Goal: Task Accomplishment & Management: Manage account settings

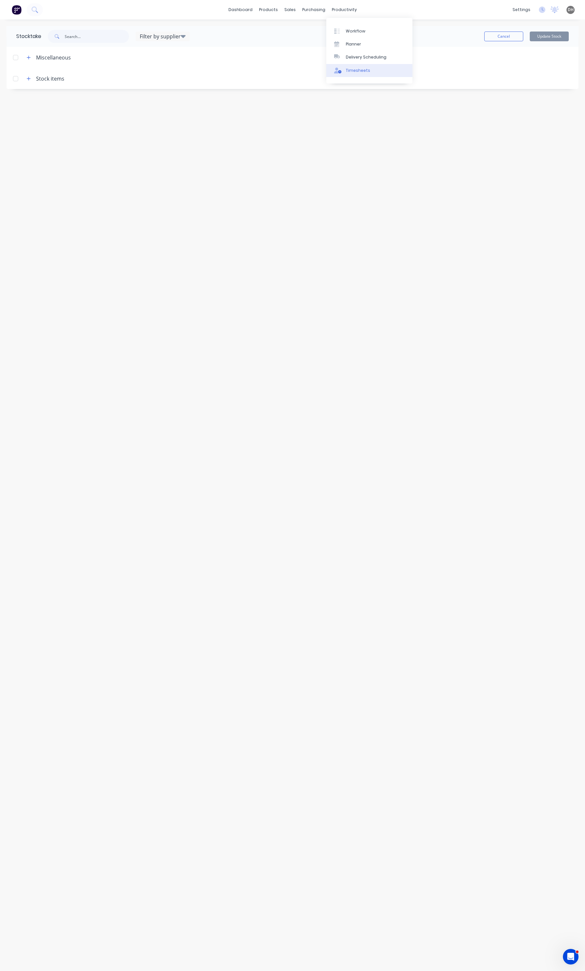
click at [351, 66] on link "Timesheets" at bounding box center [369, 70] width 86 height 13
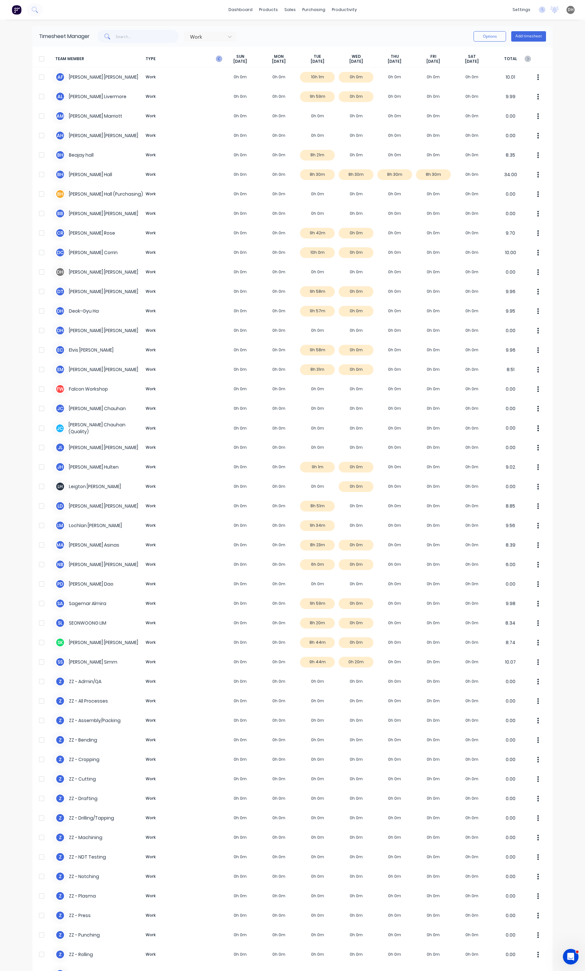
click at [216, 56] on icon "button" at bounding box center [219, 59] width 6 height 6
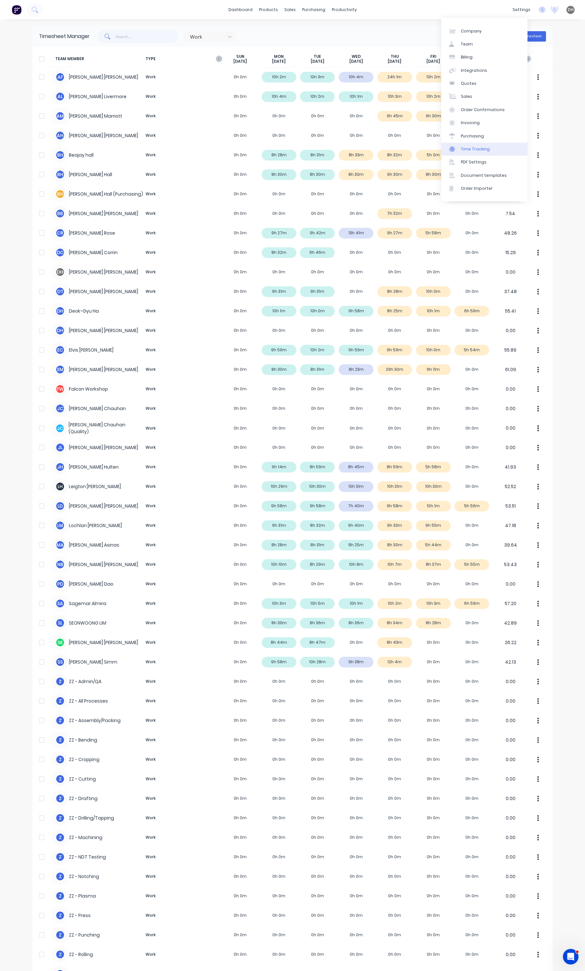
click at [477, 145] on link "Time Tracking" at bounding box center [484, 149] width 86 height 13
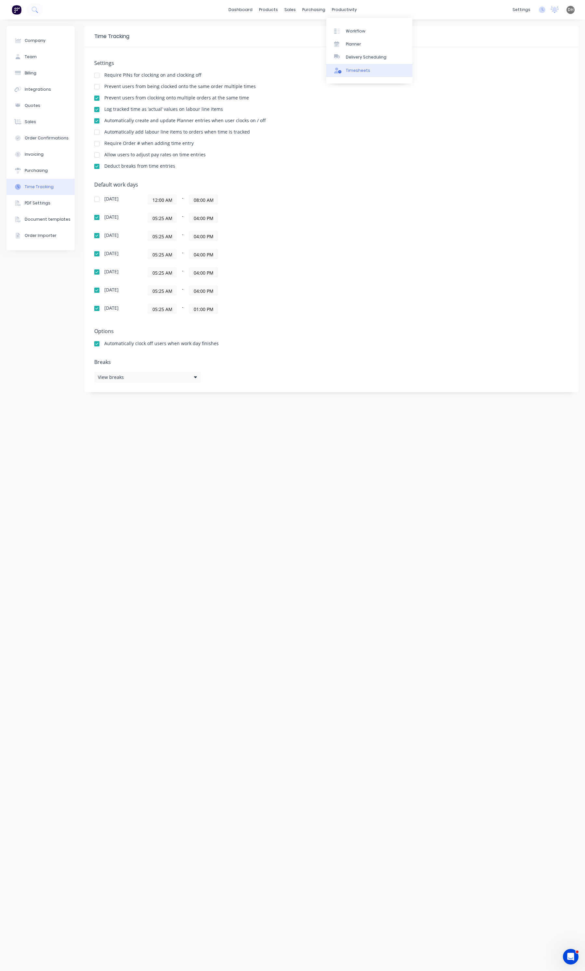
click at [362, 70] on div "Timesheets" at bounding box center [358, 71] width 24 height 6
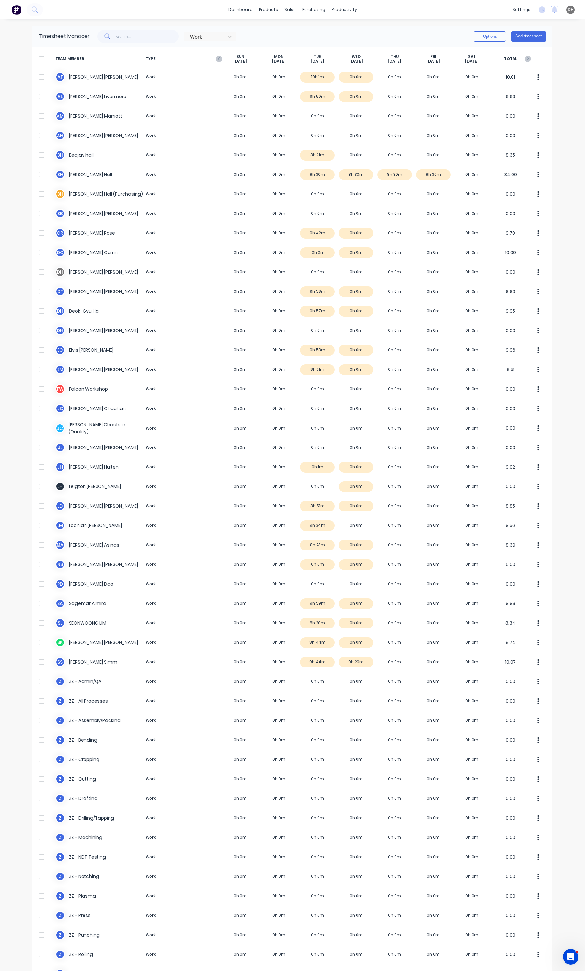
click at [221, 57] on div "[DATE]" at bounding box center [240, 59] width 39 height 10
click at [216, 57] on icon "button" at bounding box center [219, 59] width 6 height 6
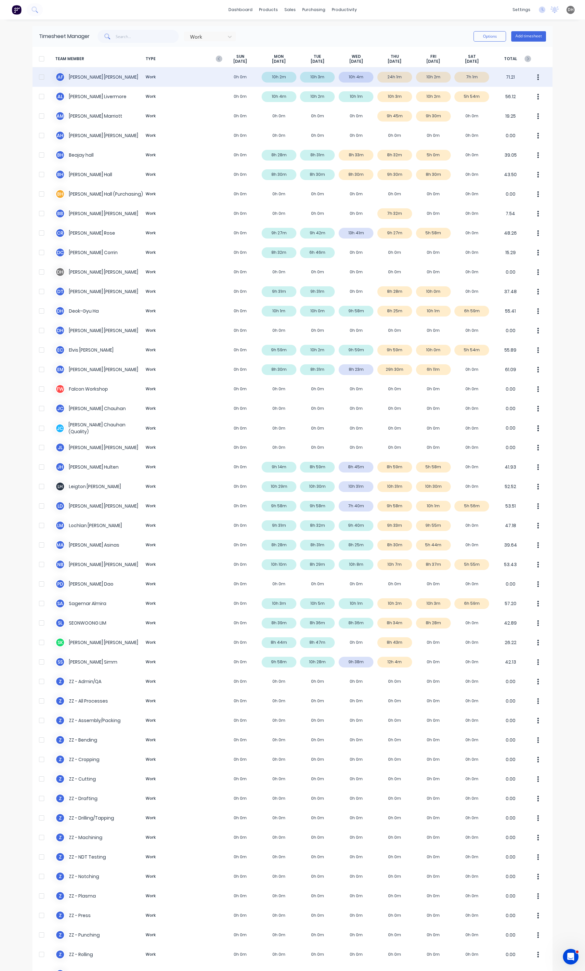
click at [379, 80] on div "A F [PERSON_NAME] Work 0h 0m 10h 2m 10h 3m 10h 4m 24h 1m 10h 2m 7h 1m 71.21" at bounding box center [292, 76] width 520 height 19
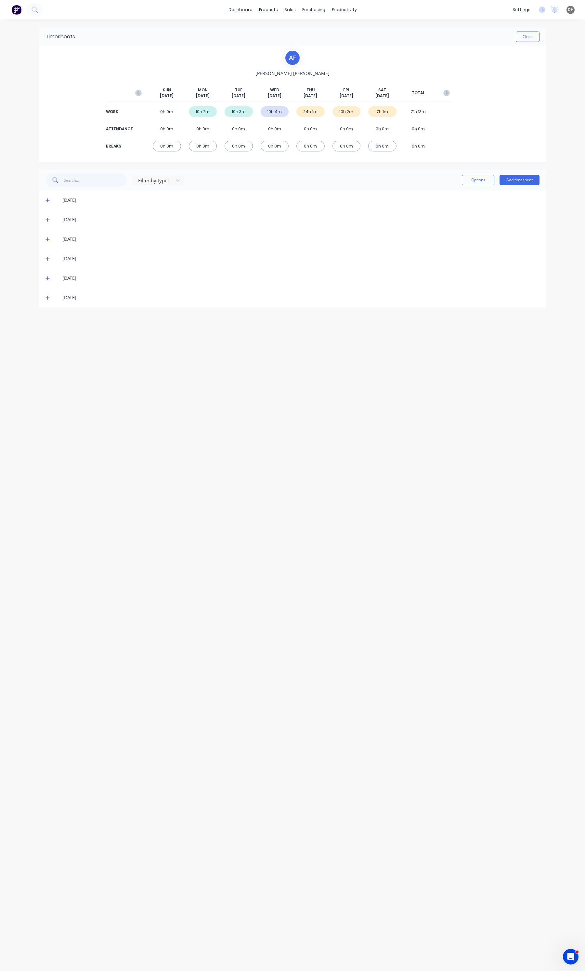
click at [47, 262] on span at bounding box center [48, 258] width 6 height 6
click at [47, 257] on icon at bounding box center [47, 258] width 4 height 5
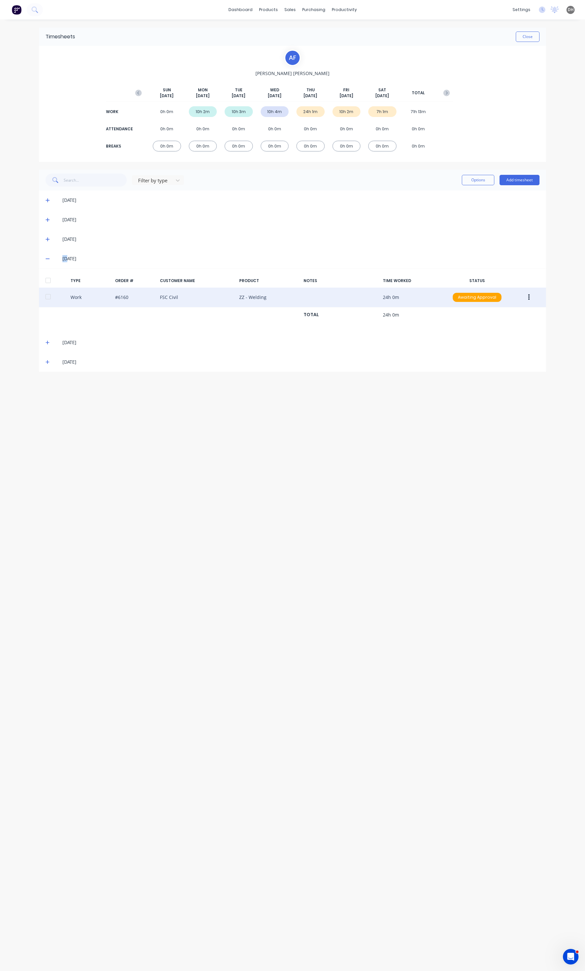
click at [525, 296] on button "button" at bounding box center [528, 297] width 15 height 12
click at [492, 273] on div "Edit" at bounding box center [505, 272] width 50 height 9
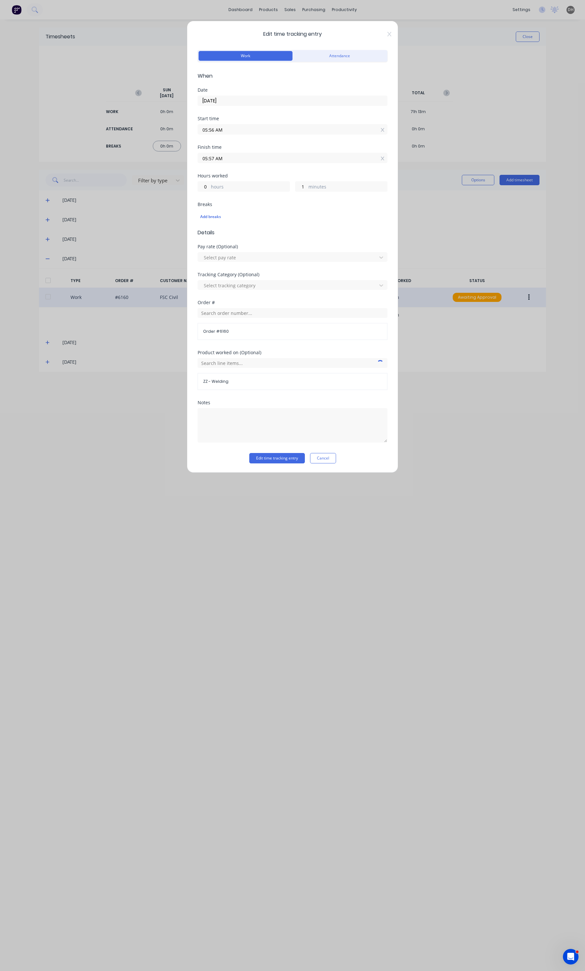
click at [229, 158] on input "05:57 AM" at bounding box center [292, 158] width 189 height 10
click at [214, 184] on div "03" at bounding box center [211, 181] width 16 height 11
type input "03:57 AM"
type input "22"
click at [246, 215] on div "PM" at bounding box center [247, 215] width 16 height 11
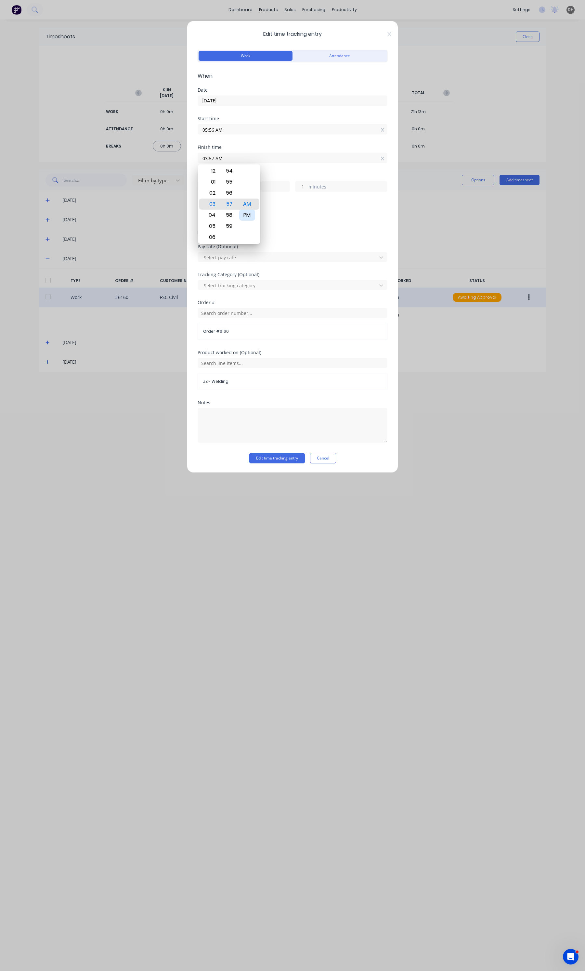
type input "03:57 PM"
type input "10"
click at [279, 145] on div "Finish time" at bounding box center [292, 147] width 190 height 5
click at [291, 455] on button "Edit time tracking entry" at bounding box center [277, 458] width 56 height 10
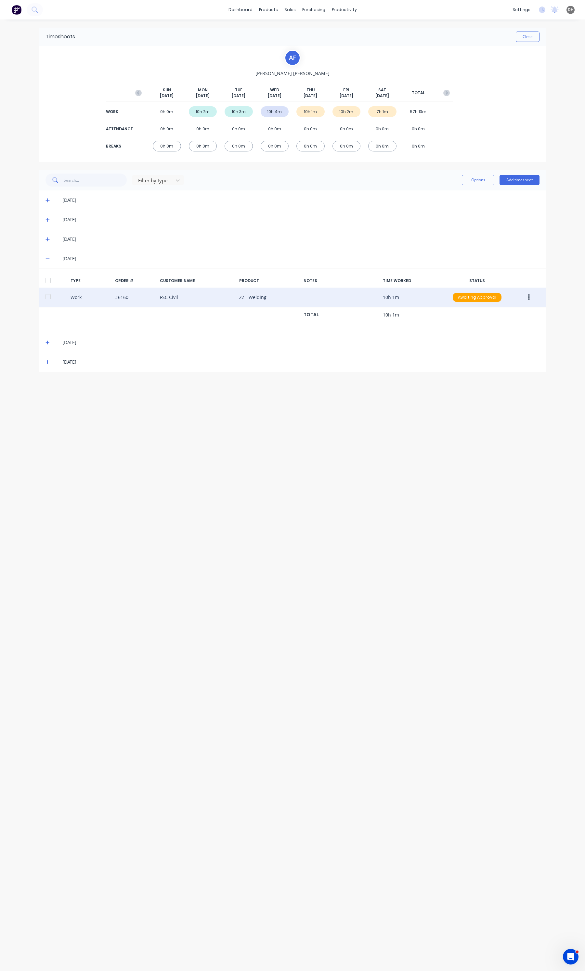
click at [49, 364] on icon at bounding box center [47, 362] width 4 height 5
click at [530, 402] on button "button" at bounding box center [528, 401] width 15 height 12
click at [493, 379] on div "Edit" at bounding box center [505, 375] width 50 height 9
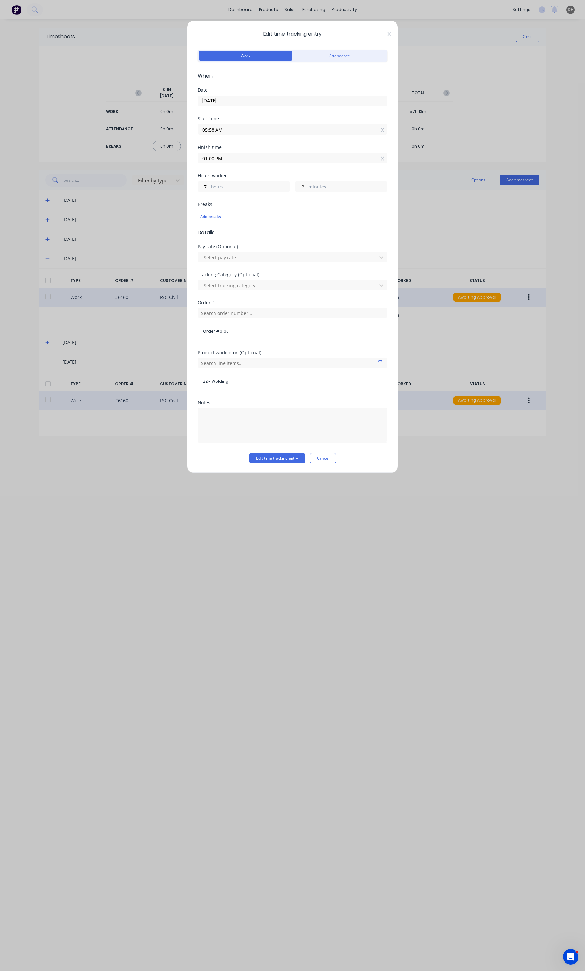
click at [244, 155] on input "01:00 PM" at bounding box center [292, 158] width 189 height 10
click at [217, 193] on div "12" at bounding box center [211, 192] width 16 height 11
type input "12:00 PM"
type input "6"
click at [279, 460] on button "Edit time tracking entry" at bounding box center [277, 458] width 56 height 10
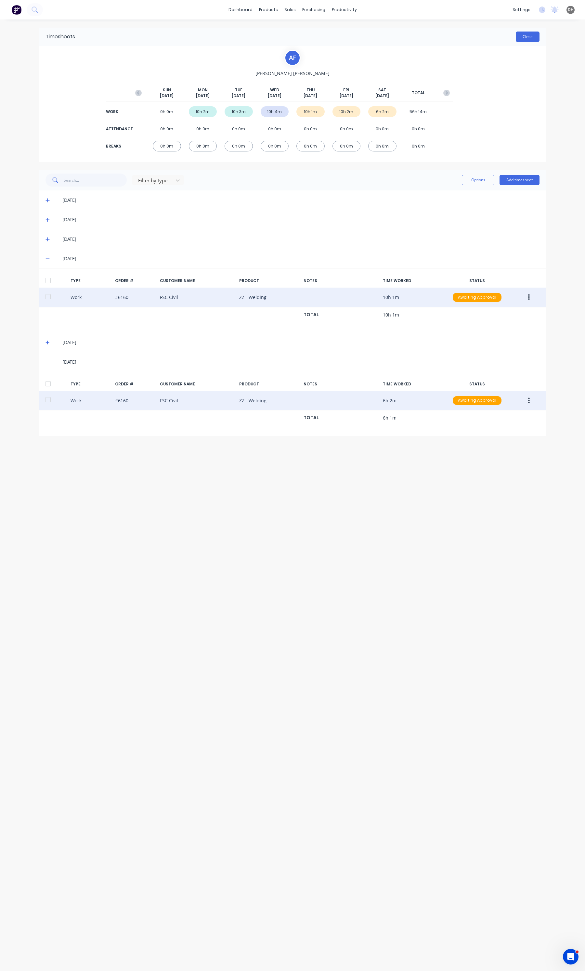
click at [533, 40] on button "Close" at bounding box center [527, 37] width 24 height 10
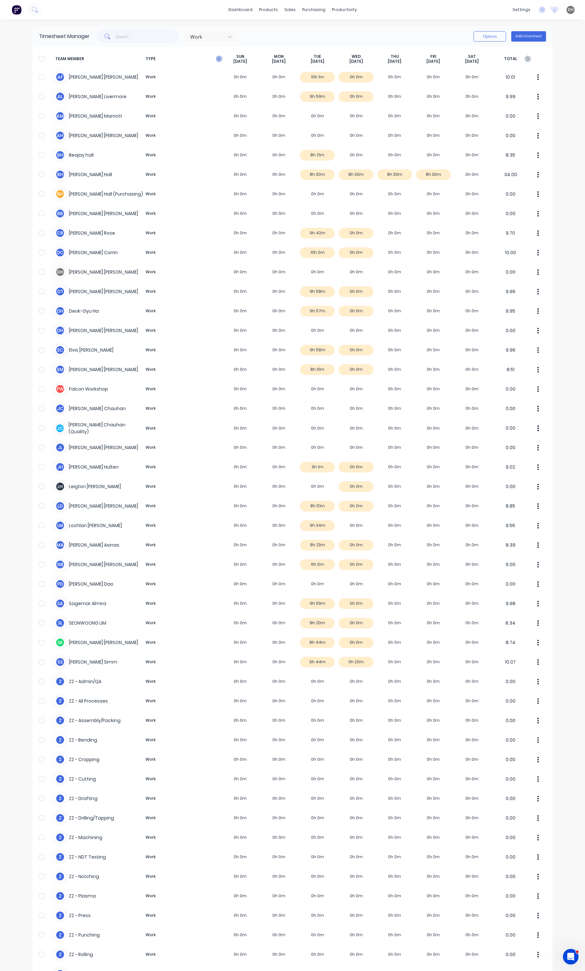
click at [221, 59] on div "[DATE]" at bounding box center [240, 59] width 39 height 10
click at [216, 59] on icon "button" at bounding box center [219, 59] width 6 height 6
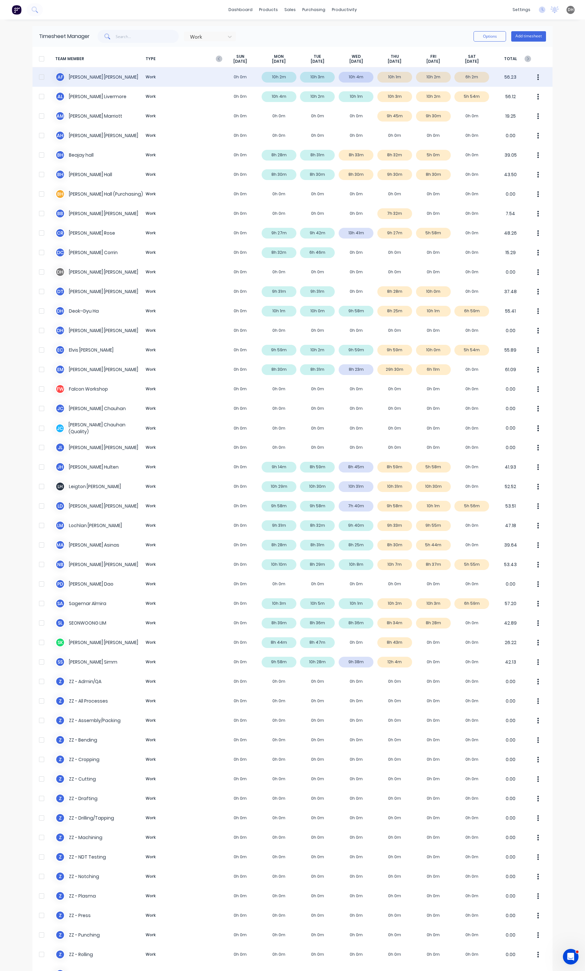
click at [537, 75] on icon "button" at bounding box center [538, 77] width 2 height 6
click at [525, 91] on div "Approve" at bounding box center [513, 94] width 50 height 9
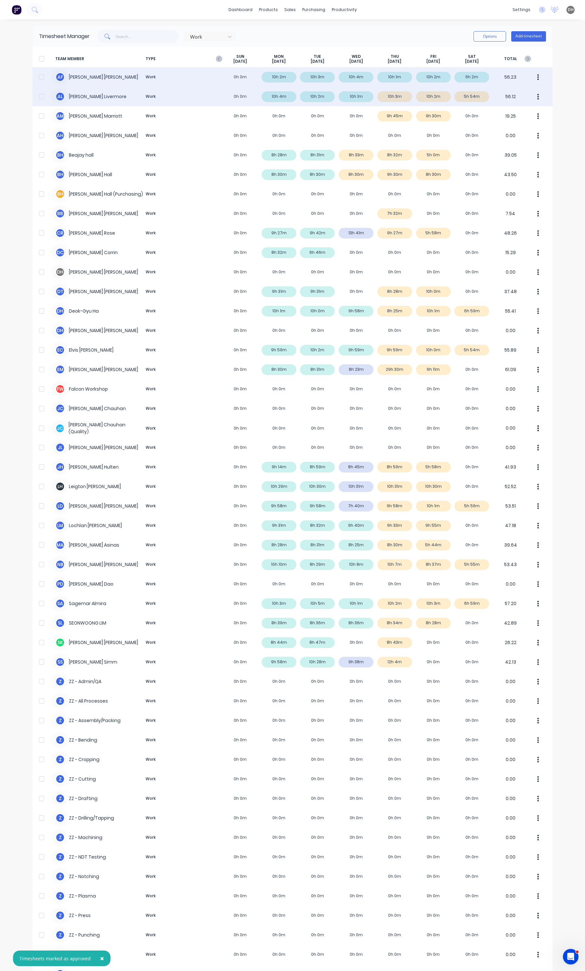
click at [476, 94] on div "A L [PERSON_NAME] Work 0h 0m 10h 4m 10h 2m 10h 1m 10h 3m 10h 2m 5h 54m 56.12" at bounding box center [292, 96] width 520 height 19
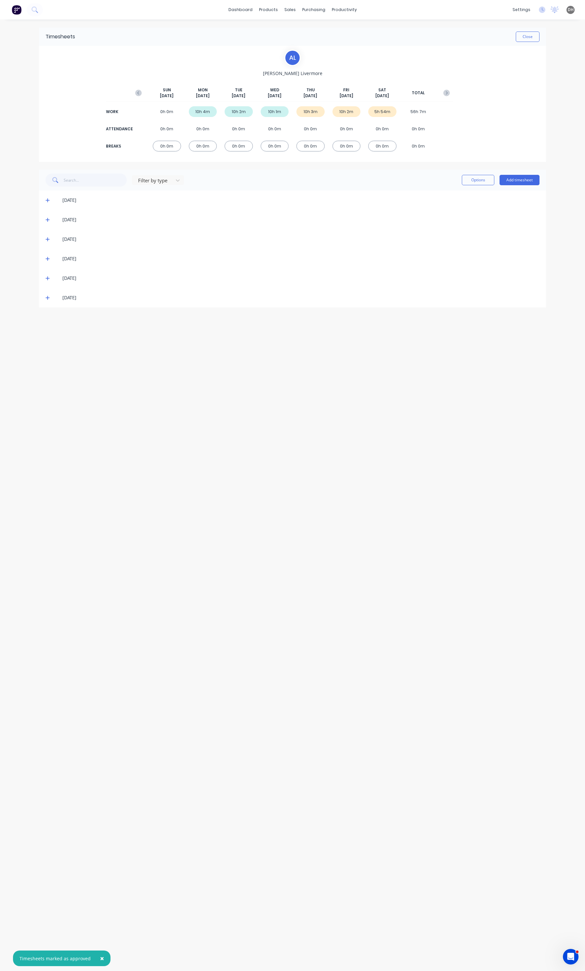
click at [49, 299] on icon at bounding box center [47, 297] width 4 height 5
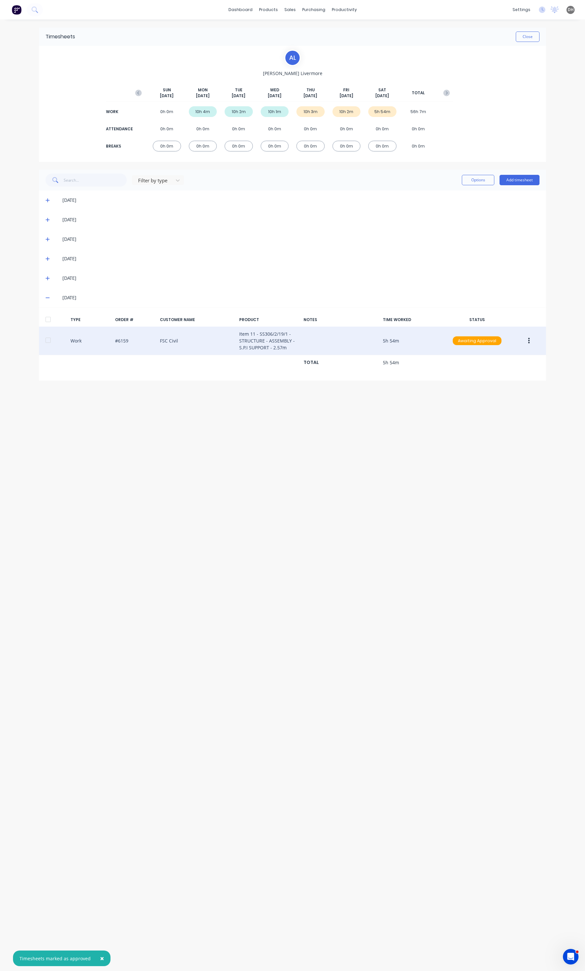
click at [521, 337] on button "button" at bounding box center [528, 341] width 15 height 12
click at [496, 319] on div "Edit" at bounding box center [505, 315] width 50 height 9
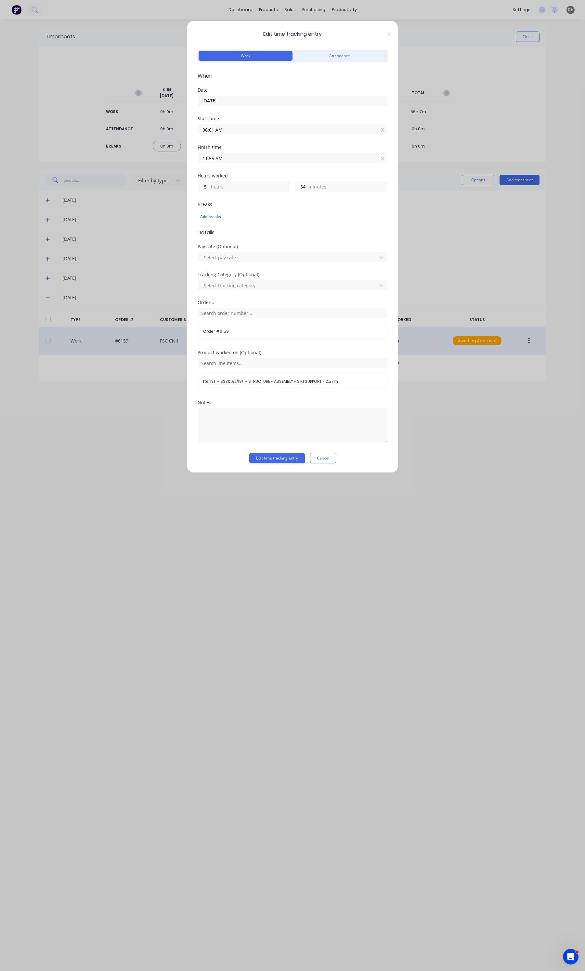
click at [245, 158] on input "11:55 AM" at bounding box center [292, 158] width 189 height 10
type input "11:57 AM"
type input "56"
click at [232, 231] on div "59" at bounding box center [229, 226] width 16 height 11
type input "11:59 AM"
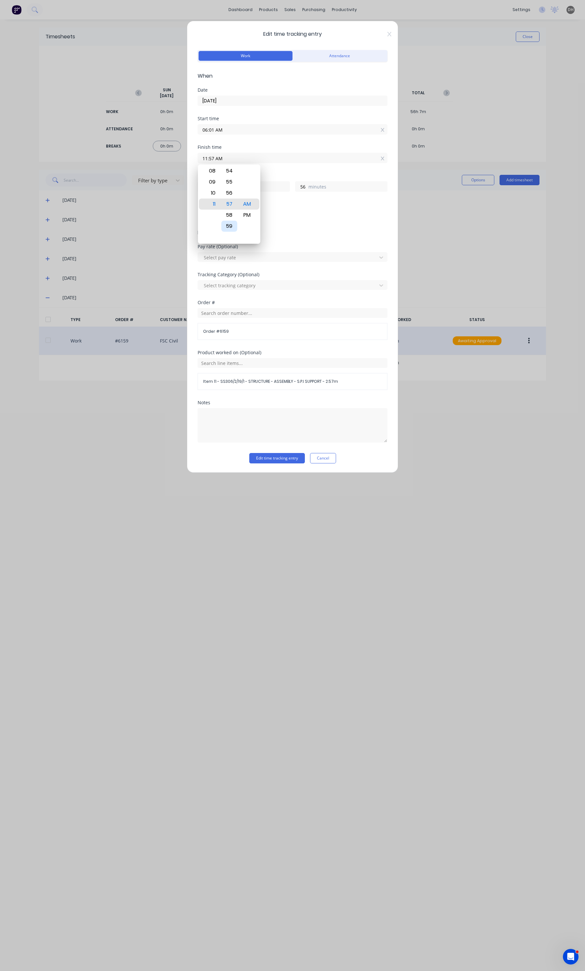
type input "58"
click at [288, 456] on button "Edit time tracking entry" at bounding box center [277, 458] width 56 height 10
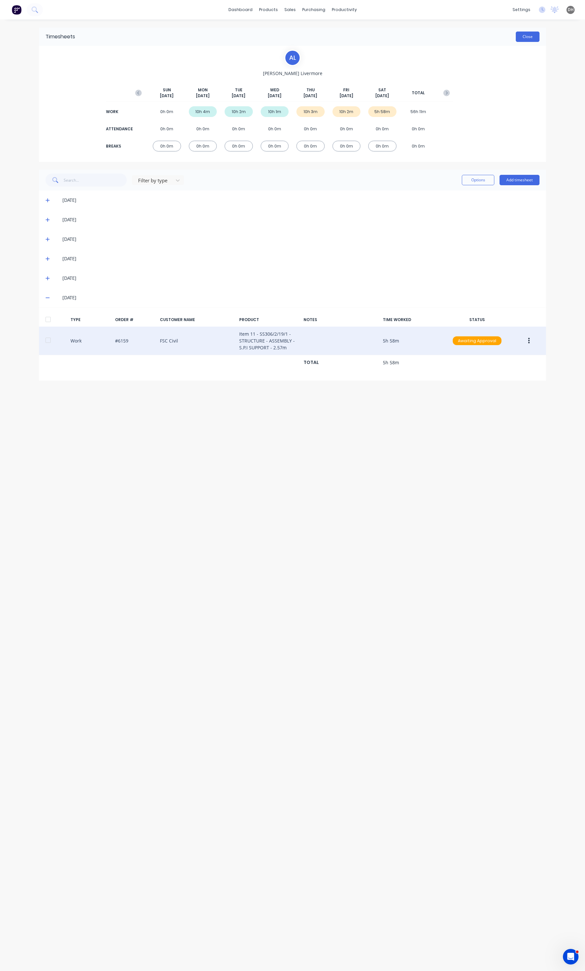
click at [526, 34] on button "Close" at bounding box center [527, 37] width 24 height 10
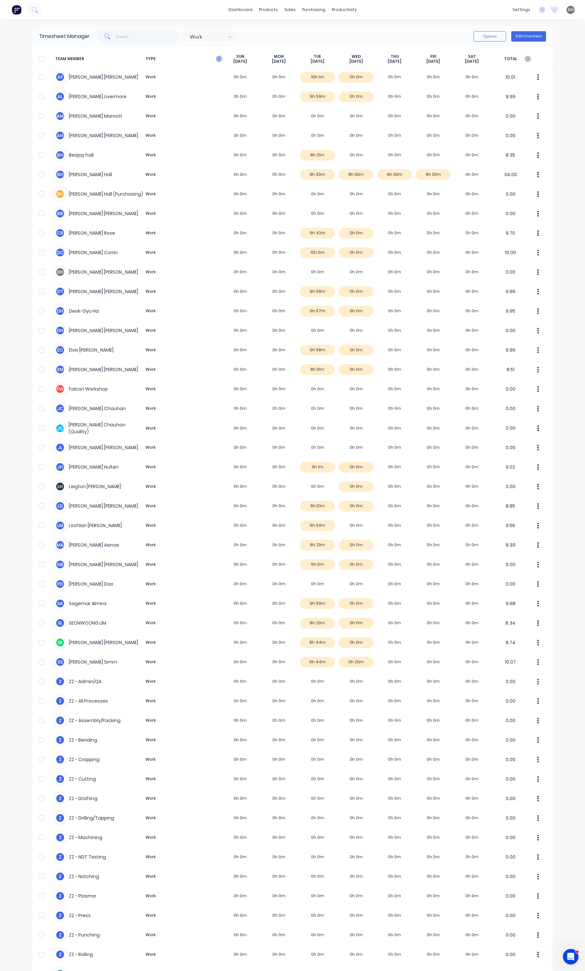
click at [216, 59] on icon "button" at bounding box center [219, 59] width 6 height 6
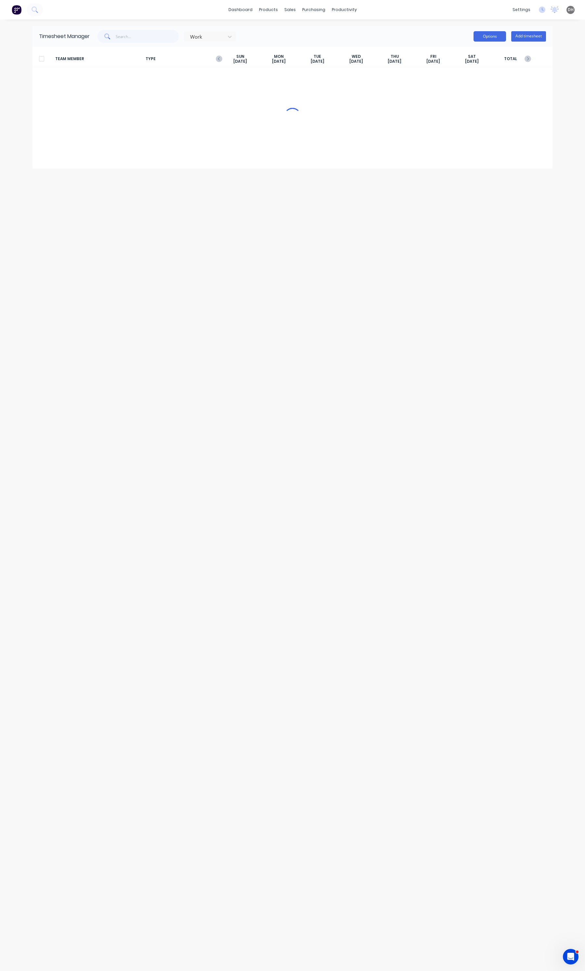
click at [488, 36] on button "Options" at bounding box center [489, 36] width 32 height 10
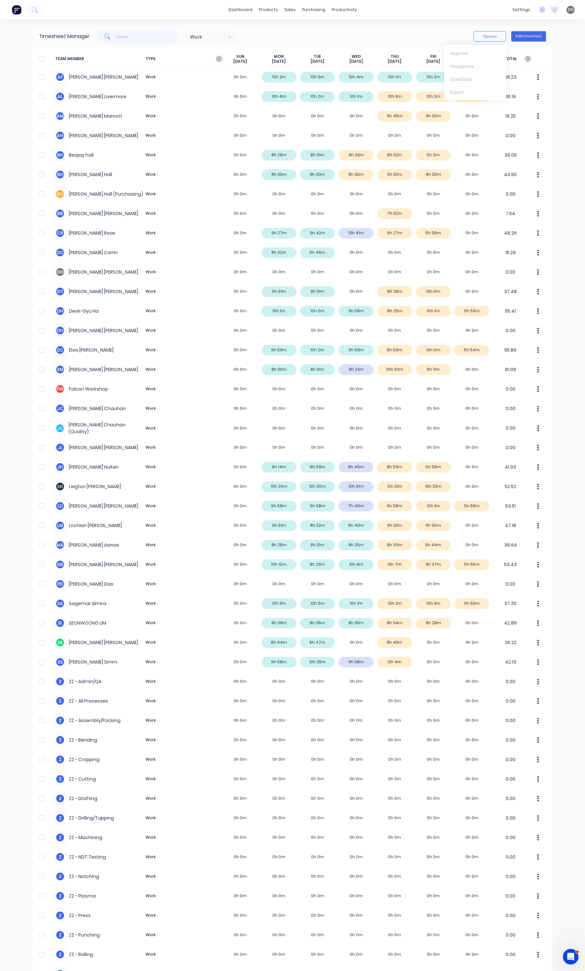
click at [347, 29] on div "Timesheet Manager Work Options Approve Unapprove Download Export Add timesheet" at bounding box center [292, 36] width 520 height 21
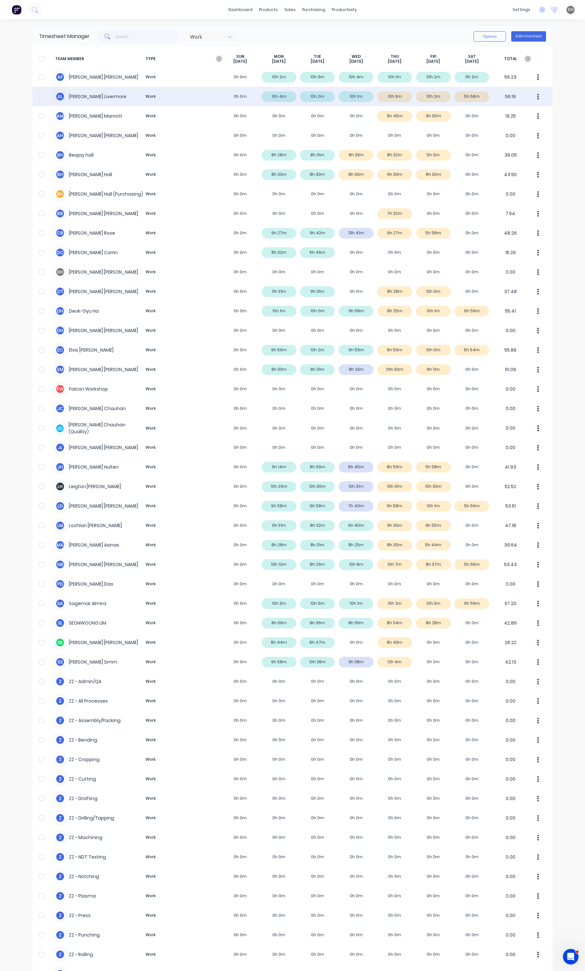
click at [537, 99] on icon "button" at bounding box center [538, 97] width 2 height 6
click at [522, 110] on div "Approve" at bounding box center [513, 114] width 50 height 9
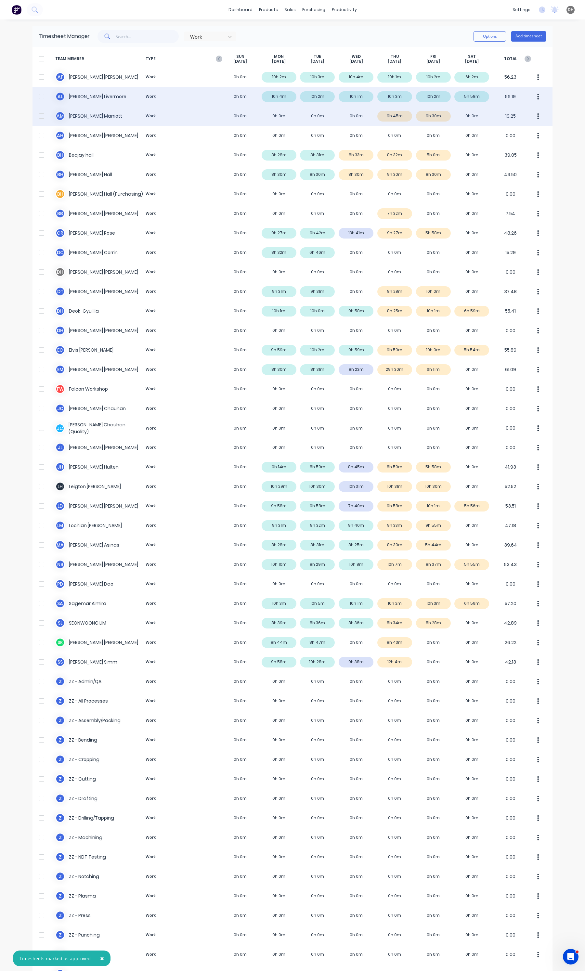
click at [536, 118] on button "button" at bounding box center [538, 115] width 14 height 13
click at [517, 132] on div "Approve" at bounding box center [513, 133] width 50 height 9
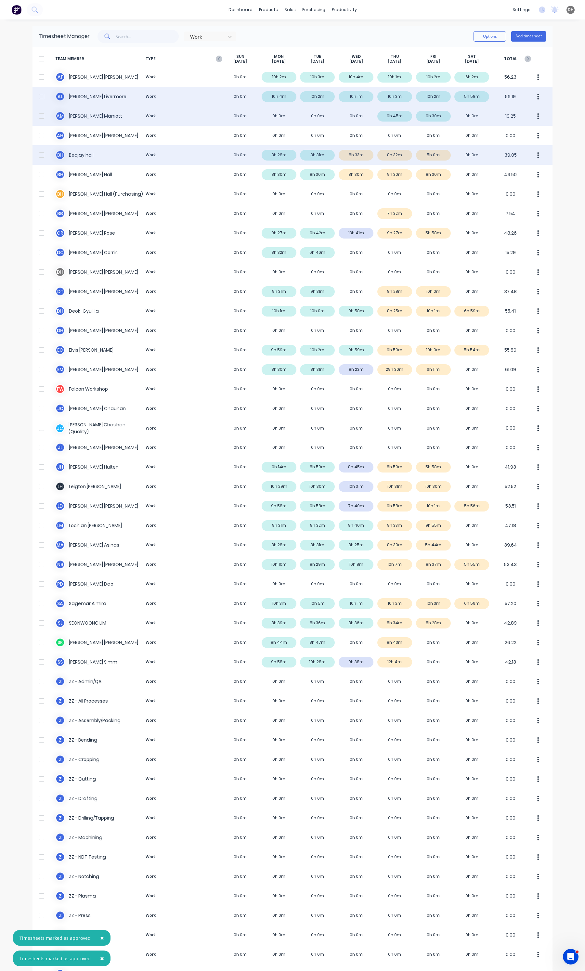
click at [533, 159] on button "button" at bounding box center [538, 154] width 14 height 13
click at [515, 169] on div "Approve" at bounding box center [513, 172] width 50 height 9
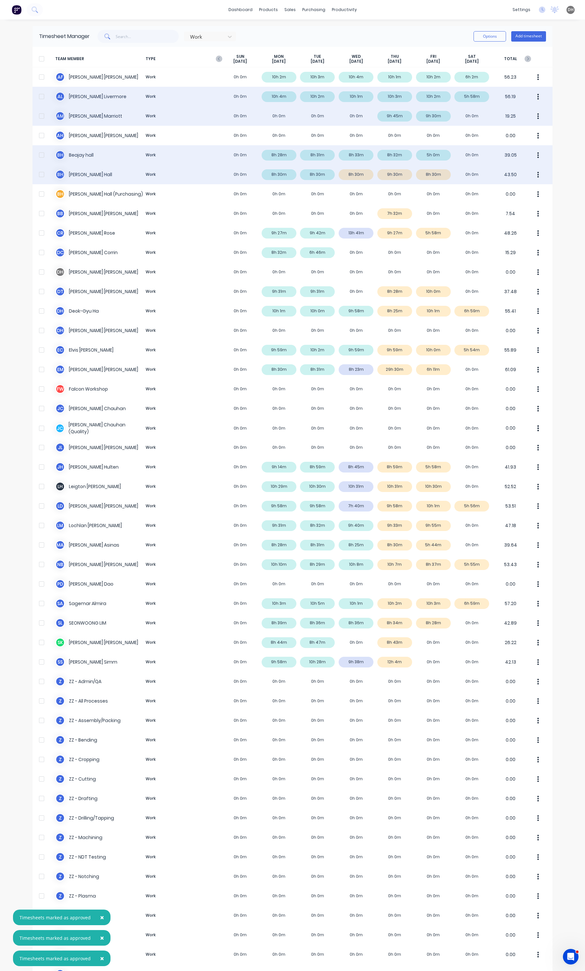
click at [532, 175] on button "button" at bounding box center [538, 174] width 14 height 13
click at [521, 188] on div "Approve" at bounding box center [513, 192] width 50 height 9
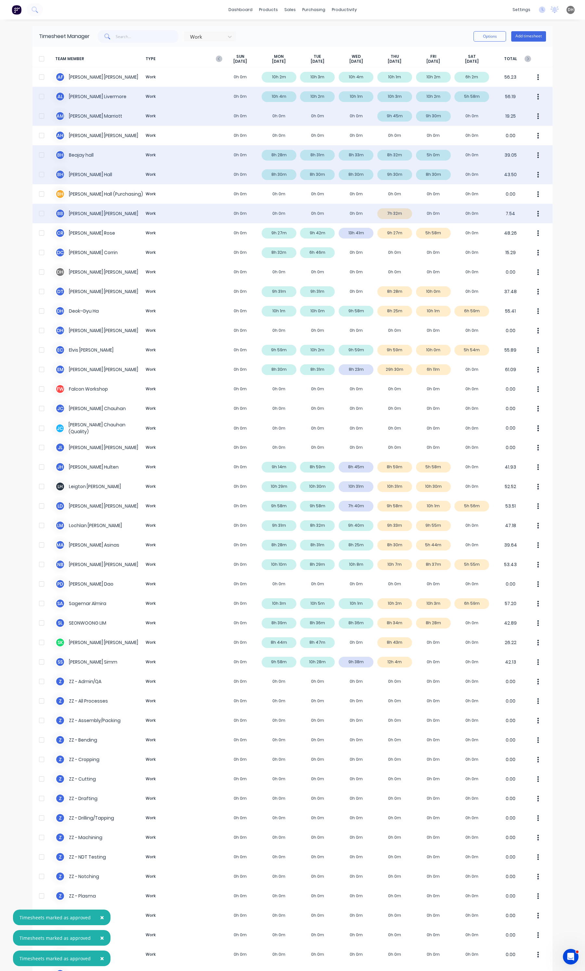
click at [537, 214] on icon "button" at bounding box center [538, 213] width 2 height 7
click at [515, 225] on button "Approve" at bounding box center [513, 231] width 62 height 13
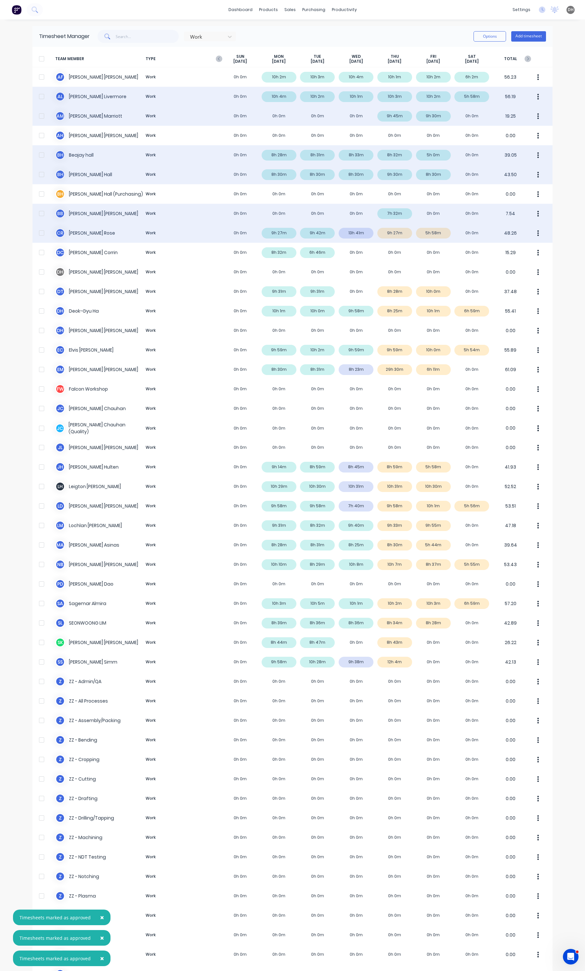
click at [354, 232] on div "C R [PERSON_NAME] Work 0h 0m 9h 27m 9h 42m 13h 41m 9h 27m 5h 58m 0h 0m 48.26" at bounding box center [292, 232] width 520 height 19
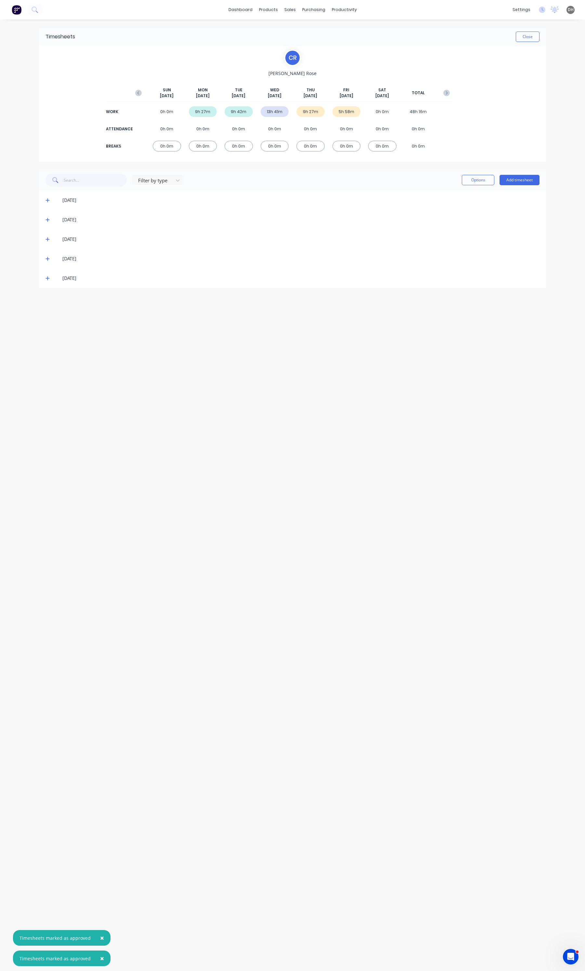
click at [51, 258] on span at bounding box center [48, 258] width 6 height 6
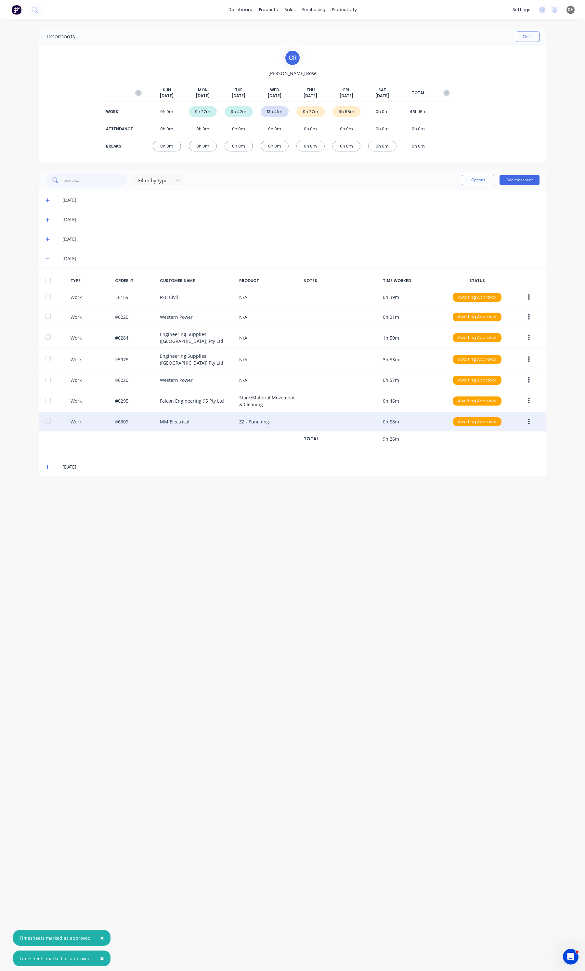
click at [528, 418] on icon "button" at bounding box center [529, 421] width 2 height 7
click at [489, 392] on div "Edit" at bounding box center [505, 396] width 50 height 9
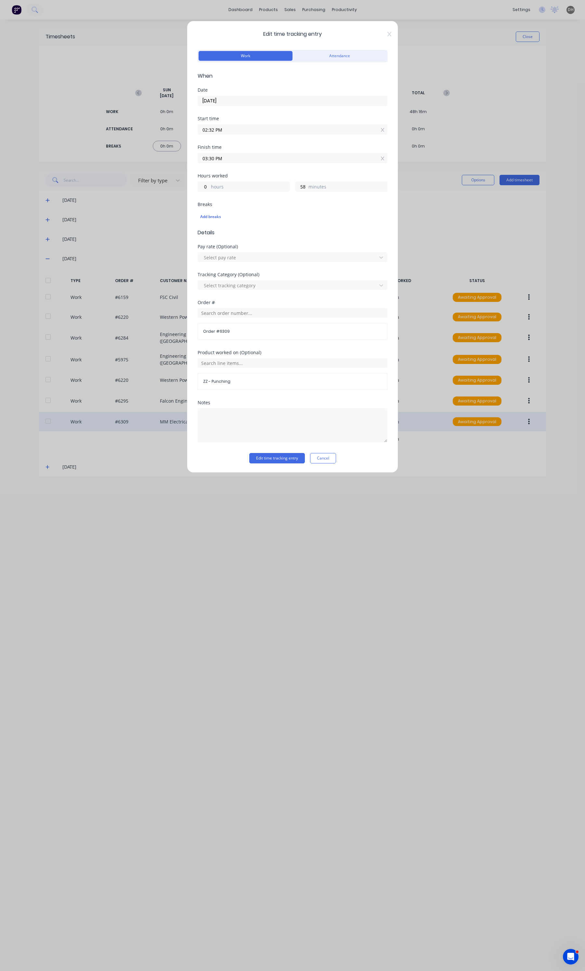
click at [387, 29] on div "Edit time tracking entry Work Attendance When Date [DATE] Start time 02:32 PM F…" at bounding box center [292, 247] width 211 height 452
click at [387, 34] on icon at bounding box center [389, 34] width 4 height 5
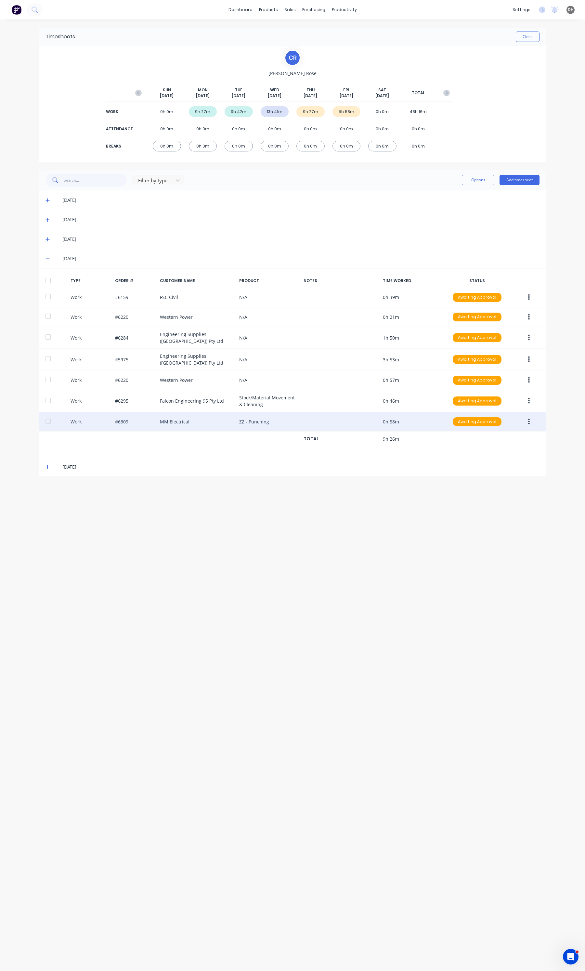
click at [50, 259] on span at bounding box center [48, 258] width 6 height 6
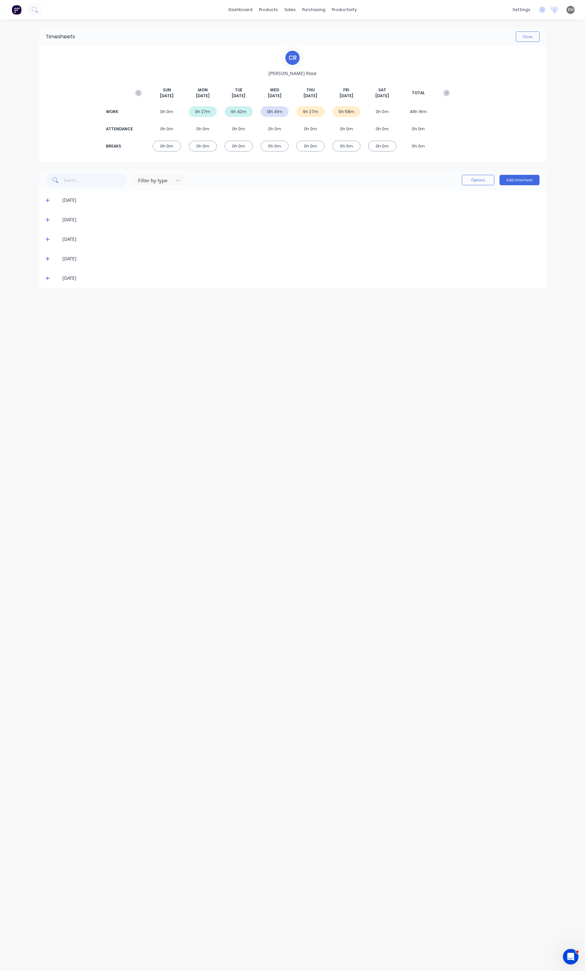
click at [50, 239] on span at bounding box center [48, 239] width 6 height 6
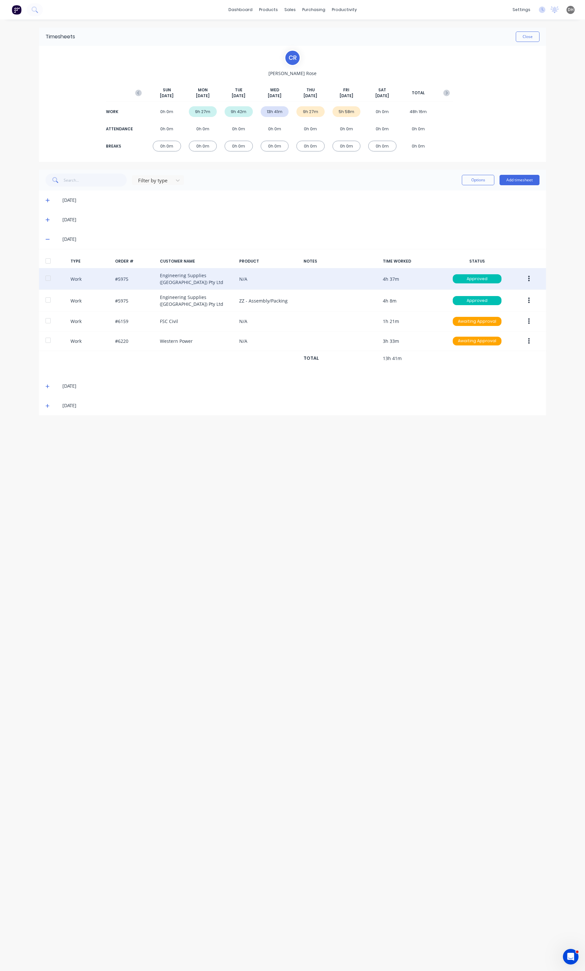
click at [528, 275] on icon "button" at bounding box center [529, 278] width 2 height 7
click at [489, 257] on div "Edit" at bounding box center [505, 254] width 50 height 9
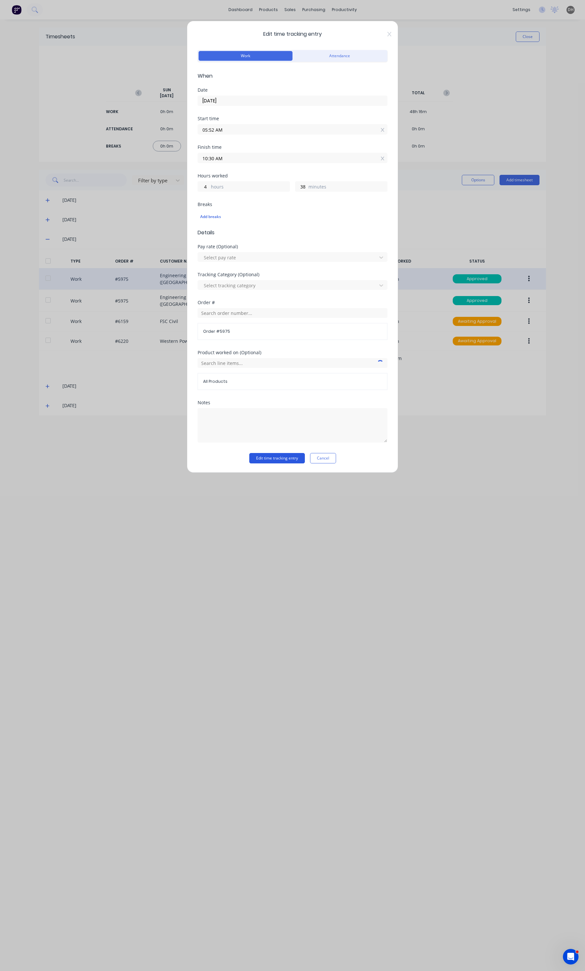
click at [296, 461] on button "Edit time tracking entry" at bounding box center [277, 458] width 56 height 10
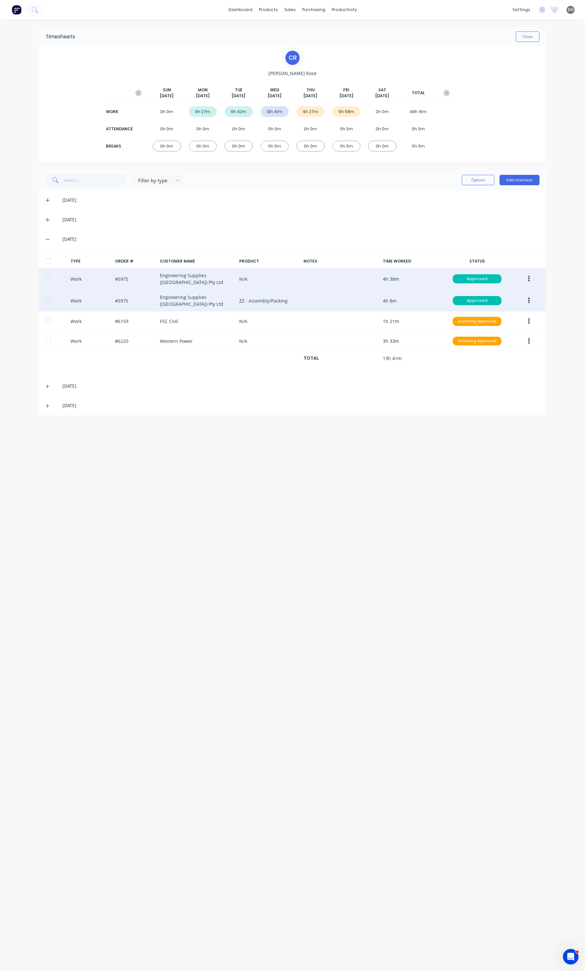
click at [531, 297] on button "button" at bounding box center [528, 301] width 15 height 12
click at [494, 272] on div "Edit" at bounding box center [505, 276] width 50 height 9
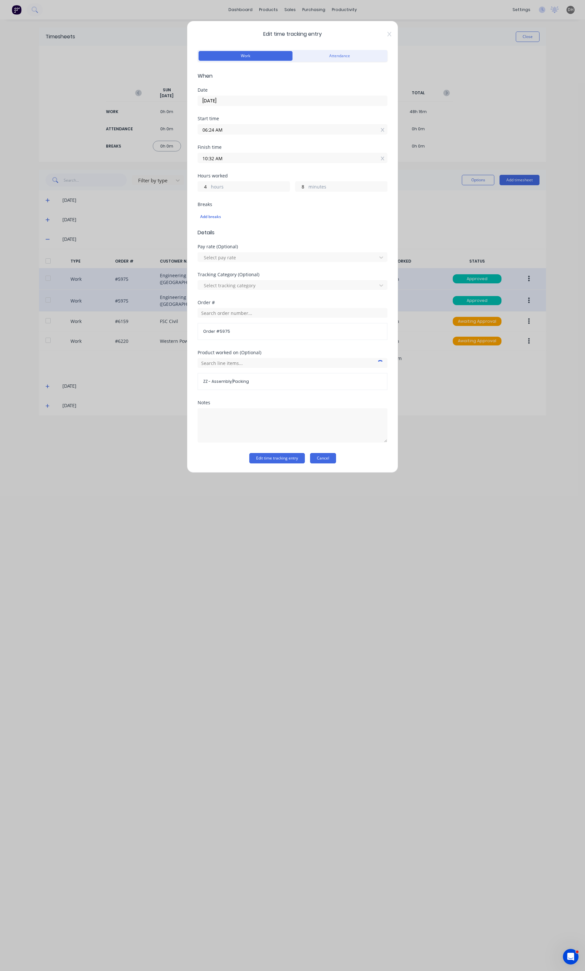
click at [335, 459] on button "Cancel" at bounding box center [323, 458] width 26 height 10
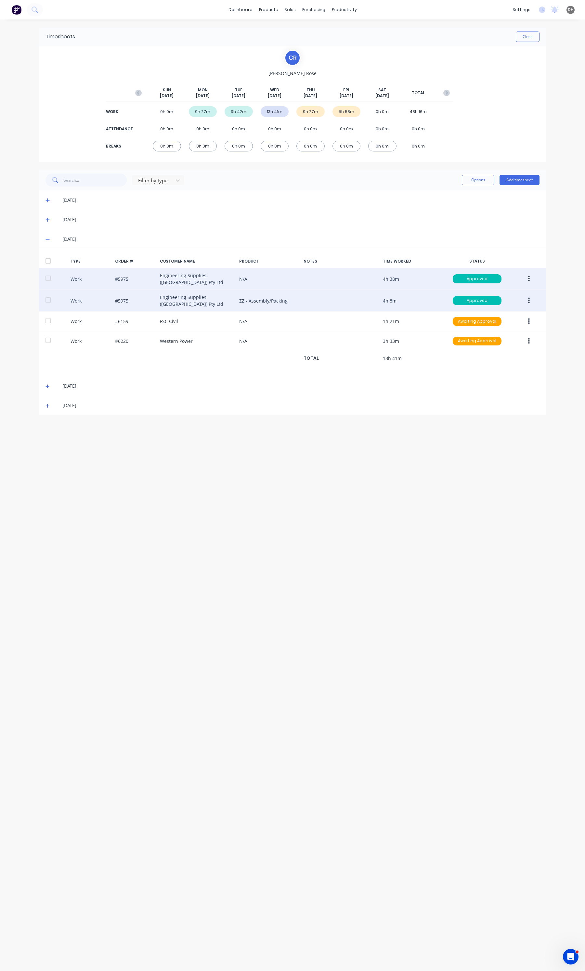
click at [530, 280] on button "button" at bounding box center [528, 279] width 15 height 12
click at [494, 302] on div "Delete" at bounding box center [505, 306] width 50 height 9
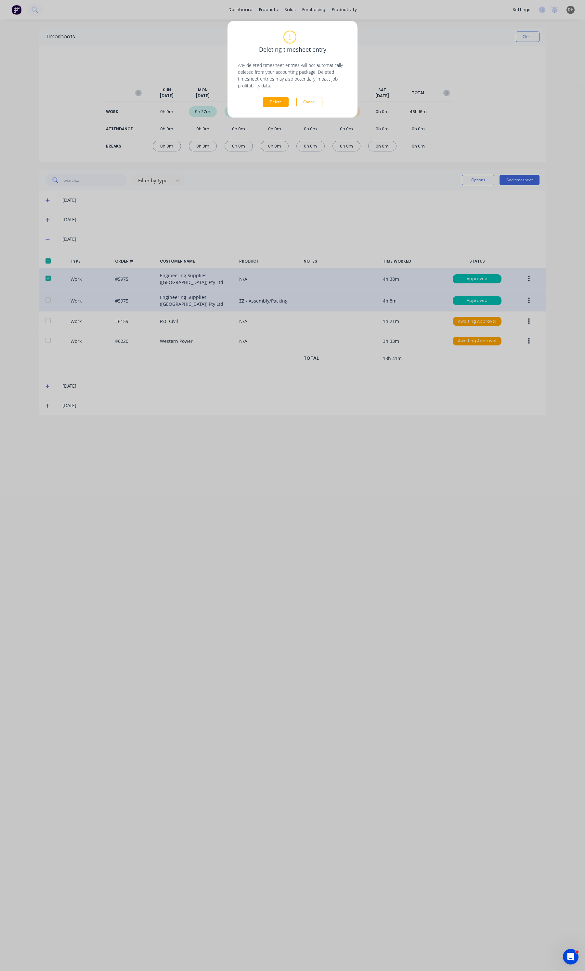
click at [274, 94] on div "Deleting timesheet entry Any deleted timesheet entries will not automatically d…" at bounding box center [292, 69] width 109 height 76
click at [274, 98] on button "Delete" at bounding box center [276, 102] width 26 height 10
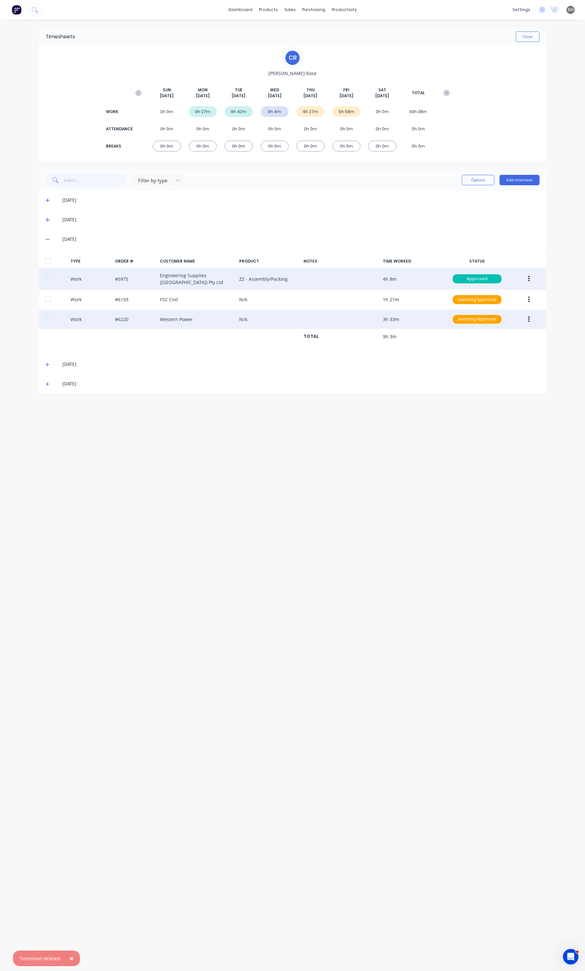
click at [530, 315] on button "button" at bounding box center [528, 319] width 15 height 12
click at [487, 293] on div "Edit" at bounding box center [505, 294] width 50 height 9
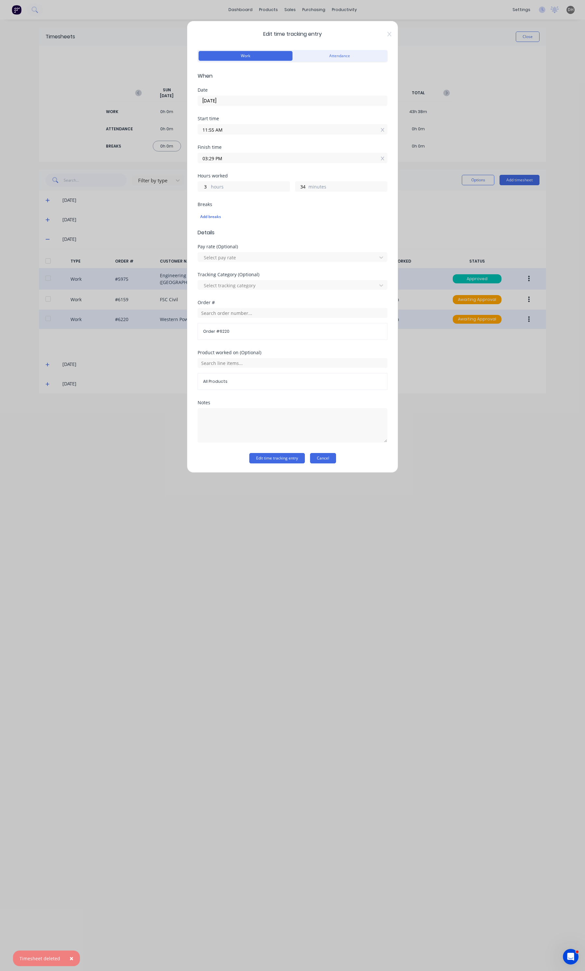
click at [335, 461] on button "Cancel" at bounding box center [323, 458] width 26 height 10
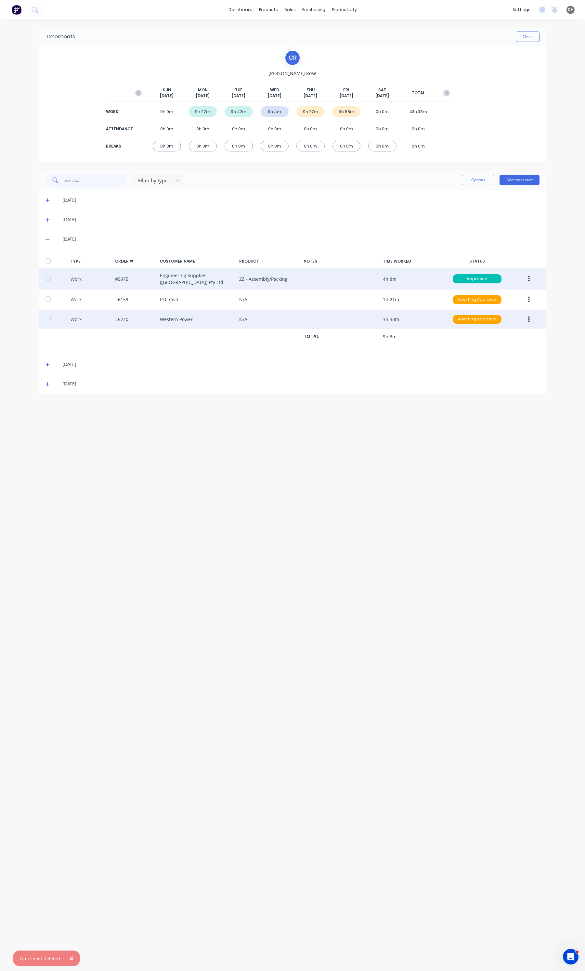
click at [530, 280] on button "button" at bounding box center [528, 279] width 15 height 12
click at [494, 251] on div "Edit" at bounding box center [505, 254] width 50 height 9
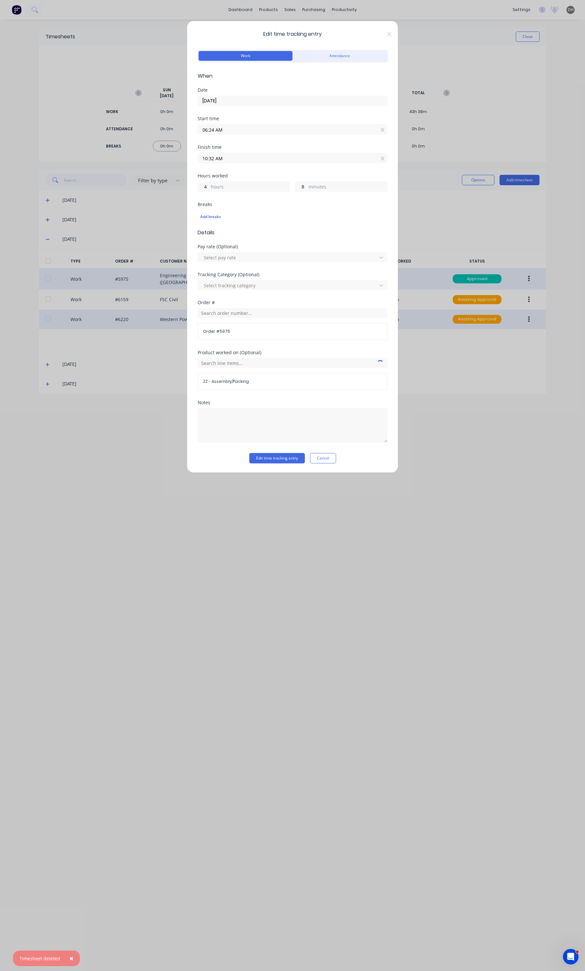
click at [267, 132] on input "06:24 AM" at bounding box center [292, 129] width 189 height 10
click at [211, 162] on div "05" at bounding box center [211, 164] width 16 height 11
type input "05:24 AM"
type input "5"
type input "05:27 AM"
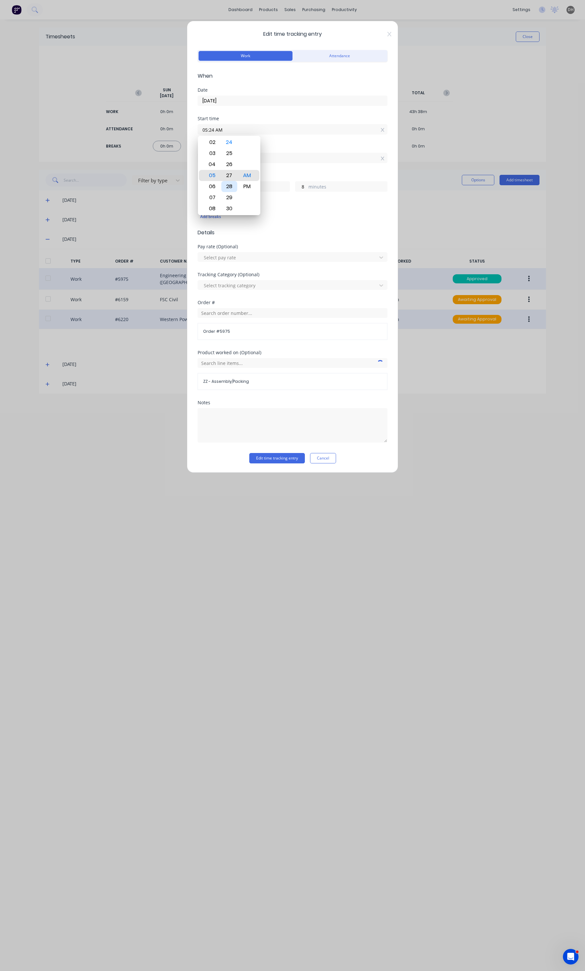
type input "5"
type input "05:30 AM"
type input "2"
type input "05:32 AM"
type input "0"
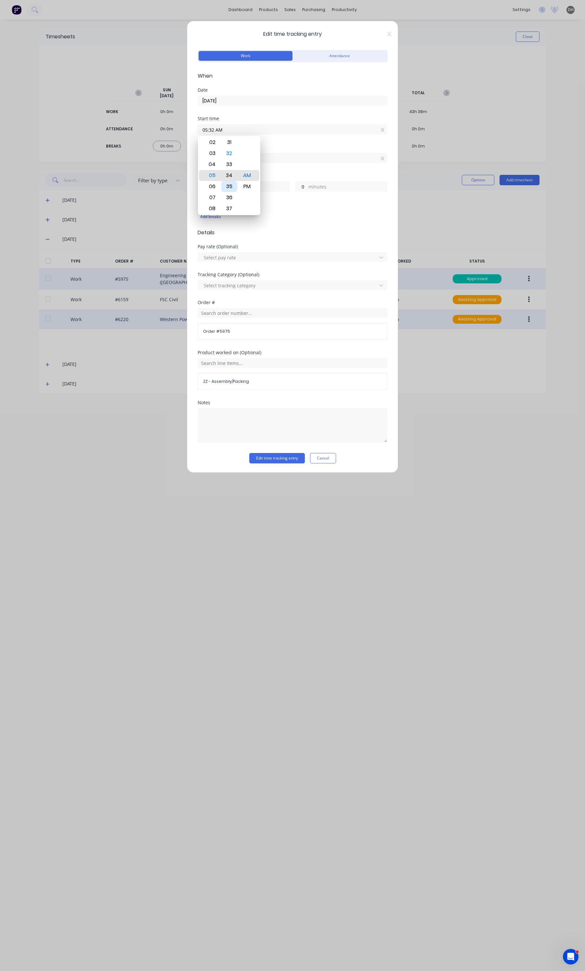
type input "05:34 AM"
type input "4"
type input "58"
type input "05:38 AM"
type input "54"
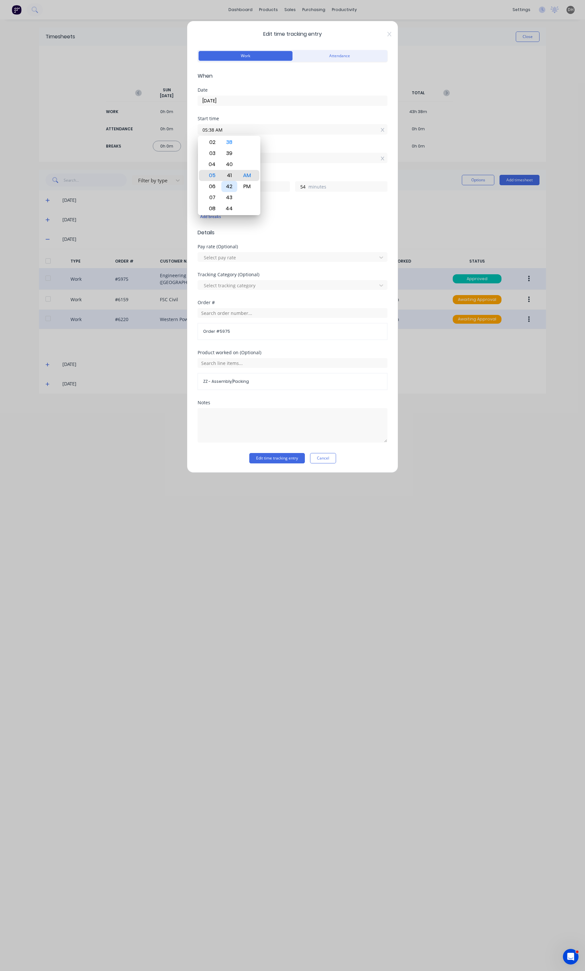
type input "05:41 AM"
type input "51"
type input "05:43 AM"
type input "49"
click at [233, 194] on div "45" at bounding box center [229, 197] width 16 height 11
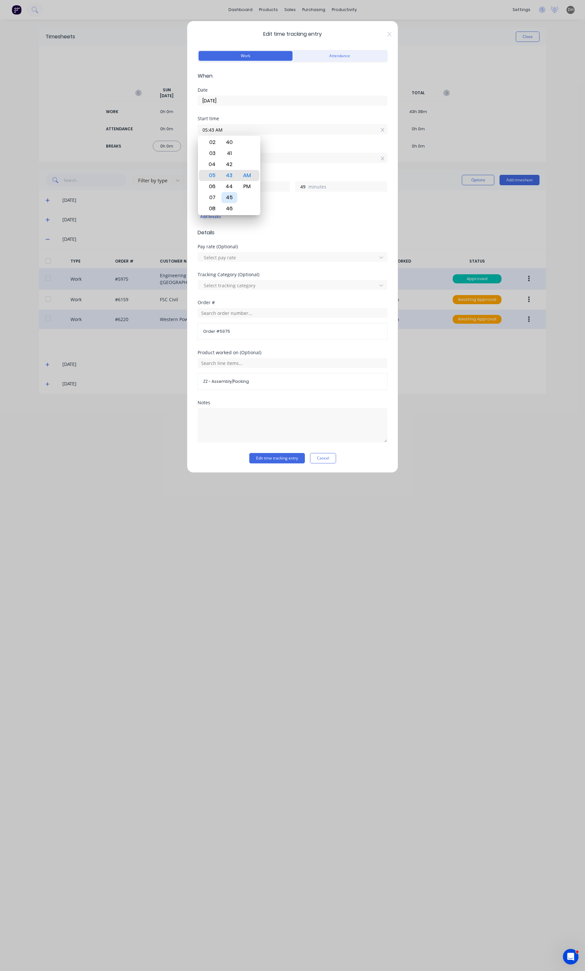
type input "05:45 AM"
type input "47"
click at [275, 455] on button "Edit time tracking entry" at bounding box center [277, 458] width 56 height 10
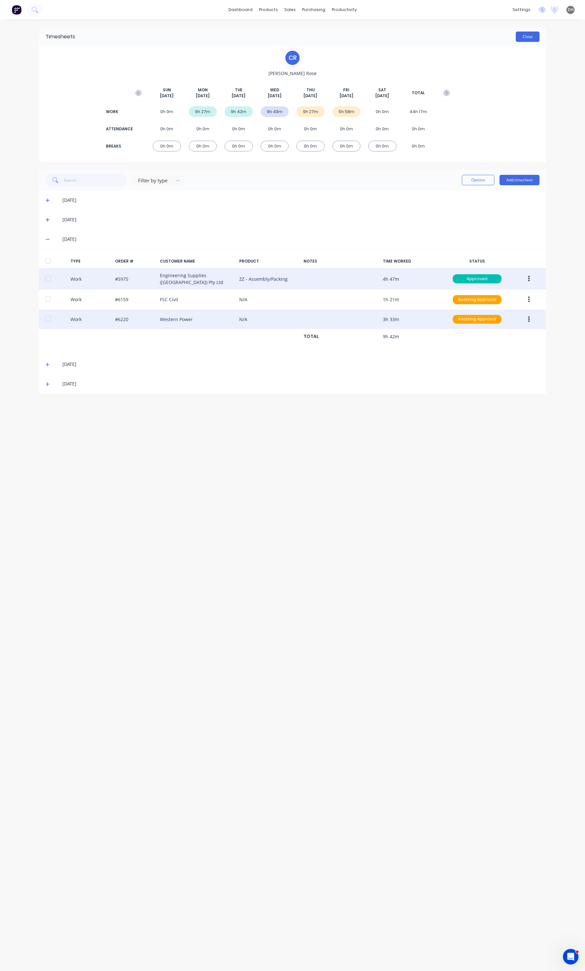
click at [522, 41] on button "Close" at bounding box center [527, 37] width 24 height 10
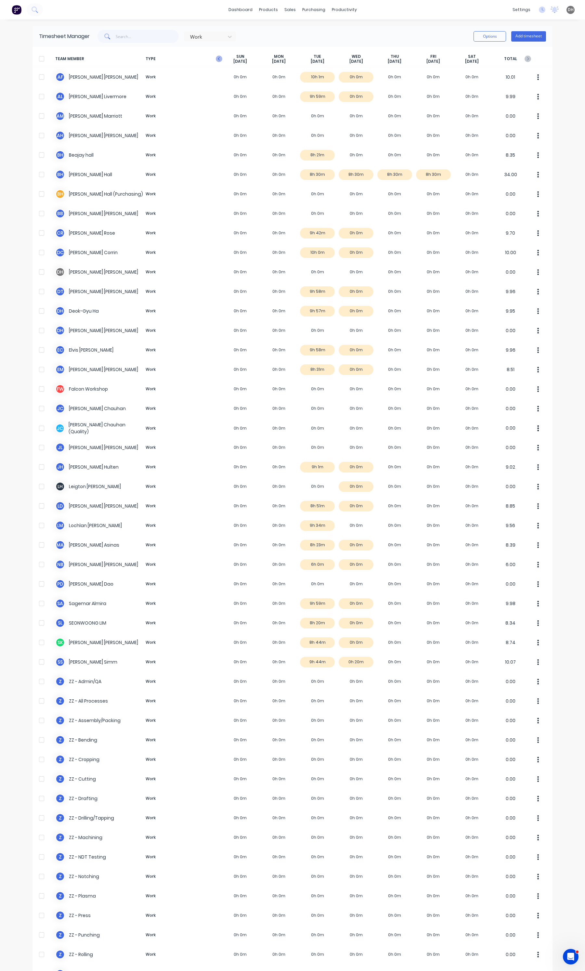
click at [218, 58] on icon "button" at bounding box center [219, 58] width 2 height 3
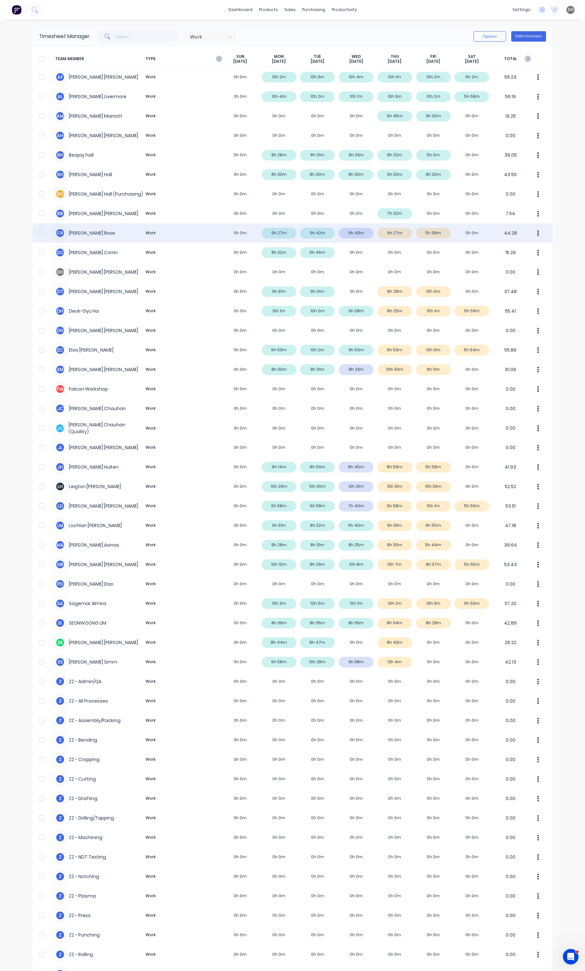
click at [537, 232] on icon "button" at bounding box center [538, 233] width 2 height 7
click at [512, 248] on div "Approve" at bounding box center [513, 250] width 50 height 9
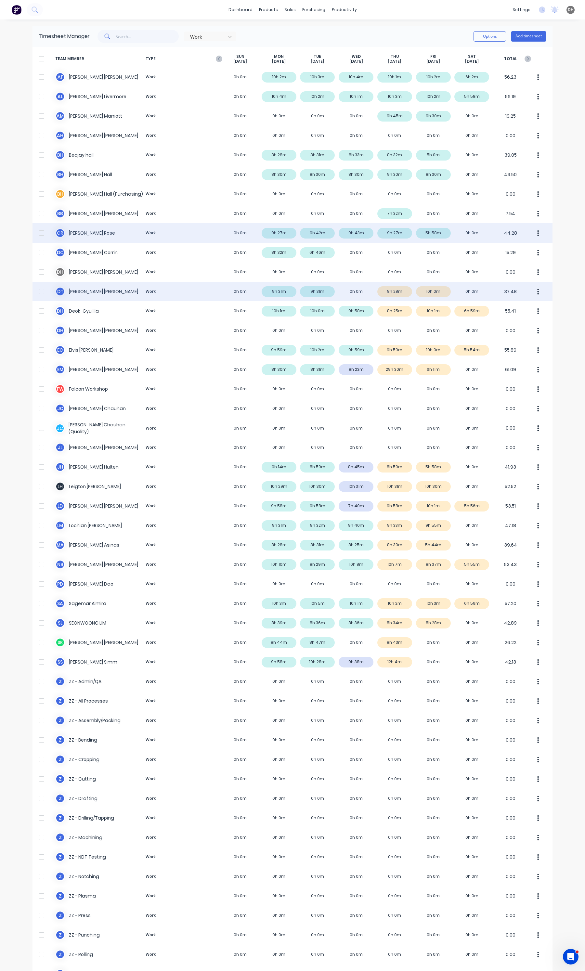
click at [537, 291] on icon "button" at bounding box center [538, 291] width 2 height 6
click at [366, 284] on div "D T [PERSON_NAME] Work 0h 0m 9h 31m 9h 31m 0h 0m 8h 28m 10h 0m 0h 0m 37.48 Appr…" at bounding box center [292, 291] width 520 height 19
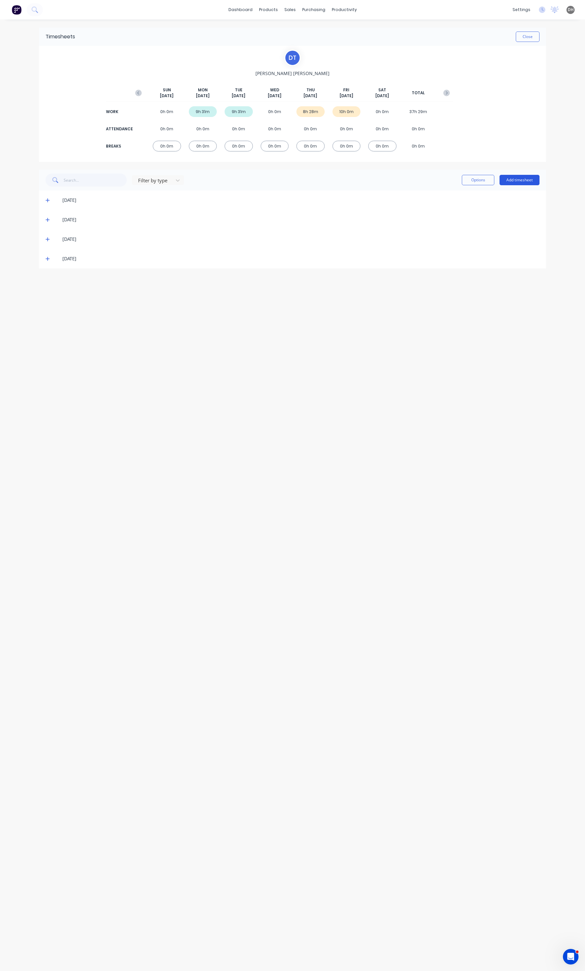
click at [505, 179] on button "Add timesheet" at bounding box center [519, 180] width 40 height 10
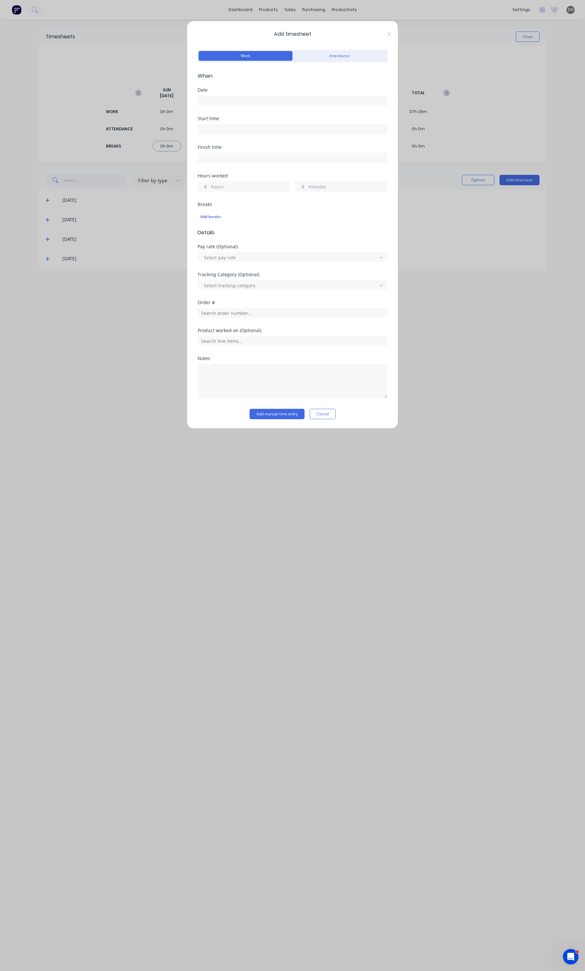
click at [228, 102] on input at bounding box center [292, 101] width 189 height 10
click at [273, 116] on icon "Previous page" at bounding box center [274, 114] width 8 height 8
click at [244, 166] on div "24" at bounding box center [245, 171] width 13 height 12
type input "[DATE]"
click at [225, 121] on div "Start time" at bounding box center [292, 125] width 190 height 18
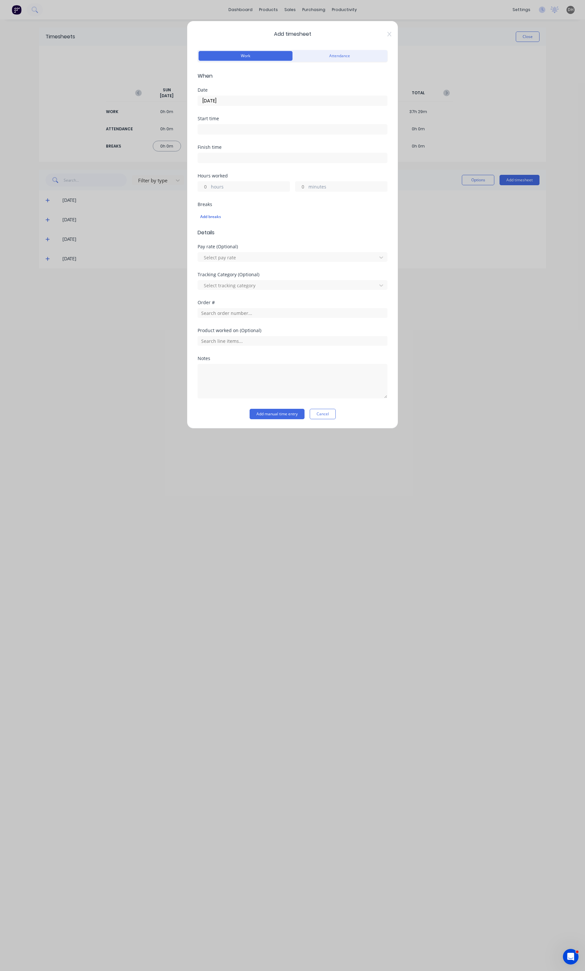
click at [222, 125] on input at bounding box center [292, 129] width 189 height 10
click at [231, 143] on div "00" at bounding box center [229, 142] width 16 height 11
type input "06:00 AM"
click at [281, 198] on div "Hours worked hours minutes" at bounding box center [292, 187] width 190 height 29
click at [256, 187] on label "hours" at bounding box center [250, 187] width 79 height 8
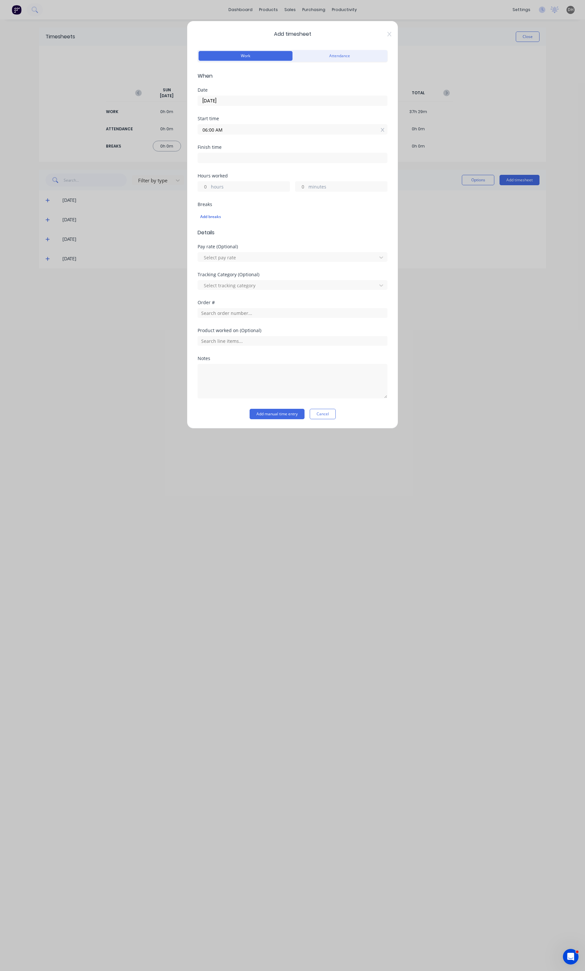
click at [209, 187] on input "hours" at bounding box center [203, 187] width 11 height 10
type input "8"
type input "02:00 PM"
type input "030"
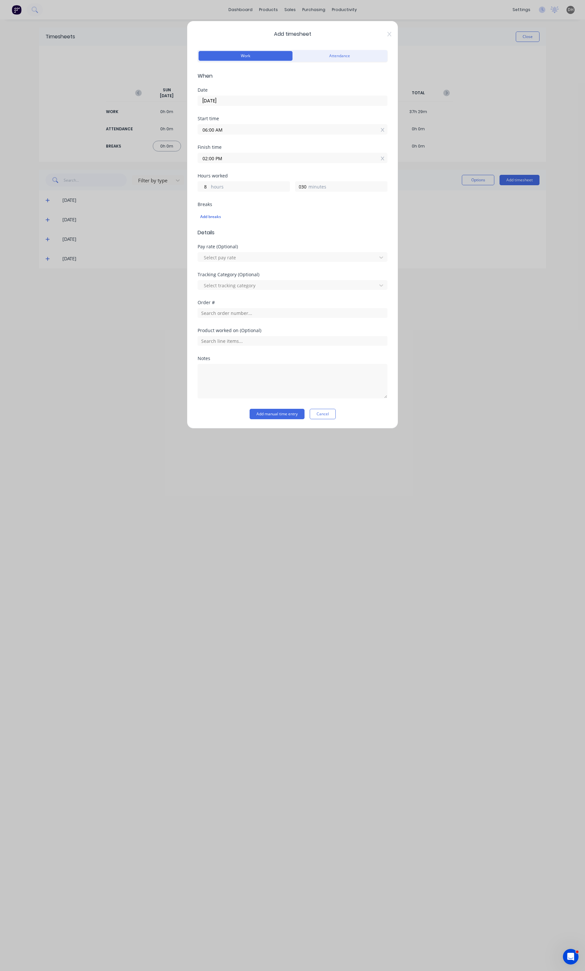
type input "02:30 PM"
type input "30"
click at [233, 382] on textarea at bounding box center [292, 381] width 190 height 34
type textarea "TAFE"
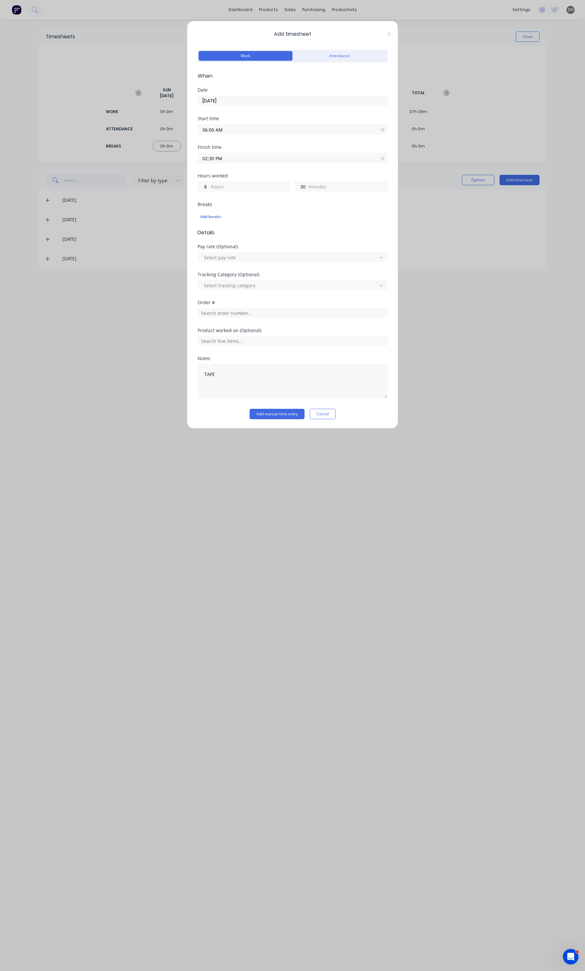
click at [267, 409] on div "Notes TAFE" at bounding box center [292, 382] width 190 height 53
click at [267, 412] on button "Add manual time entry" at bounding box center [276, 414] width 55 height 10
click at [323, 418] on button "Cancel" at bounding box center [323, 414] width 26 height 10
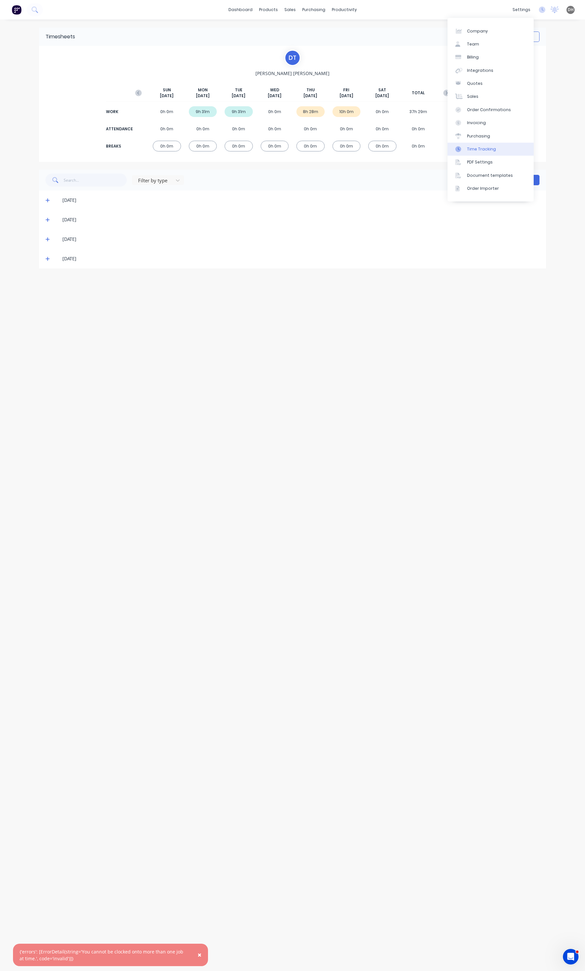
click at [490, 143] on link "Time Tracking" at bounding box center [490, 149] width 86 height 13
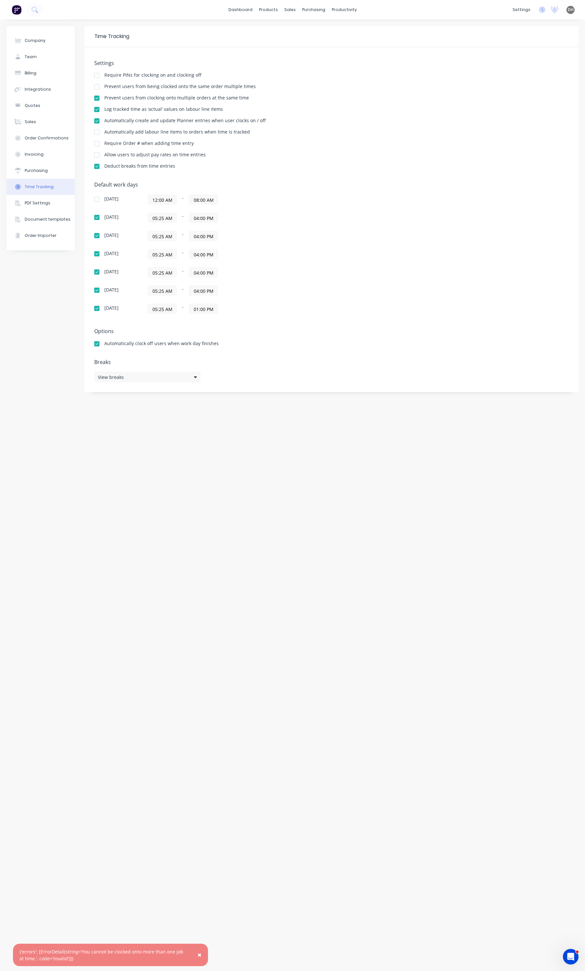
click at [100, 99] on div at bounding box center [96, 98] width 13 height 13
click at [358, 65] on link "Timesheets" at bounding box center [369, 70] width 86 height 13
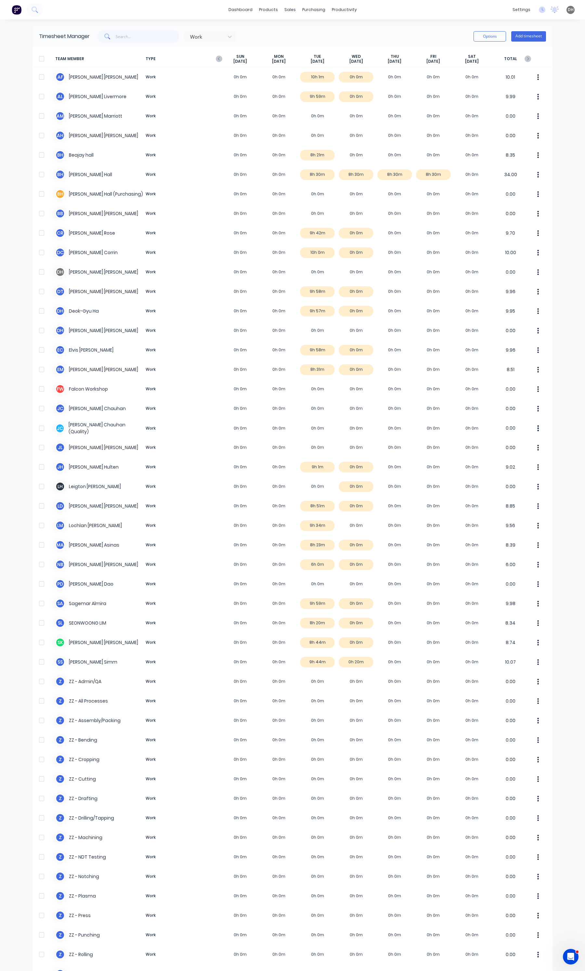
click at [216, 61] on icon "button" at bounding box center [219, 59] width 6 height 6
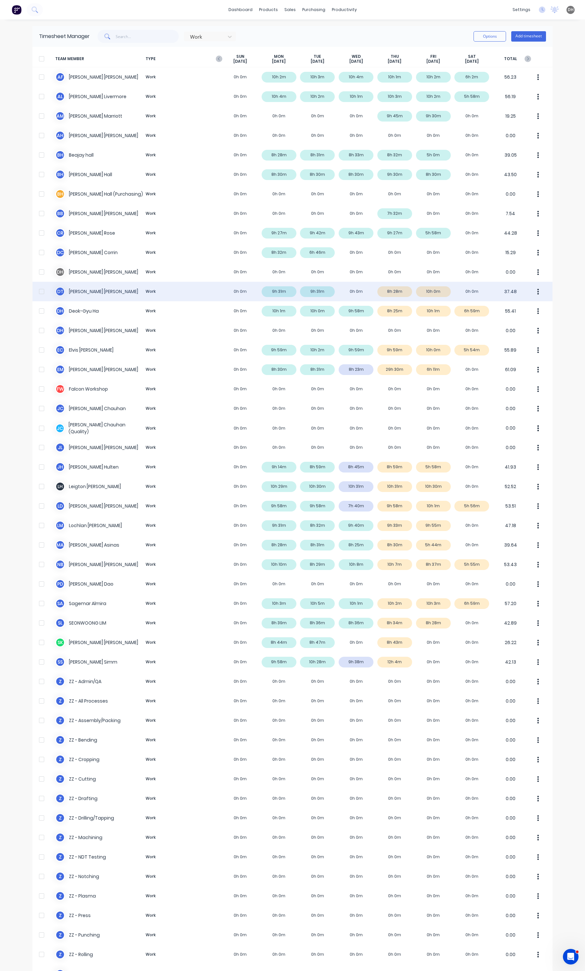
click at [357, 287] on div "D T [PERSON_NAME] Work 0h 0m 9h 31m 9h 31m 0h 0m 8h 28m 10h 0m 0h 0m 37.48" at bounding box center [292, 291] width 520 height 19
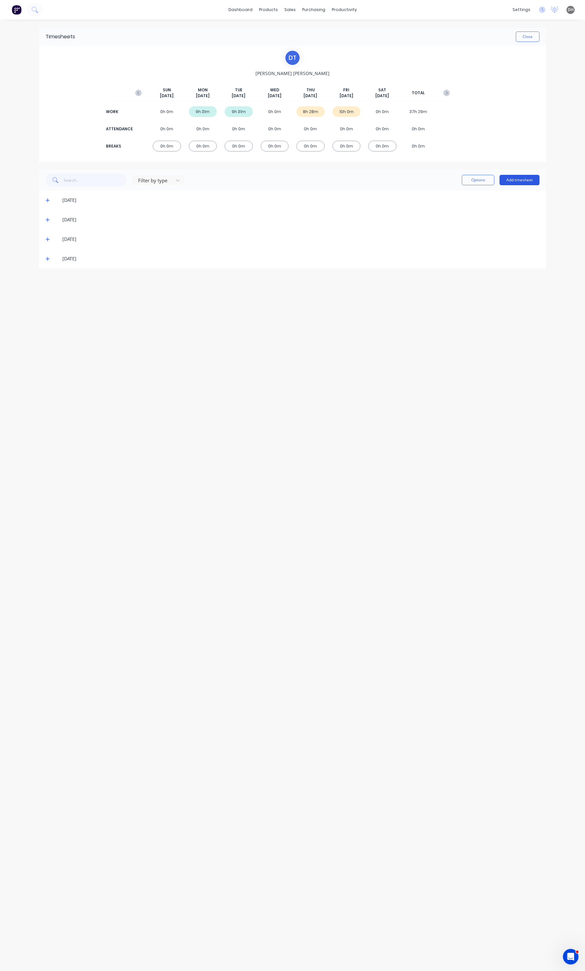
click at [516, 181] on button "Add timesheet" at bounding box center [519, 180] width 40 height 10
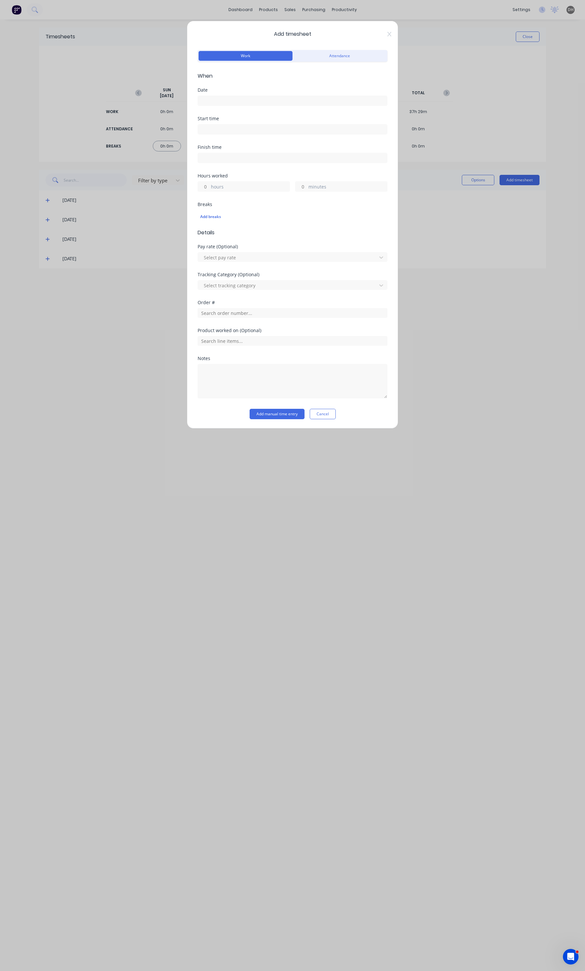
click at [216, 98] on input at bounding box center [292, 101] width 189 height 10
click at [272, 113] on icon "Previous page" at bounding box center [274, 114] width 8 height 8
click at [241, 168] on div "24" at bounding box center [245, 171] width 13 height 12
type input "[DATE]"
click at [329, 142] on div "Start time" at bounding box center [292, 130] width 190 height 29
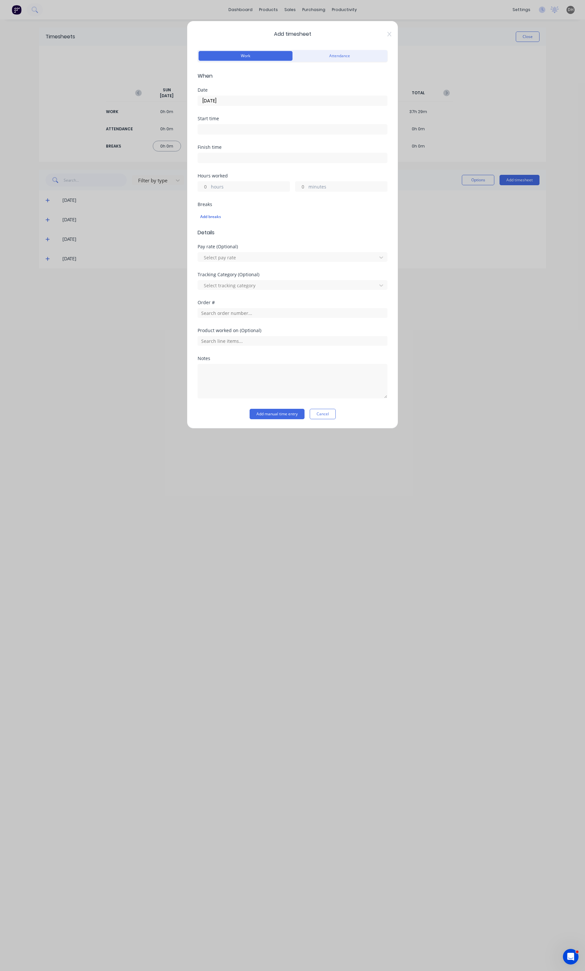
click at [240, 127] on input at bounding box center [292, 129] width 189 height 10
click at [227, 145] on div "00" at bounding box center [229, 142] width 16 height 11
type input "06:00 AM"
click at [283, 152] on div at bounding box center [292, 157] width 190 height 12
click at [249, 188] on label "hours" at bounding box center [250, 187] width 79 height 8
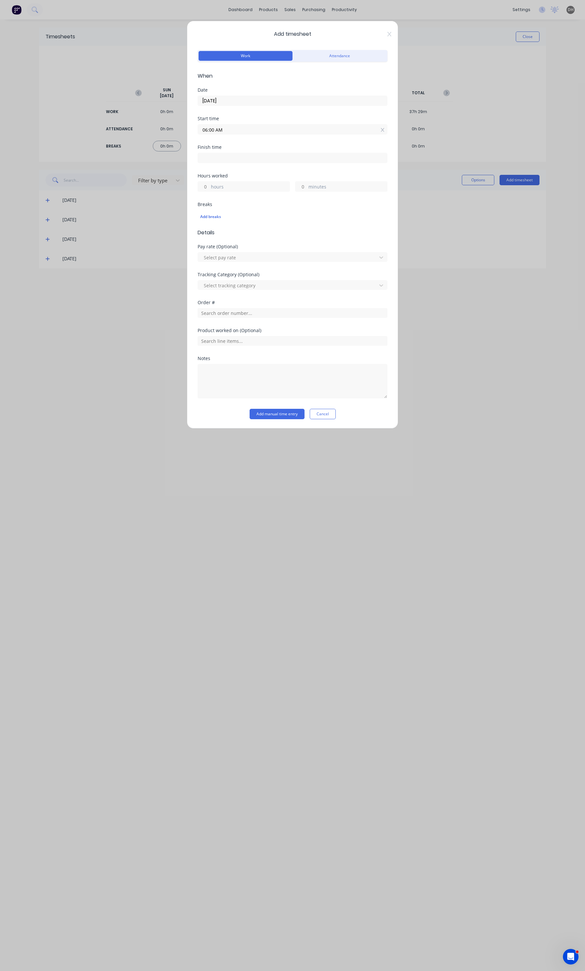
click at [209, 188] on input "hours" at bounding box center [203, 187] width 11 height 10
type input "8"
type input "02:00 PM"
type input "030"
type input "02:30 PM"
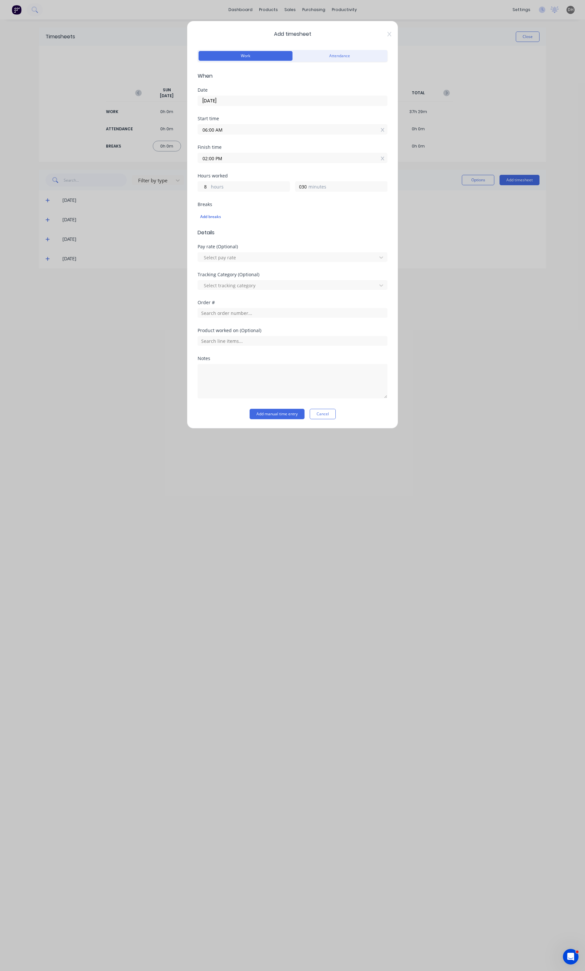
type input "30"
click at [237, 388] on textarea at bounding box center [292, 381] width 190 height 34
type textarea "TAFE"
click at [280, 413] on button "Add manual time entry" at bounding box center [276, 414] width 55 height 10
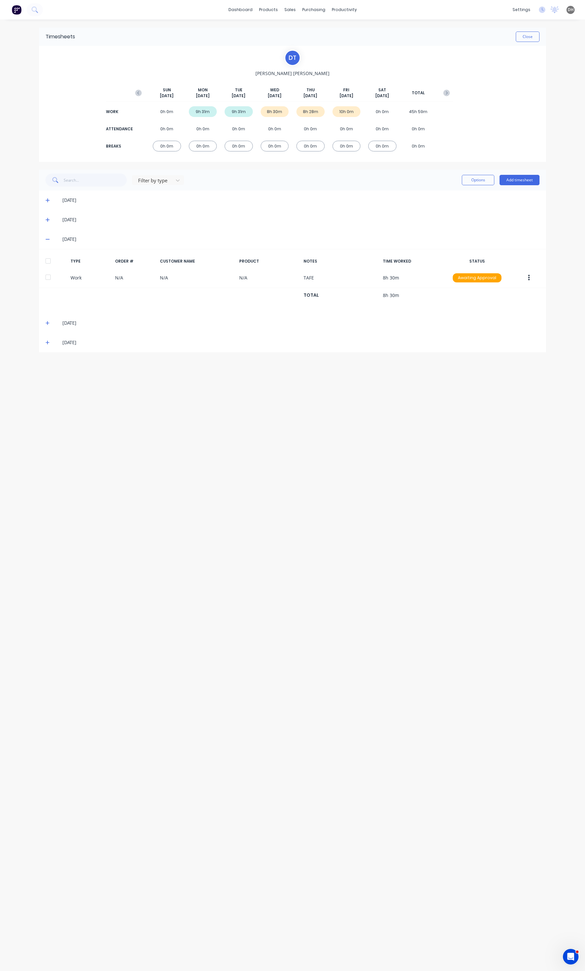
click at [46, 343] on icon at bounding box center [47, 342] width 4 height 5
click at [529, 380] on button "button" at bounding box center [528, 381] width 15 height 12
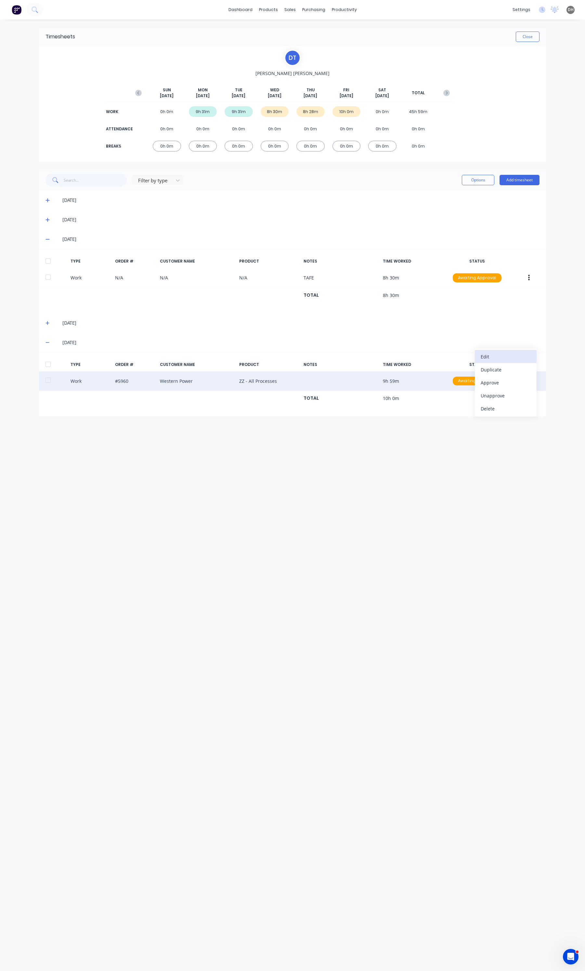
click at [491, 358] on div "Edit" at bounding box center [505, 356] width 50 height 9
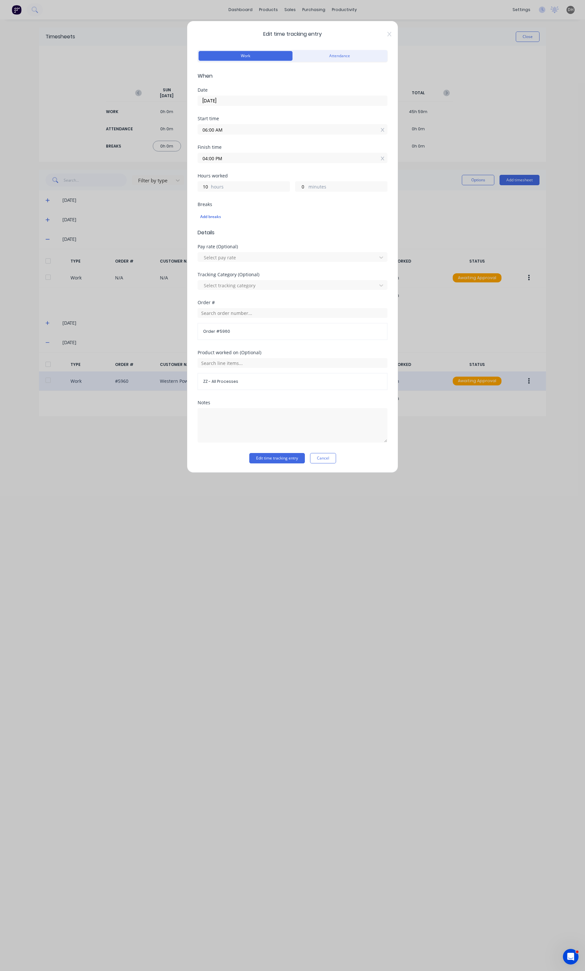
click at [219, 161] on input "04:00 PM" at bounding box center [292, 158] width 189 height 10
type input "03:00 PM"
type input "9"
type input "02:00 PM"
type input "8"
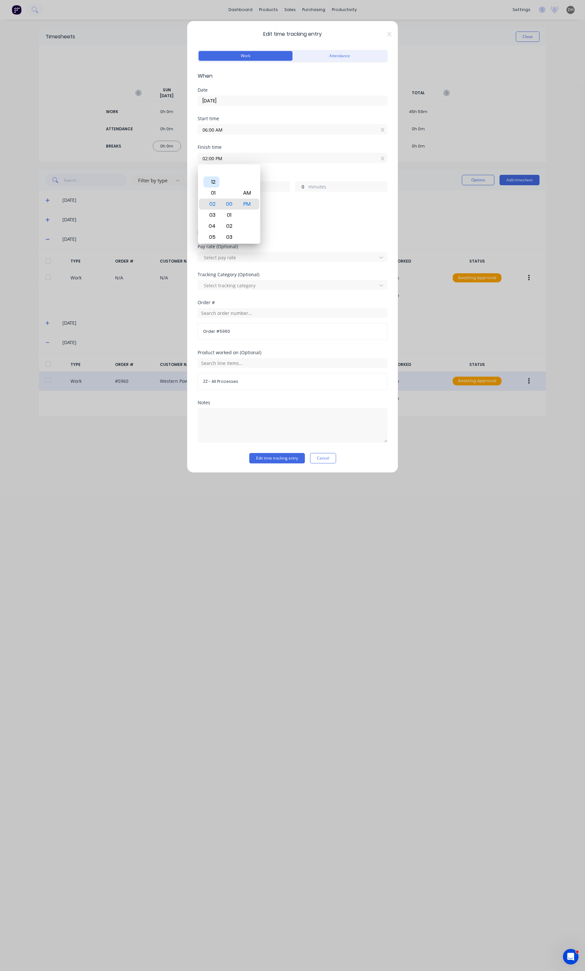
click at [215, 186] on div "12" at bounding box center [211, 181] width 16 height 11
type input "12:00 PM"
type input "6"
click at [283, 450] on div "Notes" at bounding box center [292, 426] width 190 height 53
click at [282, 454] on button "Edit time tracking entry" at bounding box center [277, 458] width 56 height 10
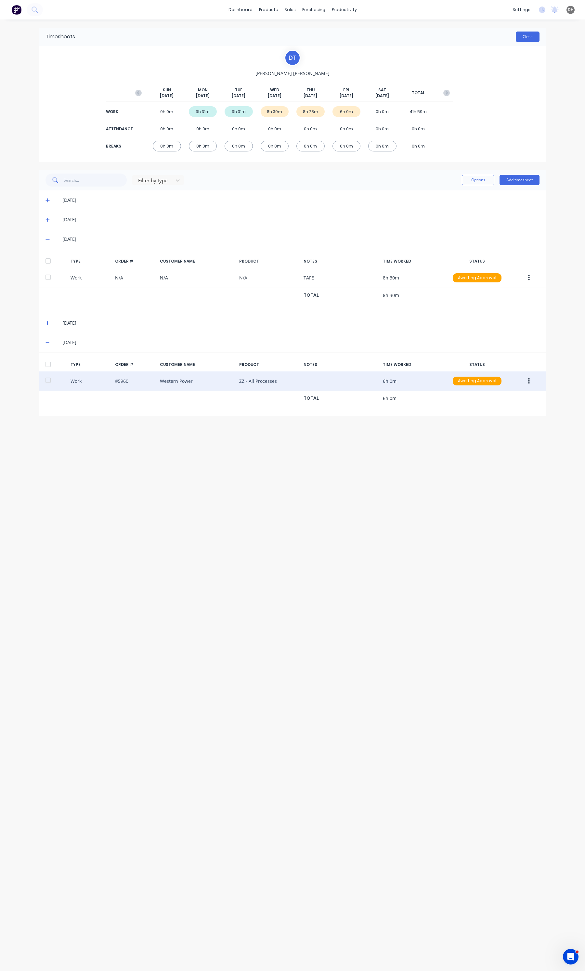
click at [527, 37] on button "Close" at bounding box center [527, 37] width 24 height 10
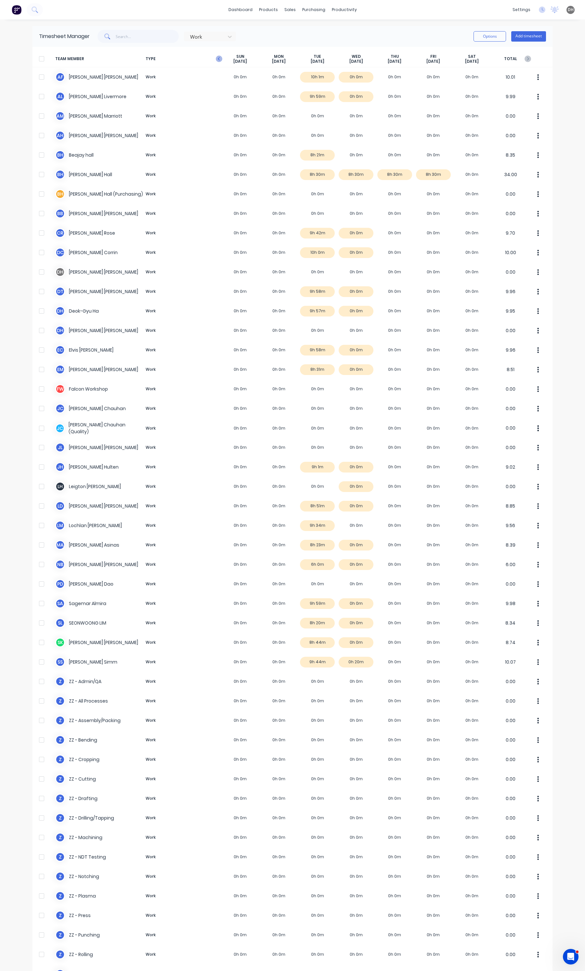
click at [219, 59] on icon "button" at bounding box center [219, 59] width 6 height 6
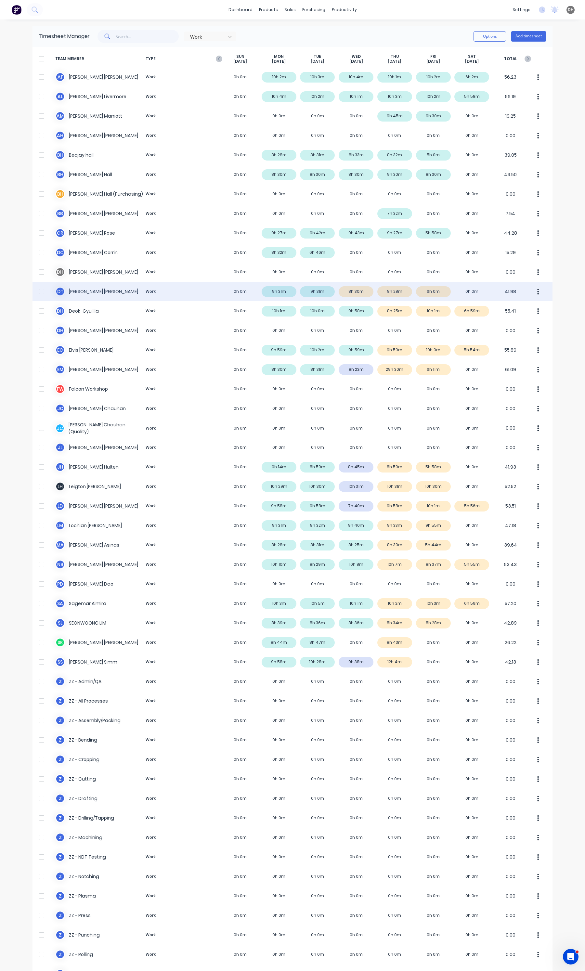
click at [533, 292] on button "button" at bounding box center [538, 291] width 14 height 13
click at [502, 311] on div "Approve" at bounding box center [513, 309] width 50 height 9
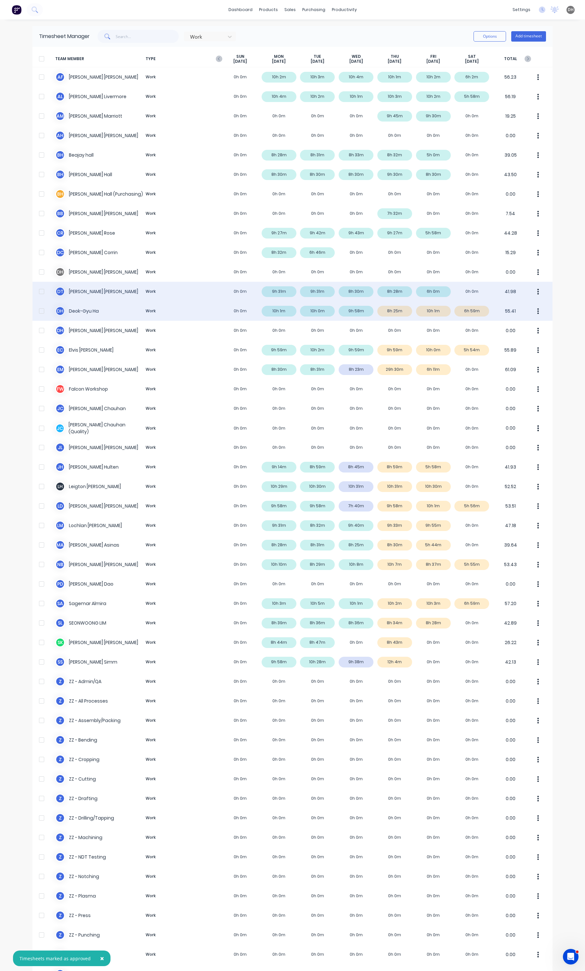
click at [390, 312] on div "D H Deok-Gyu Ha Work 0h 0m 10h 1m 10h 0m 9h 58m 8h 25m 10h 1m 6h 59m 55.41" at bounding box center [292, 310] width 520 height 19
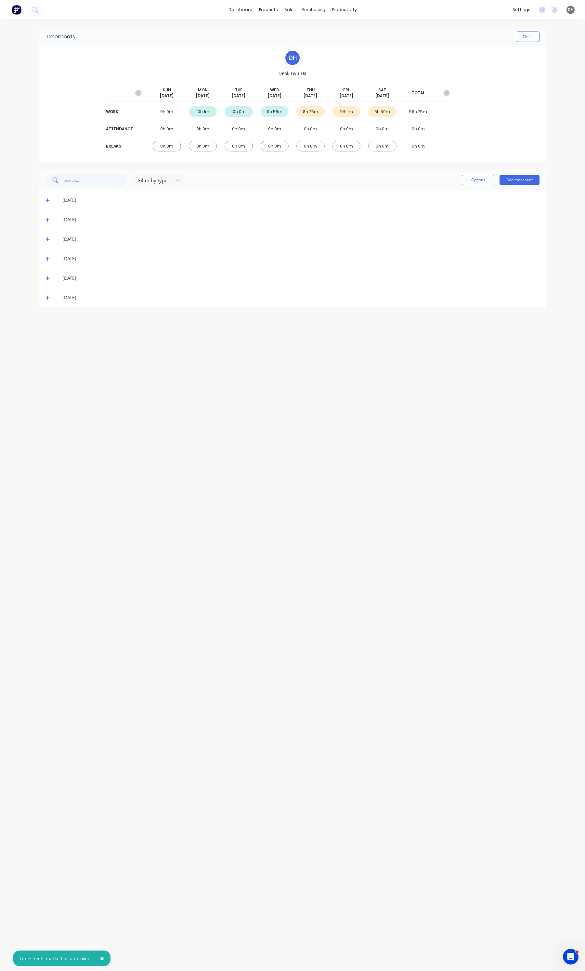
click at [47, 258] on icon at bounding box center [47, 258] width 4 height 5
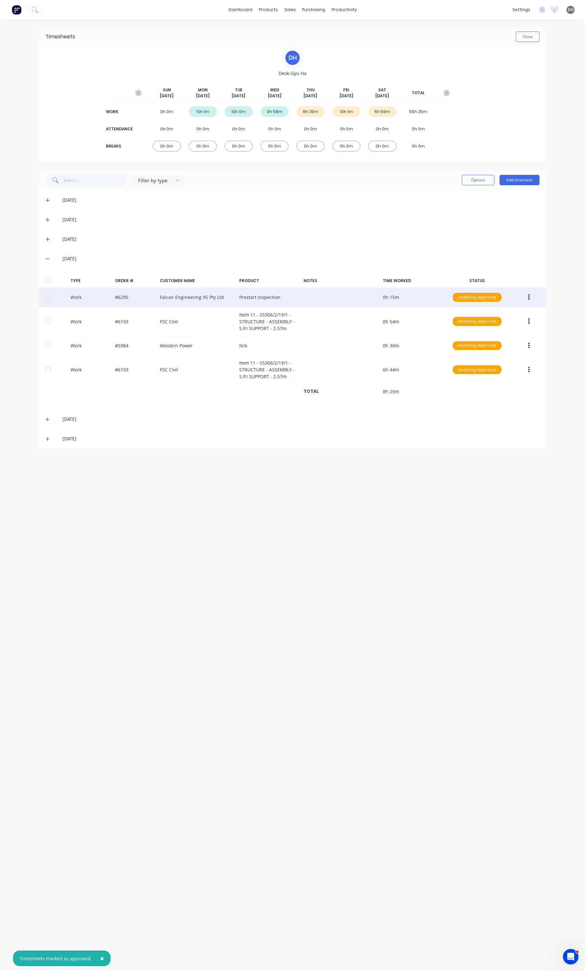
click at [528, 298] on icon "button" at bounding box center [529, 297] width 2 height 7
click at [501, 273] on div "Edit" at bounding box center [505, 272] width 50 height 9
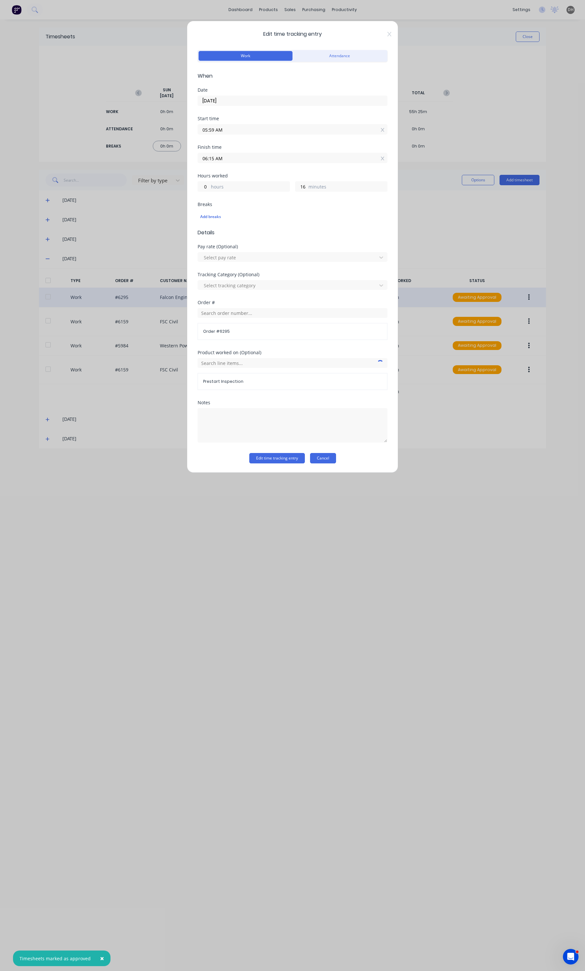
click at [323, 459] on button "Cancel" at bounding box center [323, 458] width 26 height 10
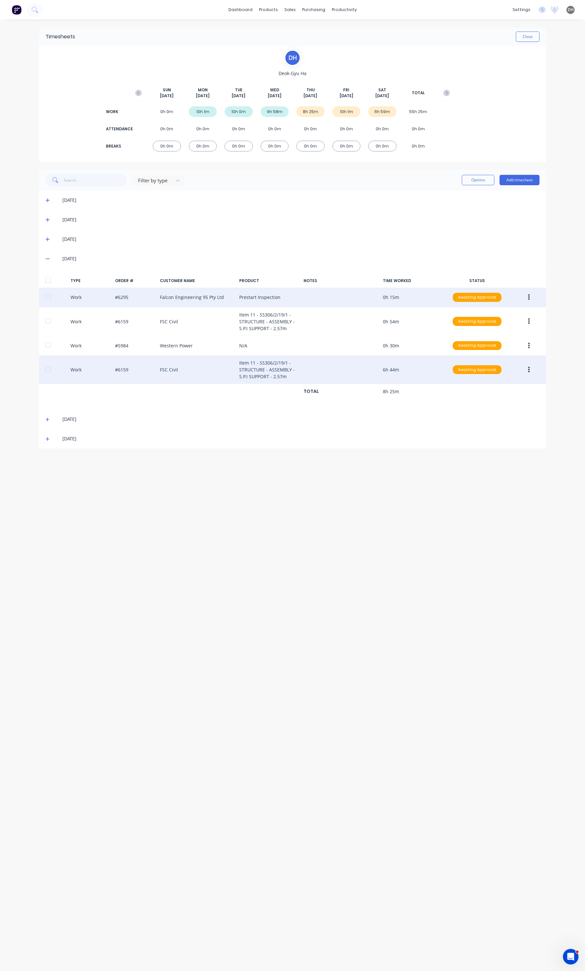
click at [535, 373] on button "button" at bounding box center [528, 370] width 15 height 12
click at [512, 348] on div "Edit" at bounding box center [505, 344] width 50 height 9
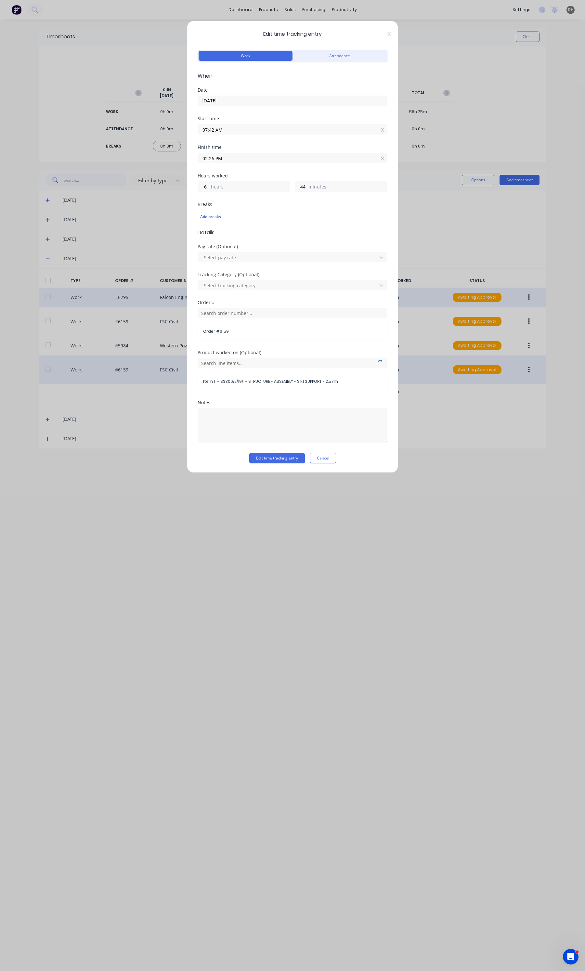
click at [288, 164] on div "Finish time 02:26 PM" at bounding box center [292, 159] width 190 height 29
click at [280, 161] on input "02:26 PM" at bounding box center [292, 158] width 189 height 10
type input "02:28 PM"
type input "46"
click at [226, 232] on div "31" at bounding box center [229, 237] width 16 height 11
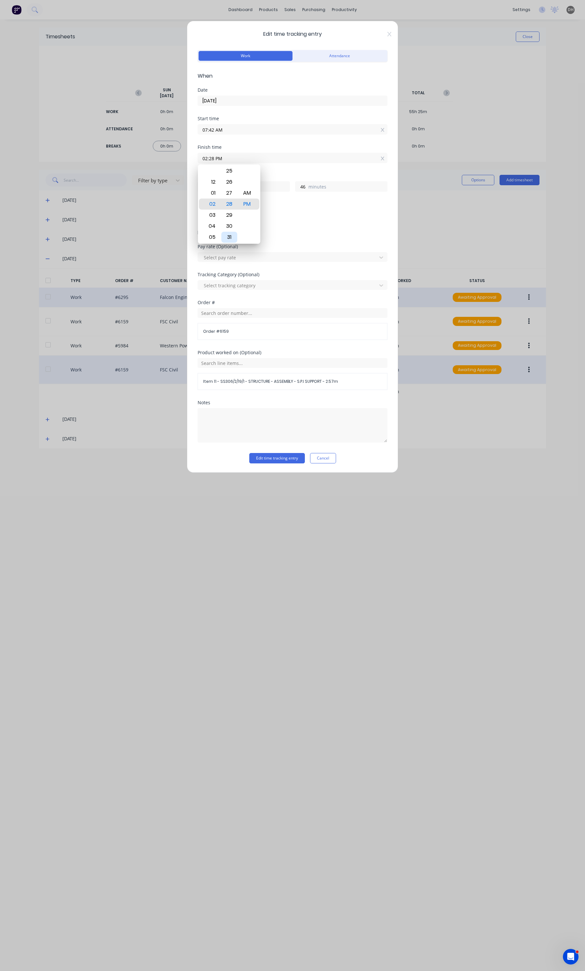
type input "02:31 PM"
type input "49"
click at [265, 457] on button "Edit time tracking entry" at bounding box center [277, 458] width 56 height 10
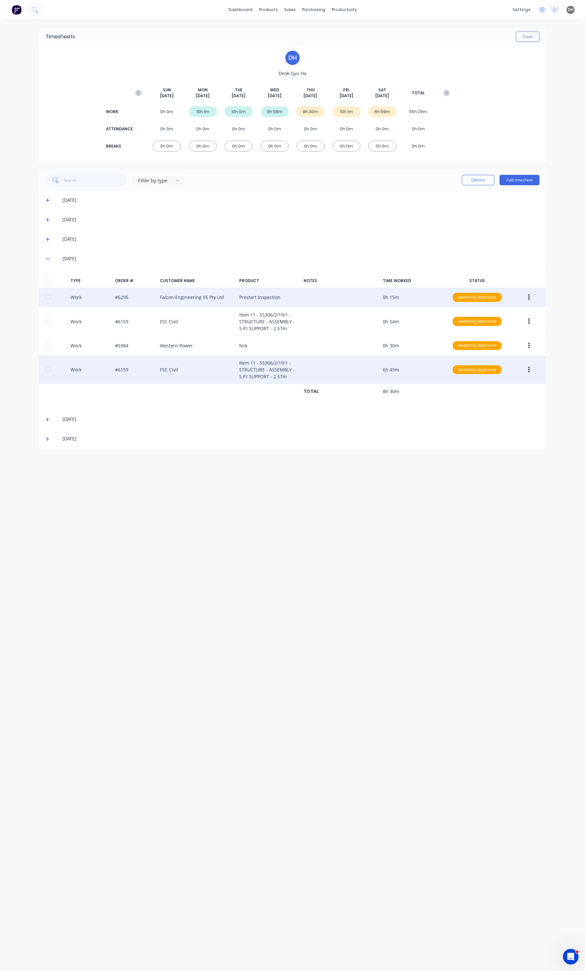
click at [45, 441] on div "[DATE]" at bounding box center [292, 438] width 507 height 19
click at [47, 438] on icon at bounding box center [47, 439] width 4 height 4
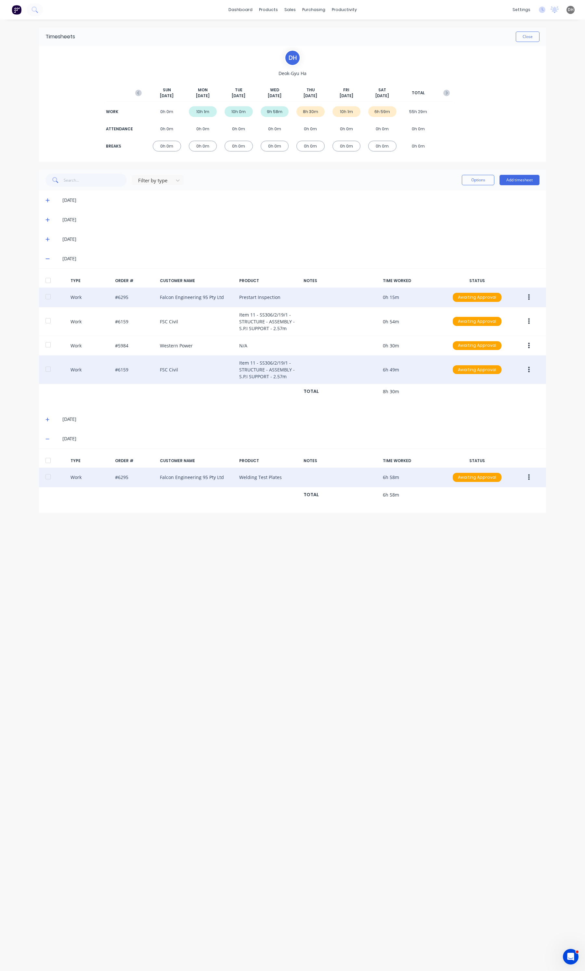
click at [527, 477] on button "button" at bounding box center [528, 477] width 15 height 12
click at [493, 457] on div "Edit" at bounding box center [505, 452] width 50 height 9
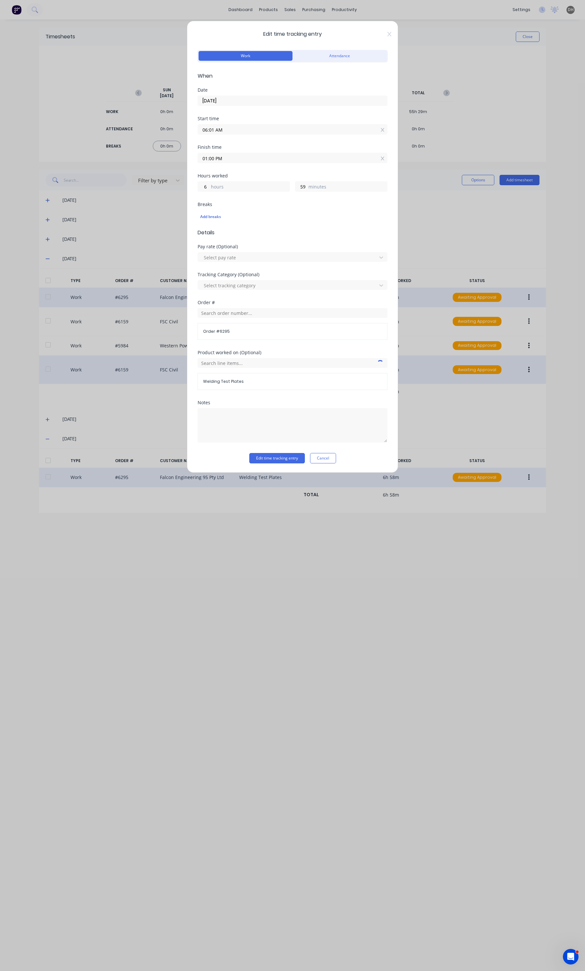
click at [251, 164] on div "Finish time 01:00 PM" at bounding box center [292, 159] width 190 height 29
click at [249, 159] on input "01:00 PM" at bounding box center [292, 158] width 189 height 10
click at [218, 194] on div "12" at bounding box center [211, 192] width 16 height 11
type input "12:00 PM"
type input "5"
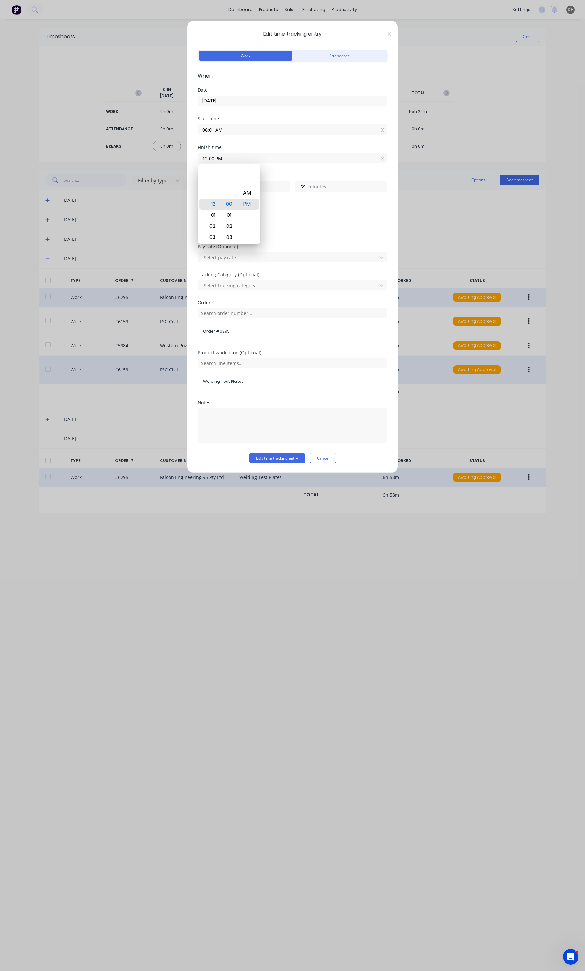
click at [277, 465] on div "Edit time tracking entry Work Attendance When Date [DATE] Start time 06:01 AM F…" at bounding box center [292, 247] width 211 height 452
click at [280, 460] on button "Edit time tracking entry" at bounding box center [277, 458] width 56 height 10
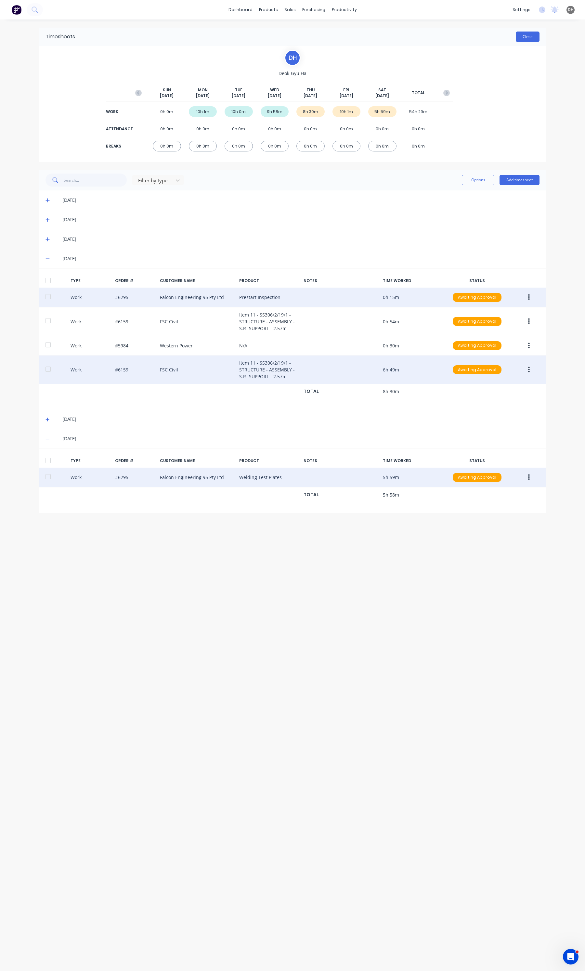
click at [529, 32] on button "Close" at bounding box center [527, 37] width 24 height 10
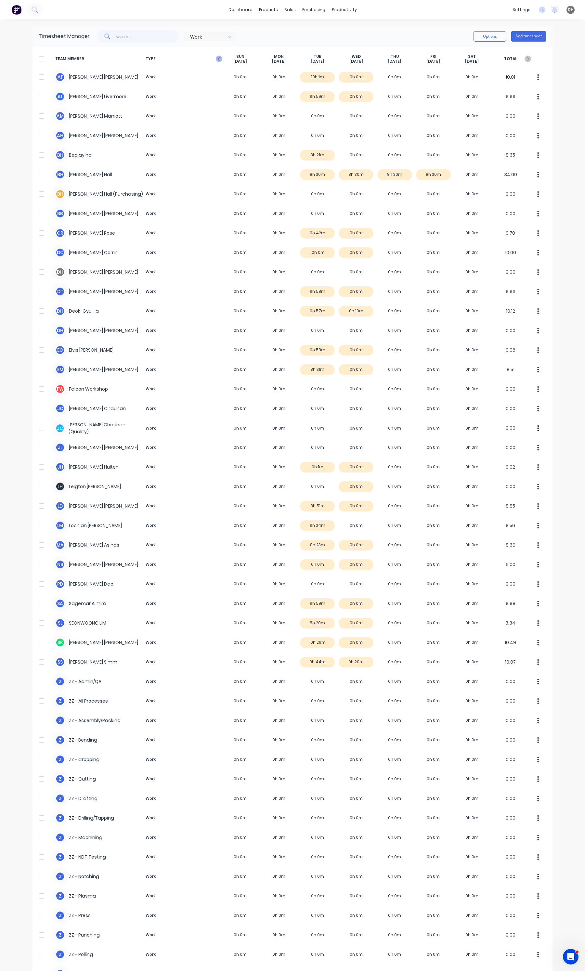
click at [218, 57] on icon "button" at bounding box center [219, 59] width 6 height 6
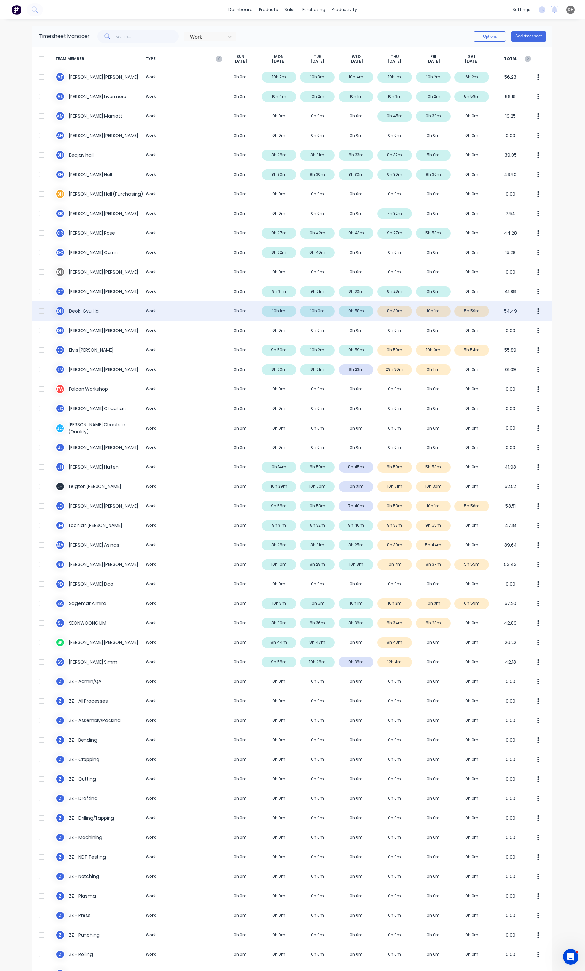
click at [541, 311] on button "button" at bounding box center [538, 310] width 14 height 13
click at [516, 328] on div "Approve" at bounding box center [513, 328] width 50 height 9
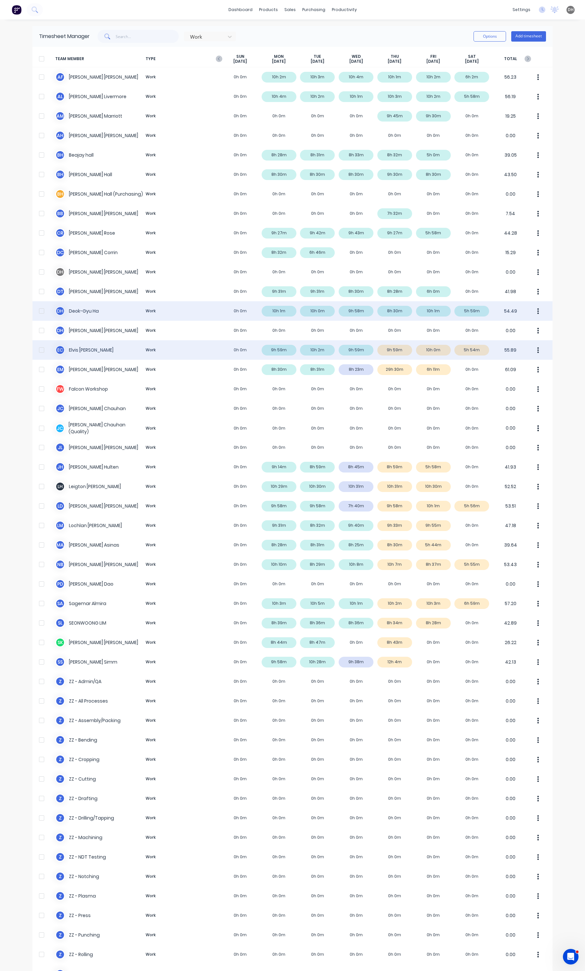
click at [492, 345] on div "E C [PERSON_NAME] Work 0h 0m 9h 59m 10h 2m 9h 59m 9h 59m 10h 0m 5h 54m 55.89" at bounding box center [292, 349] width 520 height 19
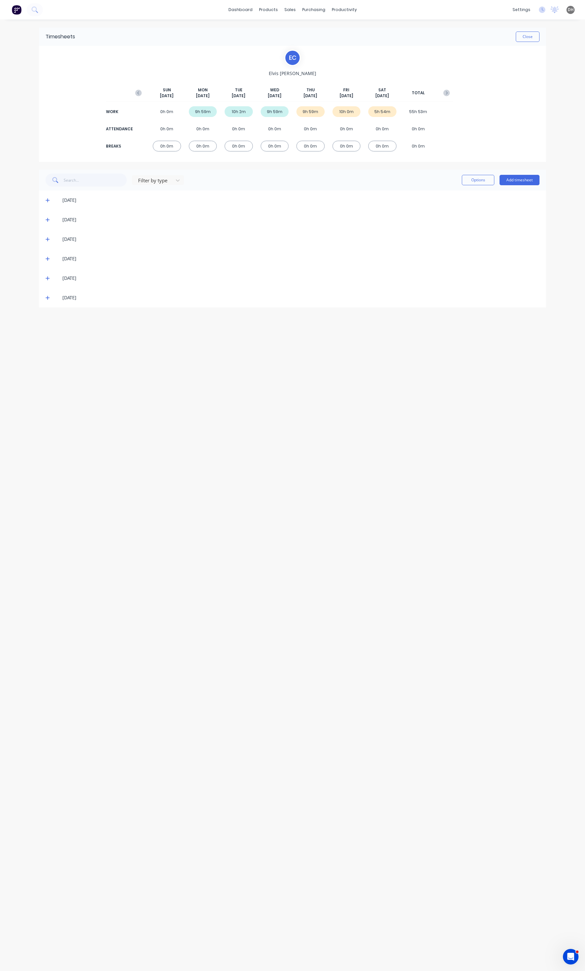
click at [48, 298] on icon at bounding box center [47, 298] width 4 height 4
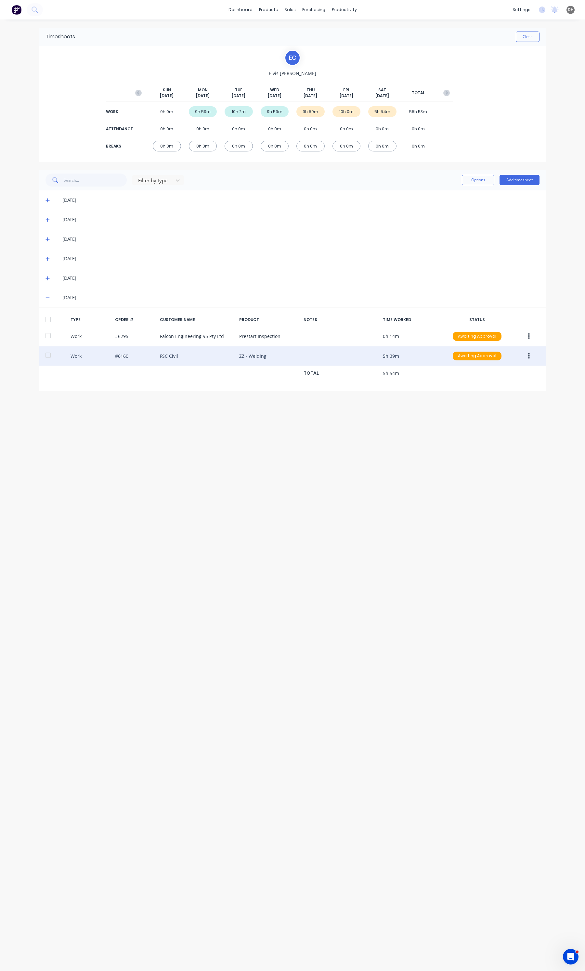
click at [520, 358] on div at bounding box center [524, 356] width 25 height 12
click at [525, 358] on button "button" at bounding box center [528, 356] width 15 height 12
click at [505, 335] on div "Edit" at bounding box center [505, 331] width 50 height 9
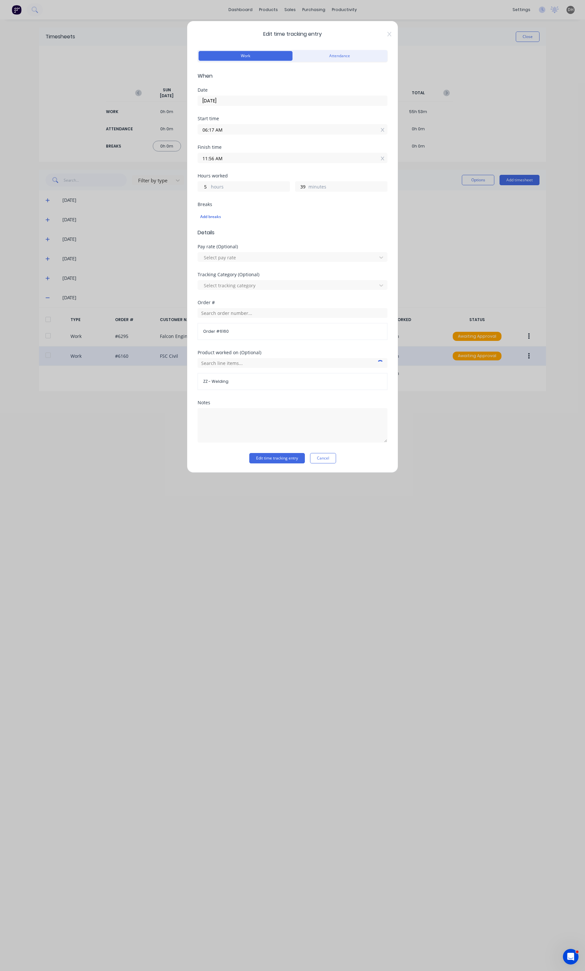
click at [269, 158] on input "11:56 AM" at bounding box center [292, 158] width 189 height 10
click at [232, 232] on div "59" at bounding box center [229, 237] width 16 height 11
type input "11:59 AM"
type input "42"
click at [292, 461] on button "Edit time tracking entry" at bounding box center [277, 458] width 56 height 10
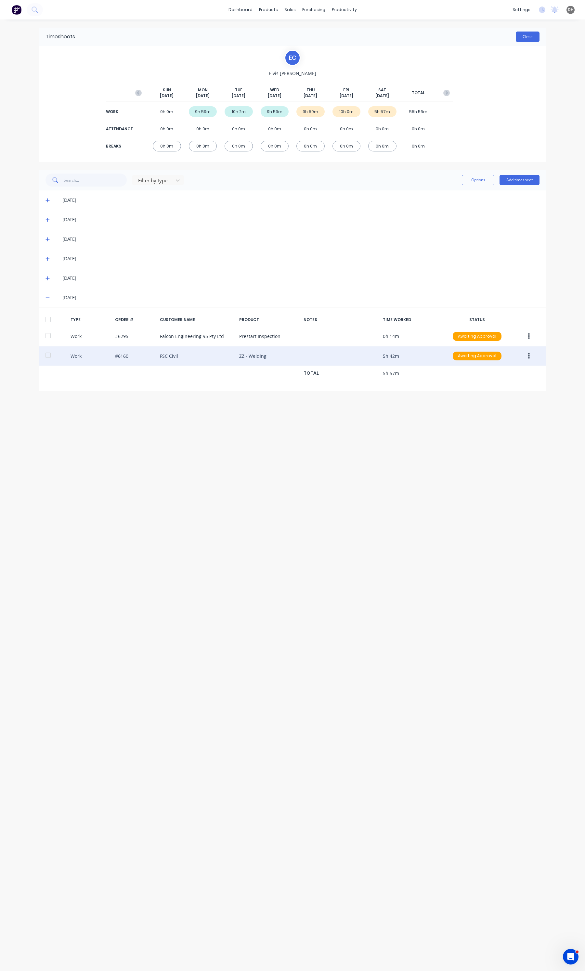
click at [532, 38] on button "Close" at bounding box center [527, 37] width 24 height 10
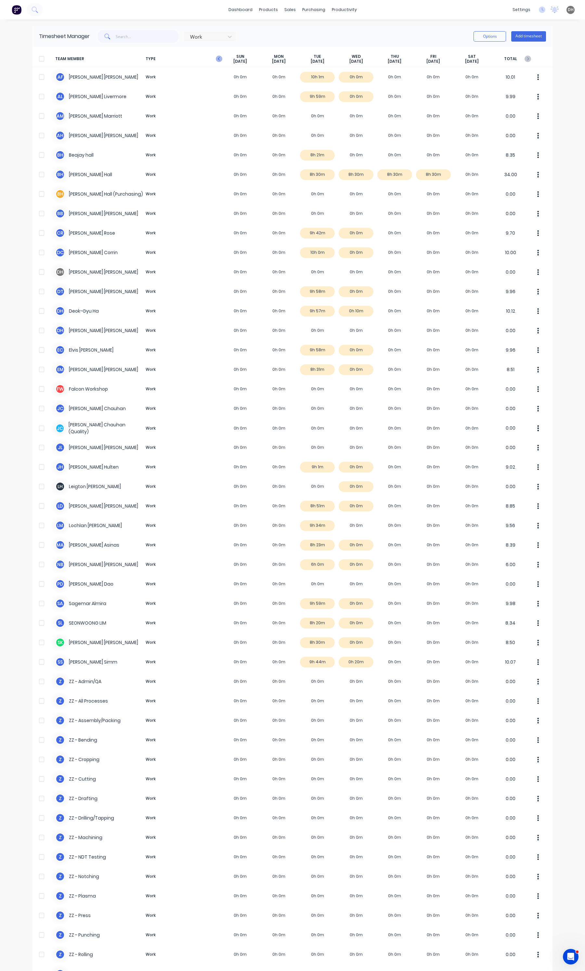
click at [216, 61] on icon "button" at bounding box center [219, 59] width 6 height 6
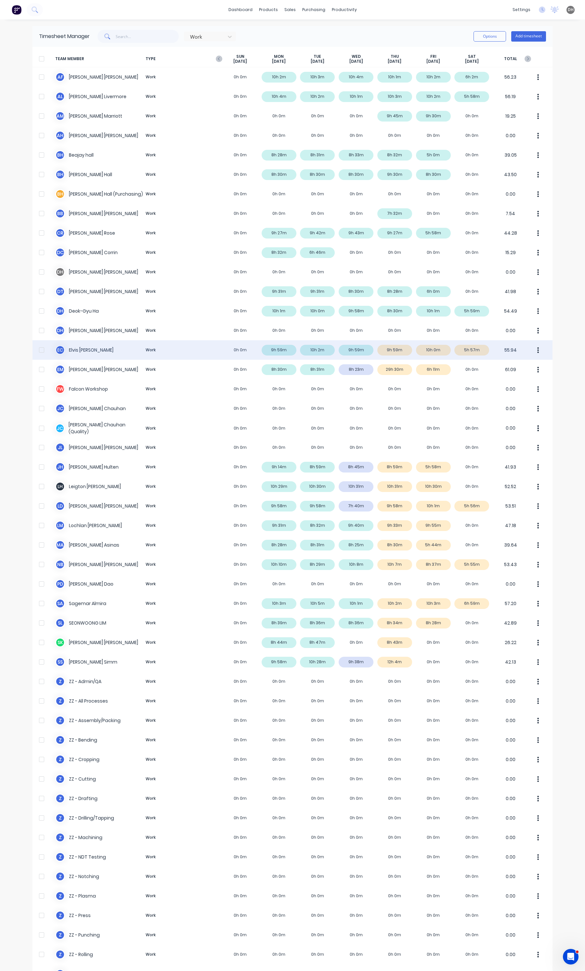
click at [539, 346] on button "button" at bounding box center [538, 349] width 14 height 13
click at [508, 364] on div "Approve" at bounding box center [513, 367] width 50 height 9
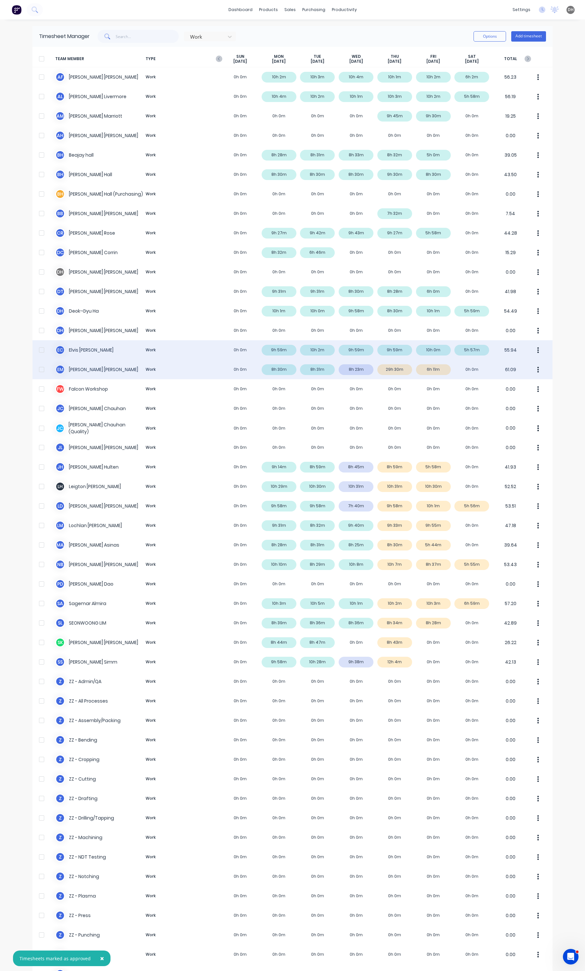
click at [398, 370] on div "E M [PERSON_NAME] Work 0h 0m 8h 30m 8h 31m 8h 23m 29h 30m 6h 11m 0h 0m 61.09" at bounding box center [292, 369] width 520 height 19
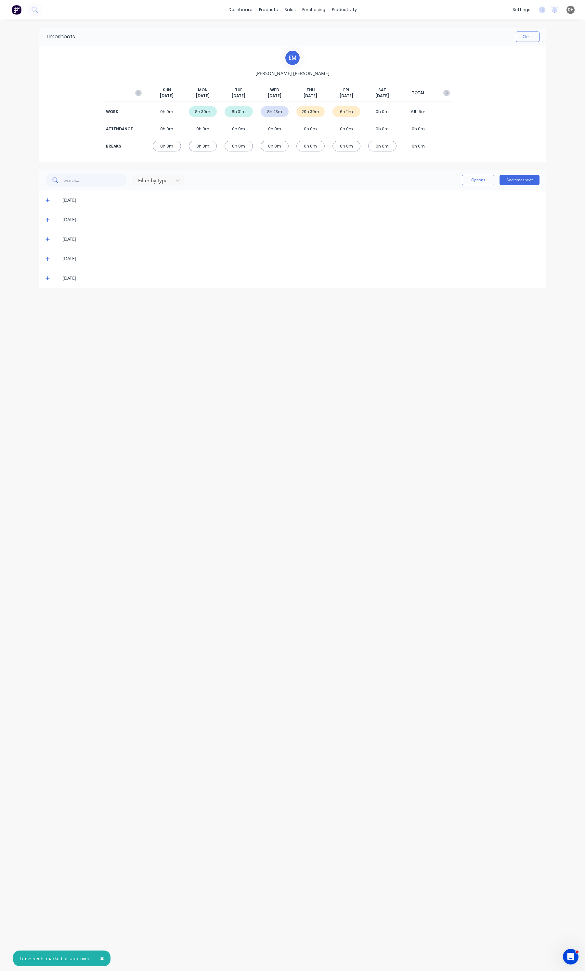
click at [47, 256] on span at bounding box center [48, 258] width 6 height 6
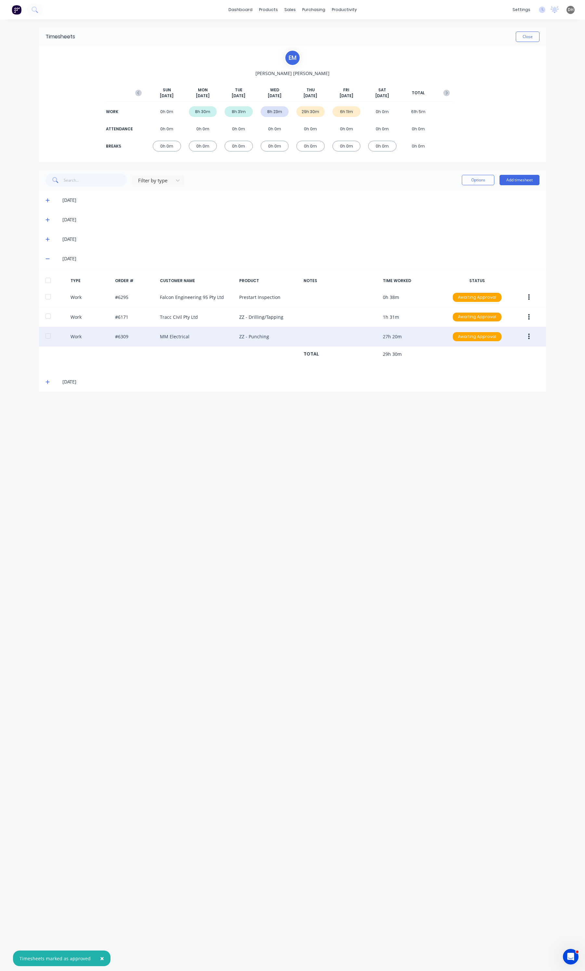
click at [527, 334] on button "button" at bounding box center [528, 337] width 15 height 12
click at [494, 314] on div "Edit" at bounding box center [505, 311] width 50 height 9
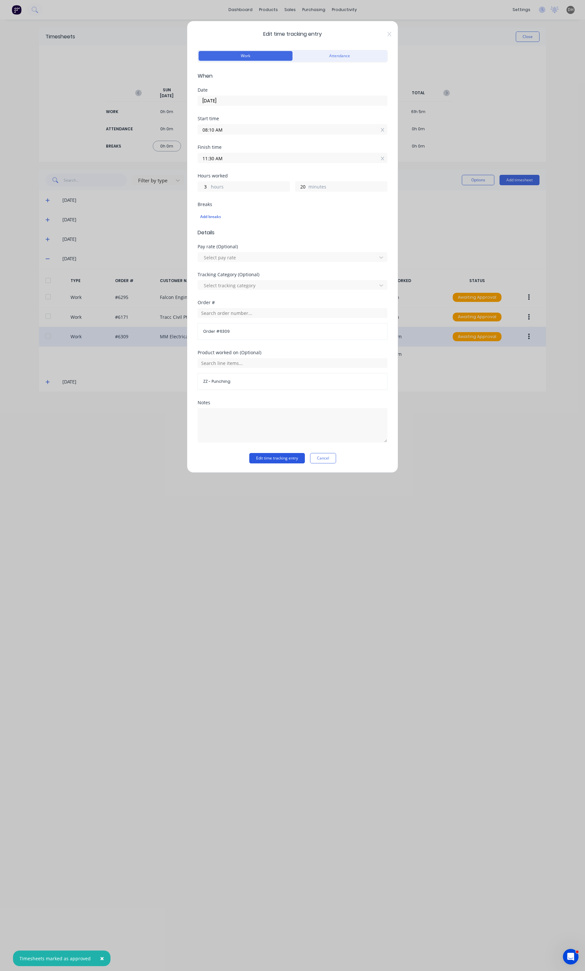
click at [275, 456] on button "Edit time tracking entry" at bounding box center [277, 458] width 56 height 10
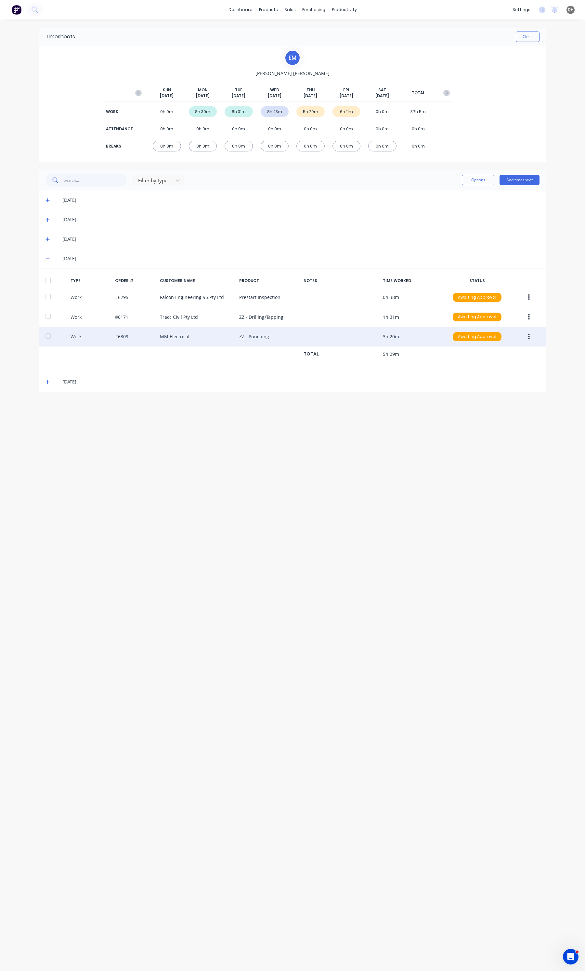
click at [47, 384] on icon at bounding box center [47, 381] width 4 height 5
click at [533, 335] on button "button" at bounding box center [528, 337] width 15 height 12
click at [509, 317] on div "Edit" at bounding box center [505, 311] width 50 height 9
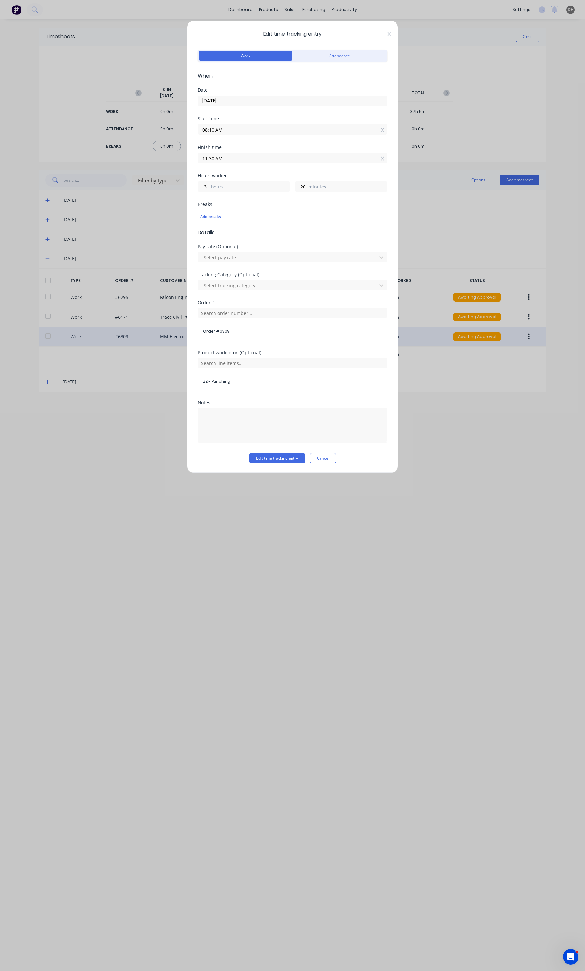
click at [258, 161] on input "11:30 AM" at bounding box center [292, 158] width 189 height 10
type input "07:30 AM"
type input "23"
type input "06:30 AM"
type input "22"
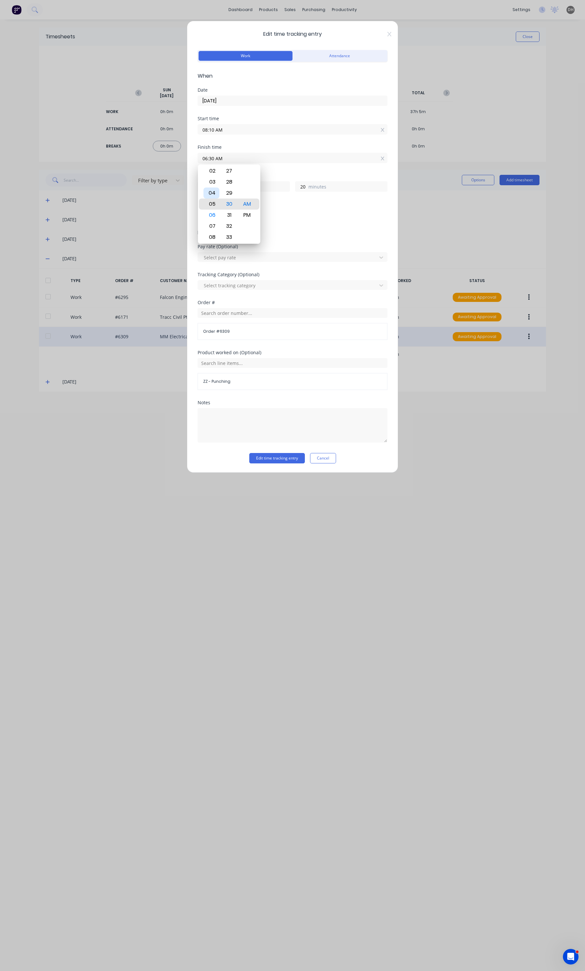
type input "05:30 AM"
type input "21"
click at [216, 173] on div "02" at bounding box center [211, 170] width 16 height 11
type input "02:30 AM"
type input "18"
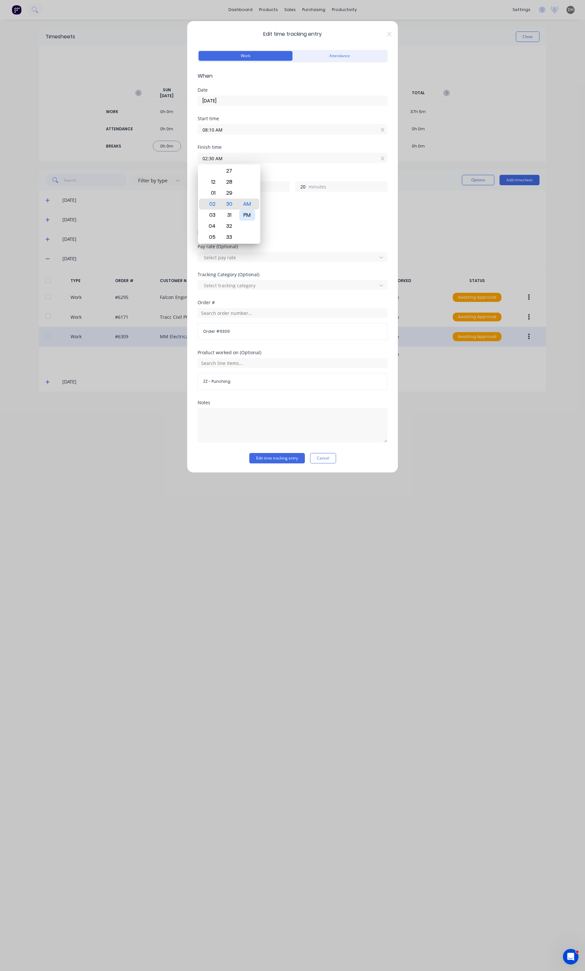
click at [252, 212] on div "PM" at bounding box center [247, 215] width 16 height 11
type input "02:30 PM"
type input "6"
click at [283, 451] on div "Notes" at bounding box center [292, 426] width 190 height 53
click at [281, 457] on button "Edit time tracking entry" at bounding box center [277, 458] width 56 height 10
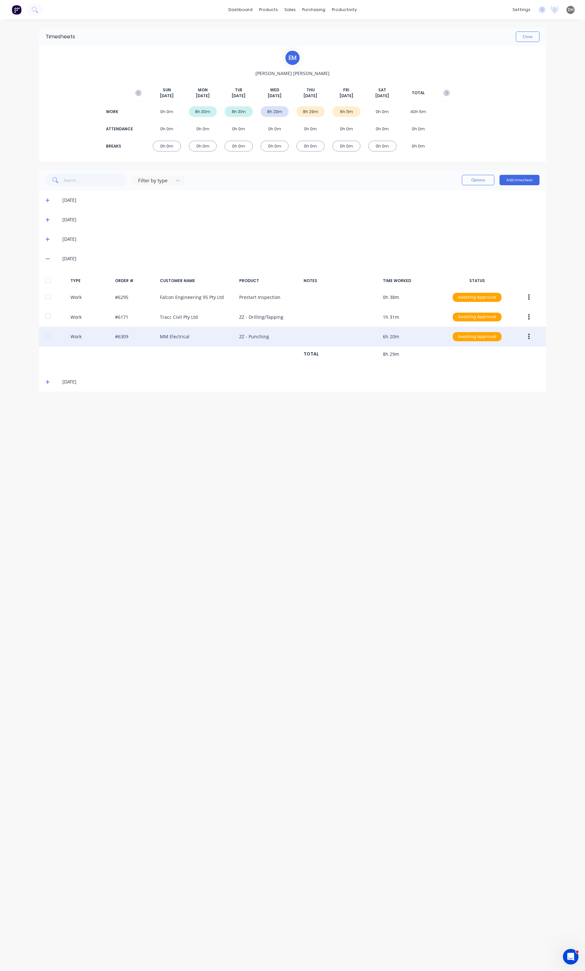
click at [46, 382] on icon at bounding box center [47, 381] width 4 height 5
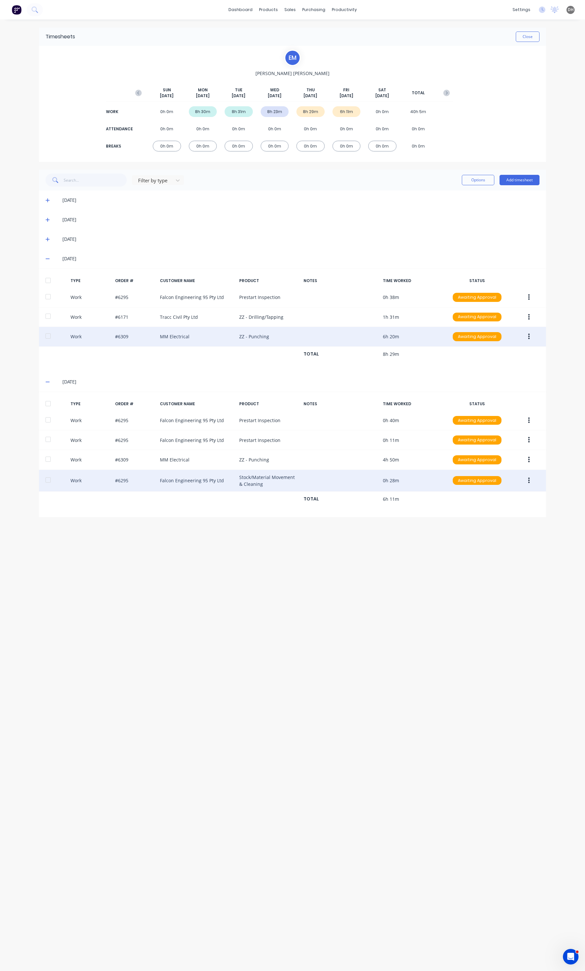
click at [526, 484] on button "button" at bounding box center [528, 481] width 15 height 12
click at [502, 452] on button "Edit" at bounding box center [506, 456] width 62 height 13
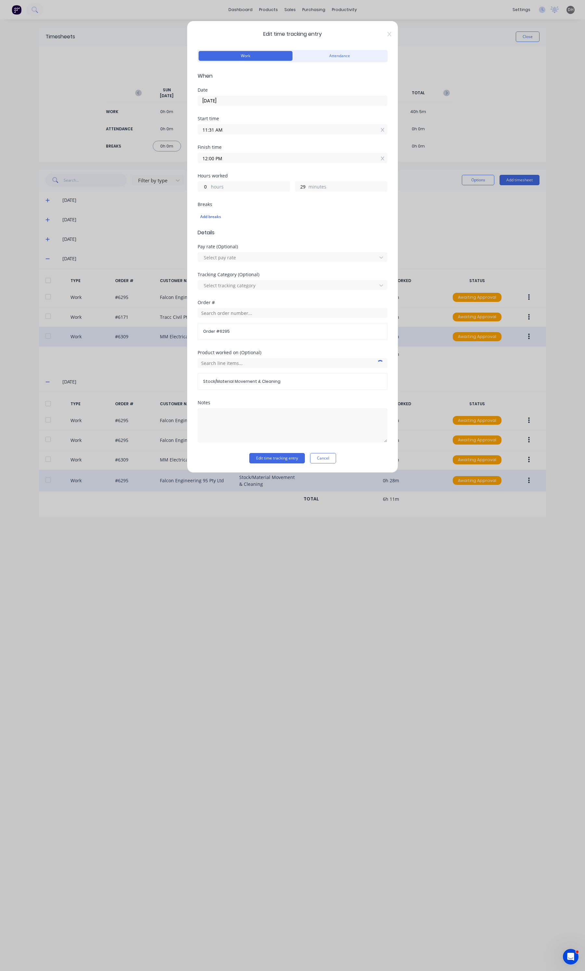
click at [338, 457] on div "Edit time tracking entry Cancel" at bounding box center [292, 458] width 190 height 10
click at [332, 460] on button "Cancel" at bounding box center [323, 458] width 26 height 10
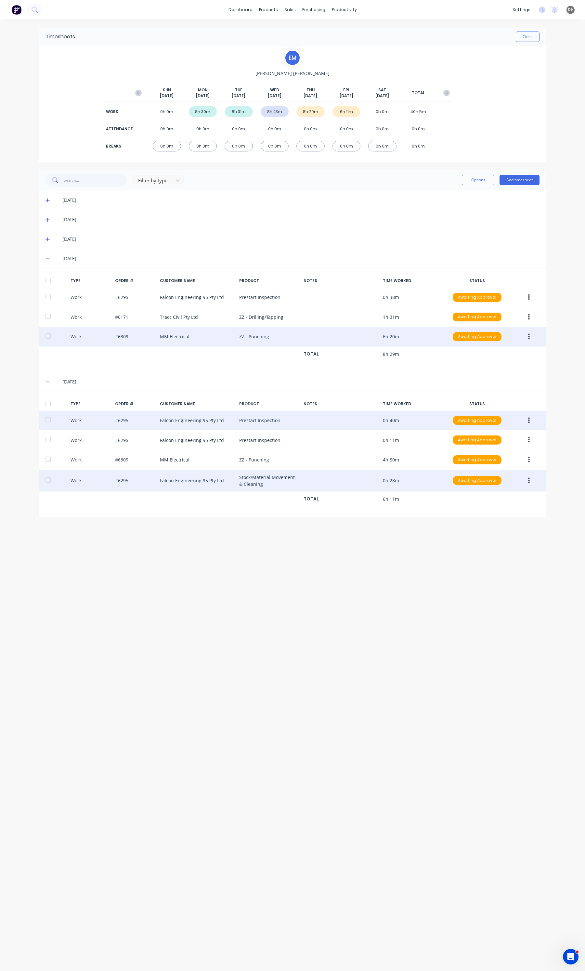
click at [536, 416] on div "Work #6295 Falcon Engineering 95 Pty Ltd Prestart Inspection 0h 40m Awaiting Ap…" at bounding box center [292, 421] width 507 height 20
click at [528, 425] on button "button" at bounding box center [528, 420] width 15 height 12
click at [501, 397] on div "Edit" at bounding box center [505, 395] width 50 height 9
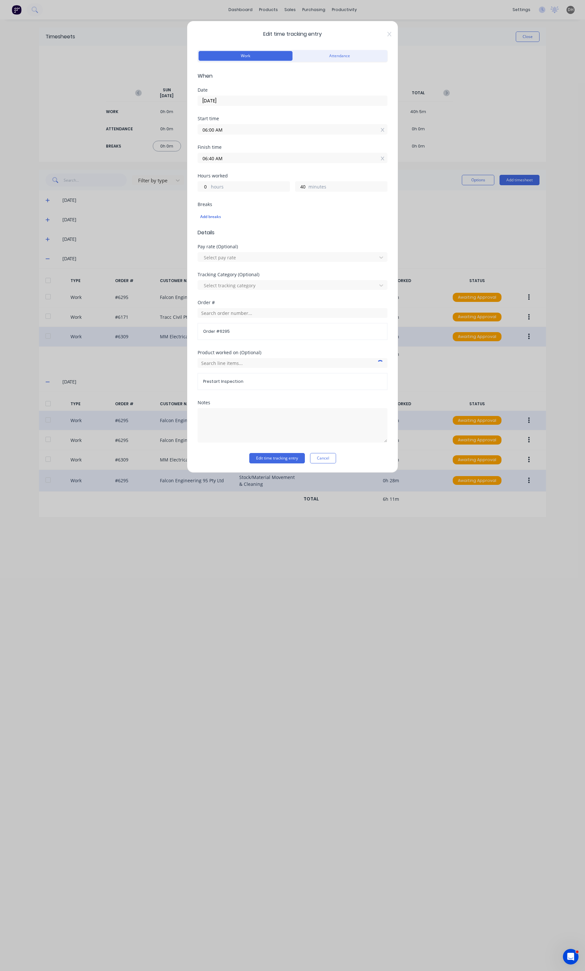
click at [327, 452] on div "Notes" at bounding box center [292, 426] width 190 height 53
click at [326, 457] on button "Cancel" at bounding box center [323, 458] width 26 height 10
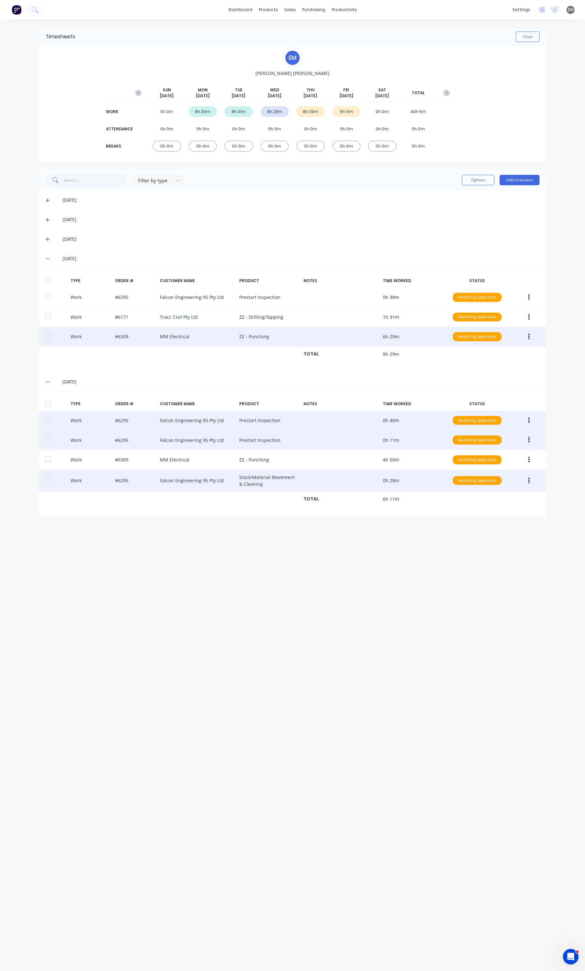
click at [531, 438] on button "button" at bounding box center [528, 440] width 15 height 12
click at [505, 417] on div "Edit" at bounding box center [505, 415] width 50 height 9
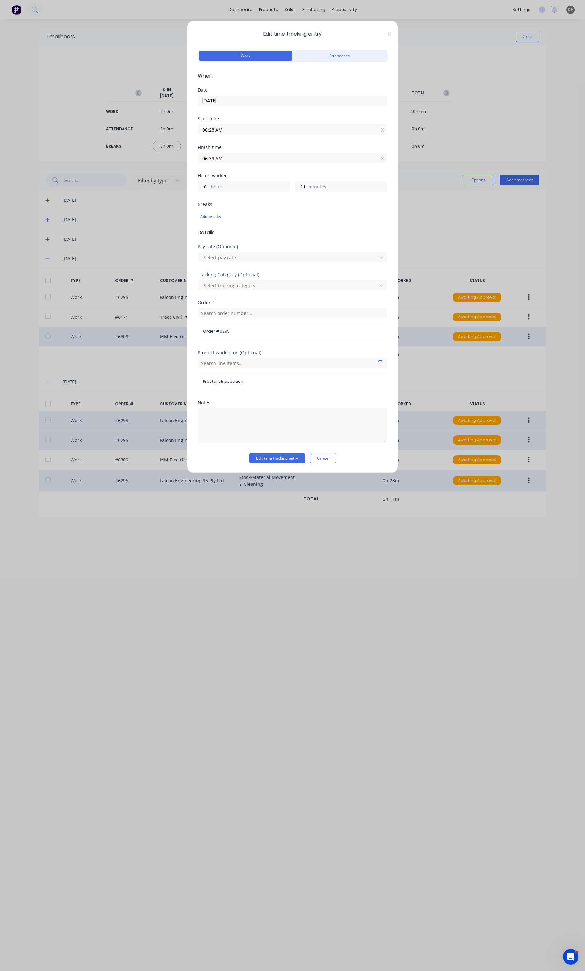
click at [239, 133] on input "06:28 AM" at bounding box center [292, 129] width 189 height 10
click at [391, 33] on div "Edit time tracking entry Work Attendance When Date [DATE] Start time 06:28 AM F…" at bounding box center [292, 247] width 211 height 452
click at [387, 33] on div "Edit time tracking entry Work Attendance When Date [DATE] Start time 06:28 AM F…" at bounding box center [292, 247] width 211 height 452
click at [333, 459] on button "Cancel" at bounding box center [323, 458] width 26 height 10
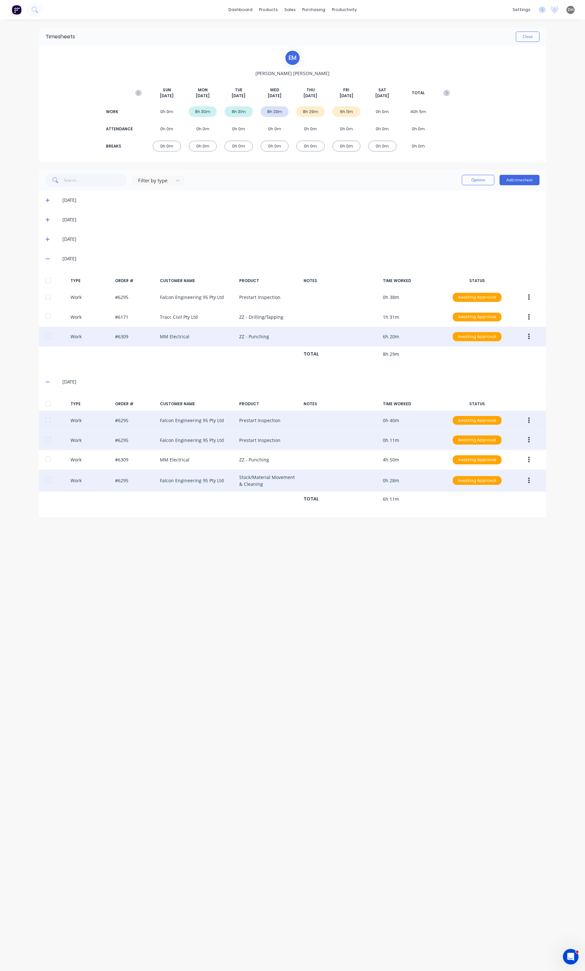
click at [531, 440] on button "button" at bounding box center [528, 440] width 15 height 12
click at [520, 422] on button "Edit" at bounding box center [506, 415] width 62 height 13
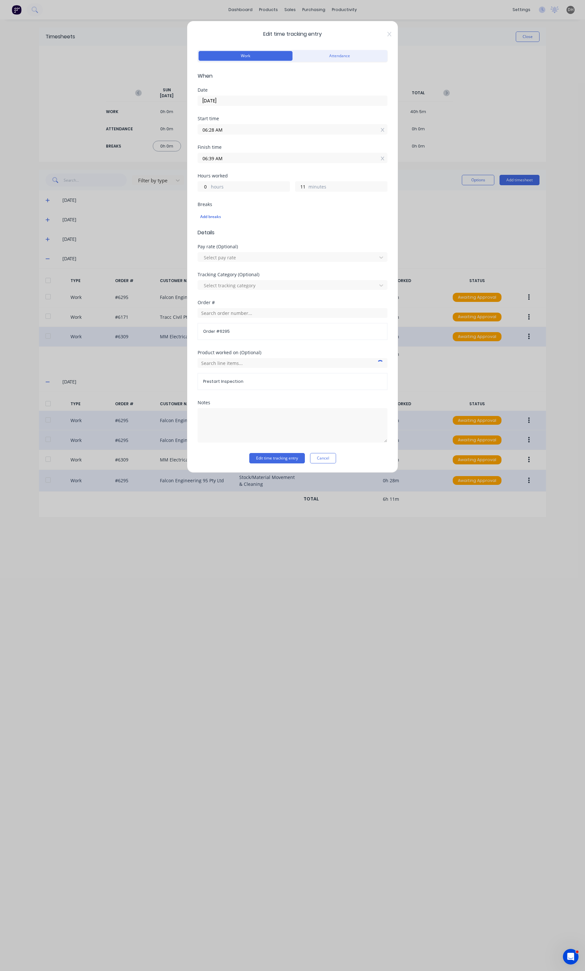
click at [257, 151] on div "06:39 AM" at bounding box center [292, 157] width 190 height 12
click at [329, 459] on button "Cancel" at bounding box center [323, 458] width 26 height 10
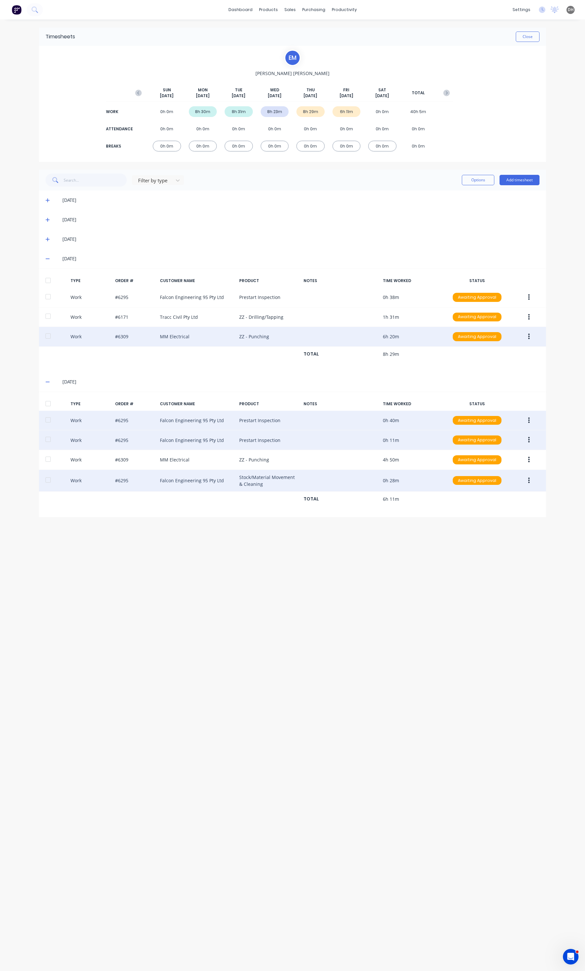
click at [527, 444] on button "button" at bounding box center [528, 440] width 15 height 12
click at [489, 464] on div "Delete" at bounding box center [505, 467] width 50 height 9
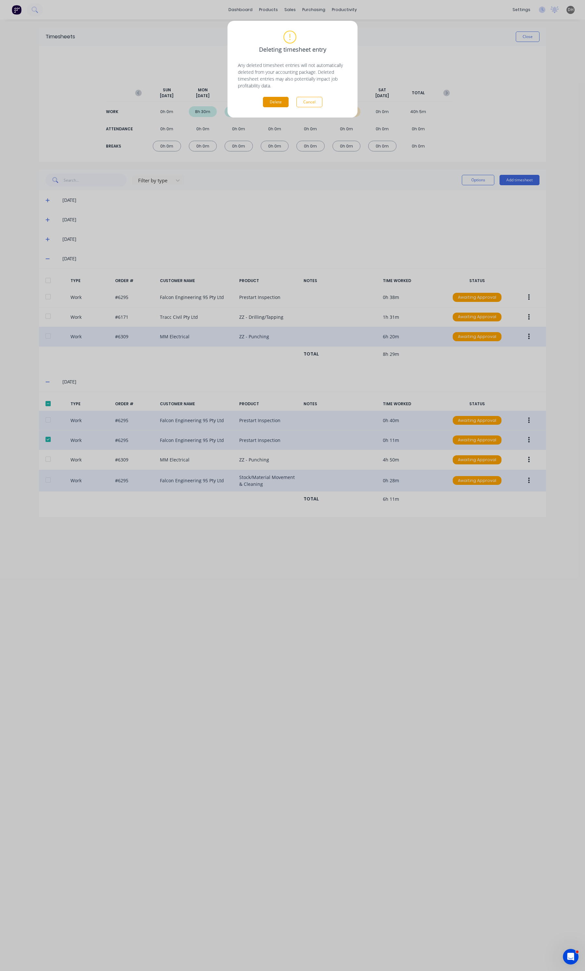
click at [273, 103] on button "Delete" at bounding box center [276, 102] width 26 height 10
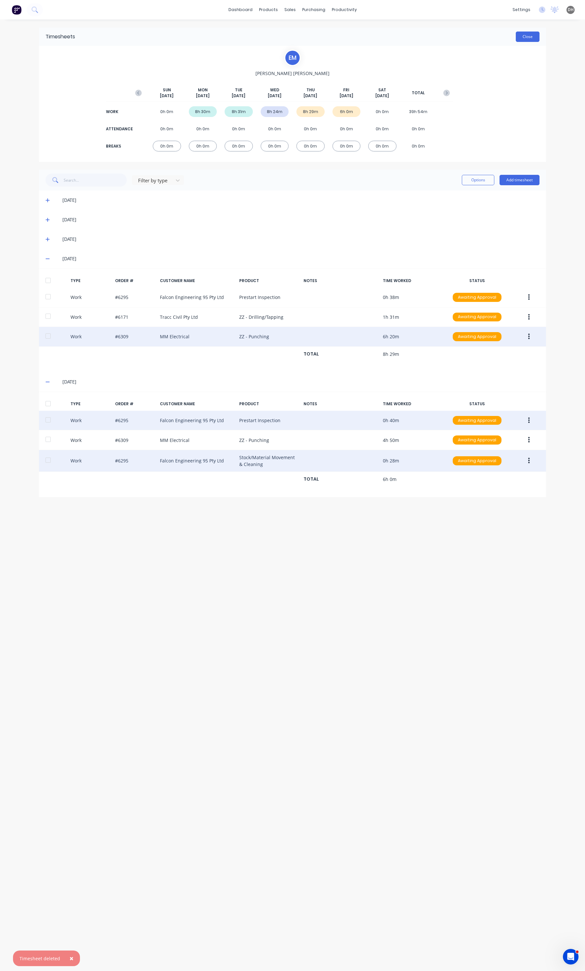
click at [522, 38] on button "Close" at bounding box center [527, 37] width 24 height 10
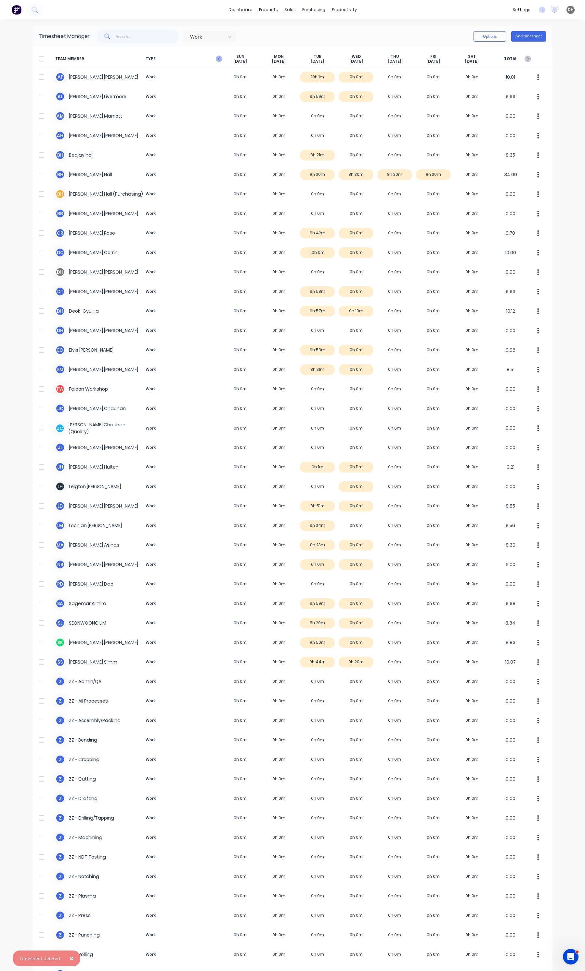
click at [218, 57] on icon "button" at bounding box center [219, 59] width 6 height 6
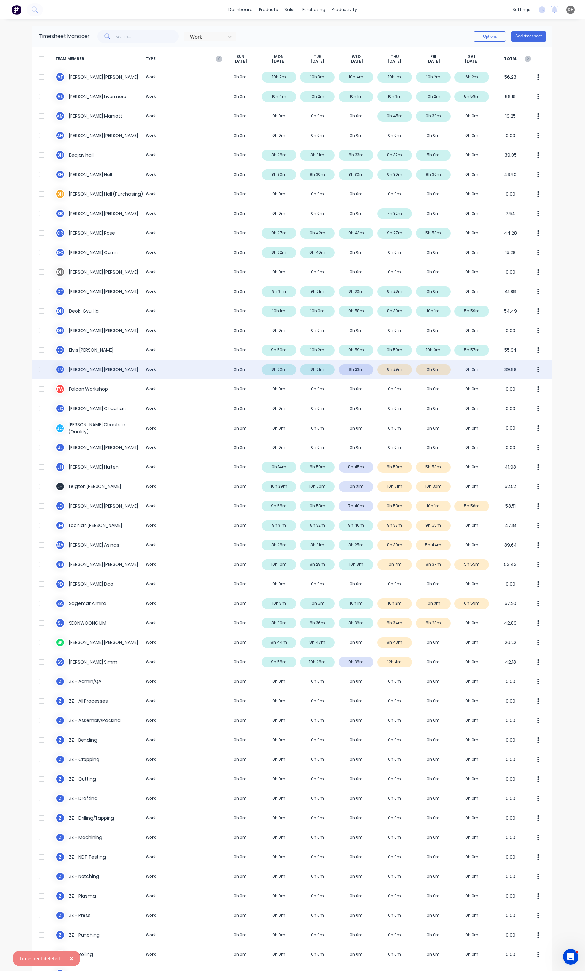
click at [361, 374] on div "E M [PERSON_NAME] Work 0h 0m 8h 30m 8h 31m 8h 23m 8h 29m 6h 0m 0h 0m 39.89" at bounding box center [292, 369] width 520 height 19
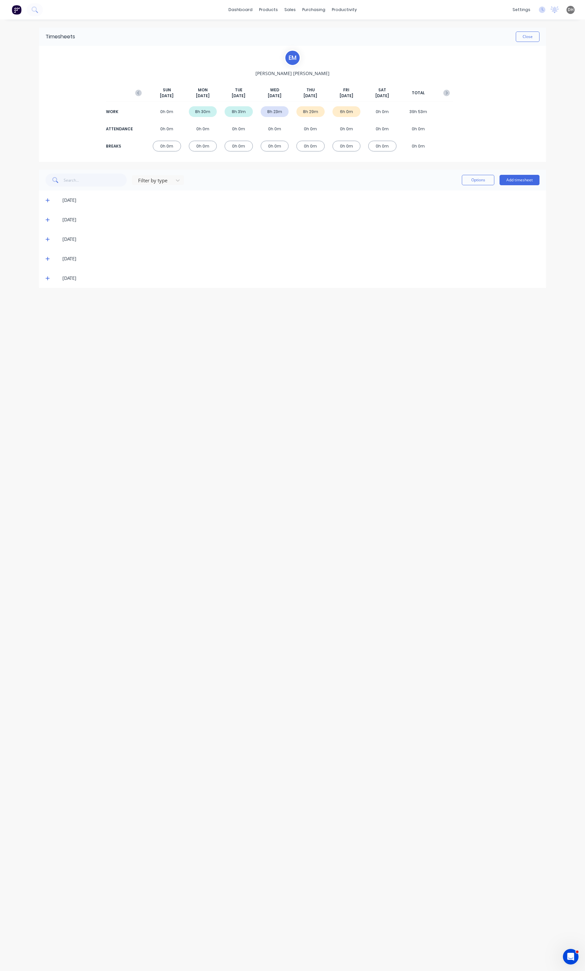
click at [46, 238] on icon at bounding box center [47, 239] width 4 height 5
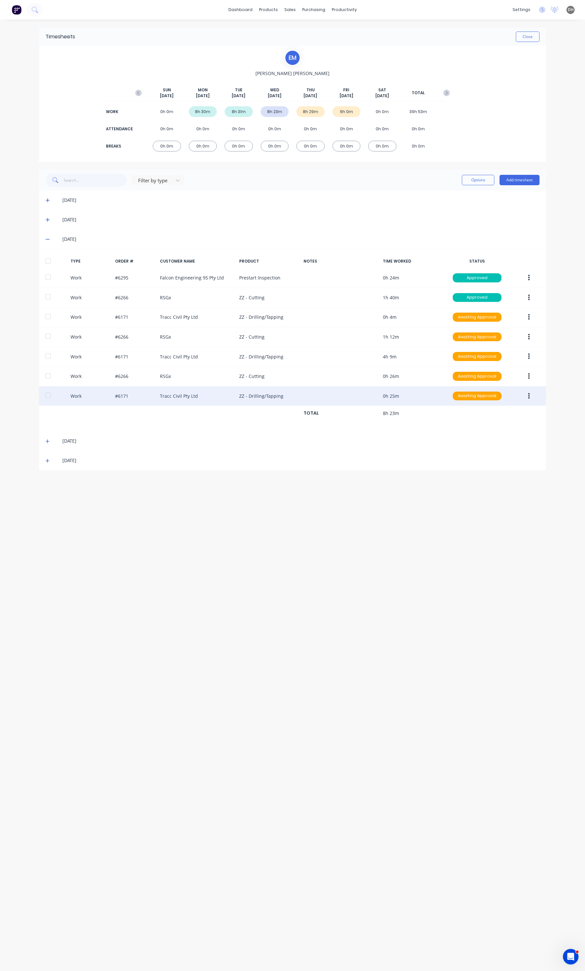
click at [524, 397] on button "button" at bounding box center [528, 396] width 15 height 12
click at [507, 374] on div "Edit" at bounding box center [505, 371] width 50 height 9
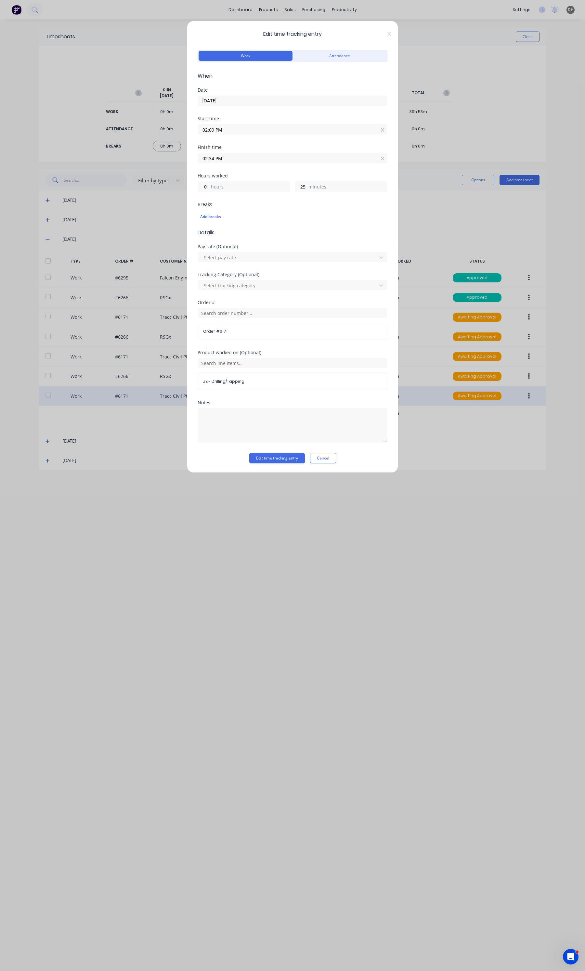
click at [260, 159] on input "02:34 PM" at bounding box center [292, 158] width 189 height 10
click at [334, 460] on button "Cancel" at bounding box center [323, 458] width 26 height 10
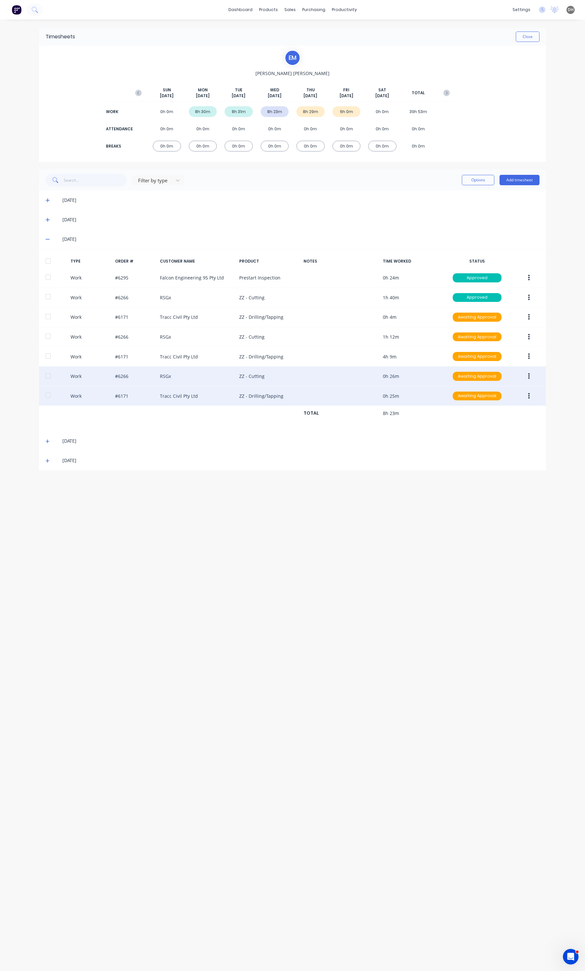
click at [525, 374] on button "button" at bounding box center [528, 376] width 15 height 12
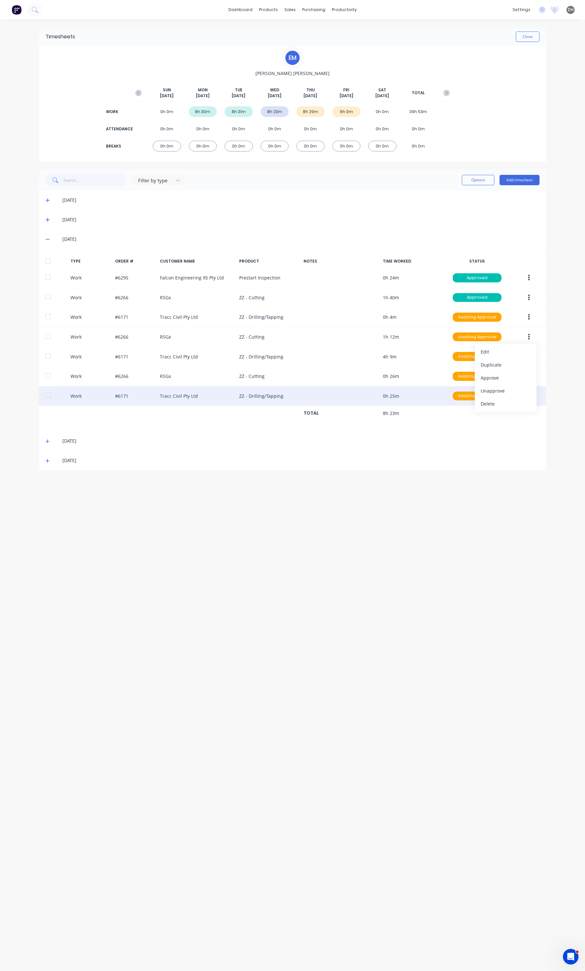
click at [492, 440] on div "[DATE]" at bounding box center [300, 440] width 477 height 7
click at [522, 398] on button "button" at bounding box center [528, 396] width 15 height 12
click at [492, 375] on div "Edit" at bounding box center [505, 371] width 50 height 9
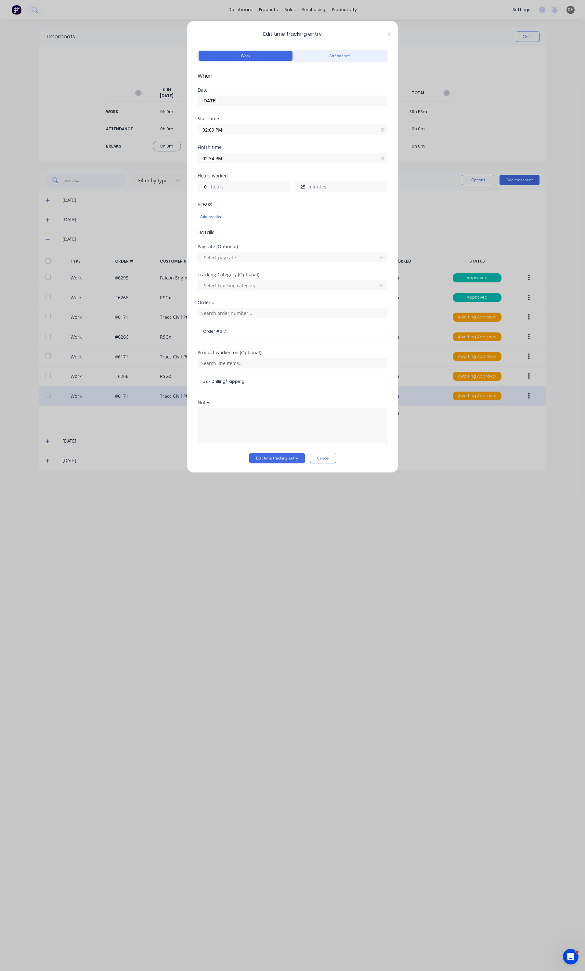
click at [264, 159] on input "02:34 PM" at bounding box center [292, 158] width 189 height 10
click at [228, 230] on div "36" at bounding box center [229, 226] width 16 height 11
type input "02:36 PM"
type input "27"
click at [294, 455] on button "Edit time tracking entry" at bounding box center [277, 458] width 56 height 10
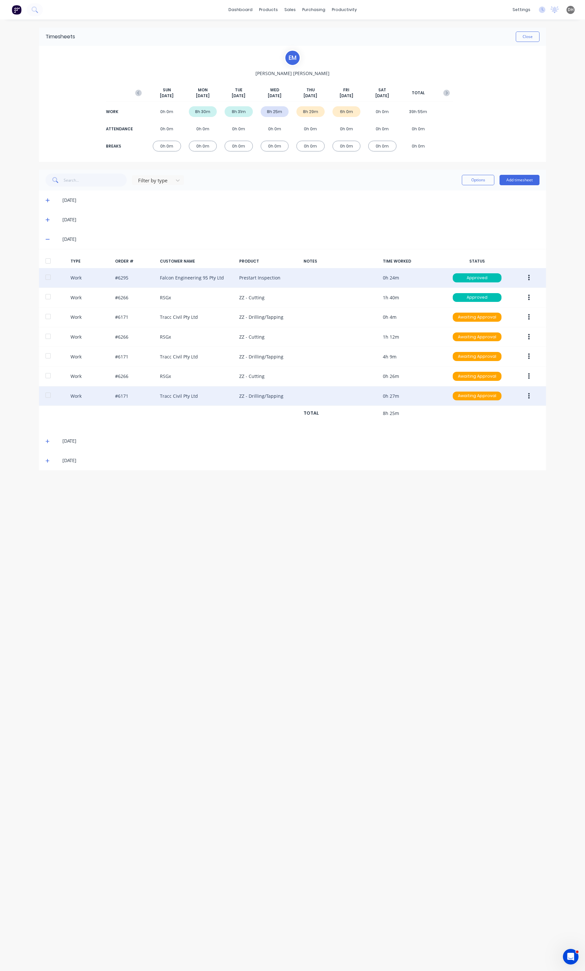
click at [534, 278] on button "button" at bounding box center [528, 278] width 15 height 12
click at [495, 253] on div "Edit" at bounding box center [505, 252] width 50 height 9
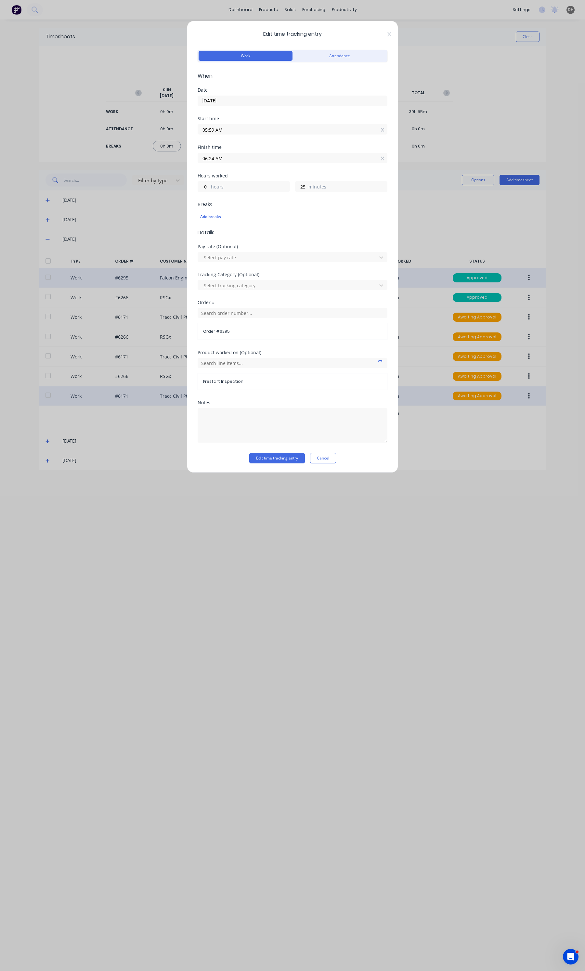
click at [236, 131] on input "05:59 AM" at bounding box center [292, 129] width 189 height 10
click at [229, 161] on div "58" at bounding box center [229, 164] width 16 height 11
type input "05:58 AM"
type input "26"
click at [279, 463] on button "Edit time tracking entry" at bounding box center [277, 458] width 56 height 10
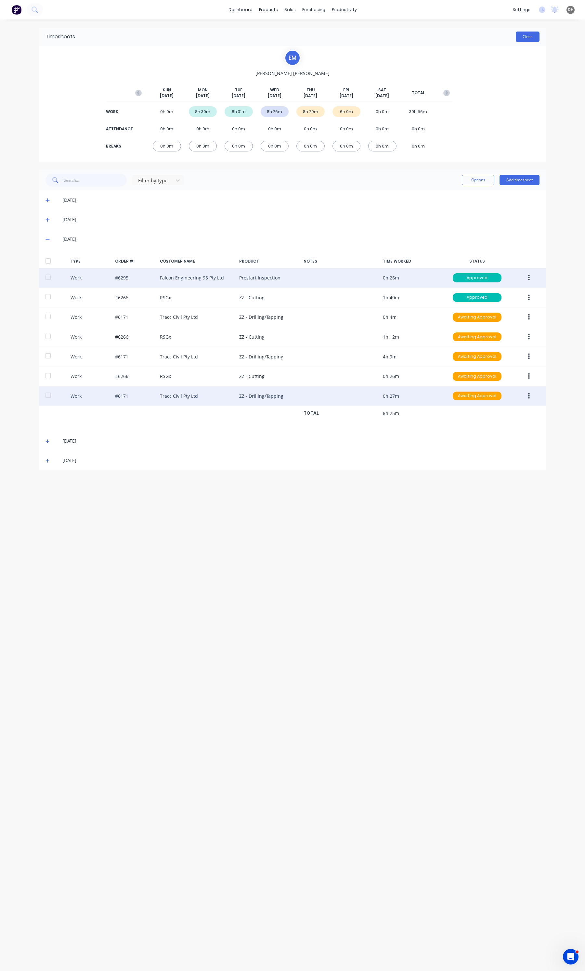
click at [522, 39] on button "Close" at bounding box center [527, 37] width 24 height 10
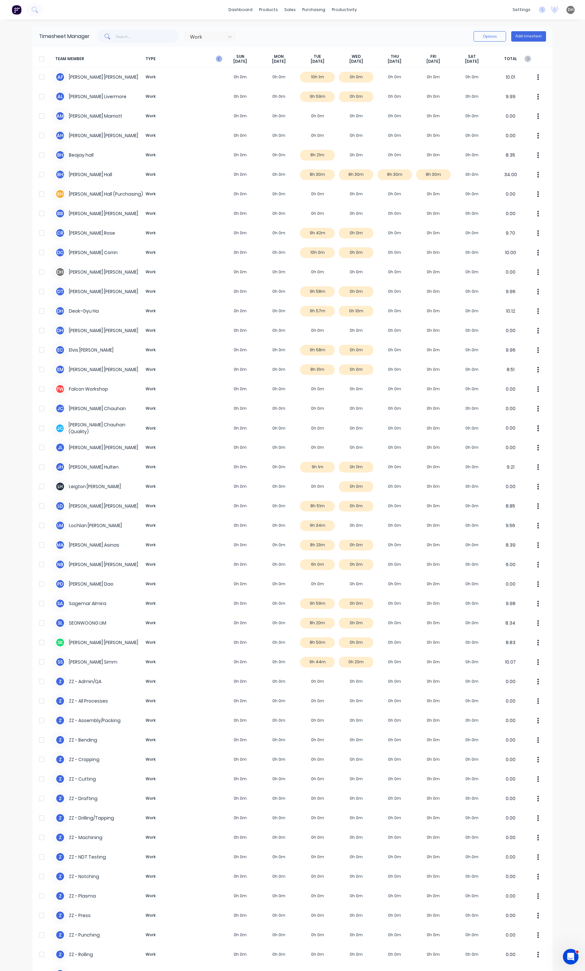
click at [216, 59] on icon "button" at bounding box center [219, 59] width 6 height 6
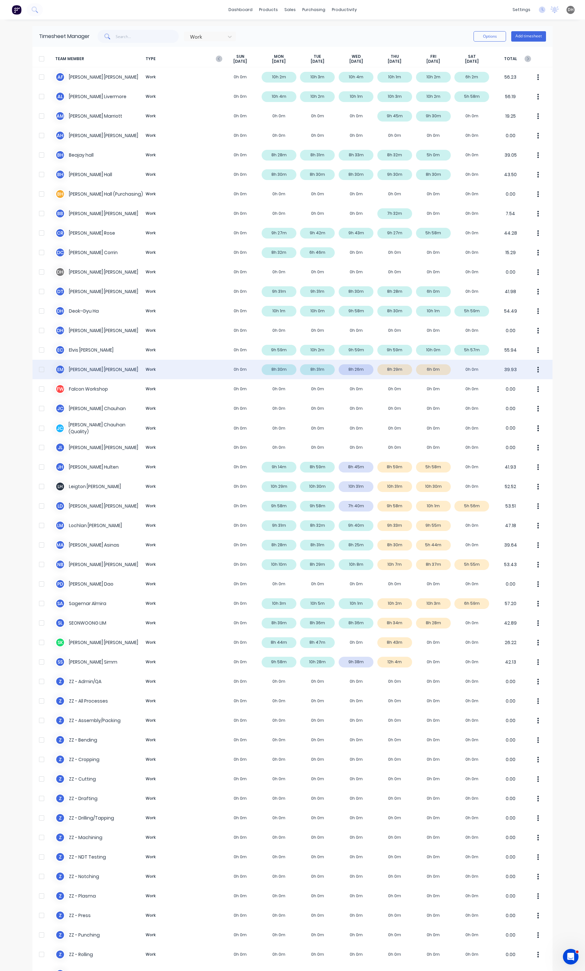
click at [531, 368] on button "button" at bounding box center [538, 369] width 14 height 13
click at [511, 387] on div "Approve" at bounding box center [513, 387] width 50 height 9
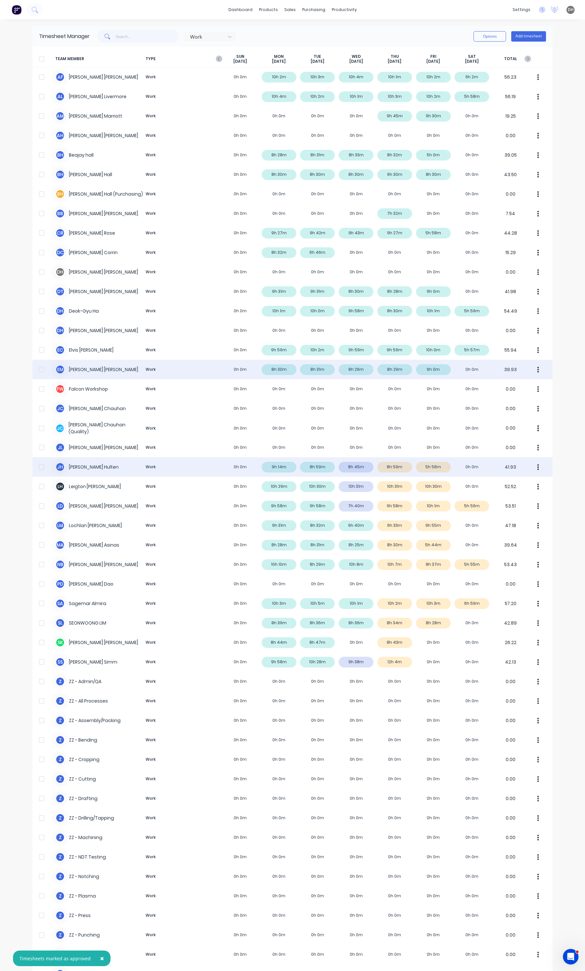
click at [531, 464] on button "button" at bounding box center [538, 466] width 14 height 13
click at [519, 481] on div "Approve" at bounding box center [513, 484] width 50 height 9
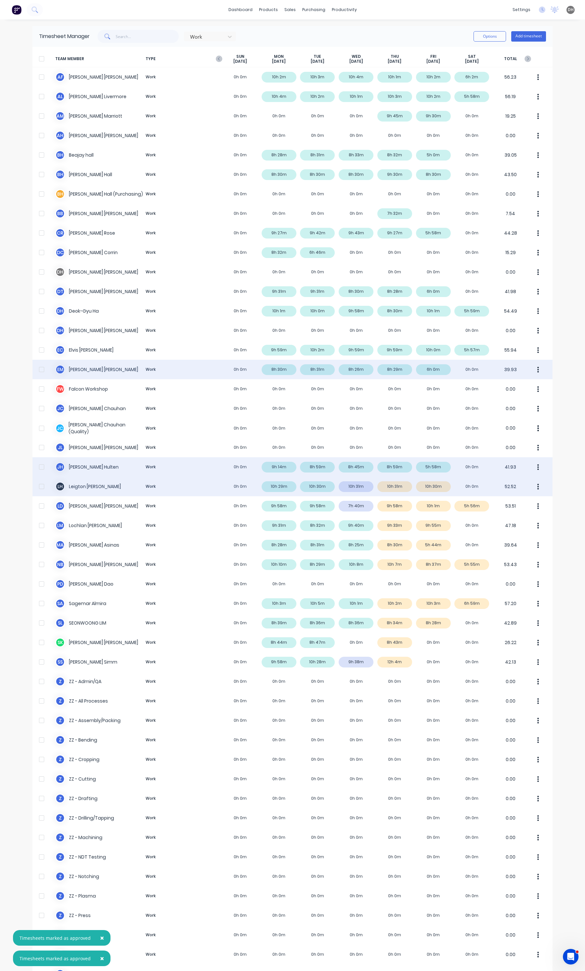
click at [536, 490] on button "button" at bounding box center [538, 486] width 14 height 13
click at [515, 502] on div "Approve" at bounding box center [513, 504] width 50 height 9
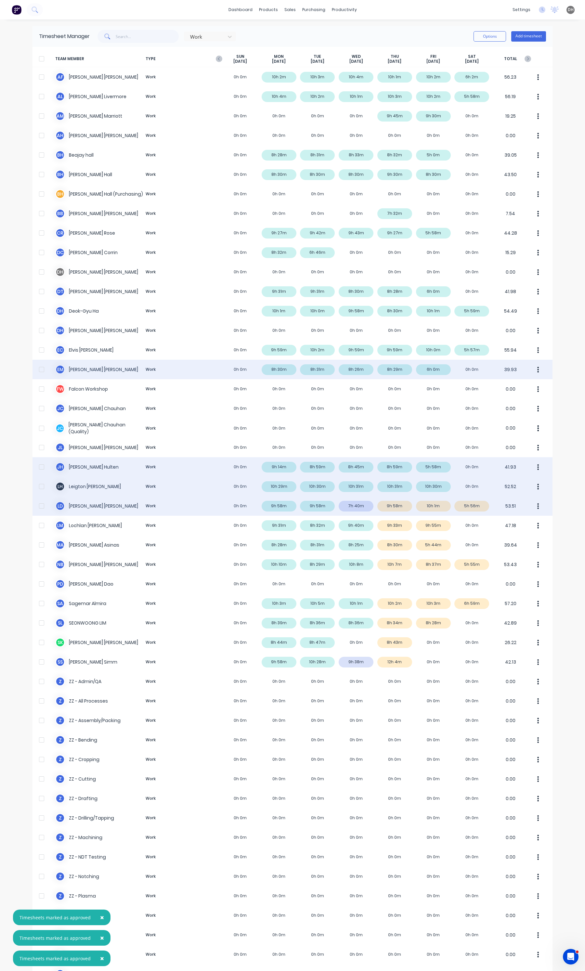
click at [360, 507] on div "[PERSON_NAME] [PERSON_NAME] 0h 0m 9h 58m 9h 58m 7h 40m 9h 58m 10h 1m 5h 56m 53.…" at bounding box center [292, 505] width 520 height 19
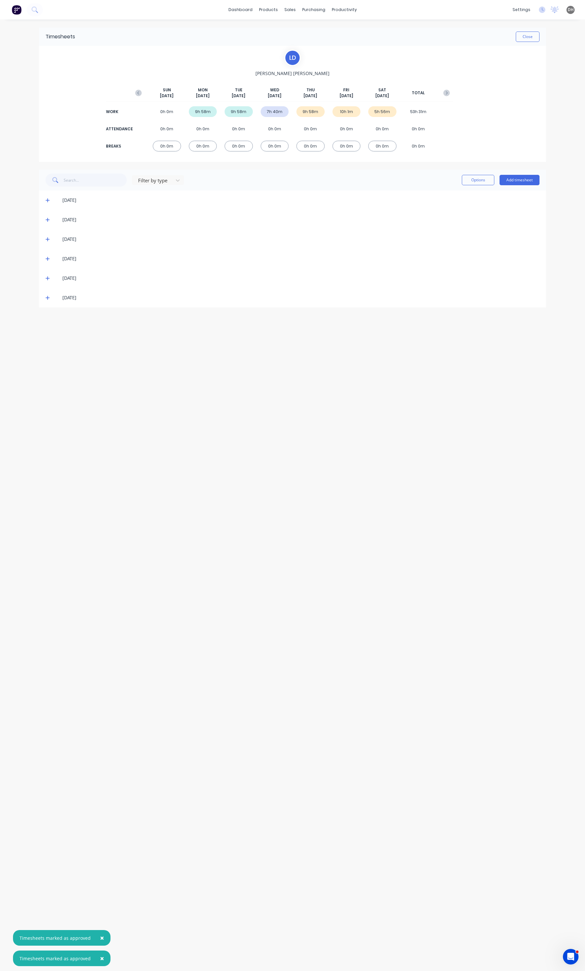
click at [48, 238] on icon at bounding box center [47, 239] width 4 height 5
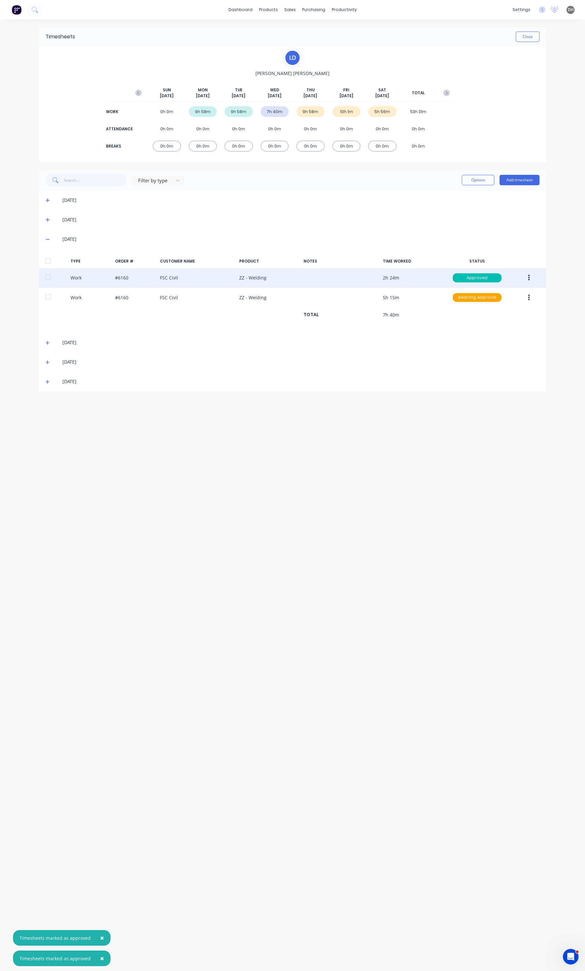
click at [521, 280] on button "button" at bounding box center [528, 278] width 15 height 12
click at [499, 257] on div "Edit" at bounding box center [505, 252] width 50 height 9
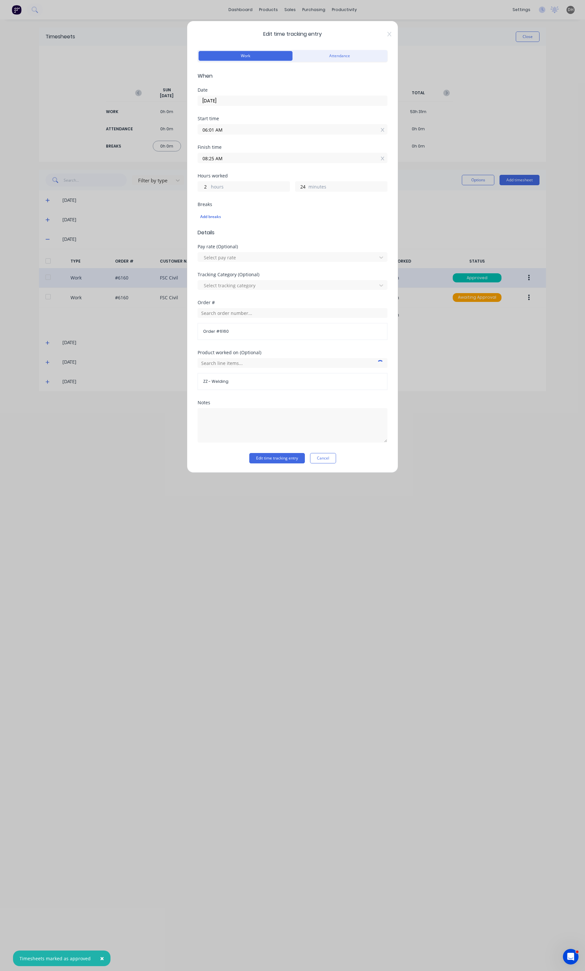
click at [331, 452] on div "Notes" at bounding box center [292, 426] width 190 height 53
click at [330, 455] on button "Cancel" at bounding box center [323, 458] width 26 height 10
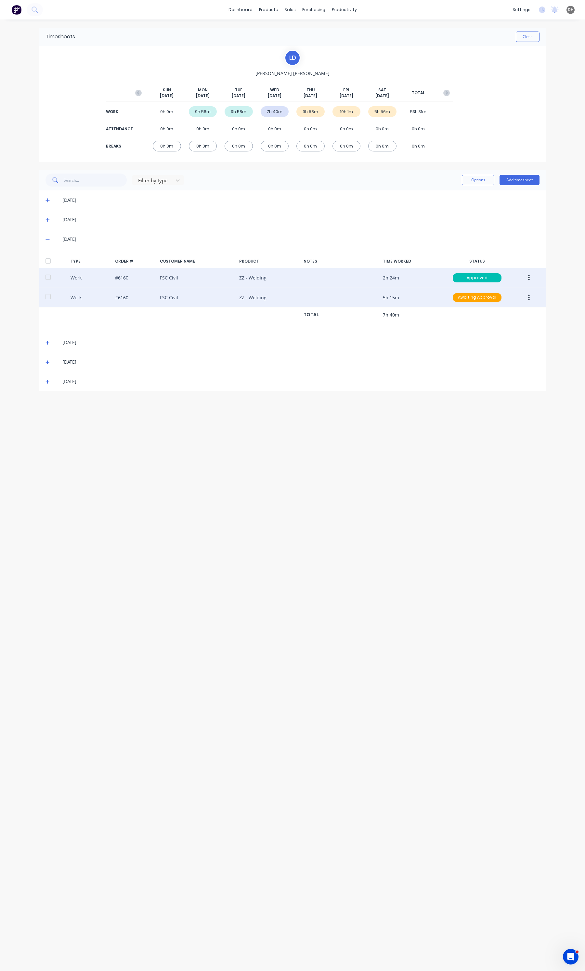
click at [528, 295] on icon "button" at bounding box center [529, 297] width 2 height 6
click at [502, 276] on div "Edit" at bounding box center [505, 272] width 50 height 9
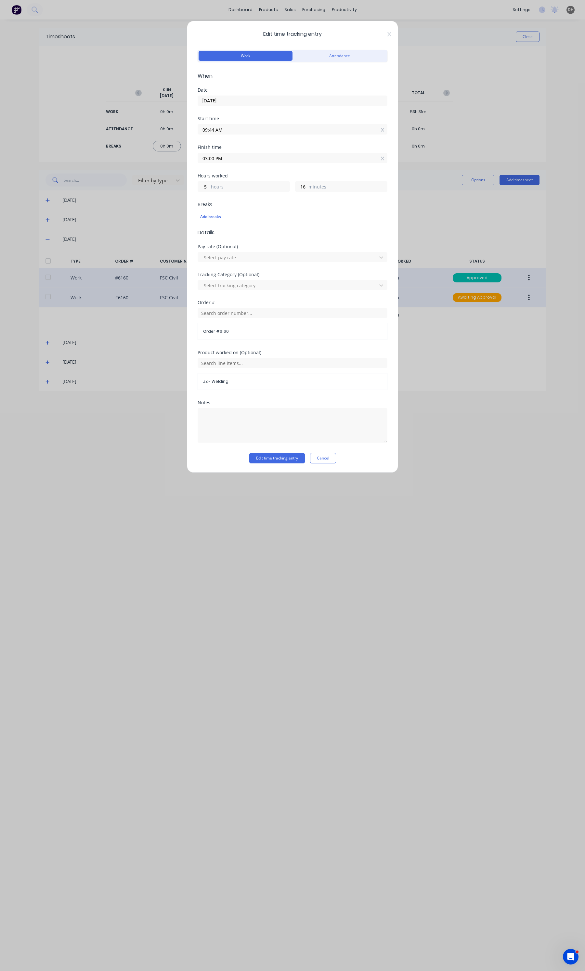
drag, startPoint x: 334, startPoint y: 459, endPoint x: 344, endPoint y: 454, distance: 11.2
click at [333, 458] on button "Cancel" at bounding box center [323, 458] width 26 height 10
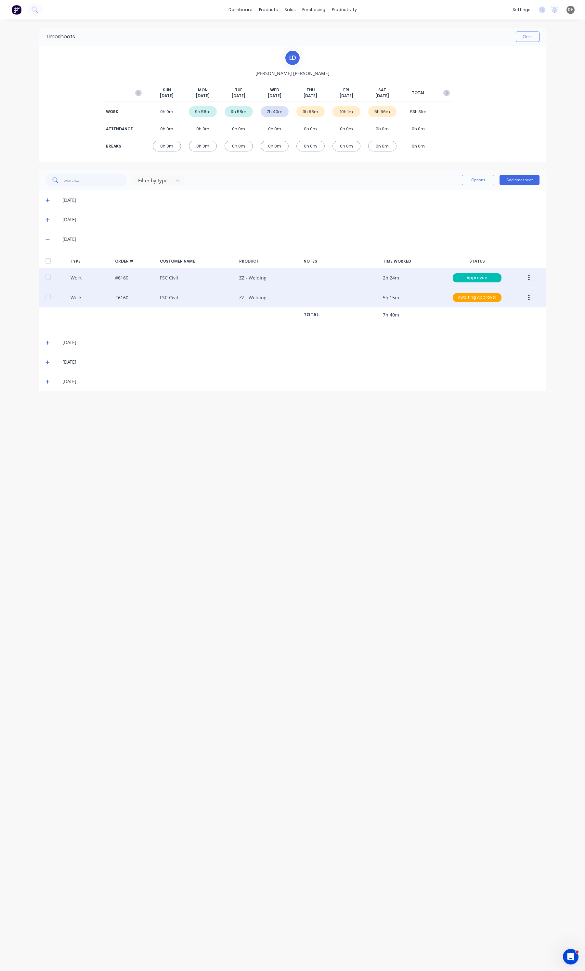
click at [527, 278] on button "button" at bounding box center [528, 278] width 15 height 12
click at [492, 257] on div "Edit" at bounding box center [505, 252] width 50 height 9
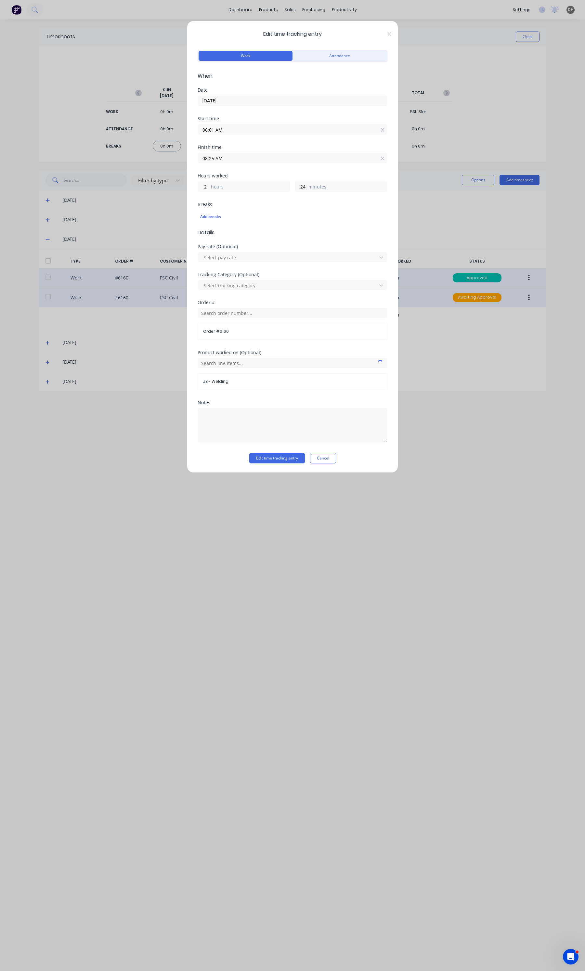
click at [341, 452] on div "Notes" at bounding box center [292, 426] width 190 height 53
click at [326, 460] on button "Cancel" at bounding box center [323, 458] width 26 height 10
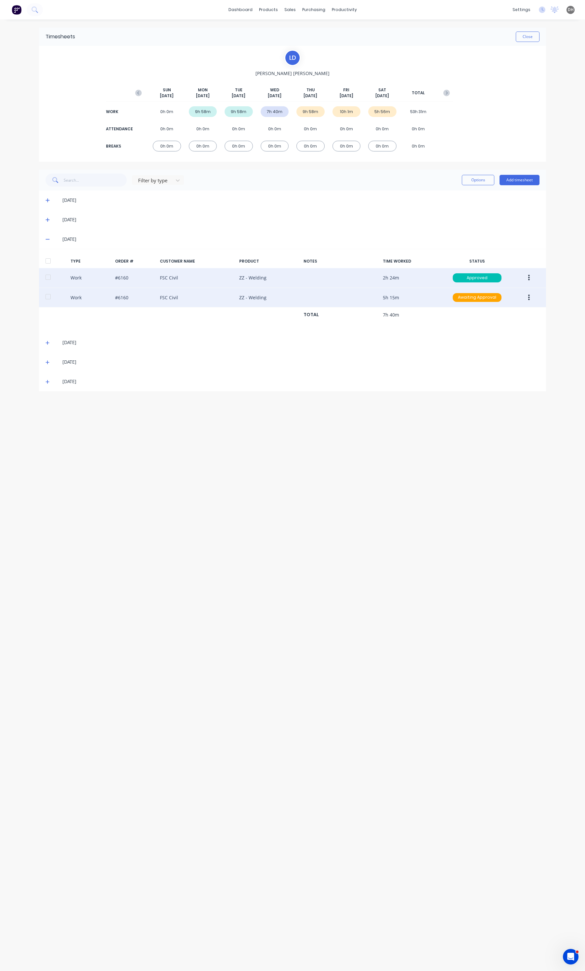
click at [531, 296] on button "button" at bounding box center [528, 298] width 15 height 12
click at [503, 273] on div "Edit" at bounding box center [505, 272] width 50 height 9
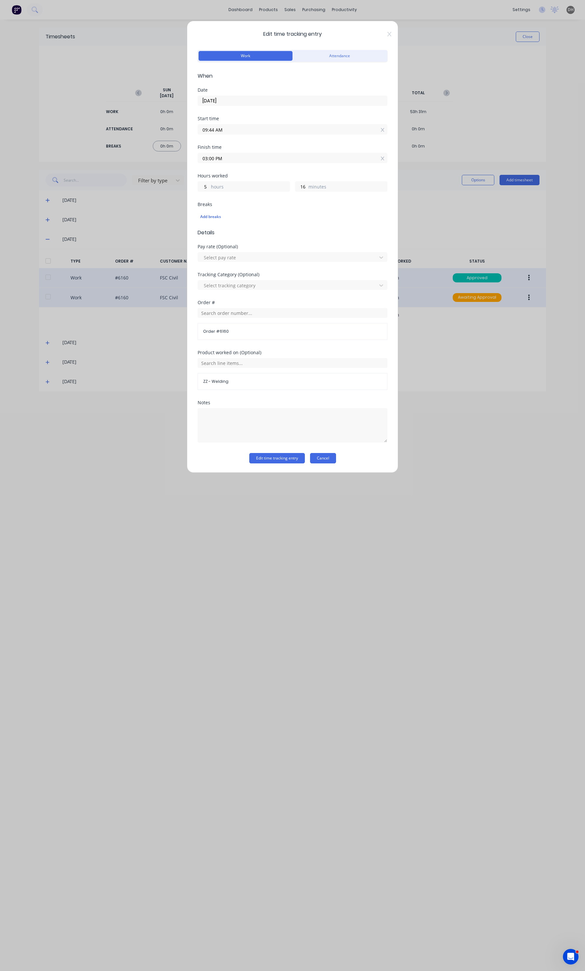
click at [333, 461] on button "Cancel" at bounding box center [323, 458] width 26 height 10
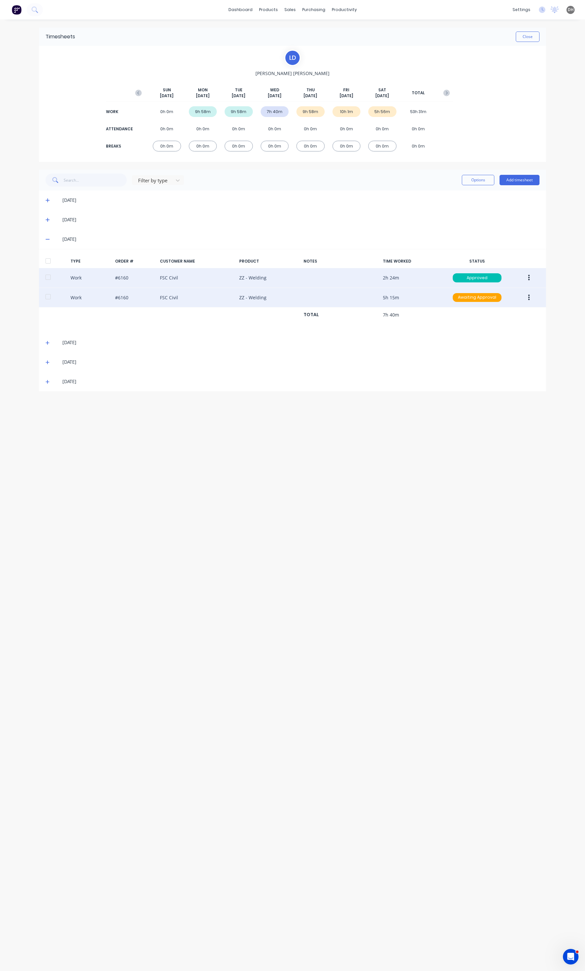
click at [537, 278] on div "Work #6160 FSC Civil ZZ - Welding 2h 24m Approved" at bounding box center [292, 278] width 507 height 20
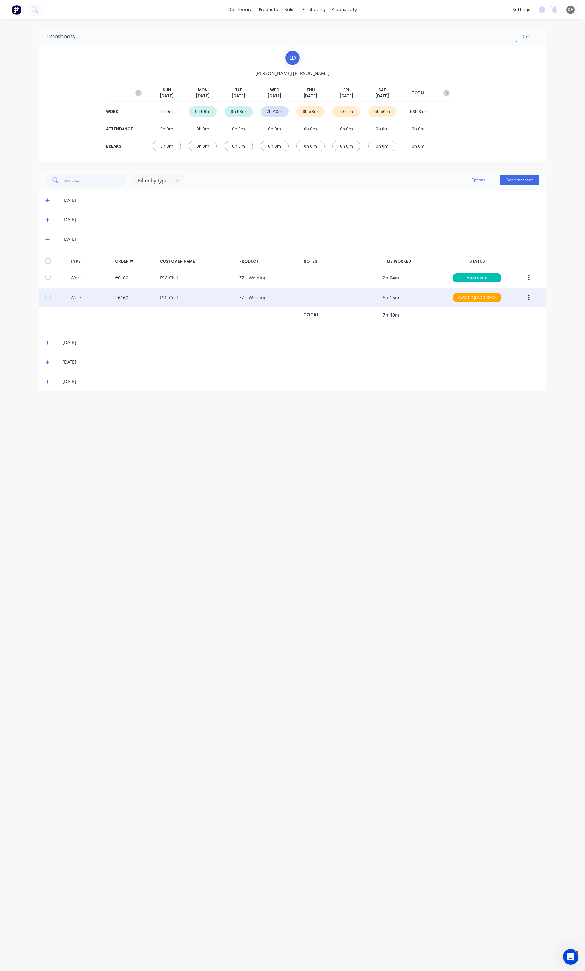
click at [529, 278] on button "button" at bounding box center [528, 278] width 15 height 12
click at [500, 257] on div "Edit" at bounding box center [505, 252] width 50 height 9
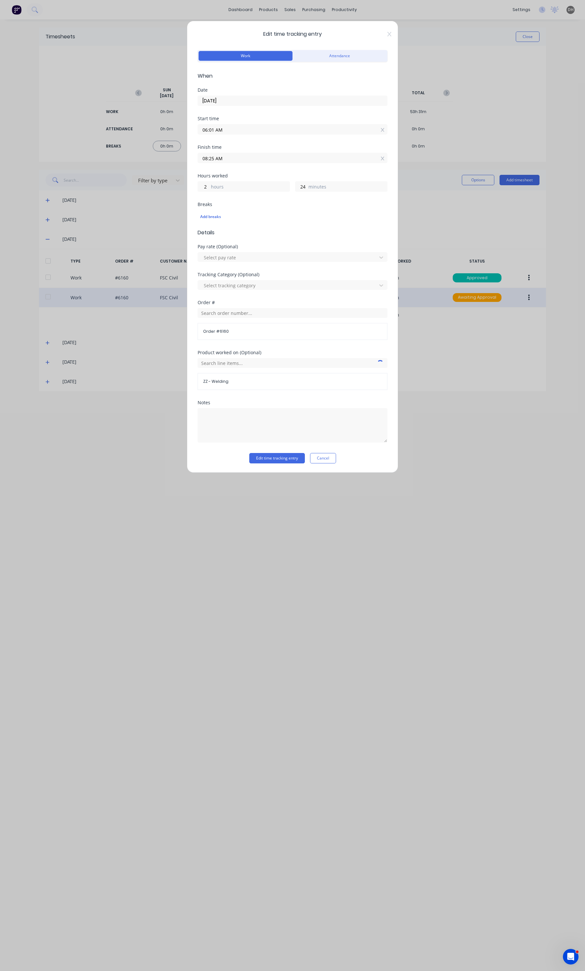
click at [240, 158] on input "08:25 AM" at bounding box center [292, 158] width 189 height 10
type input "08:26 AM"
type input "25"
click at [228, 236] on div "29" at bounding box center [229, 237] width 16 height 11
type input "08:29 AM"
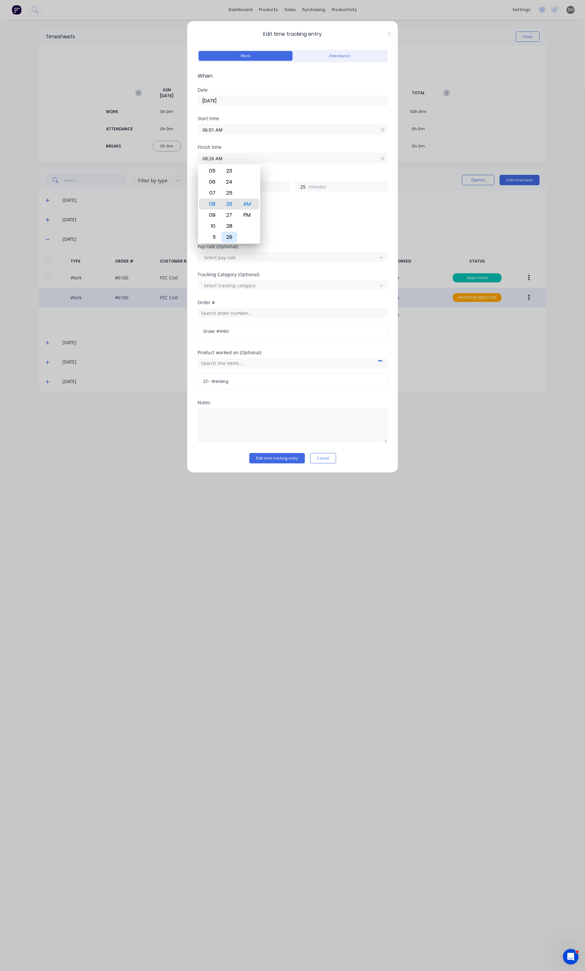
type input "28"
click at [262, 458] on button "Edit time tracking entry" at bounding box center [277, 458] width 56 height 10
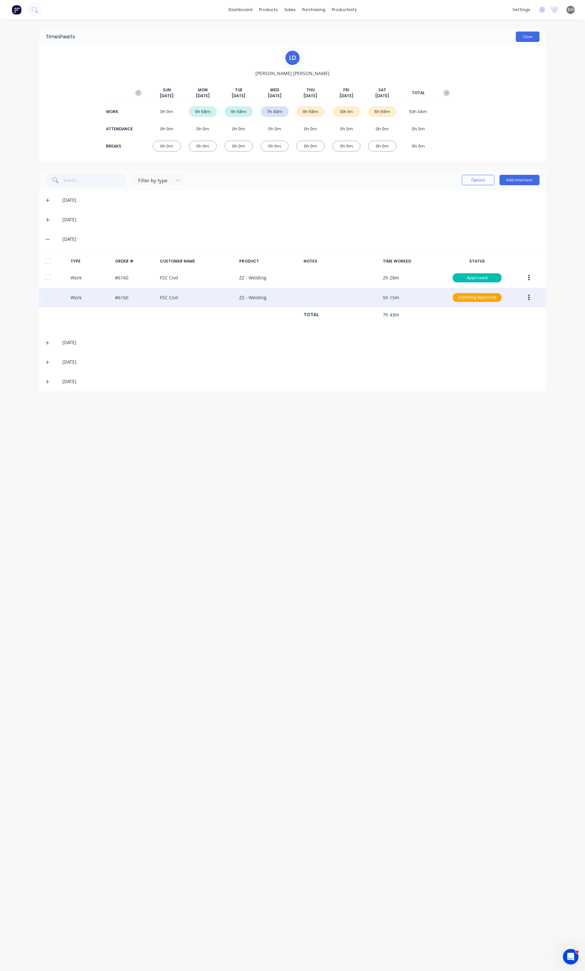
click at [520, 38] on button "Close" at bounding box center [527, 37] width 24 height 10
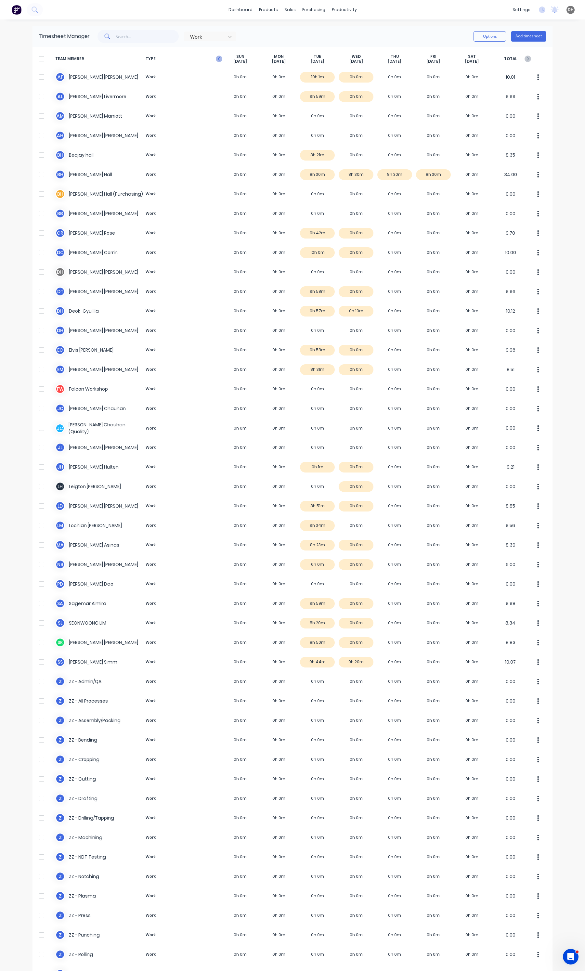
click at [219, 59] on icon "button" at bounding box center [219, 59] width 6 height 6
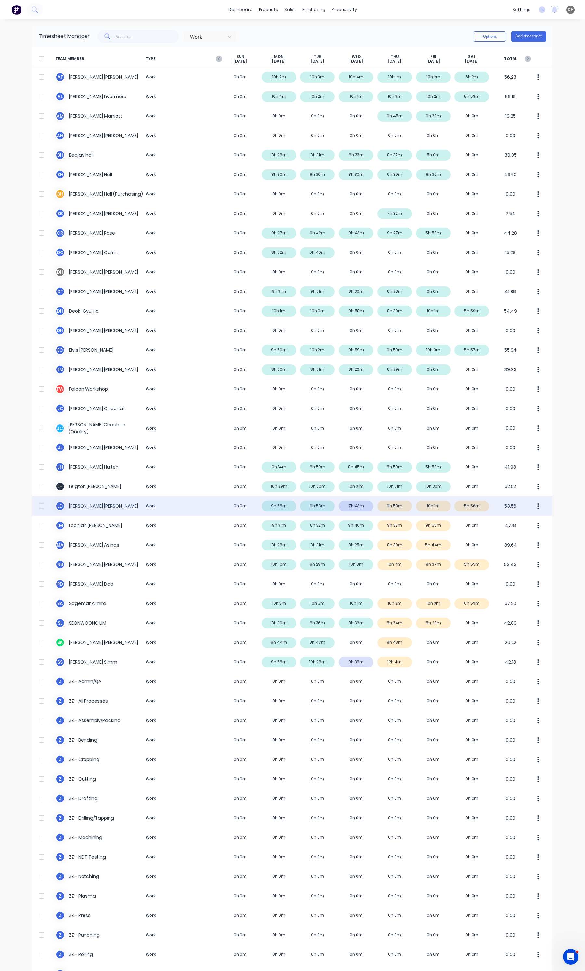
click at [537, 507] on button "button" at bounding box center [538, 505] width 14 height 13
click at [513, 518] on button "Approve" at bounding box center [513, 523] width 62 height 13
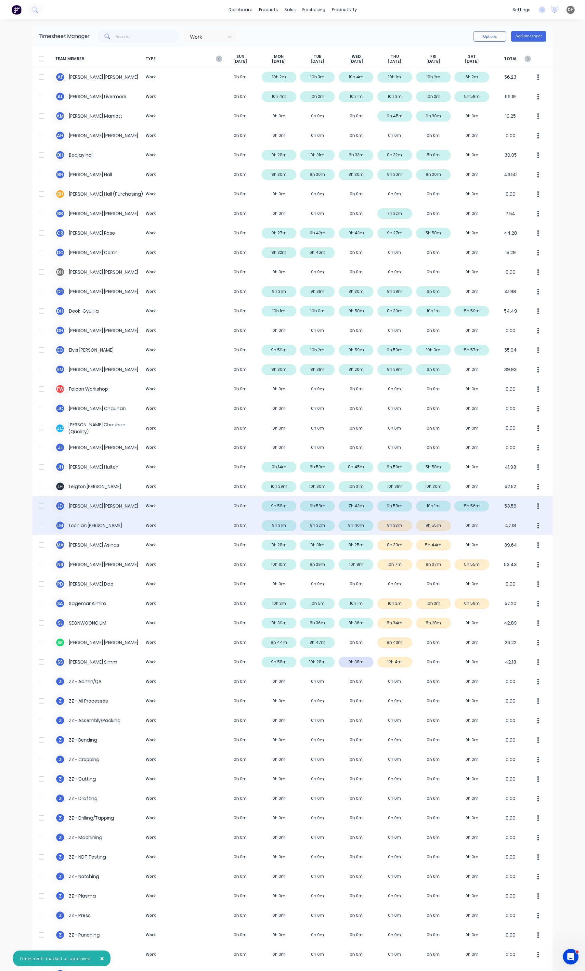
click at [438, 527] on div "[PERSON_NAME] [PERSON_NAME] Work 0h 0m 9h 31m 8h 32m 9h 40m 9h 33m 9h 55m 0h 0m…" at bounding box center [292, 524] width 520 height 19
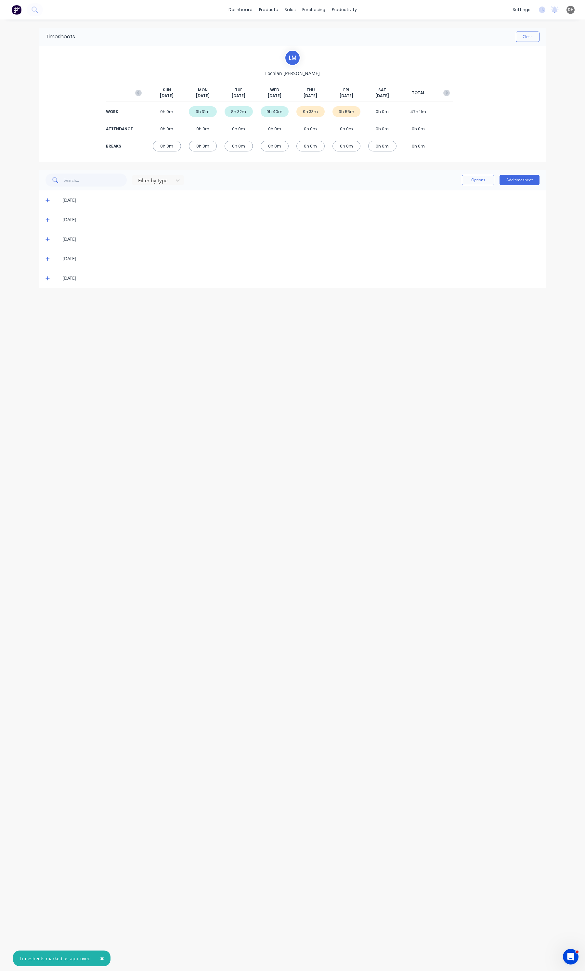
click at [49, 281] on span at bounding box center [48, 278] width 6 height 6
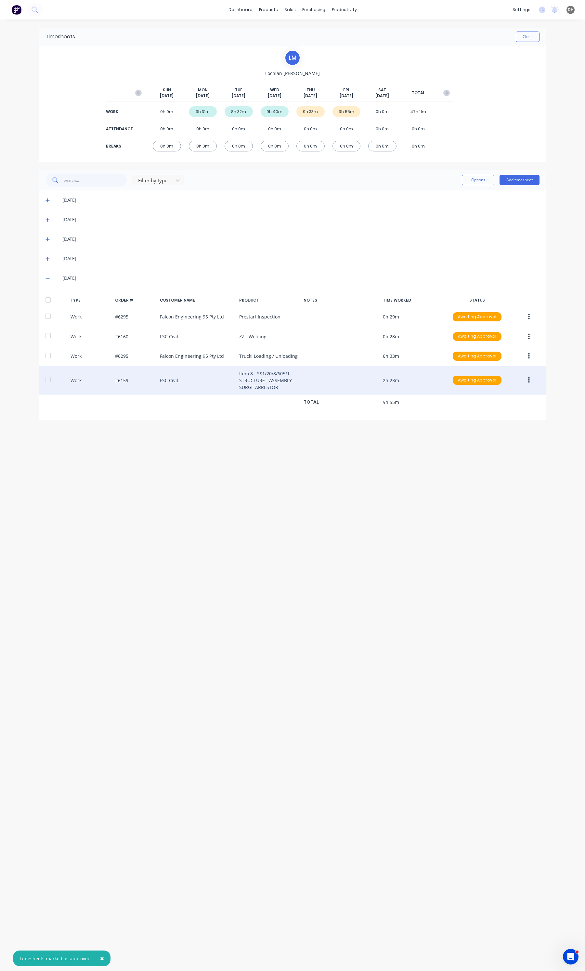
click at [527, 382] on button "button" at bounding box center [528, 380] width 15 height 12
click at [499, 360] on div "Edit" at bounding box center [505, 355] width 50 height 9
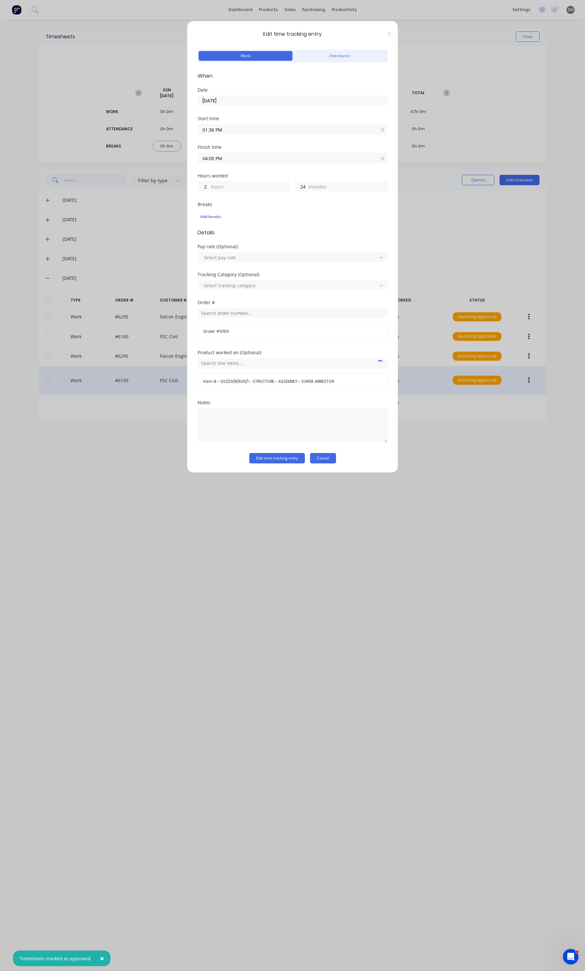
click at [333, 461] on button "Cancel" at bounding box center [323, 458] width 26 height 10
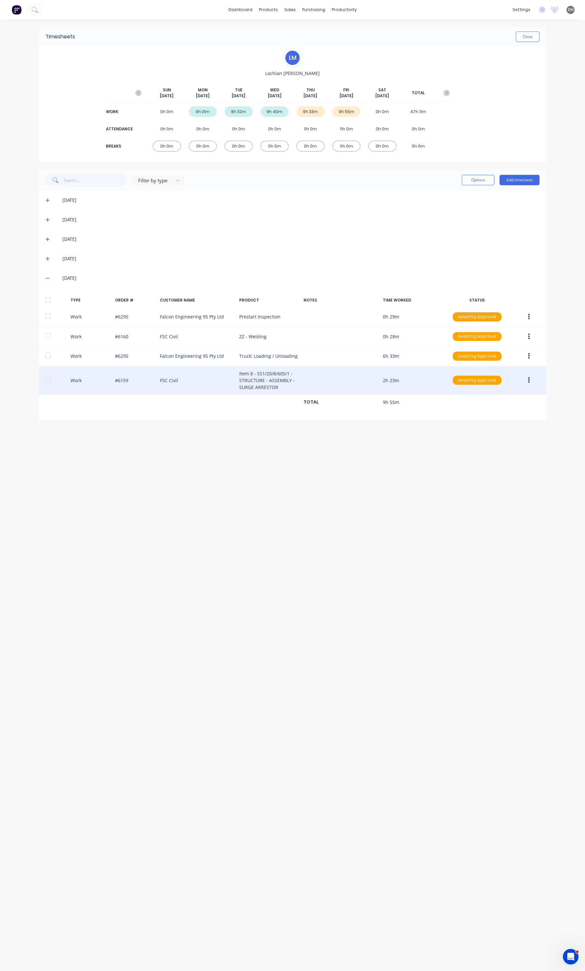
click at [524, 382] on button "button" at bounding box center [528, 380] width 15 height 12
click at [501, 360] on div "Edit" at bounding box center [505, 355] width 50 height 9
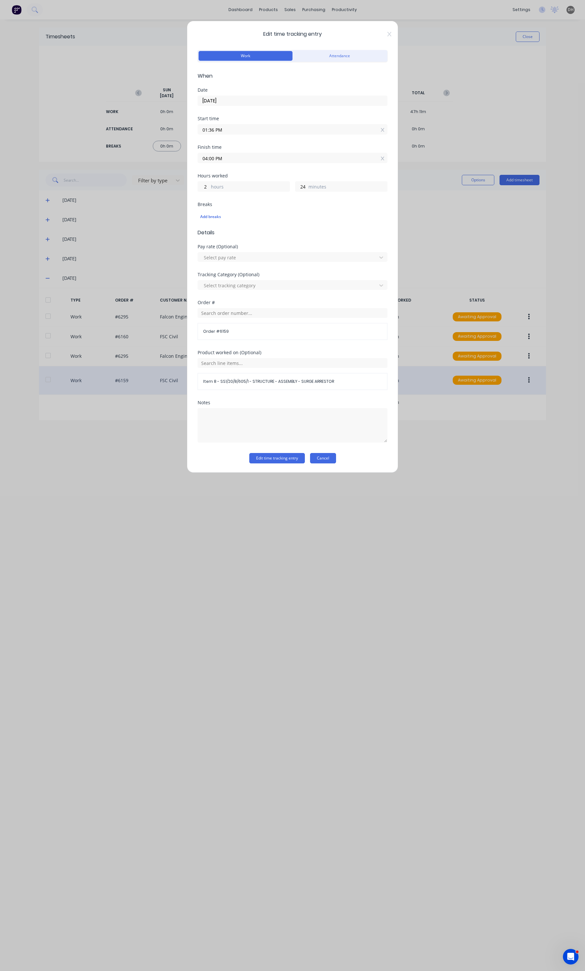
click at [330, 457] on button "Cancel" at bounding box center [323, 458] width 26 height 10
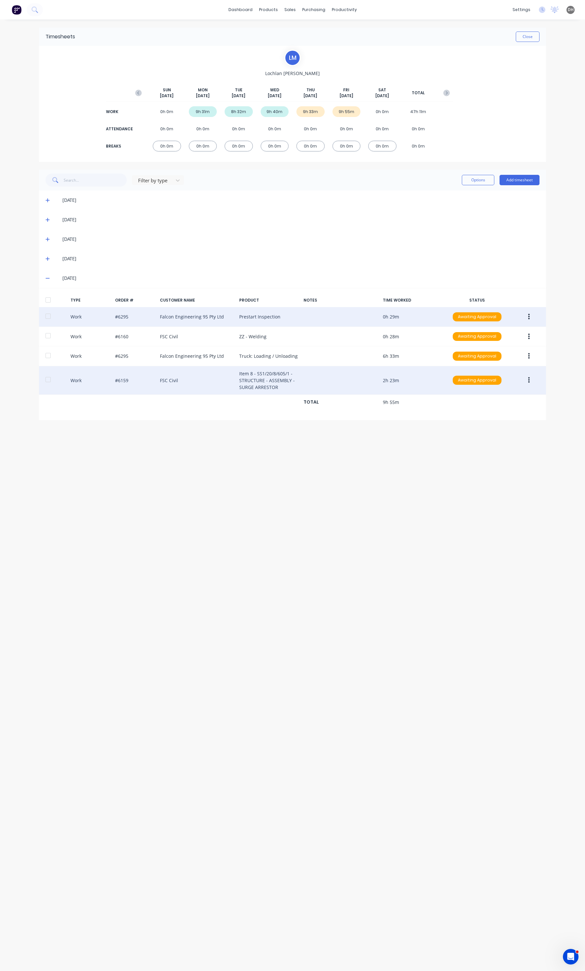
click at [530, 315] on button "button" at bounding box center [528, 317] width 15 height 12
click at [489, 298] on button "Edit" at bounding box center [506, 292] width 62 height 13
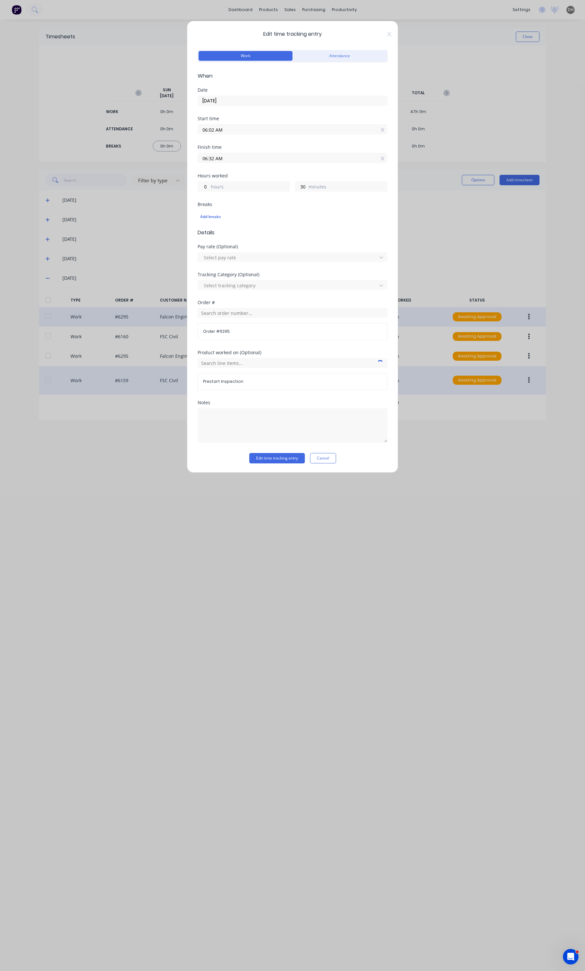
click at [259, 128] on input "06:02 AM" at bounding box center [292, 129] width 189 height 10
click at [225, 149] on div "00" at bounding box center [229, 153] width 16 height 11
type input "06:00 AM"
type input "32"
click at [270, 463] on button "Edit time tracking entry" at bounding box center [277, 458] width 56 height 10
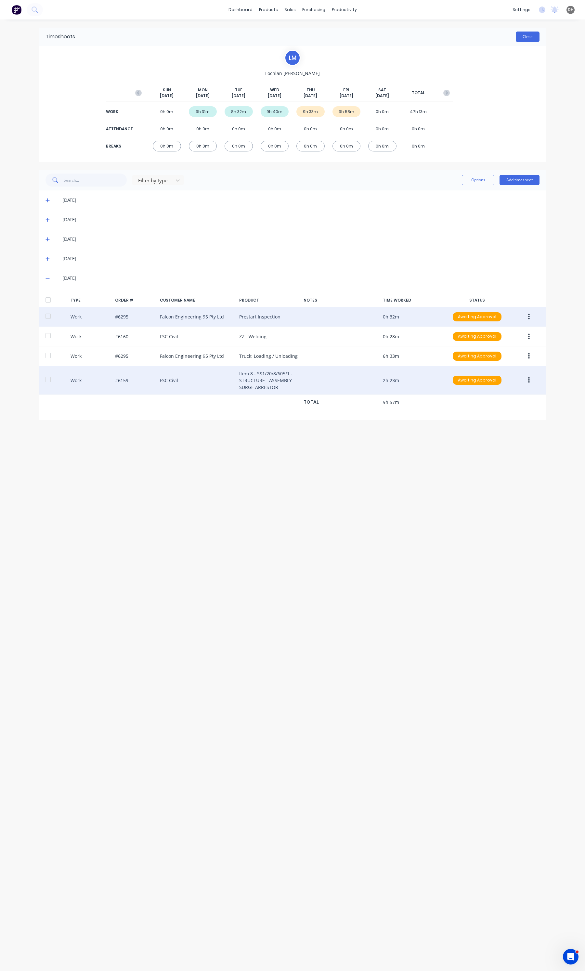
click at [516, 40] on button "Close" at bounding box center [527, 37] width 24 height 10
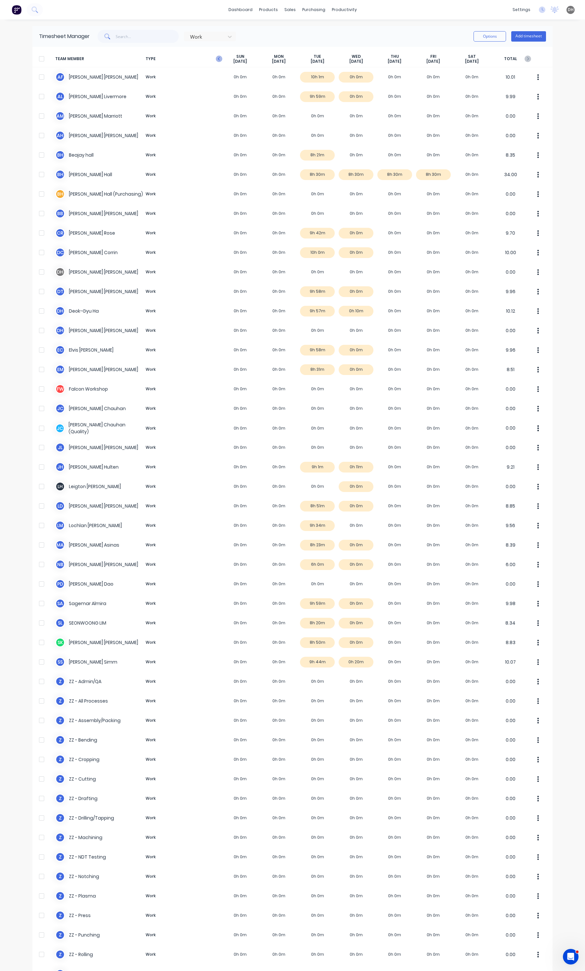
click at [217, 57] on icon "button" at bounding box center [219, 59] width 6 height 6
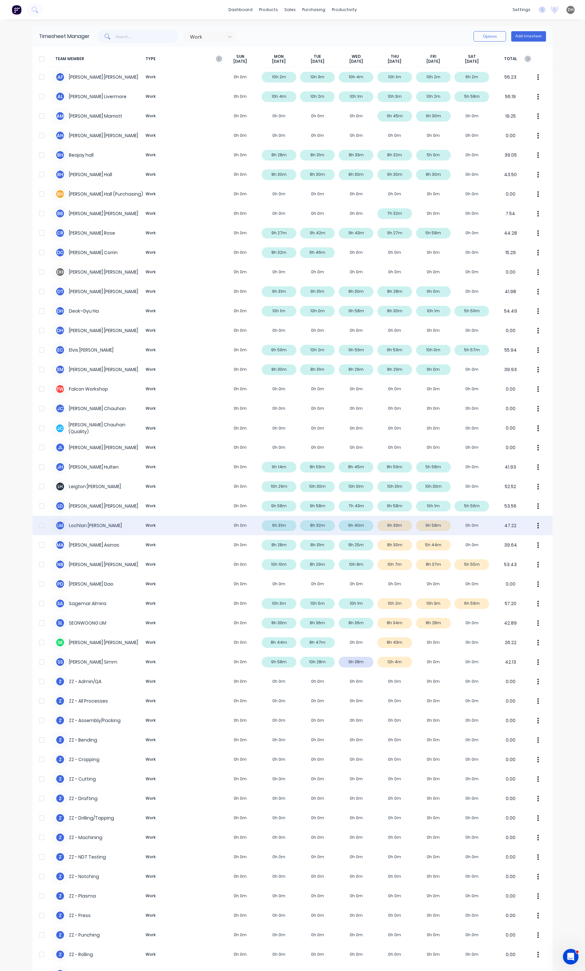
click at [536, 522] on button "button" at bounding box center [538, 525] width 14 height 13
click at [507, 540] on div "Approve" at bounding box center [513, 543] width 50 height 9
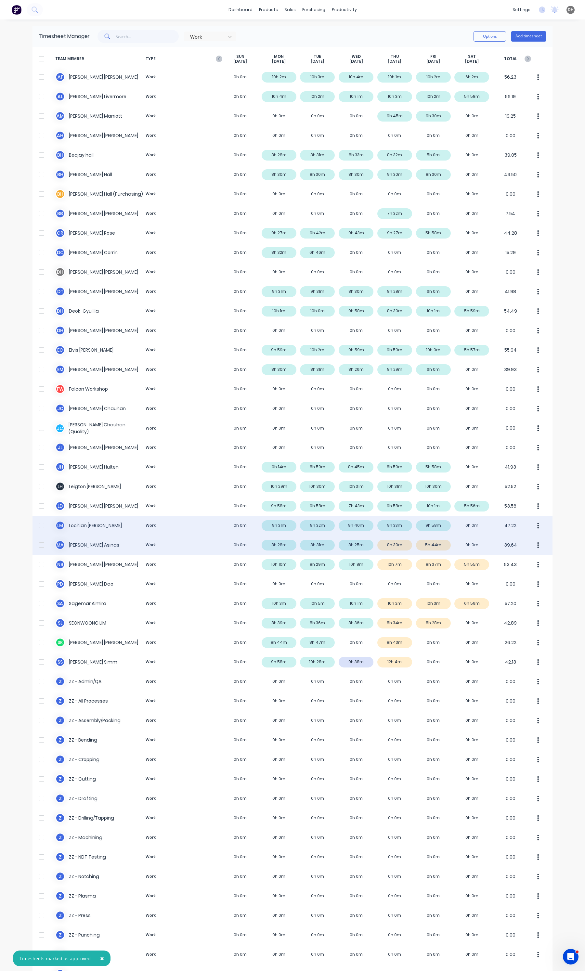
click at [429, 544] on div "M A [PERSON_NAME] Work 0h 0m 8h 28m 8h 31m 8h 25m 8h 30m 5h 44m 0h 0m 39.64" at bounding box center [292, 544] width 520 height 19
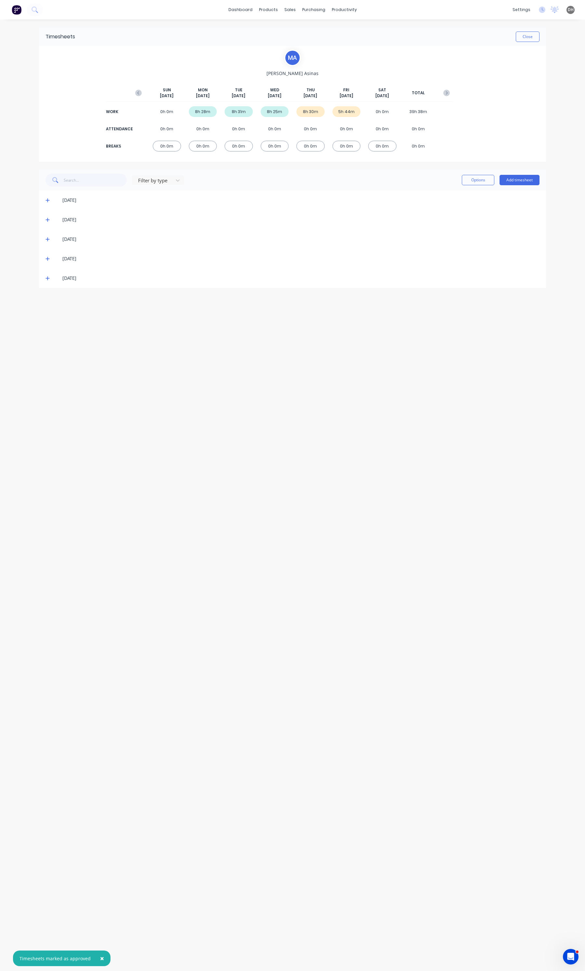
click at [49, 275] on span at bounding box center [48, 278] width 6 height 6
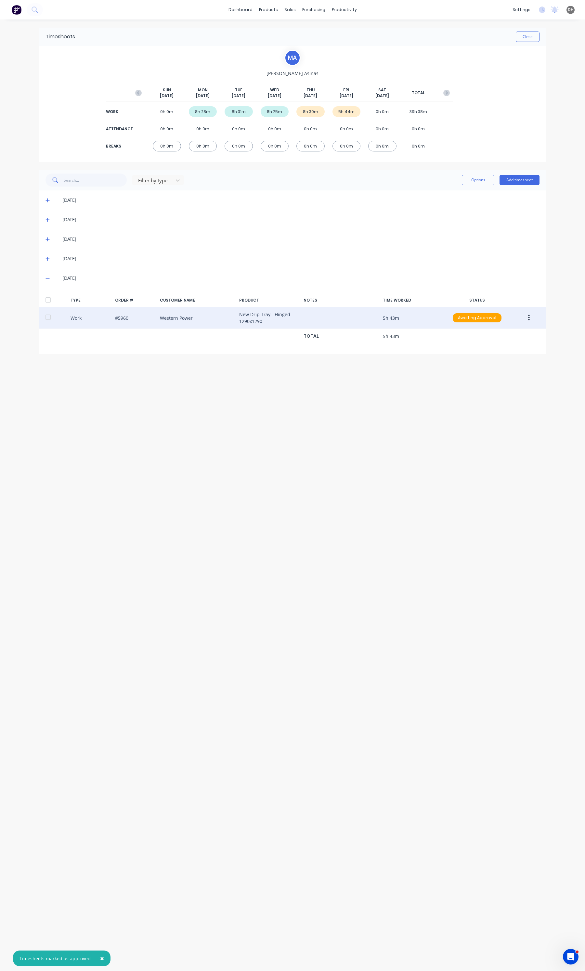
click at [527, 321] on button "button" at bounding box center [528, 318] width 15 height 12
click at [498, 286] on div "Edit Duplicate Approve Unapprove Delete" at bounding box center [506, 319] width 62 height 68
click at [496, 291] on div "Edit" at bounding box center [505, 293] width 50 height 9
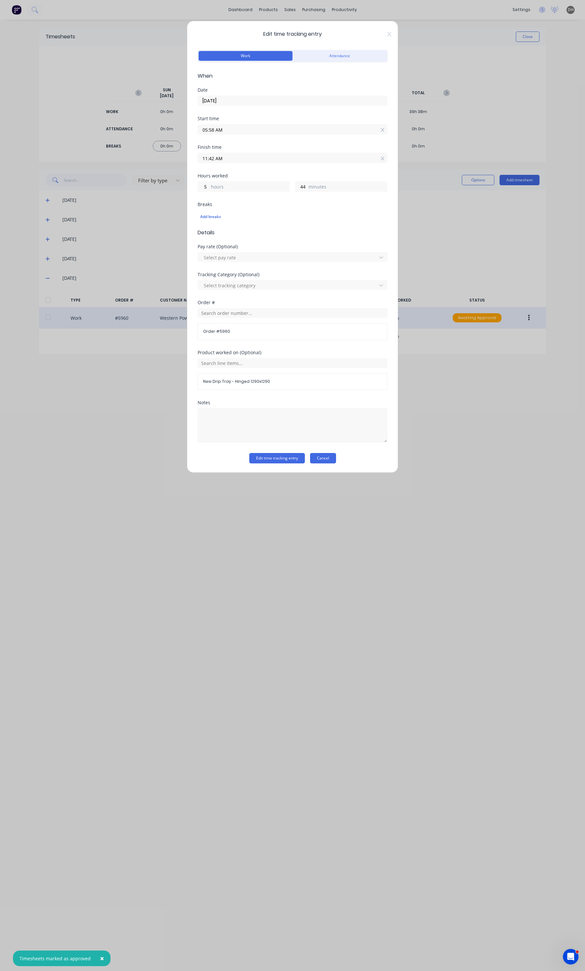
click at [326, 461] on button "Cancel" at bounding box center [323, 458] width 26 height 10
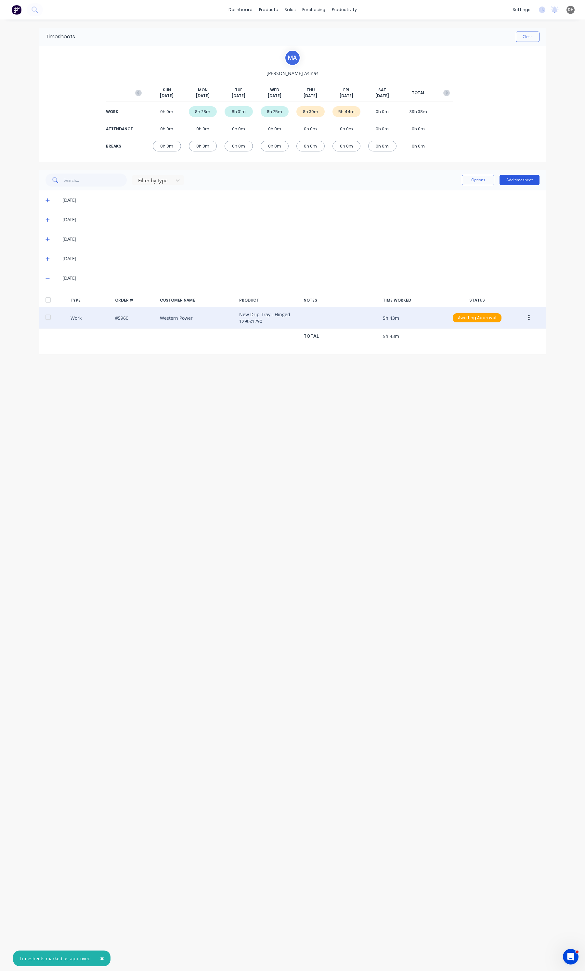
click at [516, 180] on button "Add timesheet" at bounding box center [519, 180] width 40 height 10
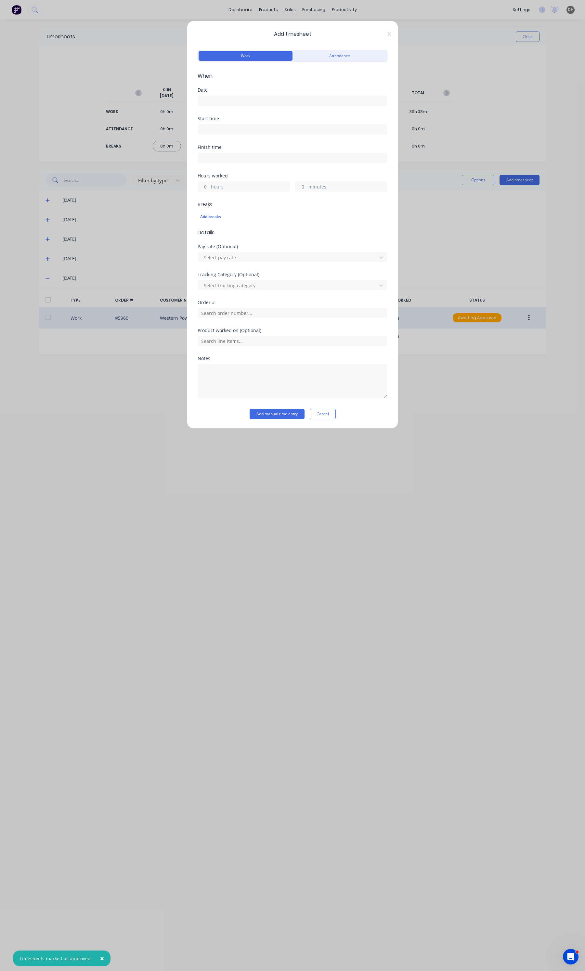
click at [264, 100] on input at bounding box center [292, 101] width 189 height 10
click at [275, 114] on icon "Previous page" at bounding box center [274, 114] width 8 height 8
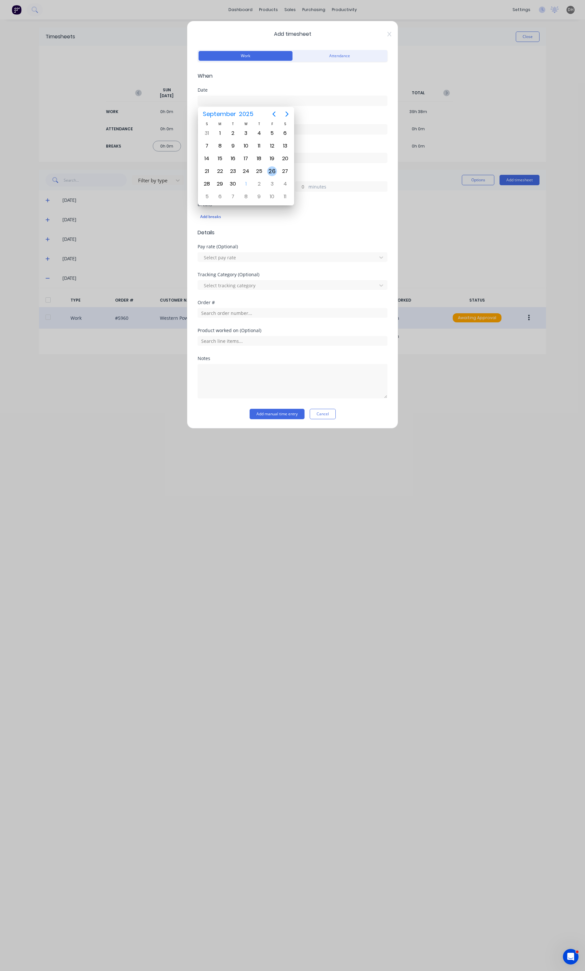
click at [273, 171] on div "26" at bounding box center [272, 171] width 10 height 10
type input "[DATE]"
click at [230, 125] on input at bounding box center [292, 129] width 189 height 10
click at [213, 210] on div "11" at bounding box center [211, 208] width 16 height 11
click at [230, 210] on div "42" at bounding box center [229, 208] width 16 height 11
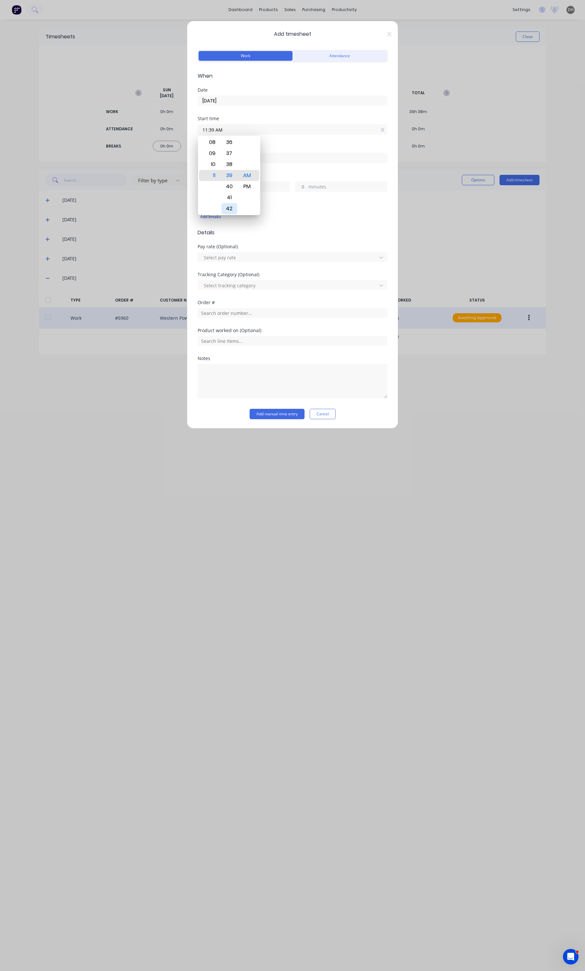
type input "11:42 AM"
click at [263, 210] on div "Add breaks" at bounding box center [292, 215] width 190 height 15
click at [216, 183] on div "hours" at bounding box center [243, 186] width 92 height 10
click at [215, 184] on label "hours" at bounding box center [250, 187] width 79 height 8
click at [209, 184] on input "hours" at bounding box center [203, 187] width 11 height 10
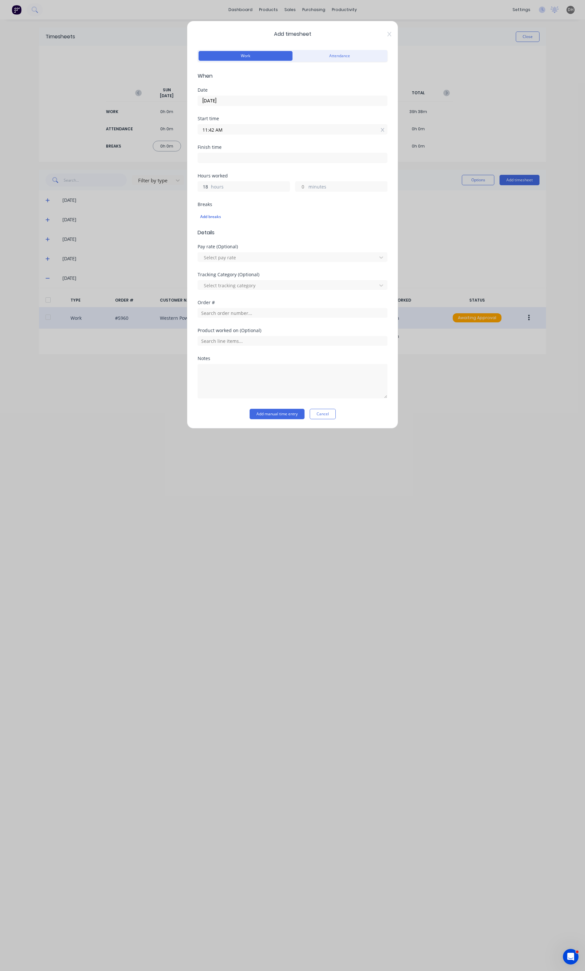
type input "1"
type input "11:42 AM"
type input "0"
type input "018"
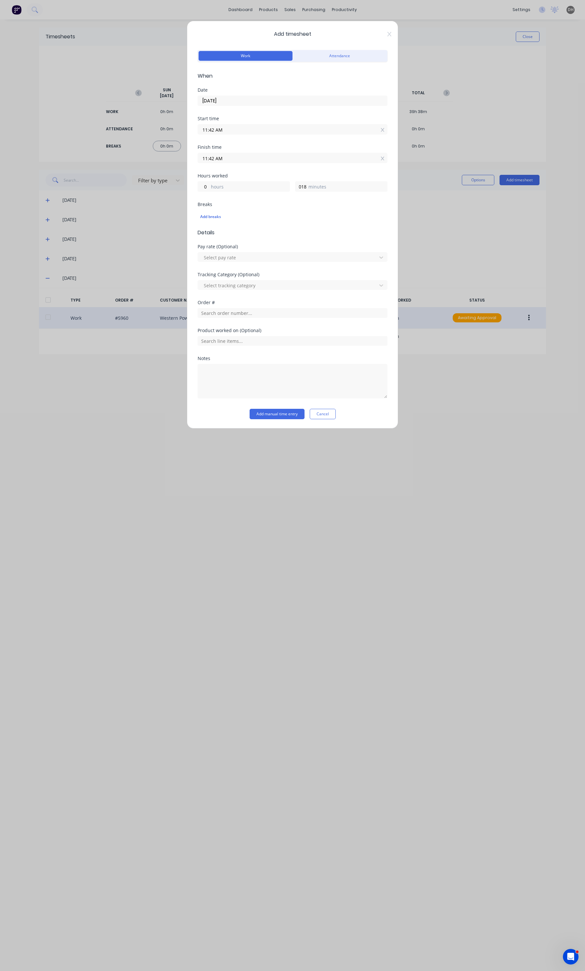
type input "12:00 PM"
type input "18"
click at [236, 309] on input "text" at bounding box center [292, 313] width 190 height 10
type input "6295"
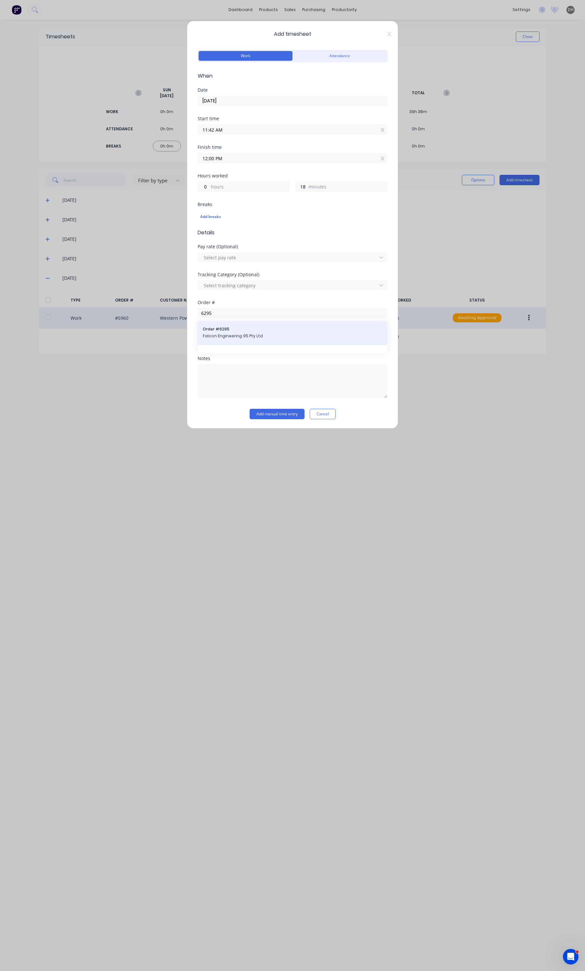
click at [229, 329] on span "Order # 6295" at bounding box center [292, 329] width 179 height 6
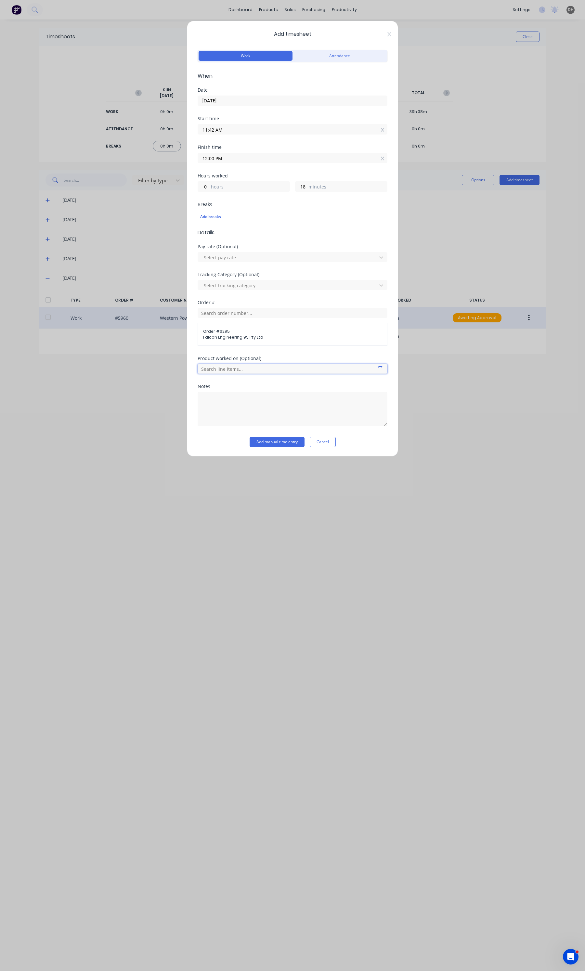
click at [241, 372] on input "text" at bounding box center [292, 369] width 190 height 10
click at [286, 254] on span "Stock/Material Movement & Cleaning" at bounding box center [297, 255] width 169 height 6
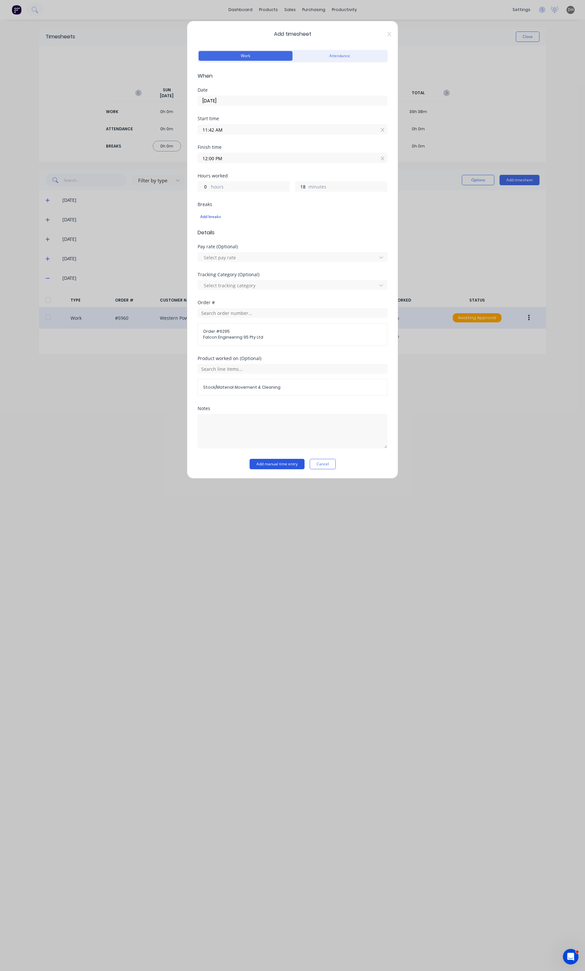
click at [256, 464] on button "Add manual time entry" at bounding box center [276, 464] width 55 height 10
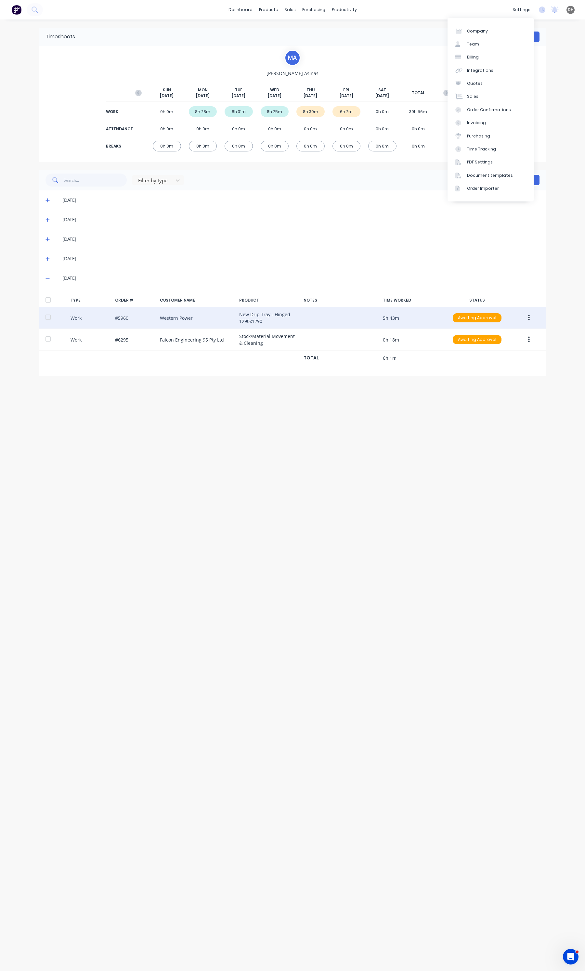
click at [535, 36] on button "Close" at bounding box center [527, 37] width 24 height 10
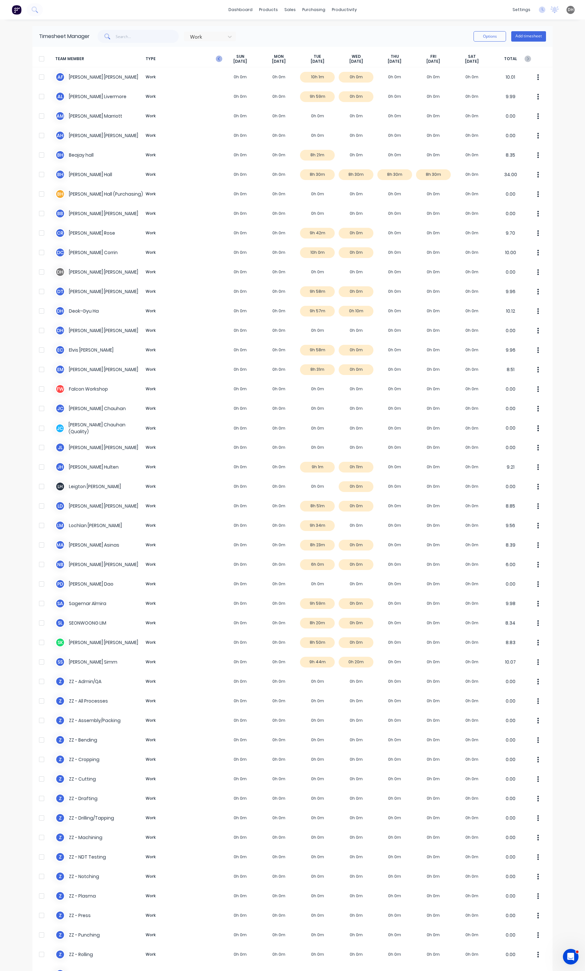
click at [217, 60] on icon "button" at bounding box center [219, 59] width 6 height 6
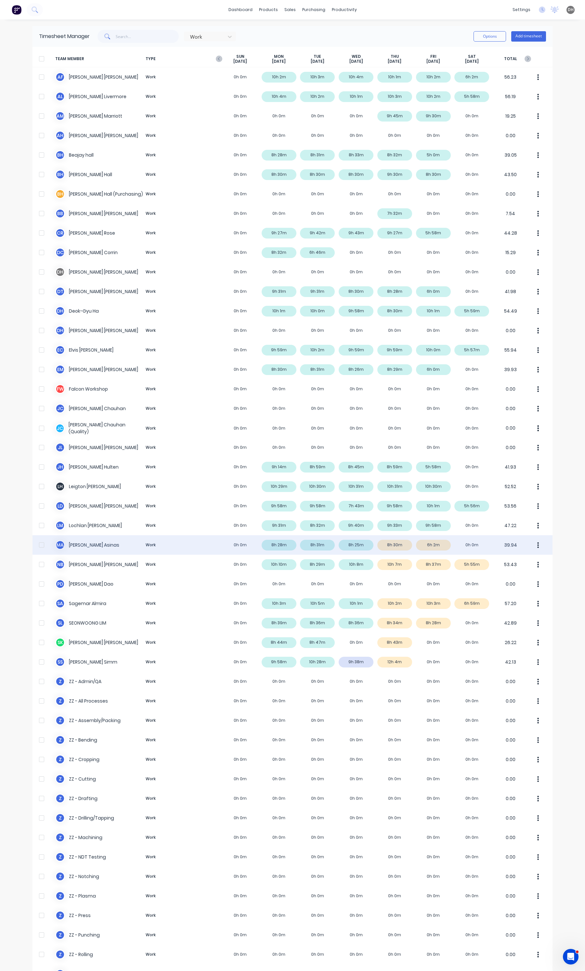
click at [532, 542] on button "button" at bounding box center [538, 544] width 14 height 13
click at [524, 560] on div "Approve" at bounding box center [513, 562] width 50 height 9
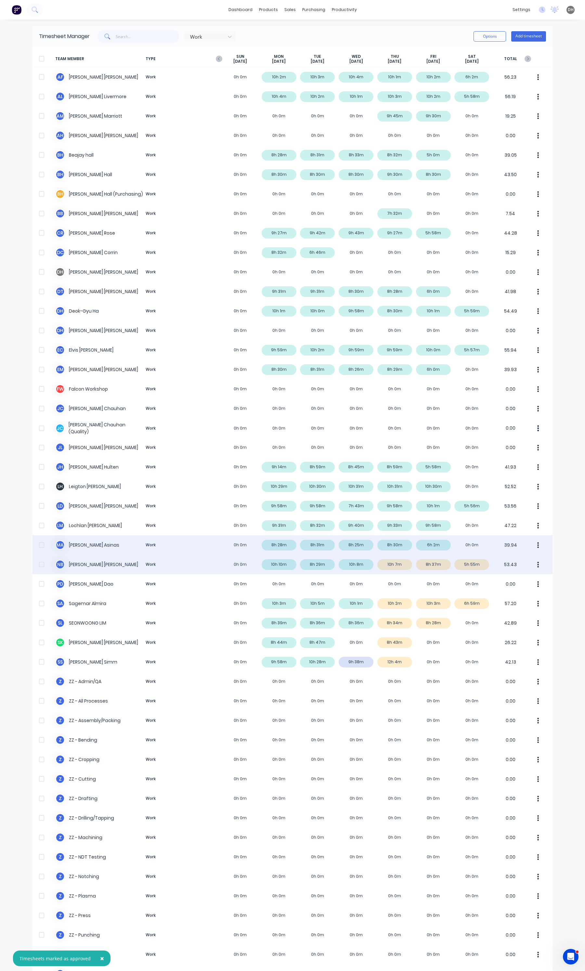
click at [537, 564] on icon "button" at bounding box center [538, 564] width 2 height 7
click at [522, 579] on div "Approve" at bounding box center [513, 582] width 50 height 9
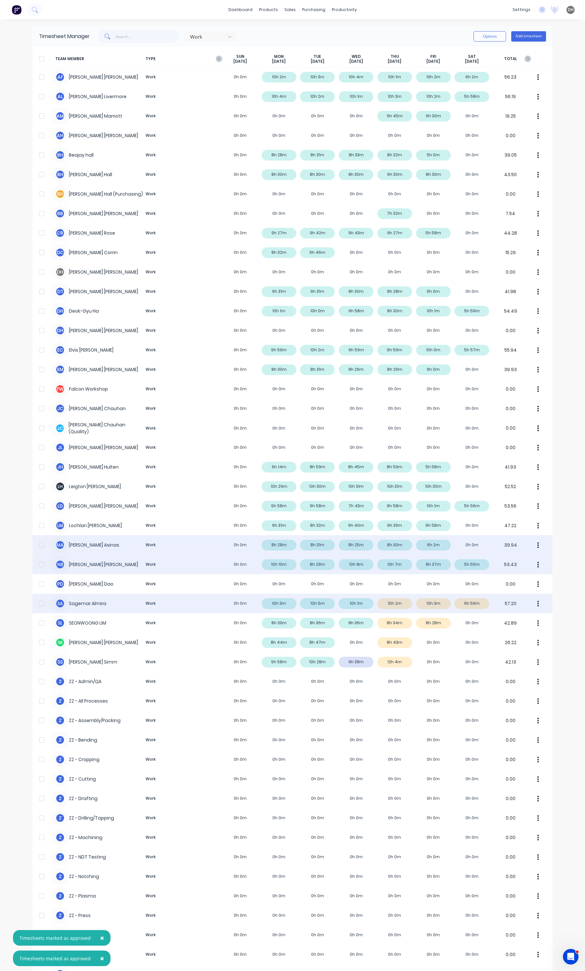
click at [531, 605] on button "button" at bounding box center [538, 603] width 14 height 13
click at [376, 606] on div "S A Sagemar Almira Work 0h 0m 10h 3m 10h 5m 10h 1m 10h 2m 10h 3m 6h 59m 57.20" at bounding box center [292, 602] width 520 height 19
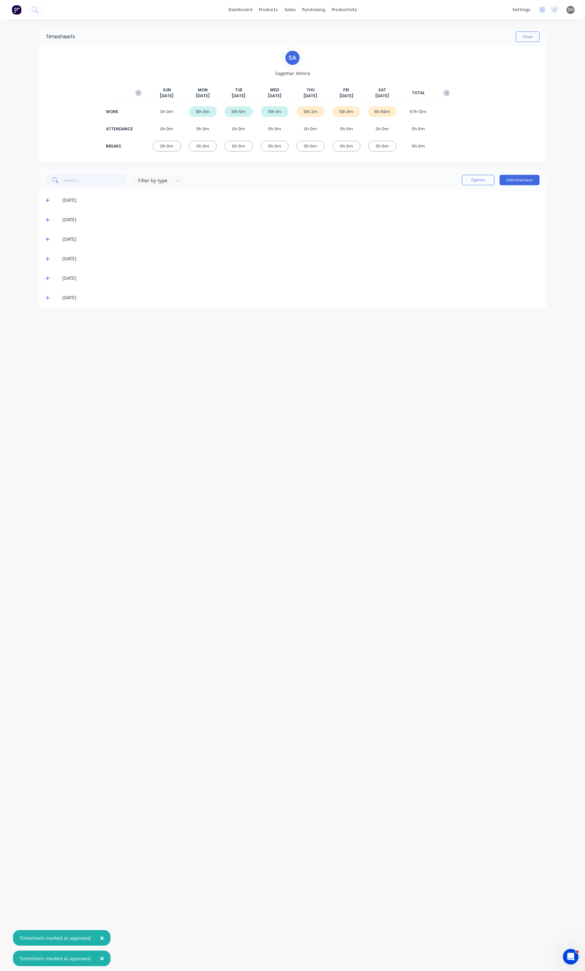
click at [49, 300] on span at bounding box center [48, 297] width 6 height 6
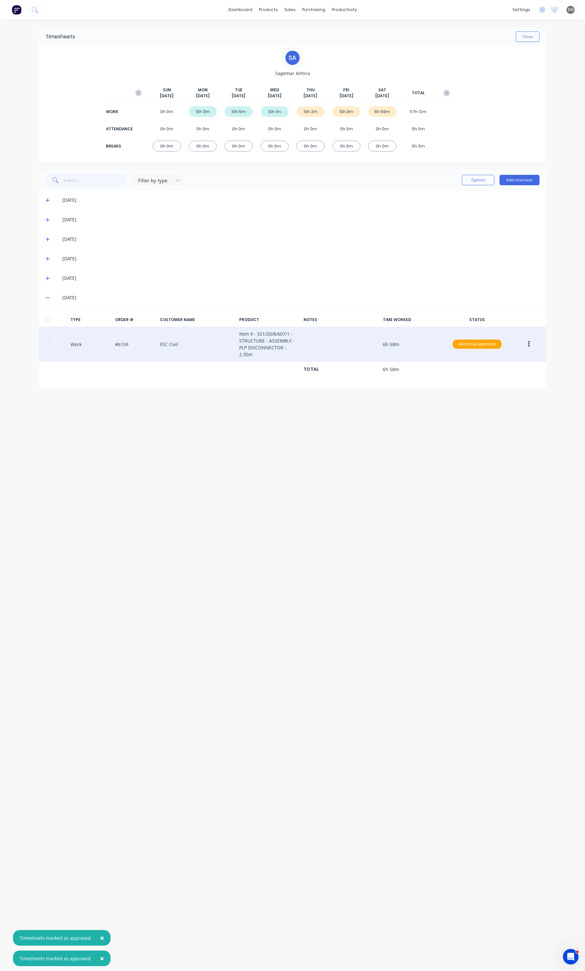
click at [530, 347] on button "button" at bounding box center [528, 344] width 15 height 12
click at [502, 325] on button "Edit" at bounding box center [506, 319] width 62 height 13
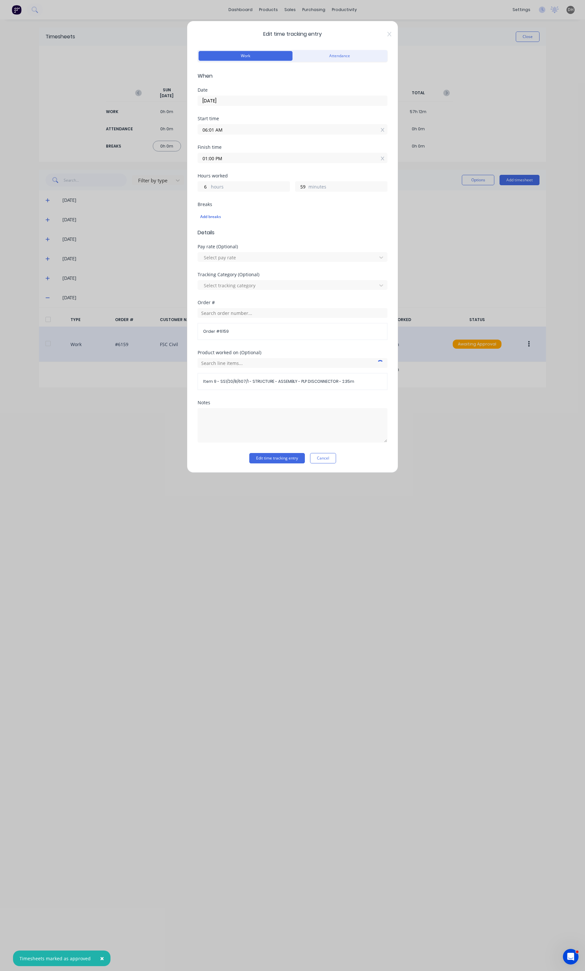
click at [220, 161] on input "01:00 PM" at bounding box center [292, 158] width 189 height 10
click at [217, 190] on div "12" at bounding box center [211, 192] width 16 height 11
type input "12:00 PM"
type input "5"
click at [293, 448] on div "Notes" at bounding box center [292, 426] width 190 height 53
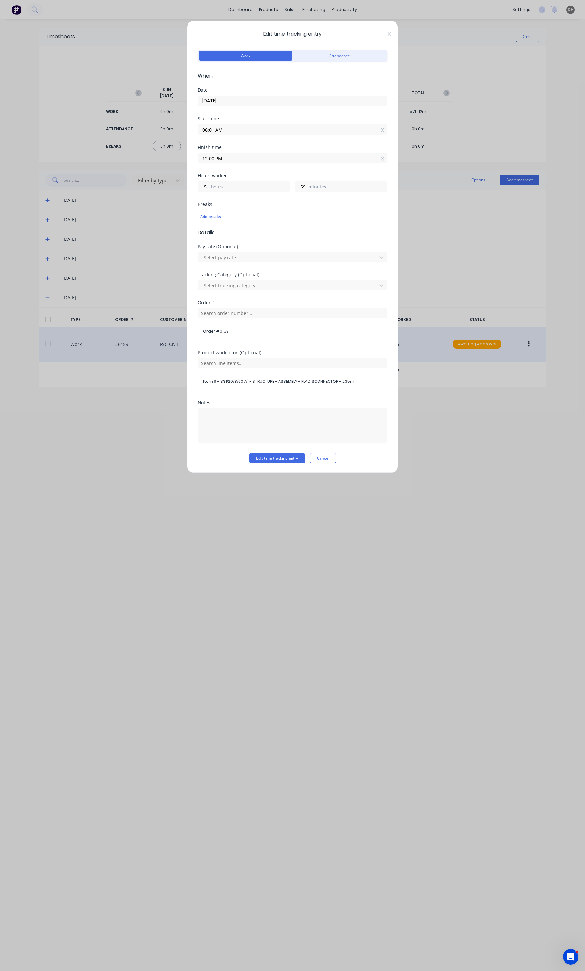
click at [280, 465] on div "Edit time tracking entry Work Attendance When Date [DATE] Start time 06:01 AM F…" at bounding box center [292, 247] width 211 height 452
click at [283, 451] on div "Notes" at bounding box center [292, 426] width 190 height 53
click at [279, 456] on button "Edit time tracking entry" at bounding box center [277, 458] width 56 height 10
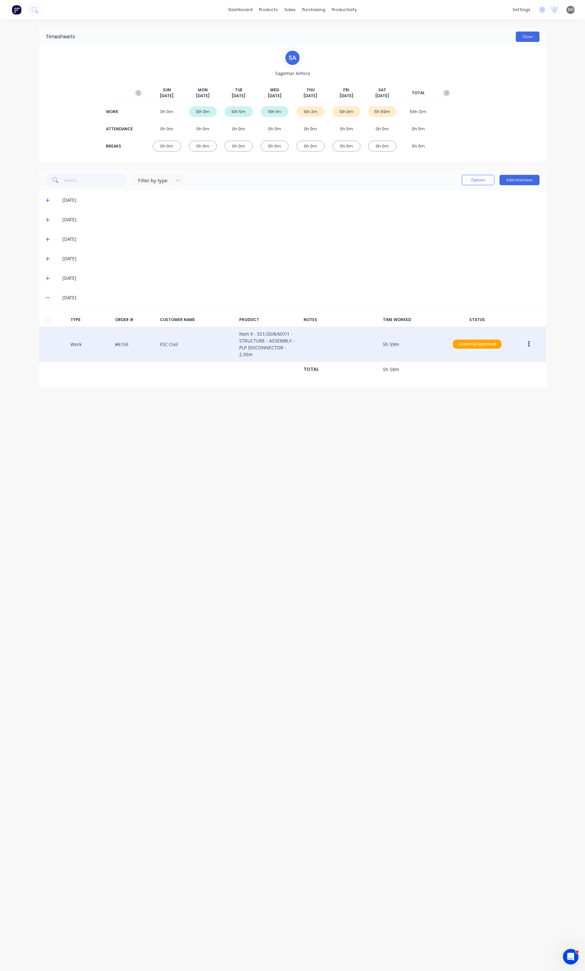
click at [525, 33] on button "Close" at bounding box center [527, 37] width 24 height 10
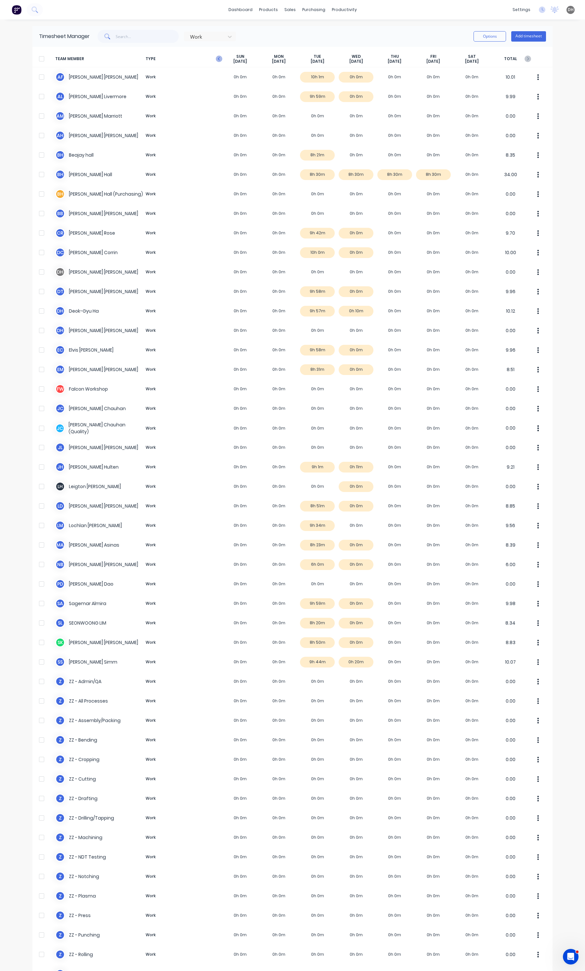
click at [216, 57] on icon "button" at bounding box center [219, 59] width 6 height 6
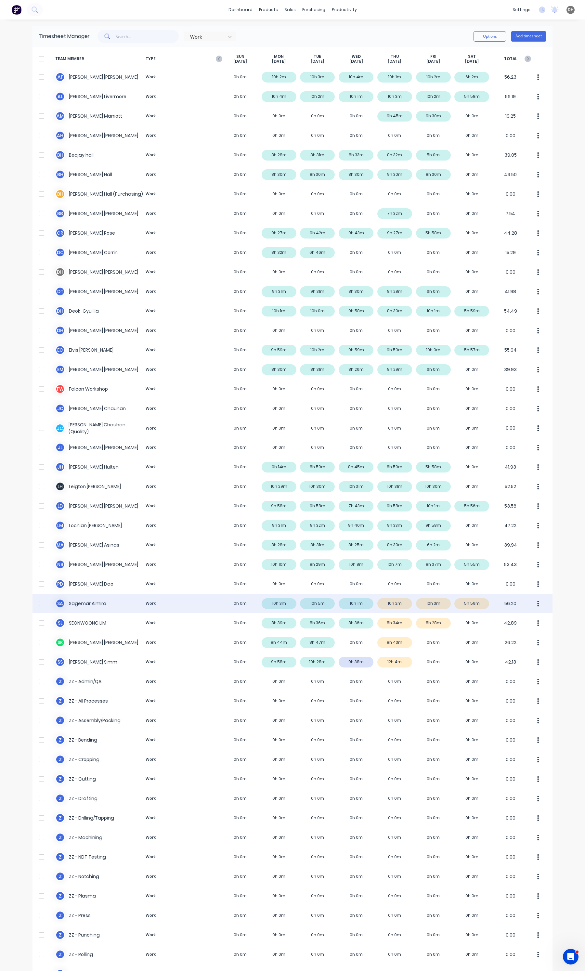
click at [537, 602] on icon "button" at bounding box center [538, 603] width 2 height 7
click at [517, 621] on div "Approve" at bounding box center [513, 620] width 50 height 9
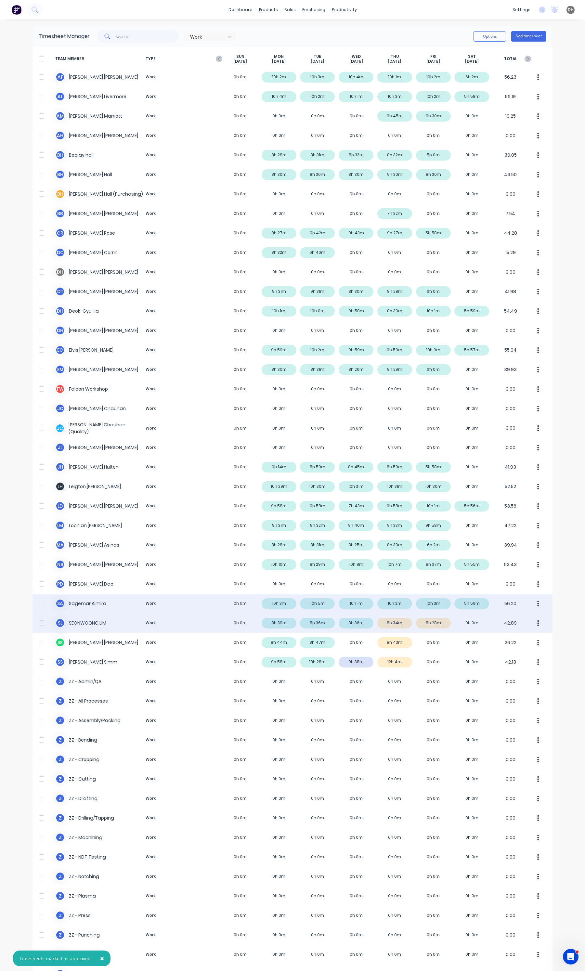
click at [531, 624] on button "button" at bounding box center [538, 622] width 14 height 13
click at [514, 638] on div "Approve" at bounding box center [513, 640] width 50 height 9
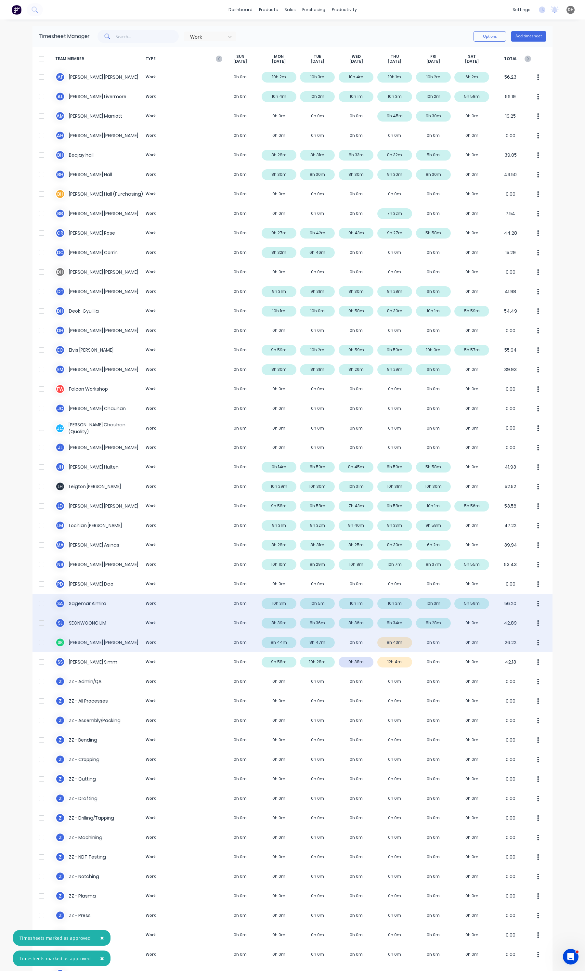
click at [539, 641] on button "button" at bounding box center [538, 642] width 14 height 13
click at [340, 642] on div "S K [PERSON_NAME] Work 0h 0m 8h 44m 8h 47m 0h 0m 8h 43m 0h 0m 0h 0m 26.22 Appro…" at bounding box center [292, 641] width 520 height 19
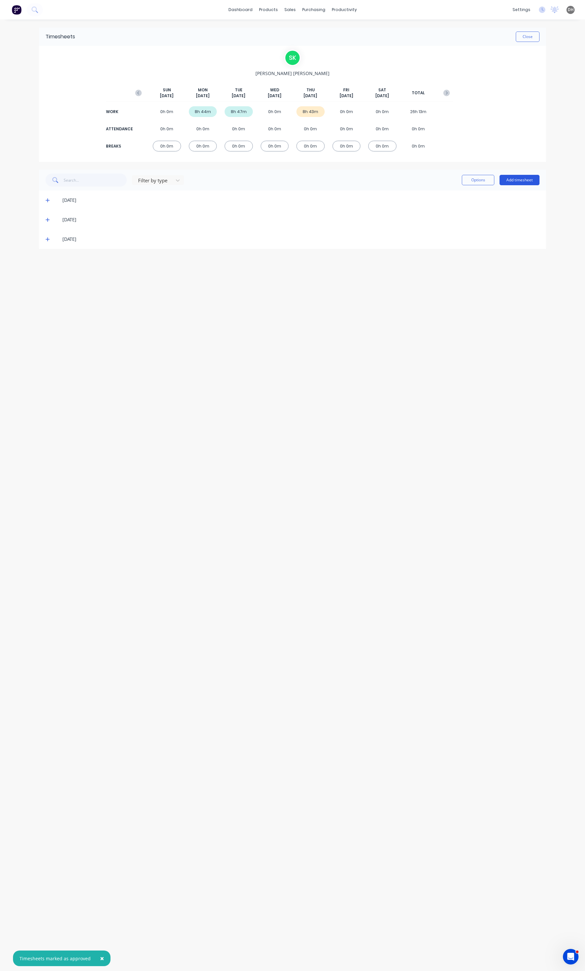
click at [511, 178] on button "Add timesheet" at bounding box center [519, 180] width 40 height 10
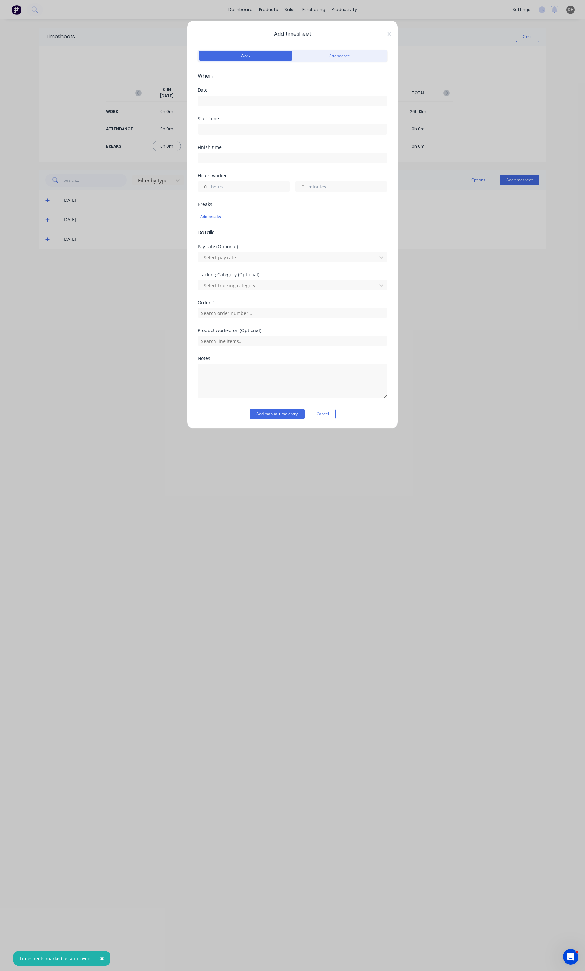
click at [231, 101] on input at bounding box center [292, 101] width 189 height 10
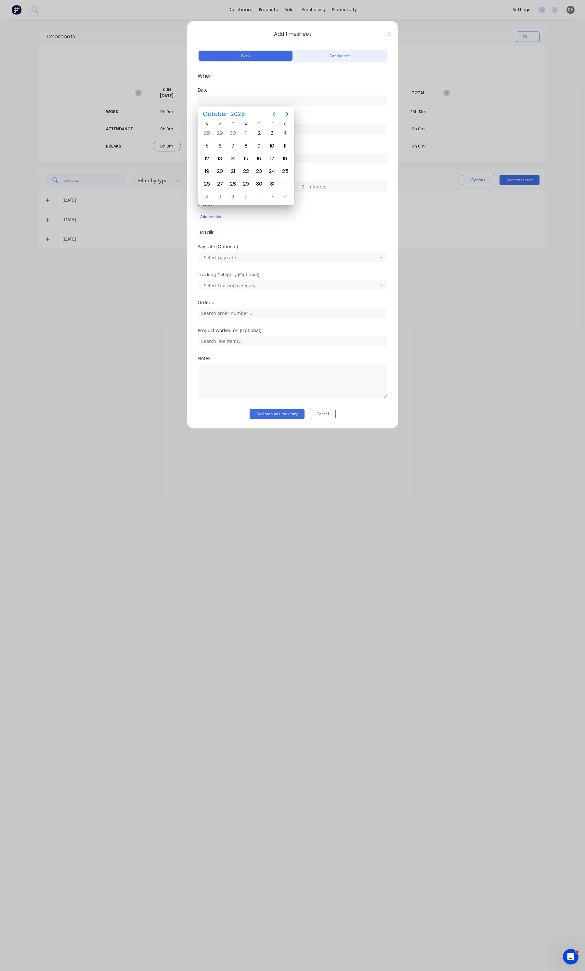
click at [277, 110] on icon "Previous page" at bounding box center [274, 114] width 8 height 8
click at [243, 171] on div "24" at bounding box center [246, 171] width 10 height 10
type input "[DATE]"
click at [226, 134] on label at bounding box center [292, 129] width 190 height 10
click at [226, 134] on input at bounding box center [292, 129] width 189 height 10
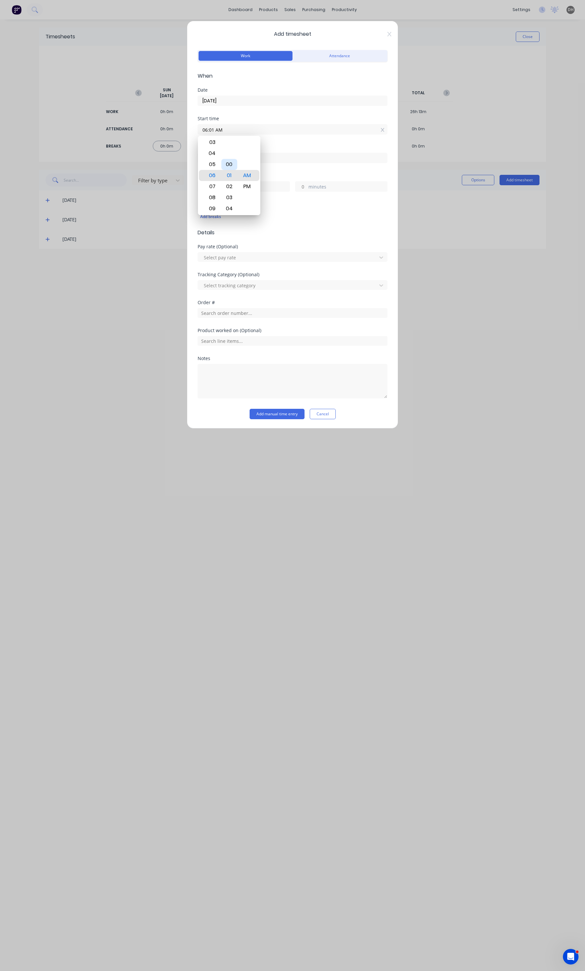
click at [233, 159] on div "00" at bounding box center [229, 164] width 16 height 11
type input "06:00 AM"
click at [293, 144] on div "Start time 06:00 AM" at bounding box center [292, 130] width 190 height 29
click at [274, 161] on input at bounding box center [292, 158] width 189 height 10
type input "06:18 AM"
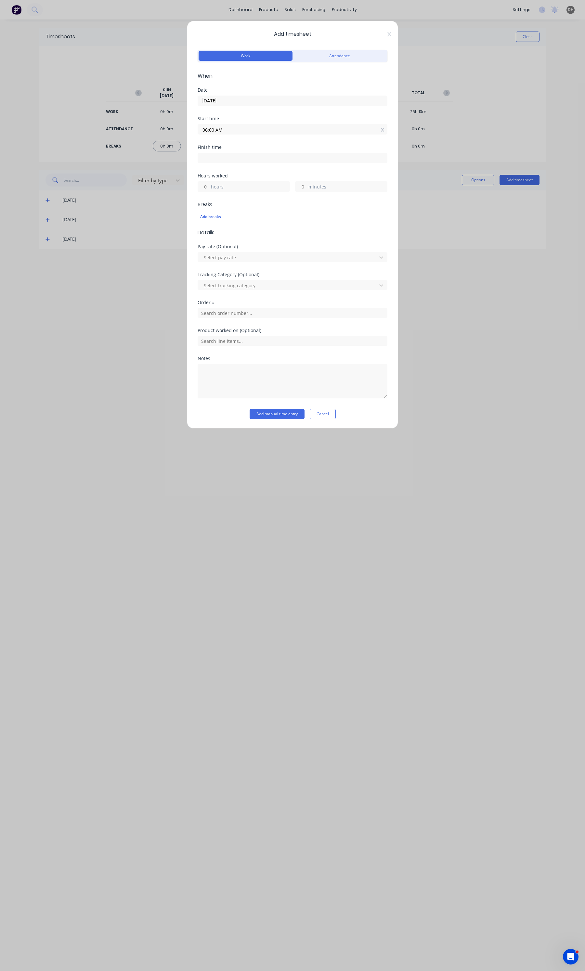
type input "0"
type input "18"
click at [268, 191] on label "hours" at bounding box center [250, 187] width 79 height 8
click at [209, 191] on input "0" at bounding box center [203, 187] width 11 height 10
click at [270, 188] on label "hours" at bounding box center [250, 187] width 79 height 8
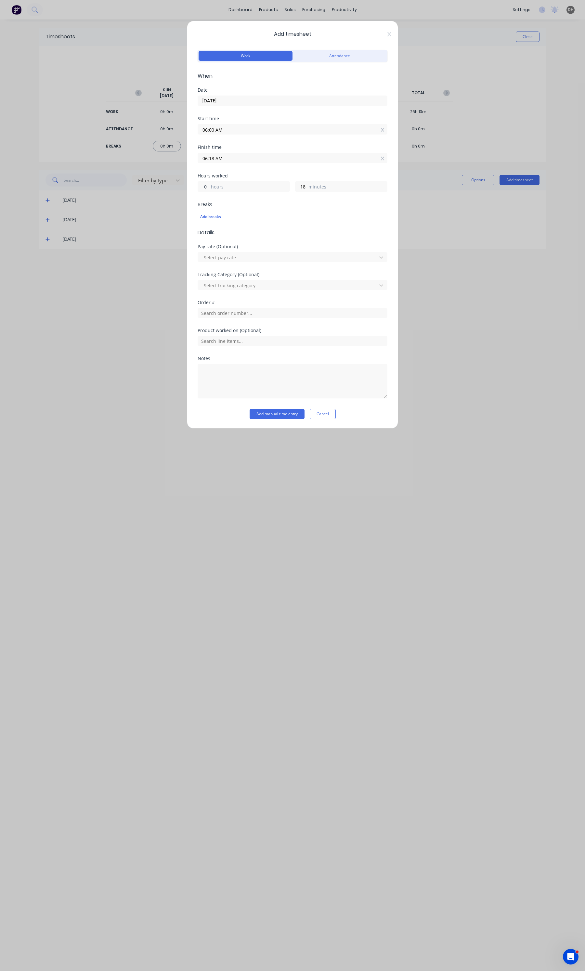
click at [209, 188] on input "0" at bounding box center [203, 187] width 11 height 10
type input "08"
type input "02:18 PM"
type input "8"
type input "30"
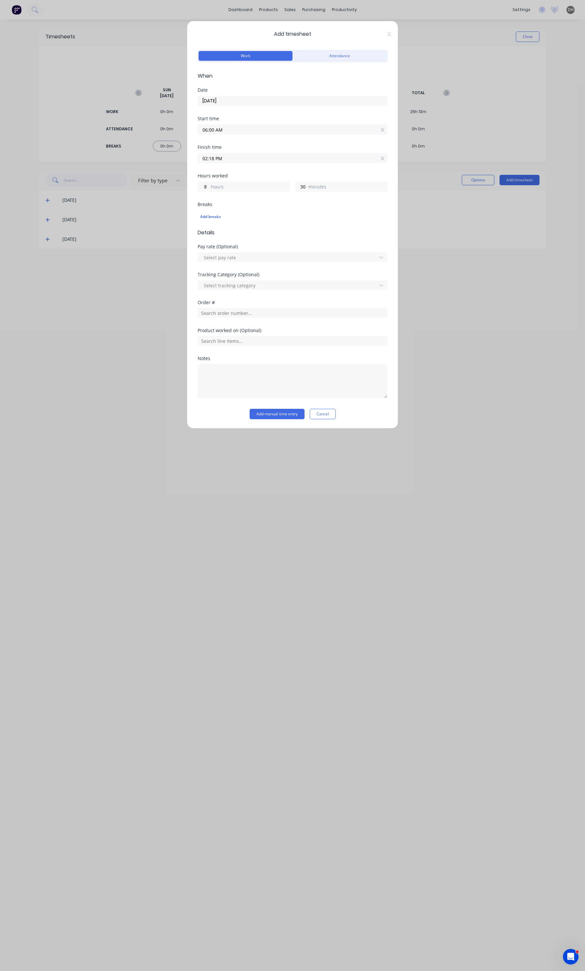
type input "02:30 PM"
click at [216, 318] on input "text" at bounding box center [292, 313] width 190 height 10
type input "6295"
click at [229, 333] on div "Order # 6295 Falcon Engineering 95 Pty Ltd" at bounding box center [292, 333] width 179 height 14
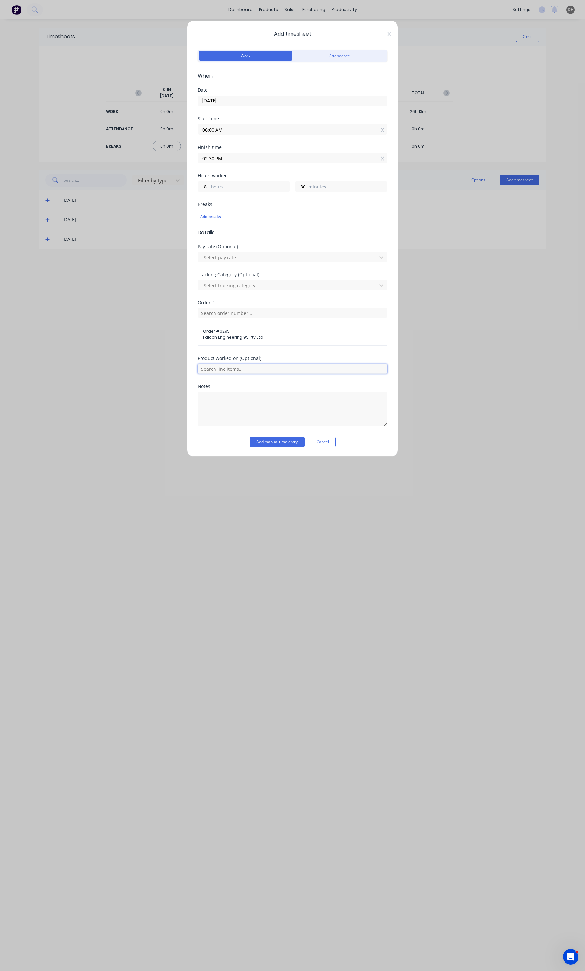
click at [249, 372] on input "text" at bounding box center [292, 369] width 190 height 10
click at [296, 225] on span "All Products" at bounding box center [297, 223] width 169 height 6
click at [215, 417] on textarea at bounding box center [292, 431] width 190 height 34
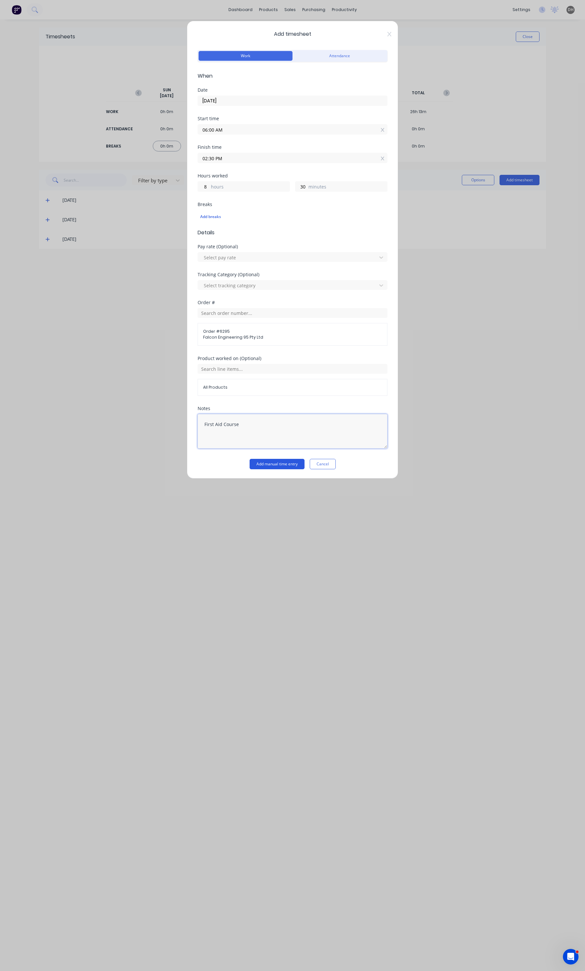
type textarea "First Aid Course"
click at [266, 464] on button "Add manual time entry" at bounding box center [276, 464] width 55 height 10
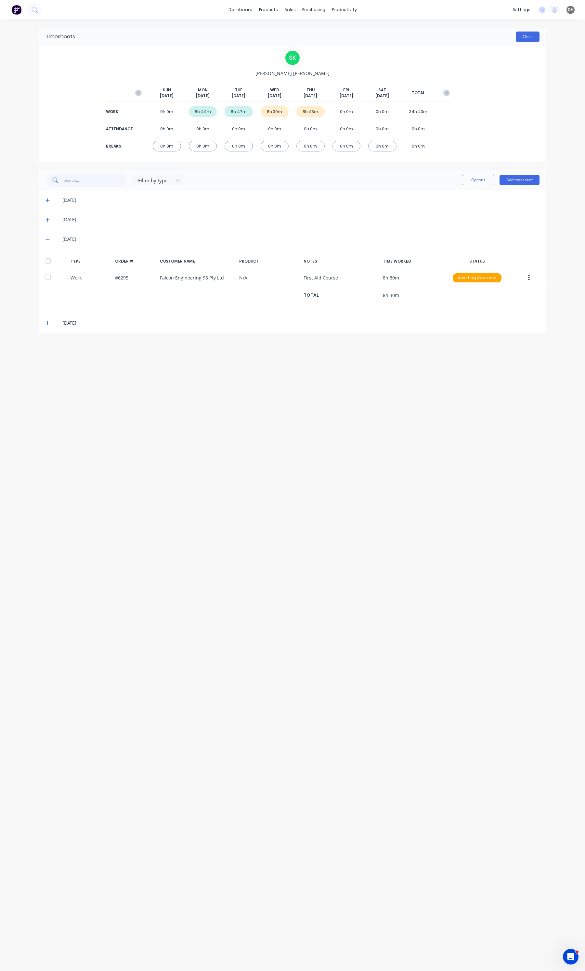
click at [516, 30] on div "Timesheets Close" at bounding box center [292, 37] width 507 height 18
click at [519, 32] on button "Close" at bounding box center [527, 37] width 24 height 10
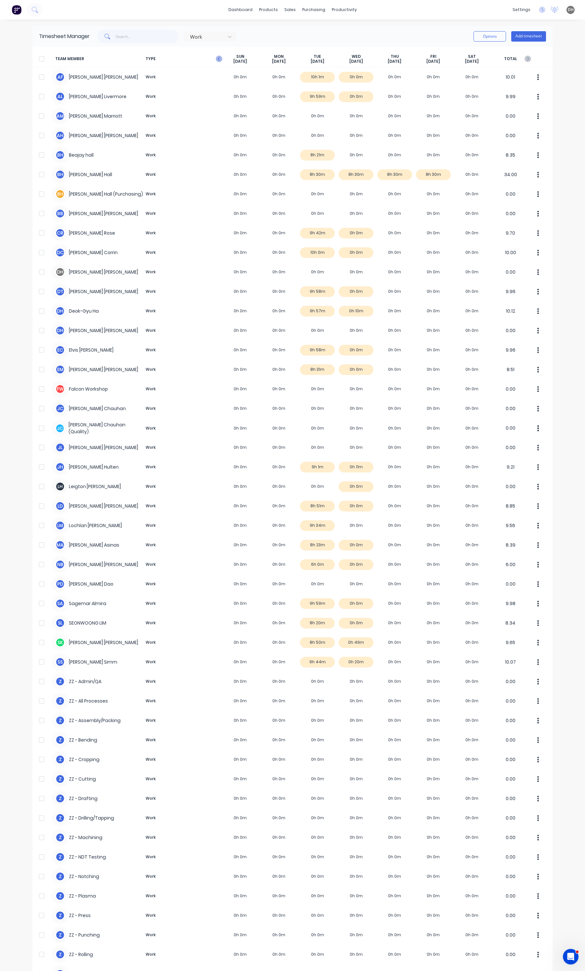
click at [217, 56] on icon "button" at bounding box center [219, 59] width 6 height 6
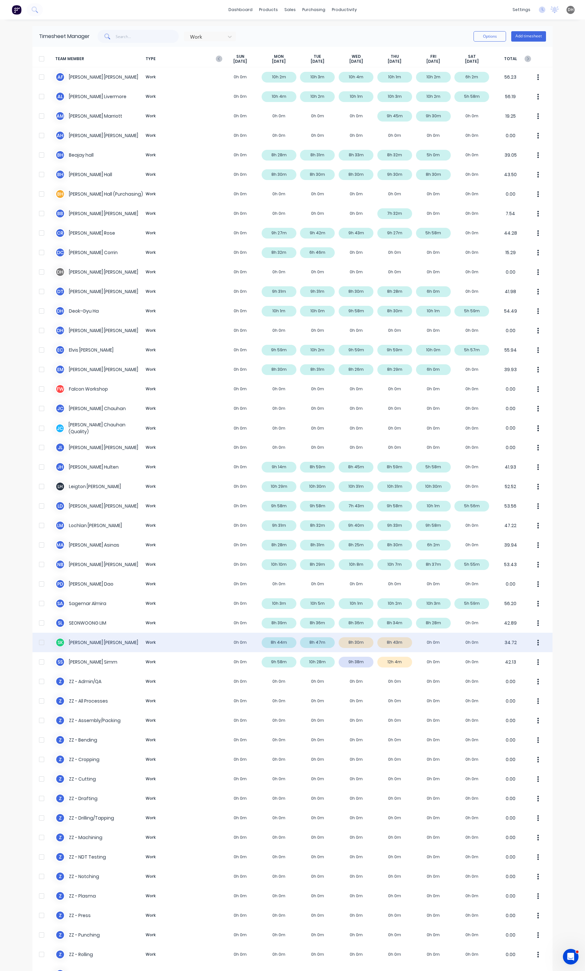
click at [537, 641] on icon "button" at bounding box center [538, 642] width 2 height 7
click at [517, 654] on button "Approve" at bounding box center [513, 660] width 62 height 13
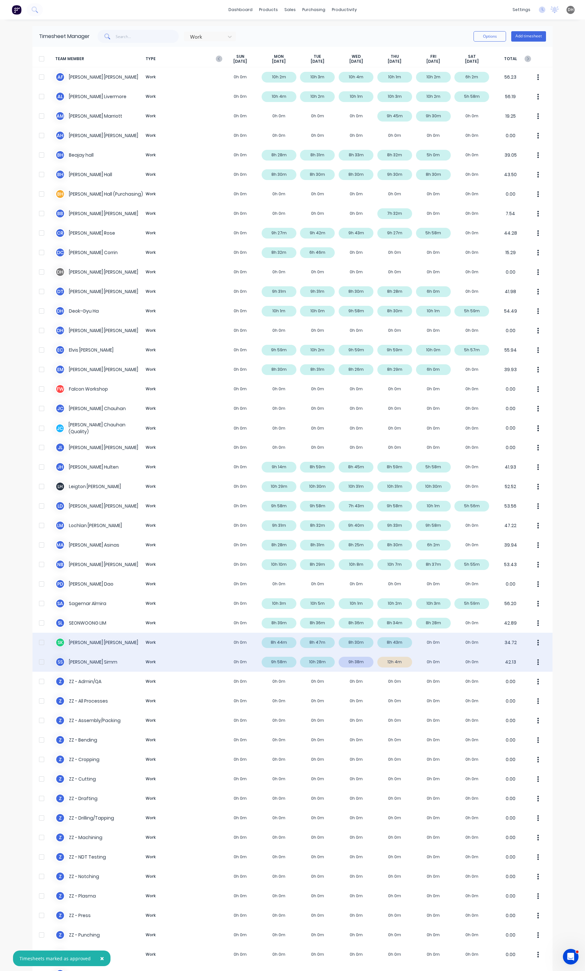
click at [394, 663] on div "S S [PERSON_NAME] Work 0h 0m 9h 58m 10h 28m 9h 38m 12h 4m 0h 0m 0h 0m 42.13" at bounding box center [292, 661] width 520 height 19
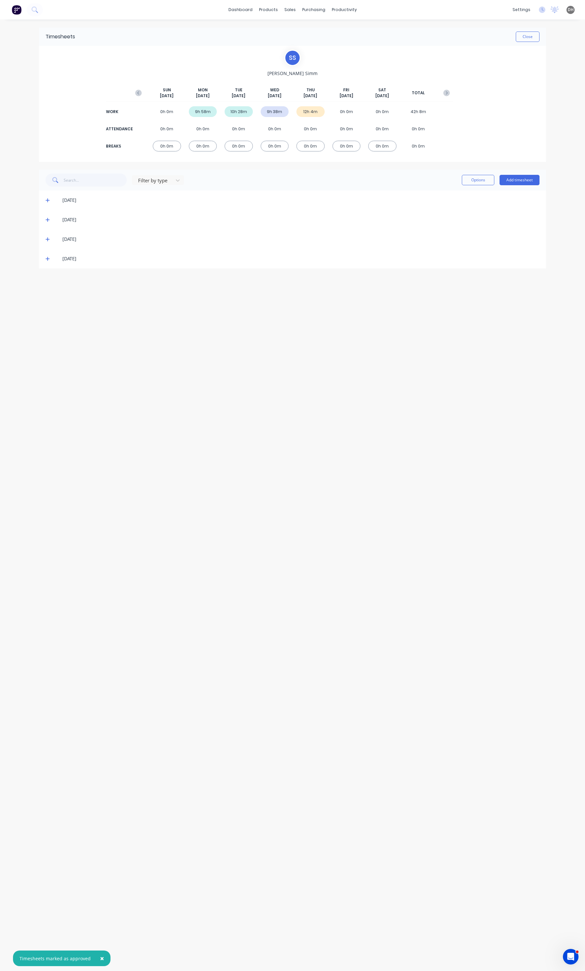
click at [46, 260] on icon at bounding box center [47, 258] width 4 height 5
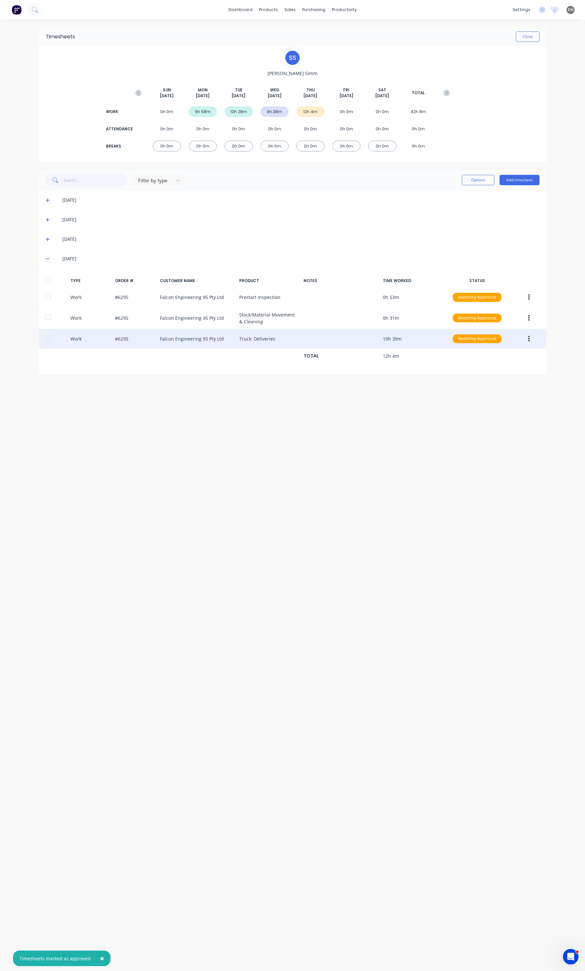
click at [530, 336] on button "button" at bounding box center [528, 339] width 15 height 12
click at [487, 315] on div "Edit" at bounding box center [505, 314] width 50 height 9
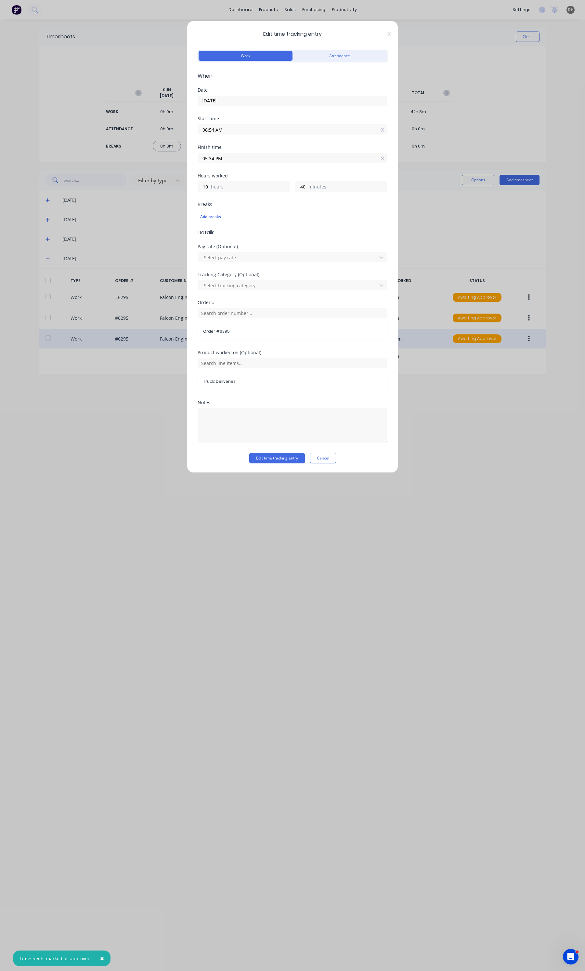
click at [228, 163] on label "05:34 PM" at bounding box center [292, 158] width 190 height 10
click at [228, 163] on input "05:34 PM" at bounding box center [292, 158] width 189 height 10
type input "05:33 PM"
type input "39"
click at [229, 172] on div "30" at bounding box center [229, 170] width 16 height 11
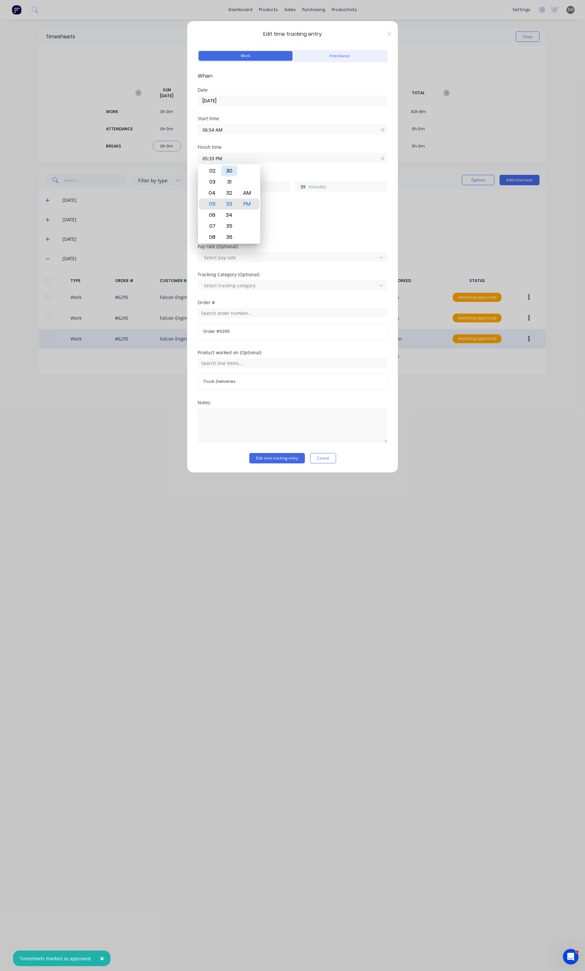
type input "05:30 PM"
type input "36"
click at [275, 452] on div "Notes" at bounding box center [292, 426] width 190 height 53
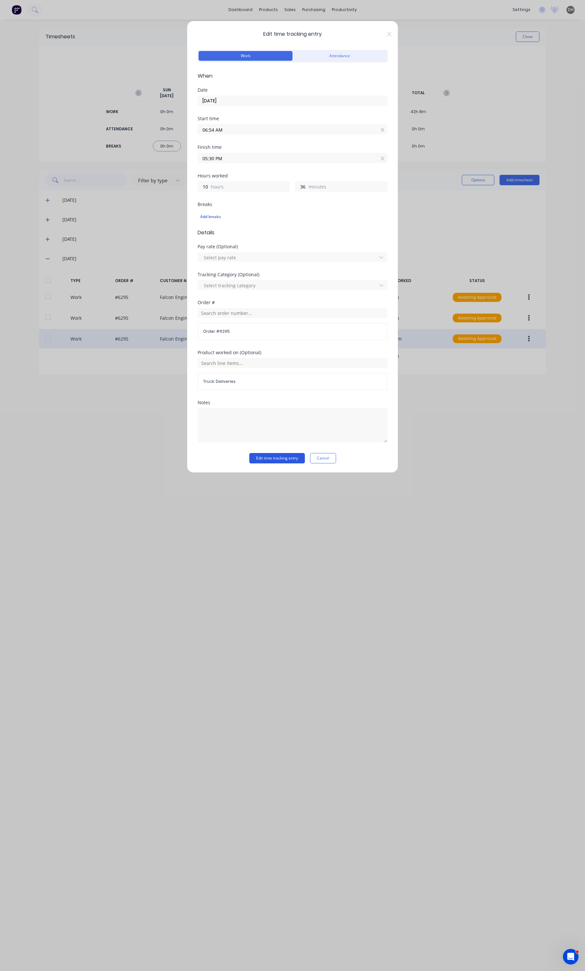
click at [274, 455] on button "Edit time tracking entry" at bounding box center [277, 458] width 56 height 10
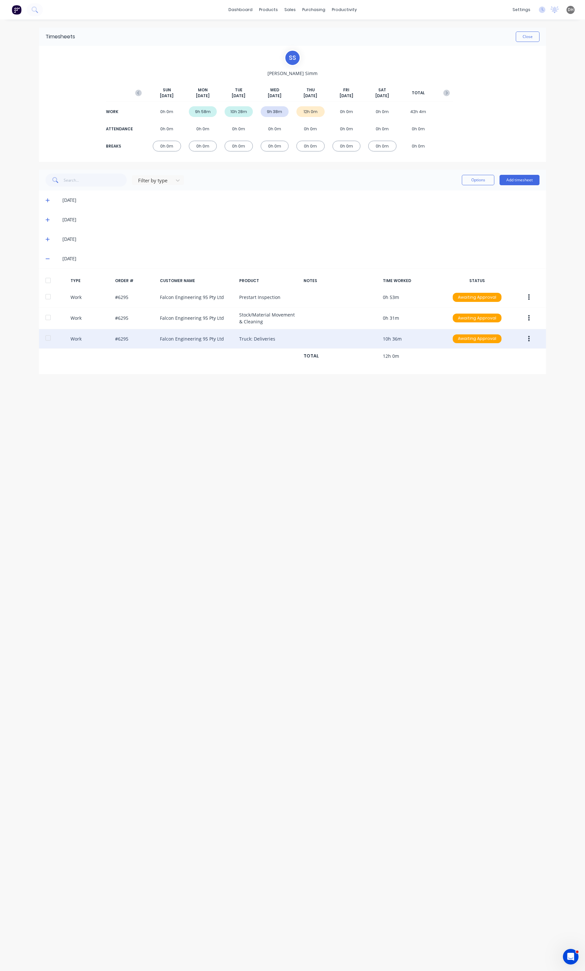
click at [52, 240] on div "[DATE]" at bounding box center [295, 238] width 487 height 7
click at [49, 239] on icon at bounding box center [47, 239] width 4 height 5
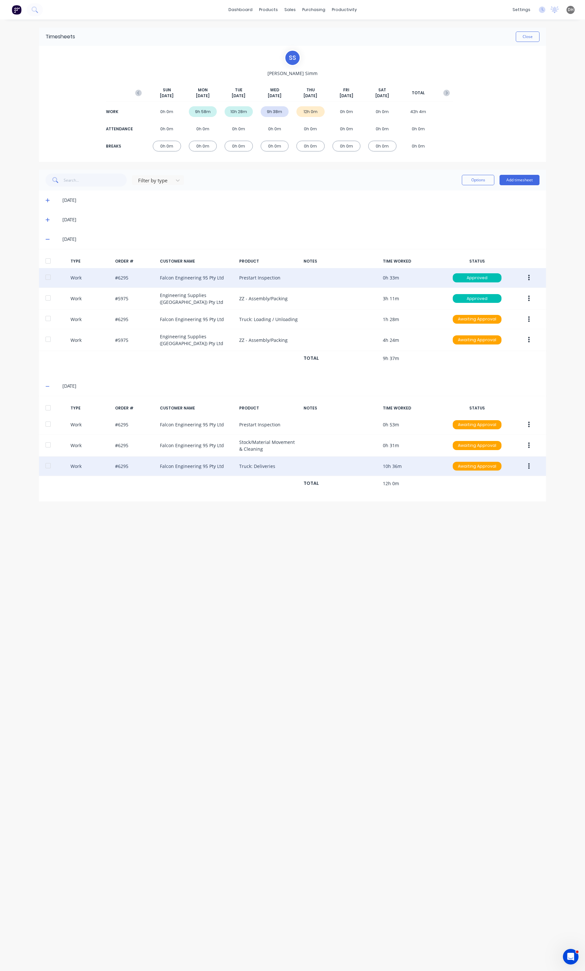
click at [533, 278] on button "button" at bounding box center [528, 278] width 15 height 12
click at [504, 253] on div "Edit" at bounding box center [505, 252] width 50 height 9
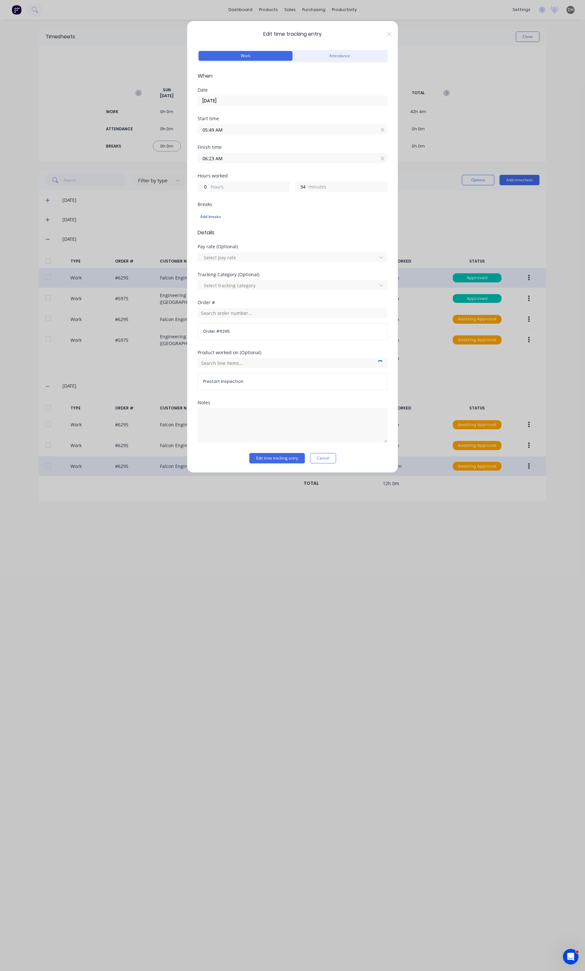
click at [236, 126] on input "05:49 AM" at bounding box center [292, 129] width 189 height 10
type input "05:48 AM"
type input "35"
click at [228, 144] on div "45" at bounding box center [229, 142] width 16 height 11
type input "05:45 AM"
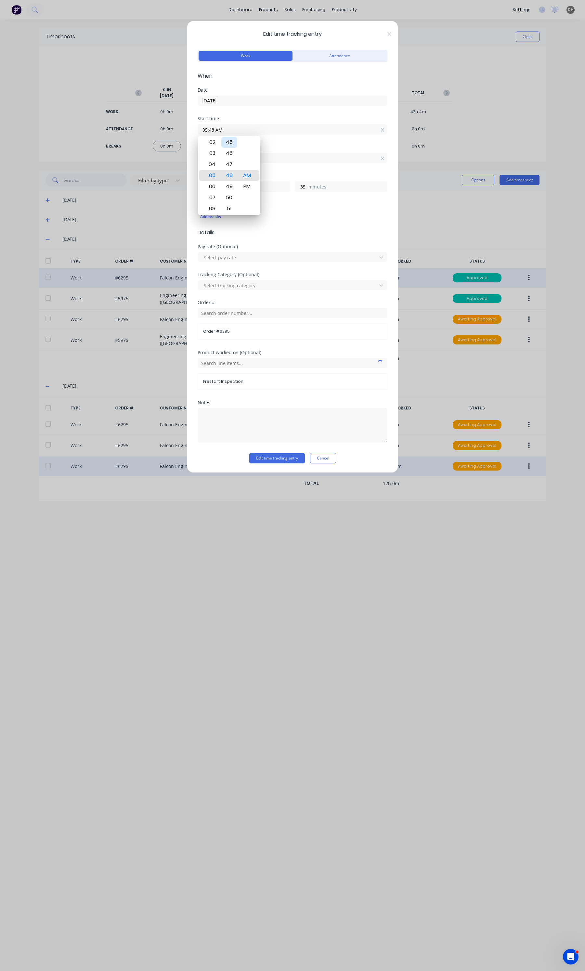
type input "38"
click at [273, 455] on button "Edit time tracking entry" at bounding box center [277, 458] width 56 height 10
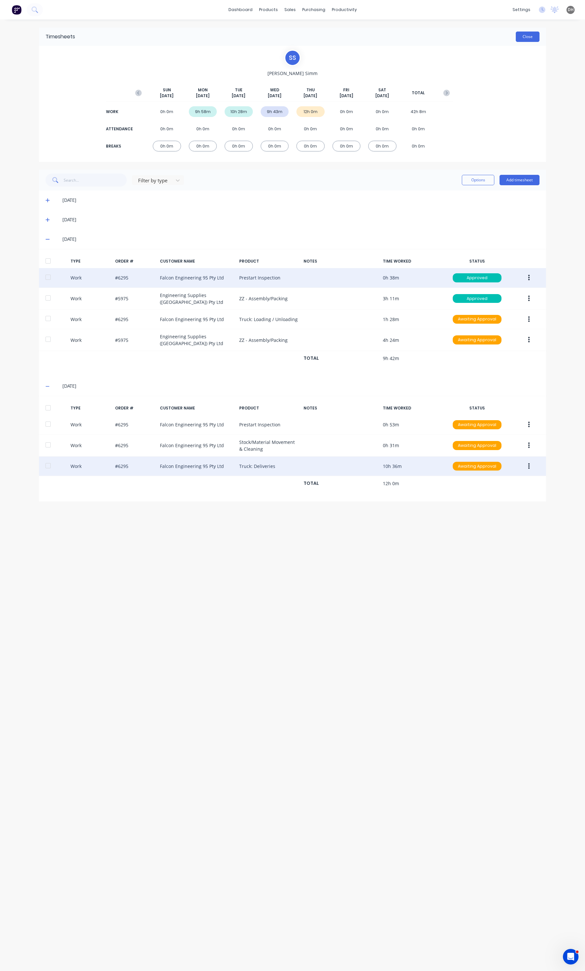
click at [524, 34] on button "Close" at bounding box center [527, 37] width 24 height 10
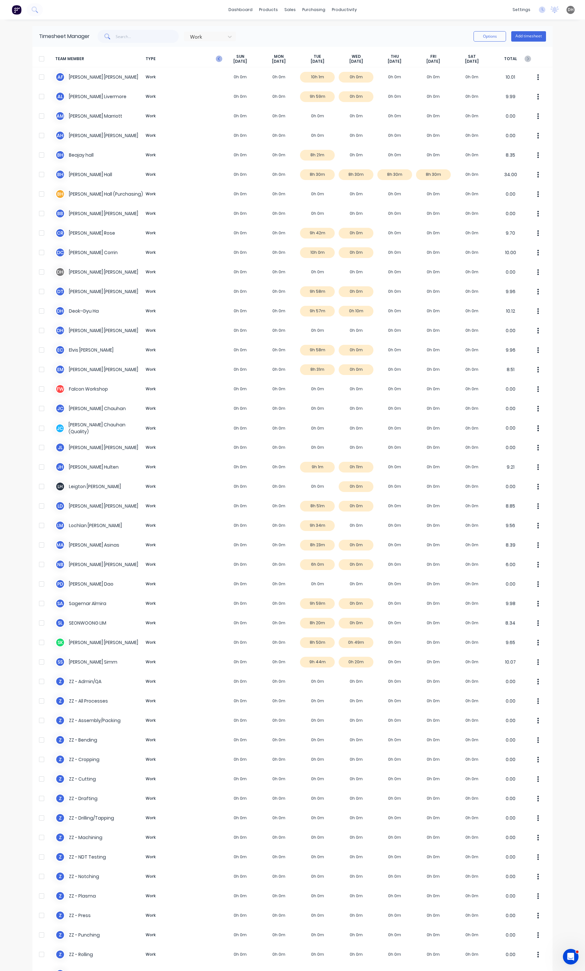
click at [216, 58] on icon "button" at bounding box center [219, 59] width 6 height 6
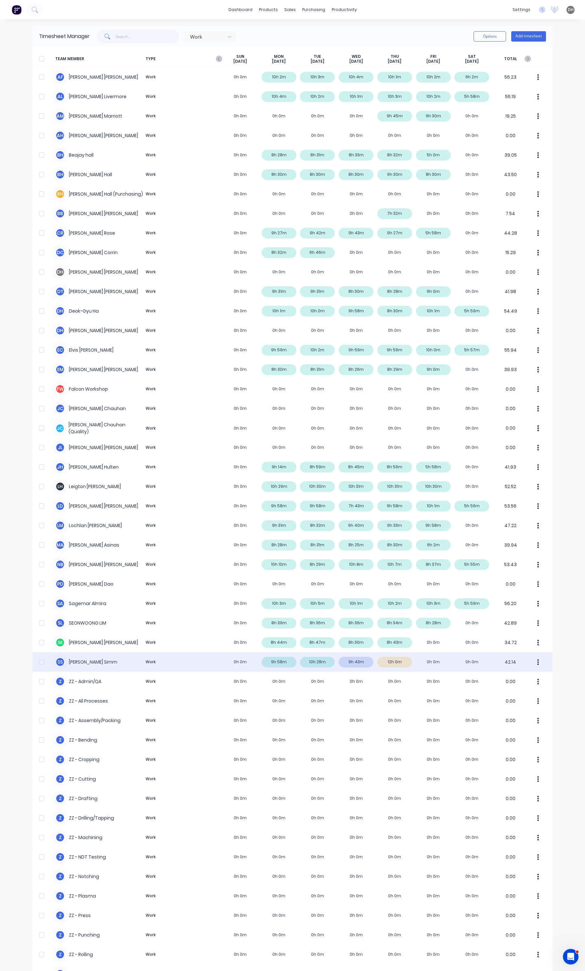
click at [538, 664] on button "button" at bounding box center [538, 661] width 14 height 13
click at [531, 676] on div "Approve" at bounding box center [513, 679] width 50 height 9
click at [527, 59] on icon "button" at bounding box center [527, 59] width 6 height 6
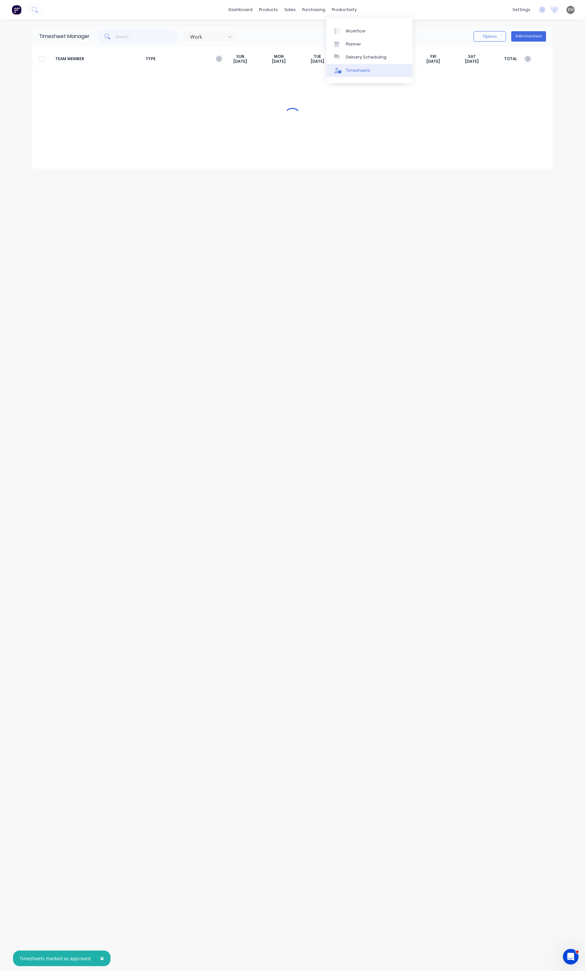
click at [365, 68] on div "Timesheets" at bounding box center [358, 71] width 24 height 6
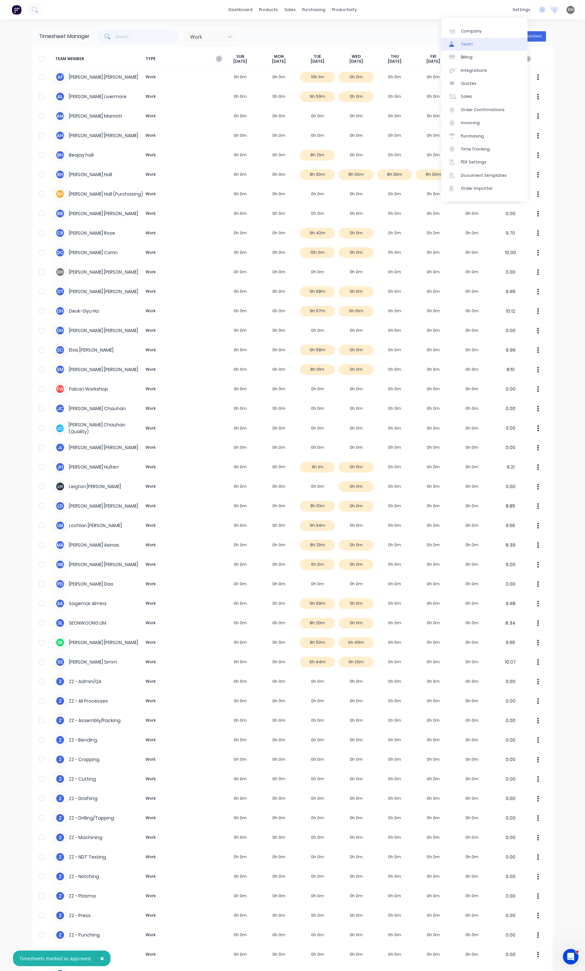
click at [468, 39] on link "Team" at bounding box center [484, 44] width 86 height 13
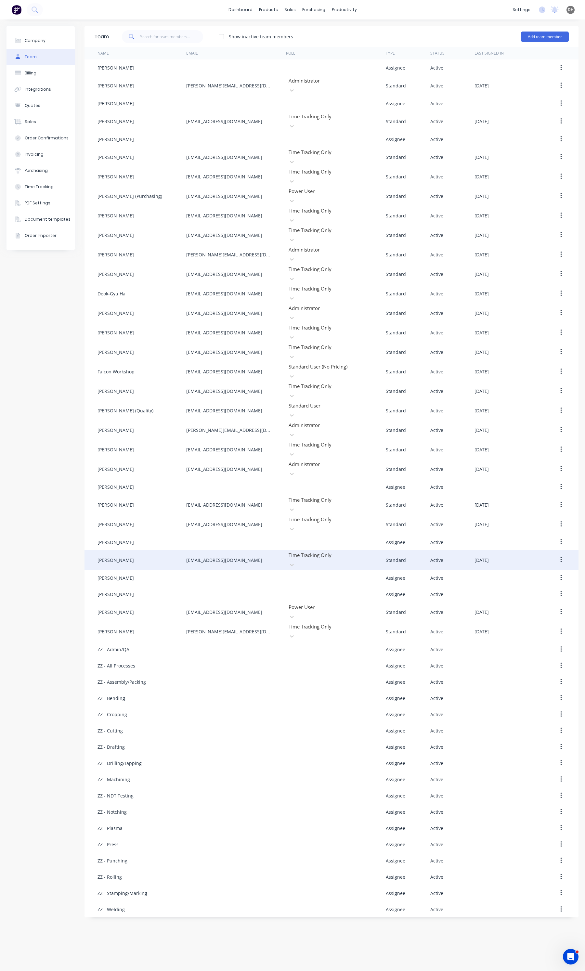
click at [564, 554] on button "button" at bounding box center [560, 560] width 15 height 12
click at [548, 585] on div "Disable" at bounding box center [538, 589] width 50 height 9
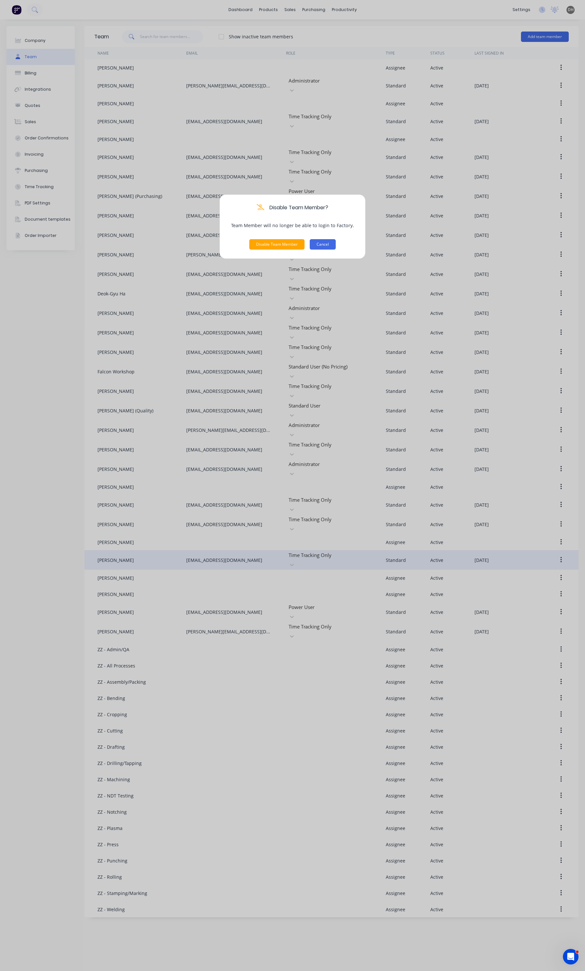
click at [325, 245] on button "Cancel" at bounding box center [323, 244] width 26 height 10
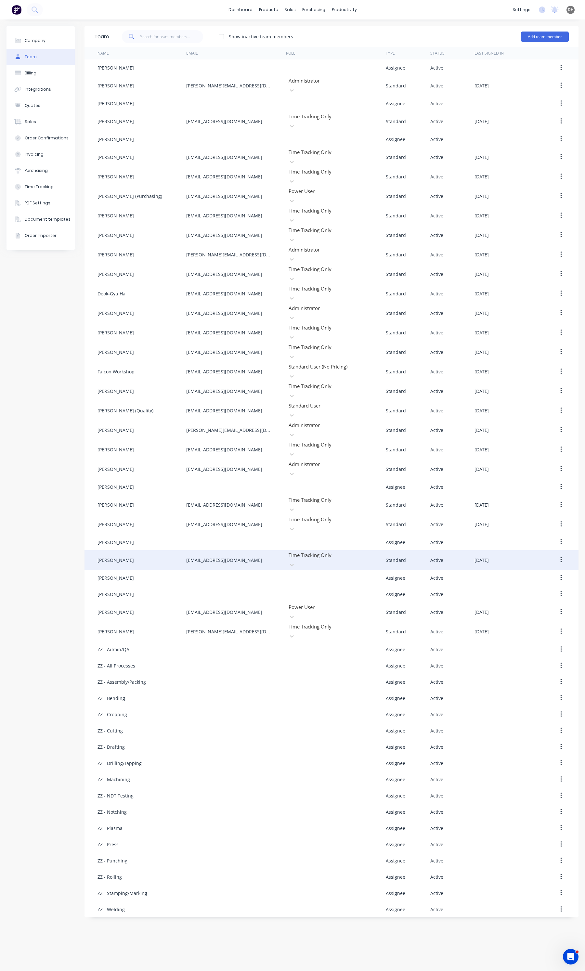
click at [560, 556] on icon "button" at bounding box center [561, 559] width 2 height 7
click at [538, 586] on div at bounding box center [510, 594] width 72 height 16
click at [561, 556] on icon "button" at bounding box center [561, 559] width 2 height 7
click at [562, 554] on button "button" at bounding box center [560, 560] width 15 height 12
click at [535, 585] on div "Disable" at bounding box center [538, 589] width 50 height 9
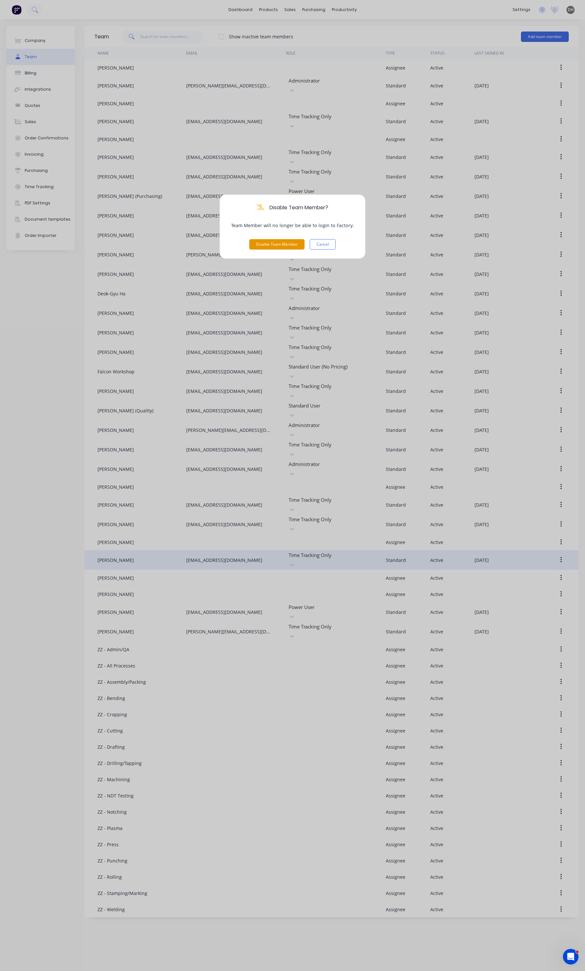
click at [262, 249] on button "Disable Team Member" at bounding box center [276, 244] width 55 height 10
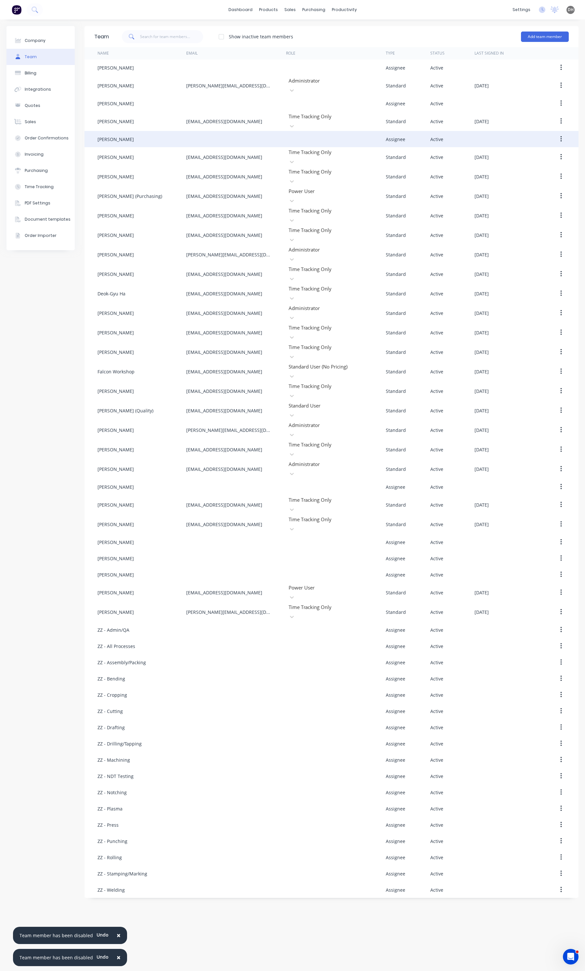
click at [560, 136] on icon "button" at bounding box center [560, 139] width 1 height 6
click at [537, 165] on div "Disable" at bounding box center [538, 168] width 50 height 9
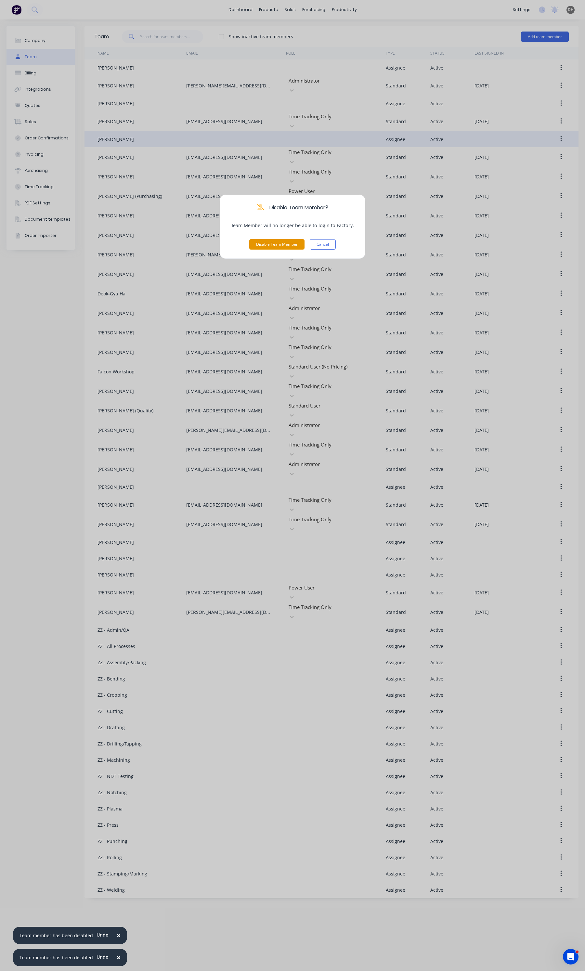
click at [270, 241] on button "Disable Team Member" at bounding box center [276, 244] width 55 height 10
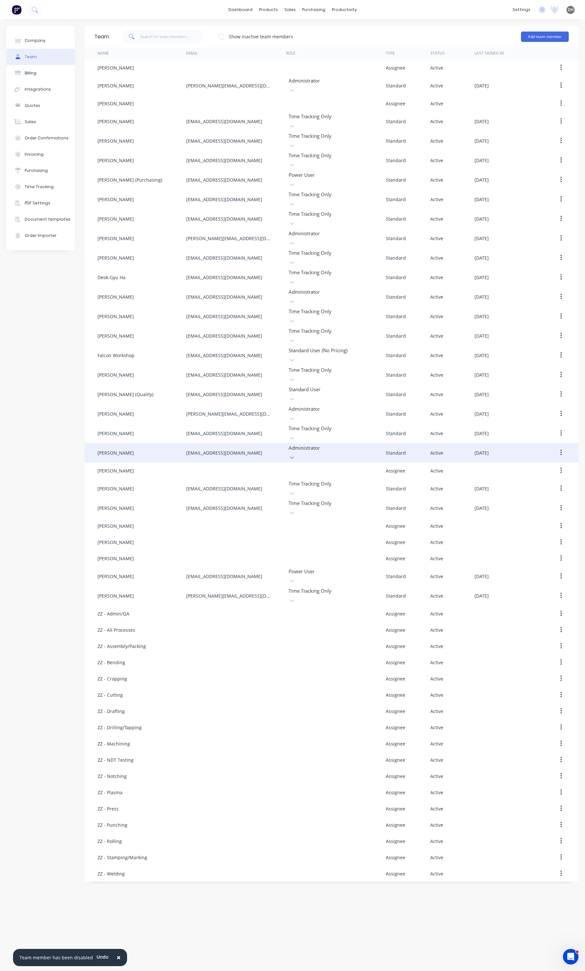
click at [295, 454] on icon at bounding box center [291, 457] width 6 height 6
click at [332, 444] on div at bounding box center [335, 448] width 94 height 8
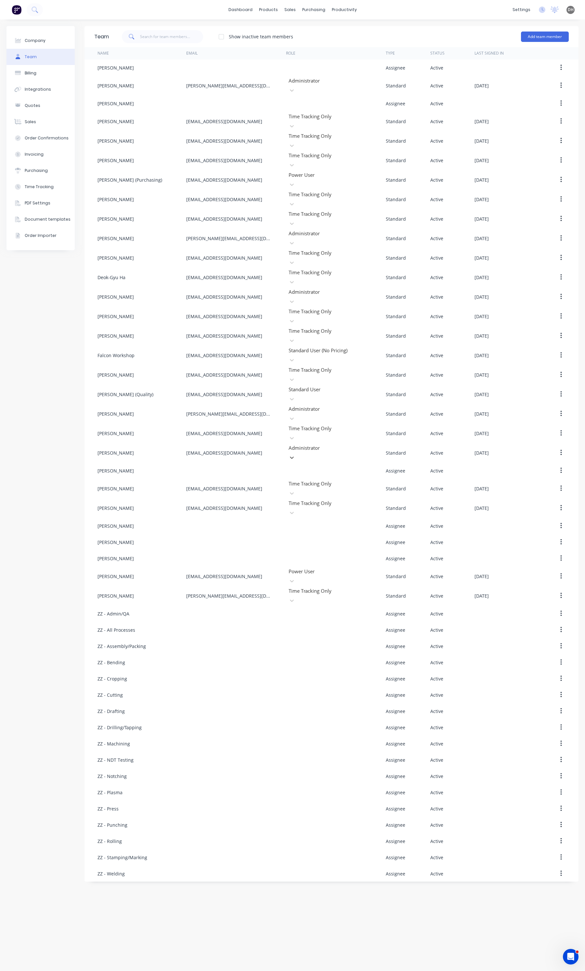
click at [354, 69] on div "Timesheets" at bounding box center [358, 71] width 24 height 6
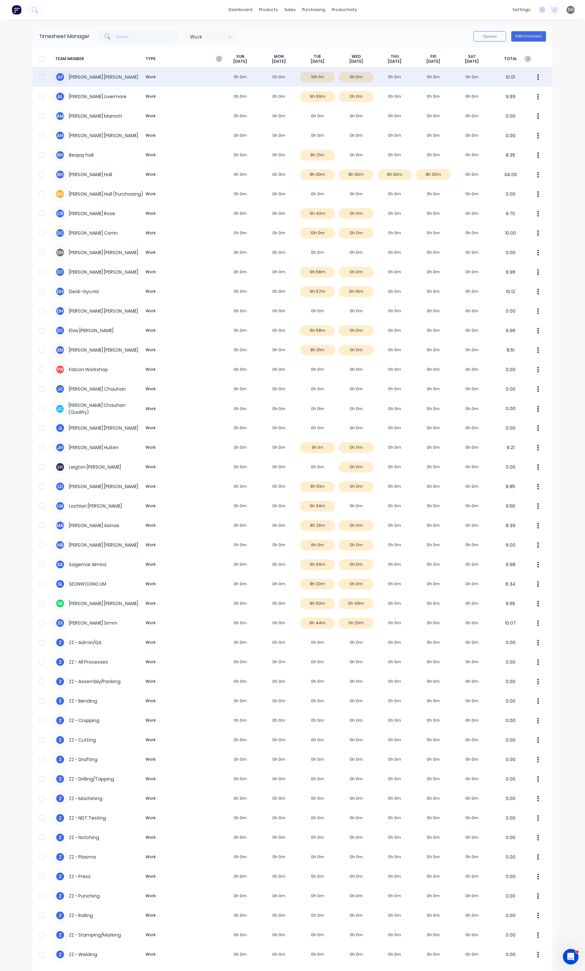
click at [537, 77] on button "button" at bounding box center [538, 76] width 14 height 13
click at [525, 89] on button "Approve" at bounding box center [513, 94] width 62 height 13
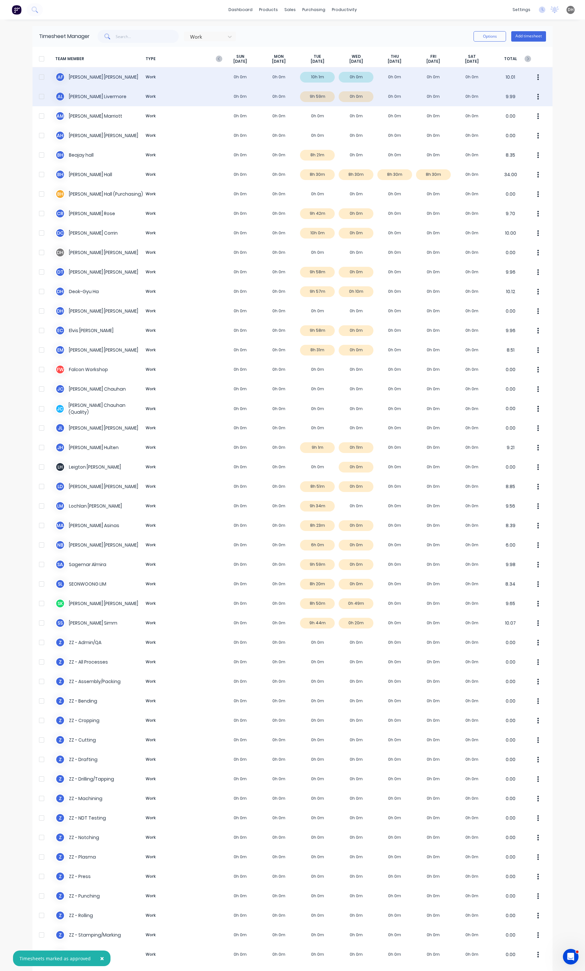
click at [533, 92] on button "button" at bounding box center [538, 96] width 14 height 13
click at [521, 111] on div "Approve" at bounding box center [513, 114] width 50 height 9
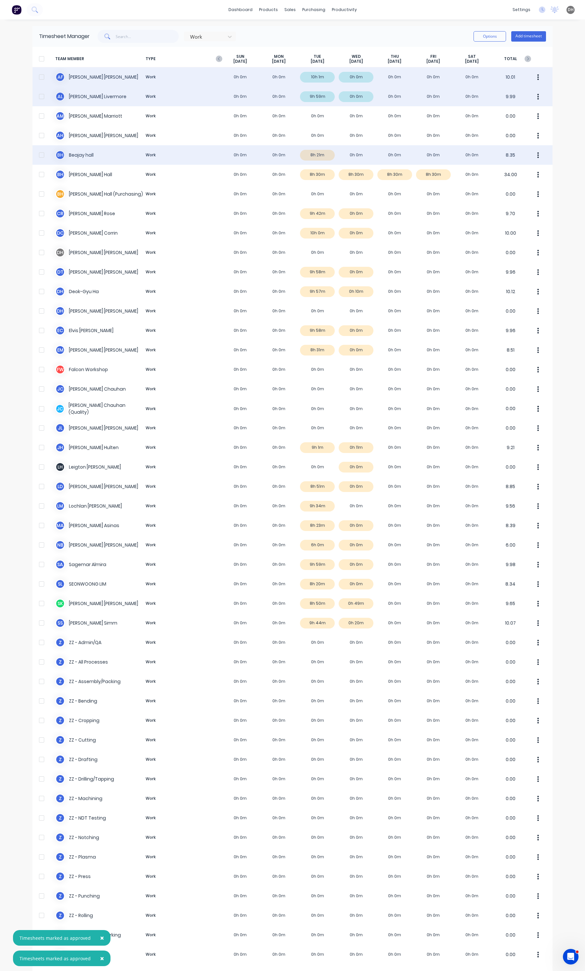
click at [310, 157] on div "B h [PERSON_NAME] Work 0h 0m 0h 0m 8h 21m 0h 0m 0h 0m 0h 0m 0h 0m 8.35" at bounding box center [292, 154] width 520 height 19
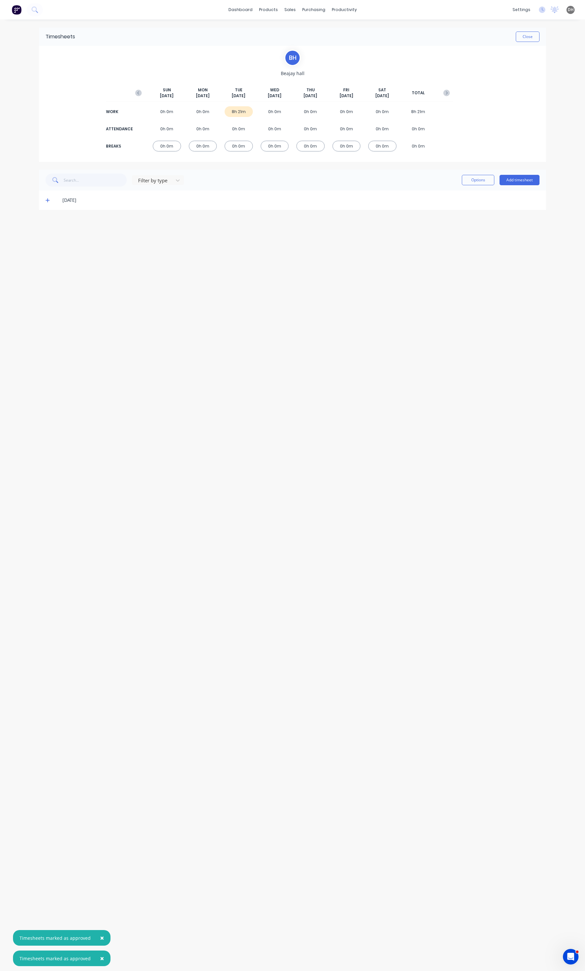
click at [48, 201] on icon at bounding box center [47, 200] width 4 height 5
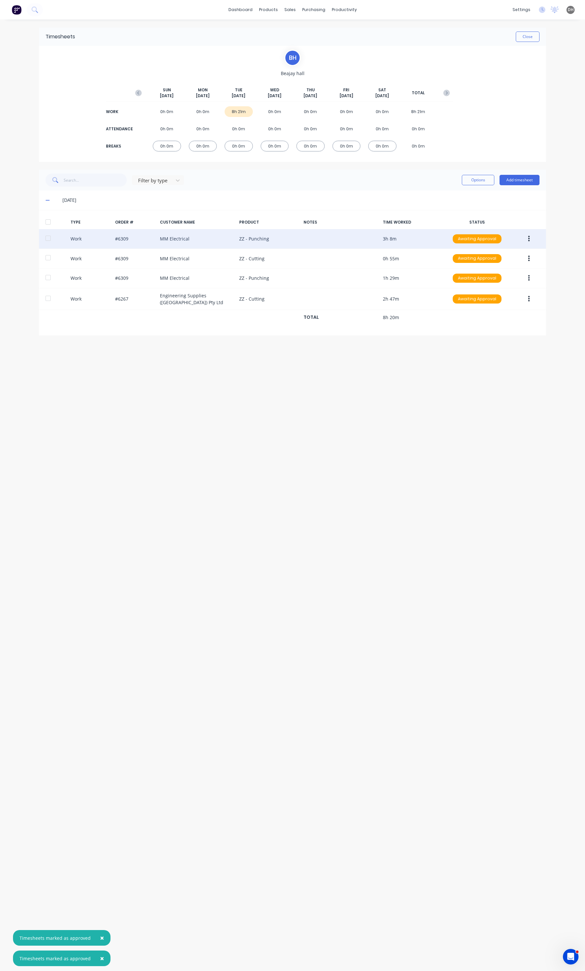
click at [530, 241] on button "button" at bounding box center [528, 239] width 15 height 12
click at [496, 215] on div "Edit" at bounding box center [505, 214] width 50 height 9
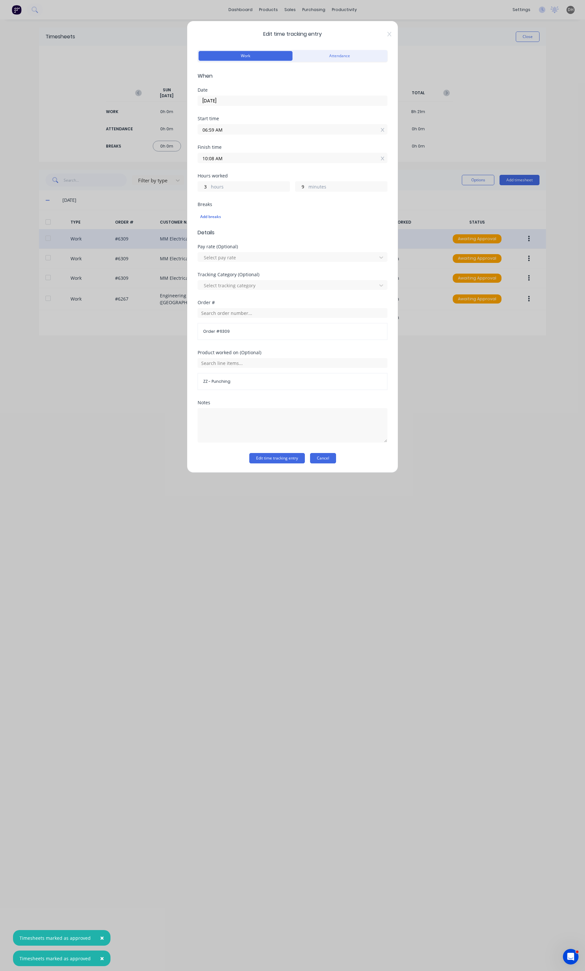
drag, startPoint x: 317, startPoint y: 460, endPoint x: 356, endPoint y: 451, distance: 40.0
click at [317, 459] on button "Cancel" at bounding box center [323, 458] width 26 height 10
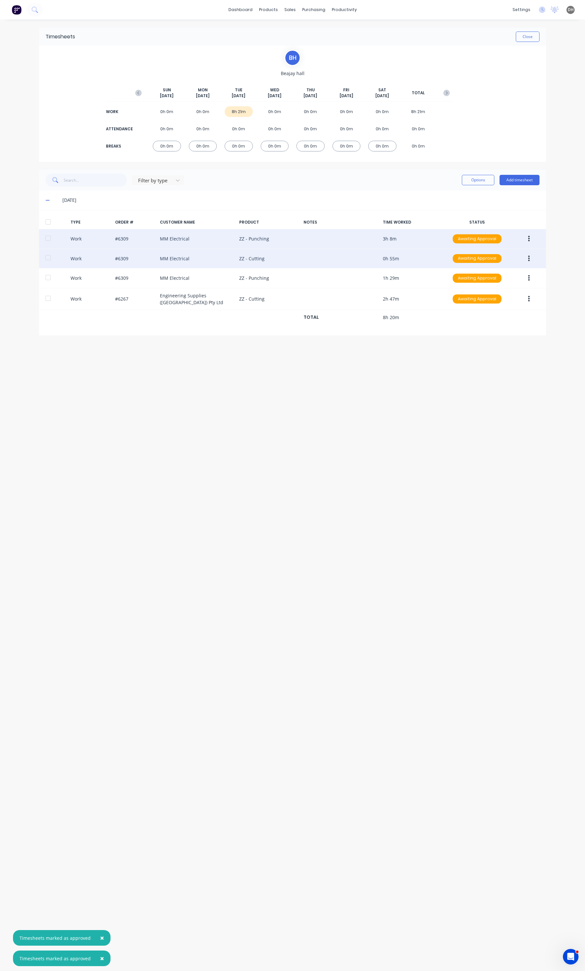
click at [528, 256] on icon "button" at bounding box center [529, 258] width 2 height 7
click at [495, 236] on div "Edit" at bounding box center [505, 233] width 50 height 9
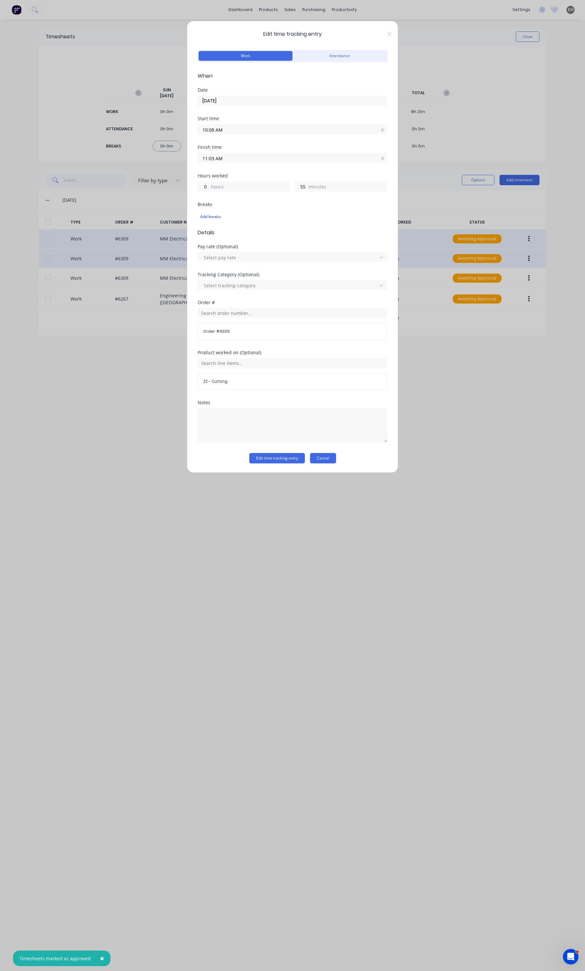
click at [326, 454] on button "Cancel" at bounding box center [323, 458] width 26 height 10
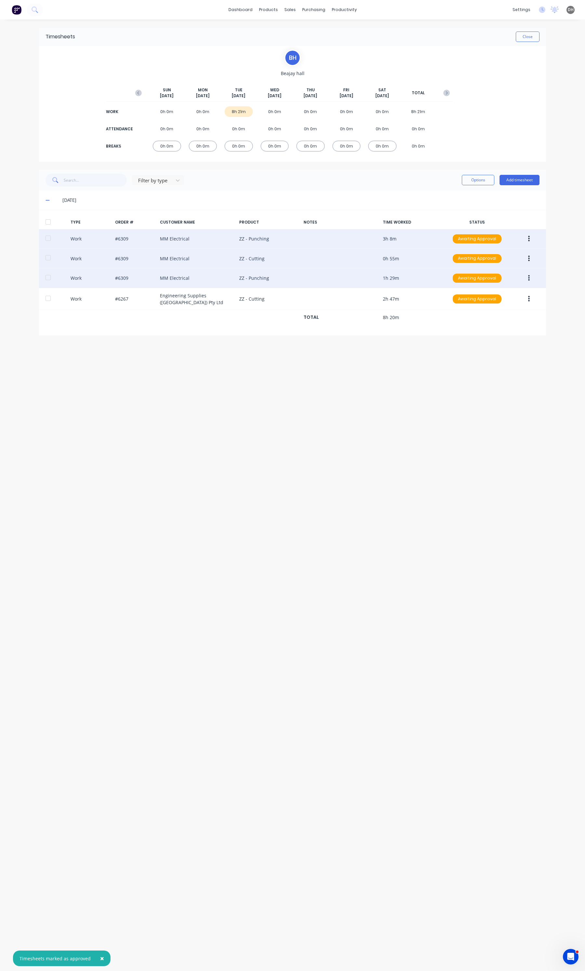
click at [525, 277] on button "button" at bounding box center [528, 278] width 15 height 12
click at [484, 249] on div "Edit" at bounding box center [505, 253] width 50 height 9
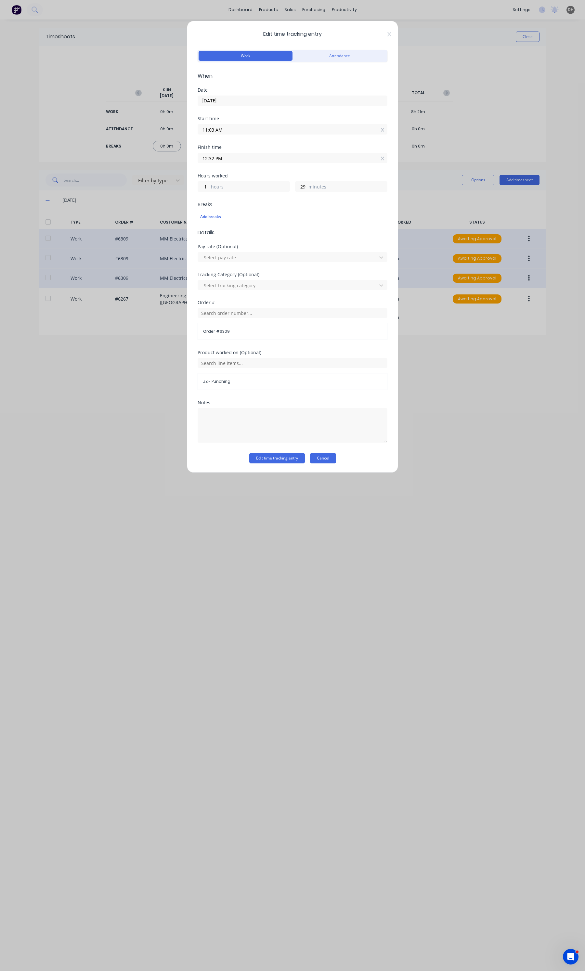
click at [325, 457] on button "Cancel" at bounding box center [323, 458] width 26 height 10
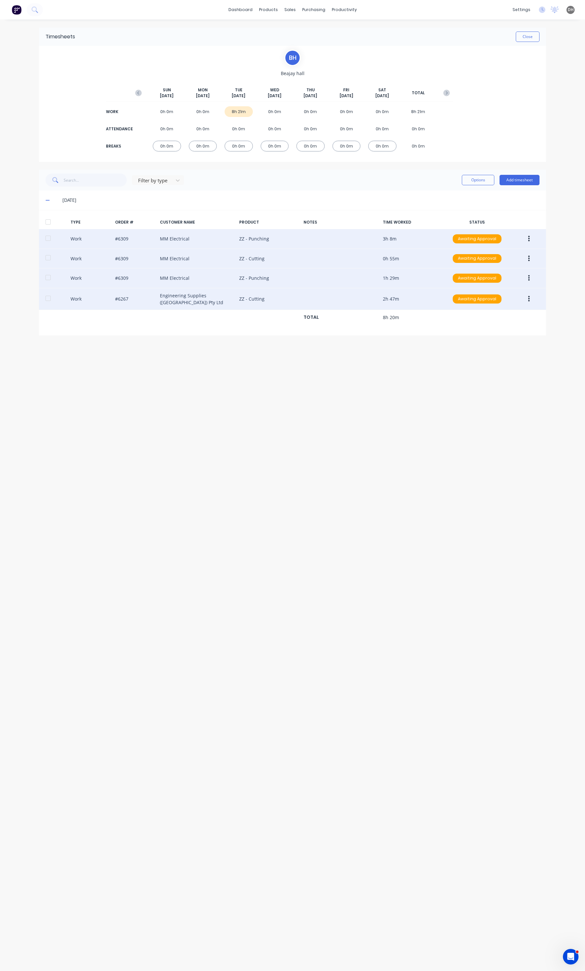
click at [526, 303] on button "button" at bounding box center [528, 299] width 15 height 12
click at [501, 270] on div "Edit" at bounding box center [505, 274] width 50 height 9
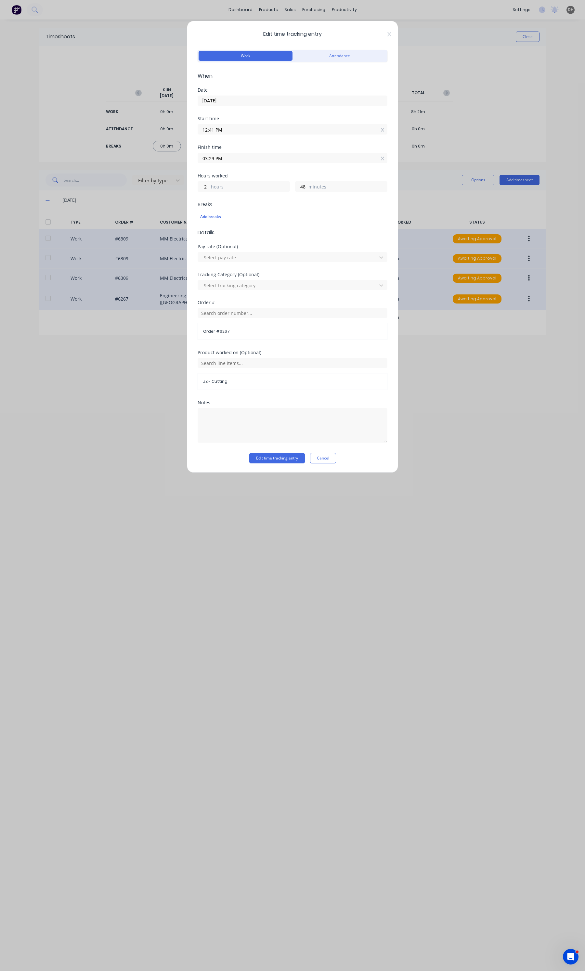
click at [265, 129] on input "12:41 PM" at bounding box center [292, 129] width 189 height 10
type input "12:40 PM"
type input "49"
type input "12:39 PM"
type input "50"
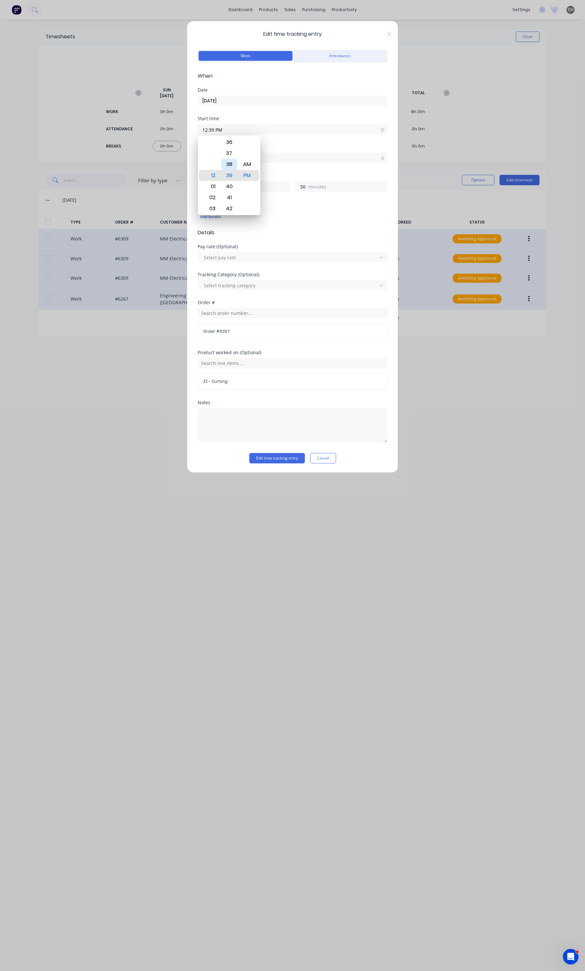
type input "12:38 PM"
type input "51"
type input "12:39 PM"
type input "50"
type input "12:35 PM"
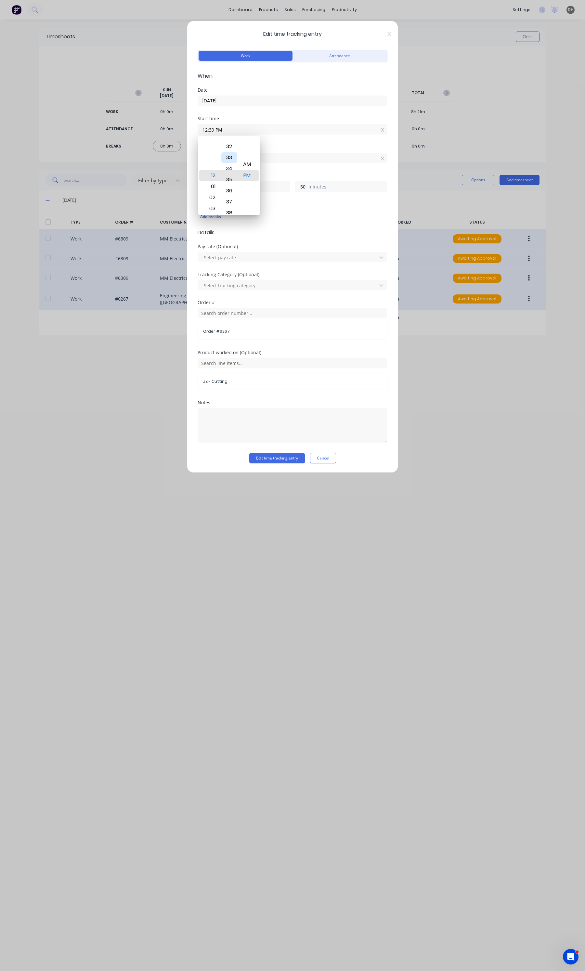
type input "54"
click at [231, 145] on div "32" at bounding box center [229, 142] width 16 height 11
type input "12:32 PM"
type input "57"
click at [292, 454] on button "Edit time tracking entry" at bounding box center [277, 458] width 56 height 10
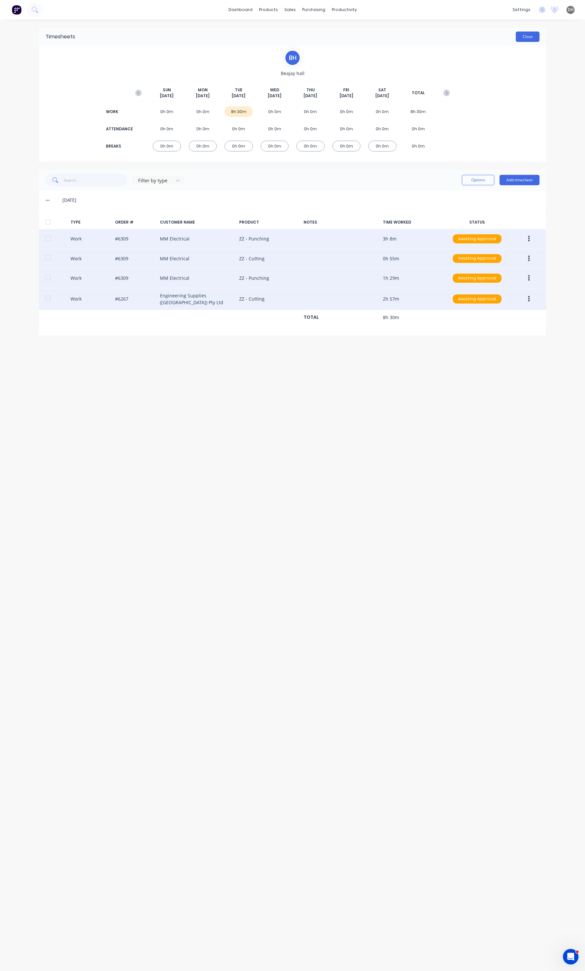
click at [521, 37] on button "Close" at bounding box center [527, 37] width 24 height 10
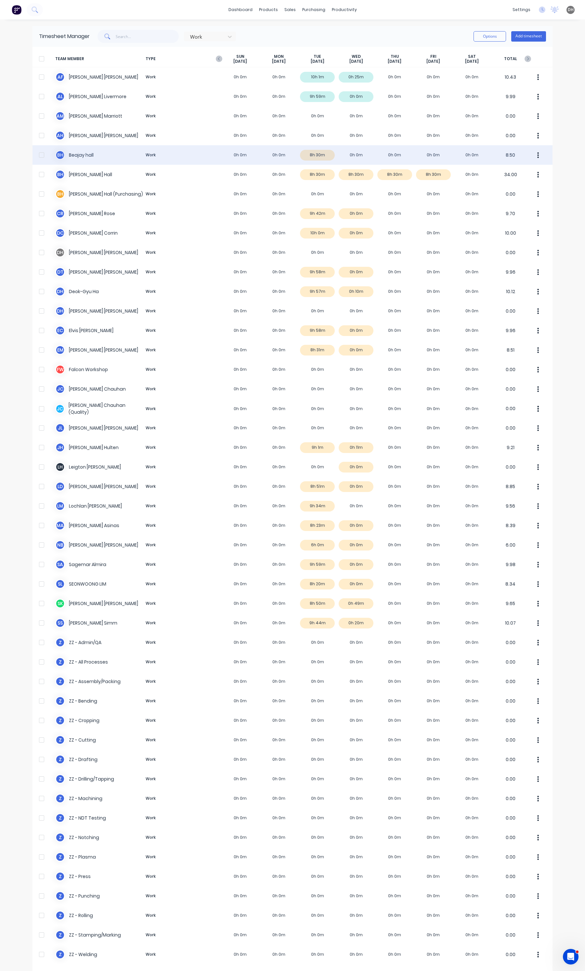
click at [537, 153] on icon "button" at bounding box center [538, 155] width 2 height 6
click at [525, 172] on div "Approve" at bounding box center [513, 172] width 50 height 9
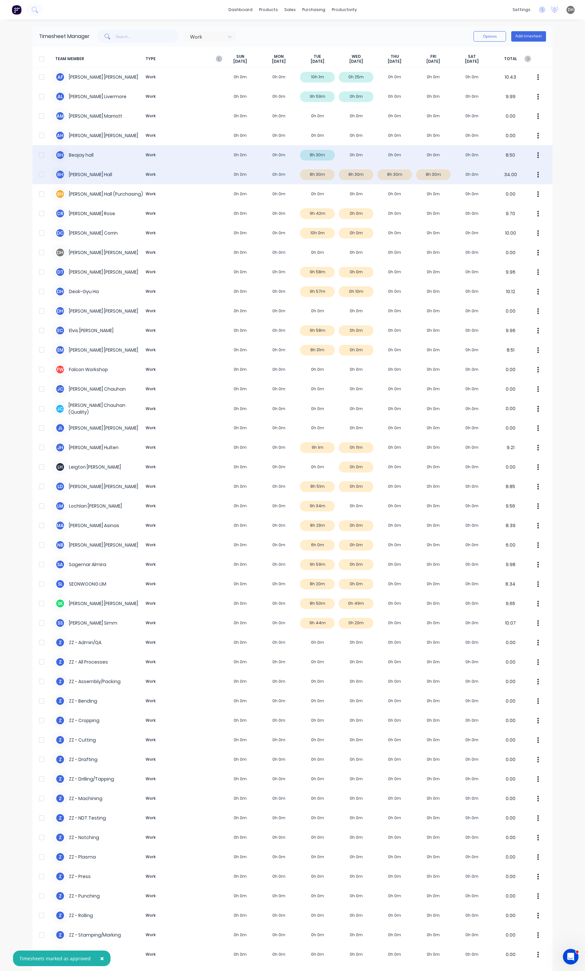
click at [324, 177] on div "[PERSON_NAME] [PERSON_NAME] Work 0h 0m 0h 0m 8h 30m 8h 30m 8h 30m 8h 30m 0h 0m …" at bounding box center [292, 174] width 520 height 19
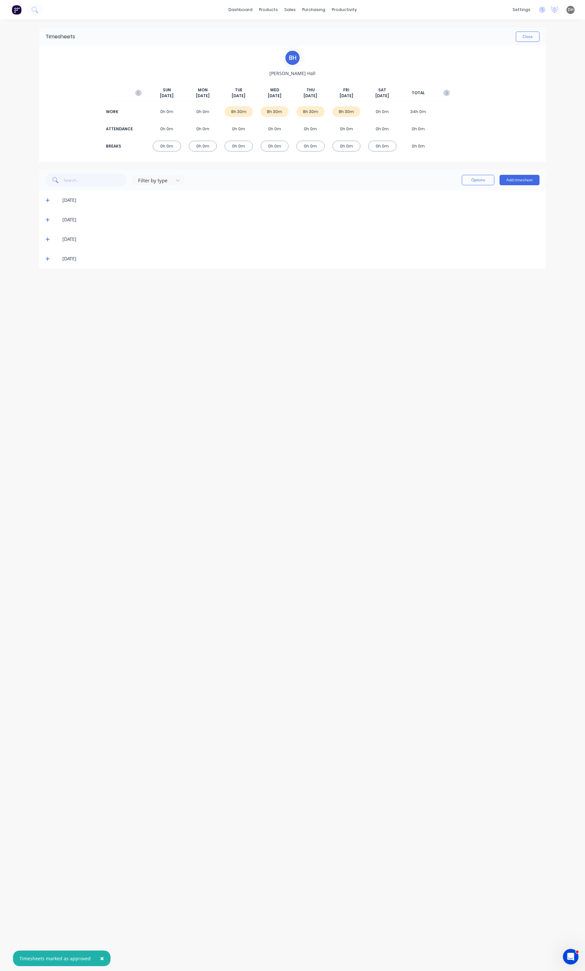
click at [48, 202] on icon at bounding box center [47, 200] width 4 height 5
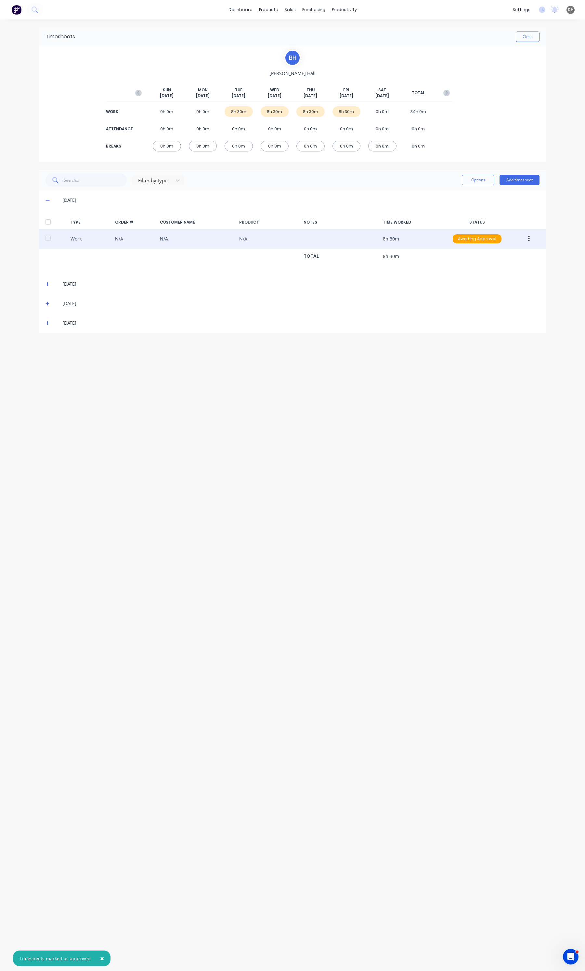
click at [47, 237] on div at bounding box center [48, 238] width 13 height 13
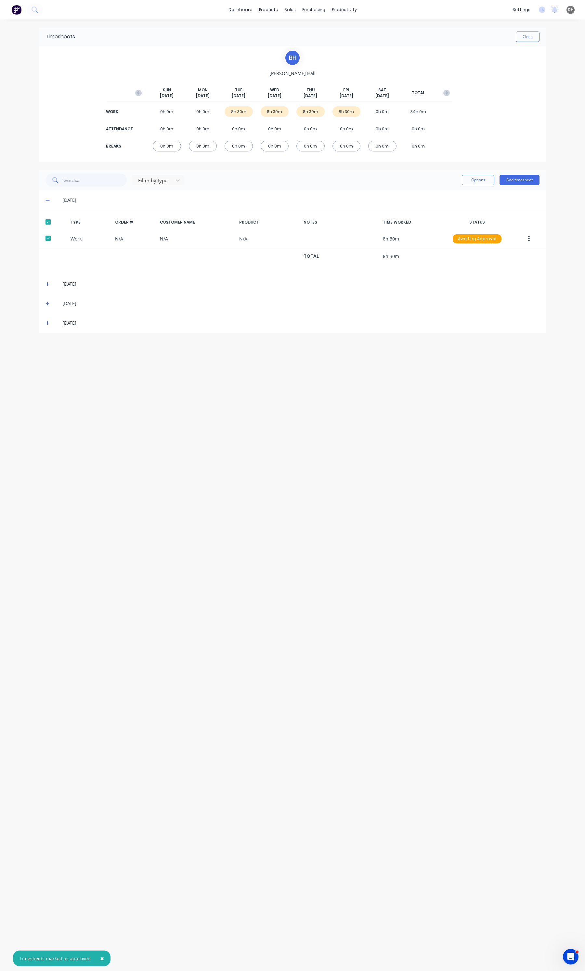
click at [49, 281] on span at bounding box center [48, 284] width 6 height 6
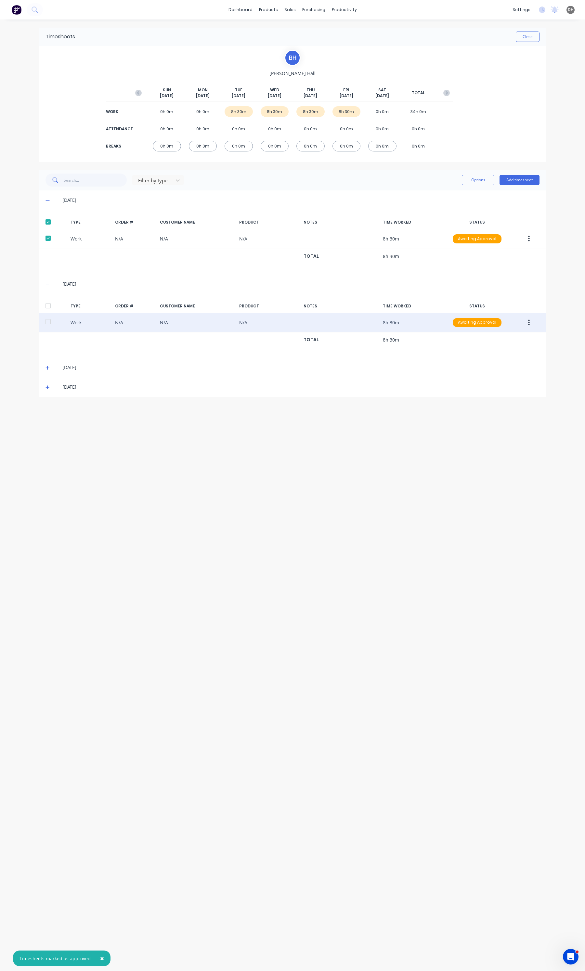
click at [50, 319] on div at bounding box center [48, 321] width 13 height 13
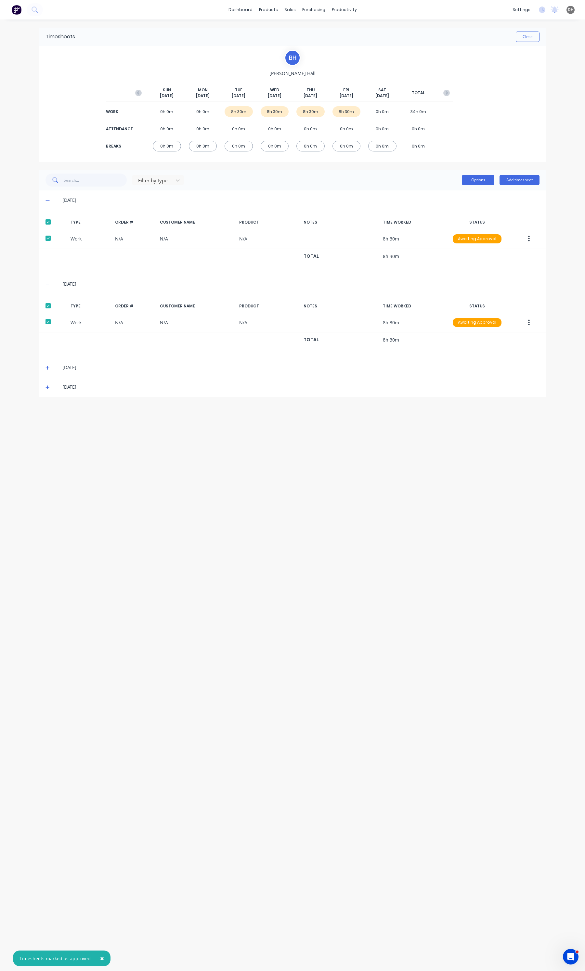
click at [483, 181] on button "Options" at bounding box center [478, 180] width 32 height 10
click at [465, 196] on div "Approve" at bounding box center [463, 196] width 50 height 9
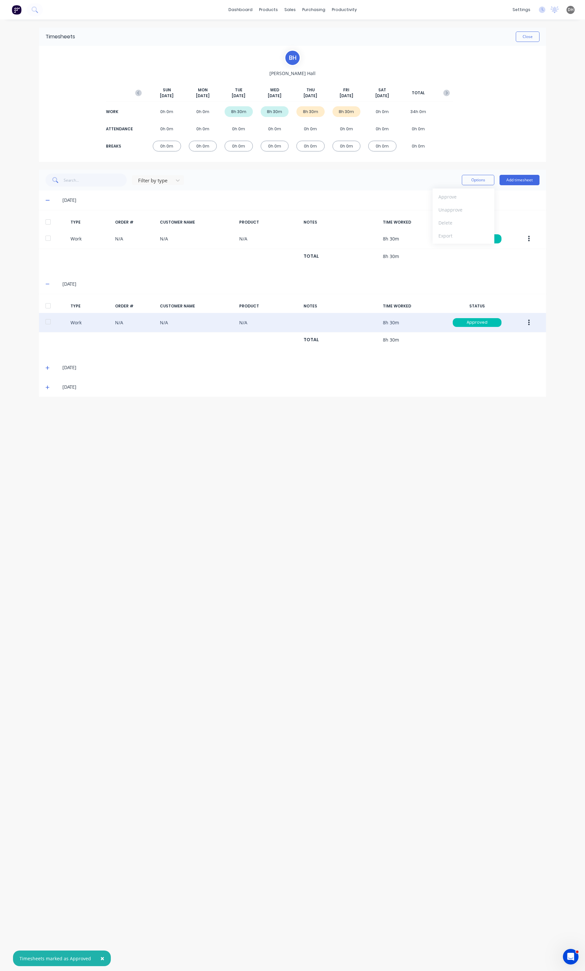
click at [525, 322] on button "button" at bounding box center [528, 323] width 15 height 12
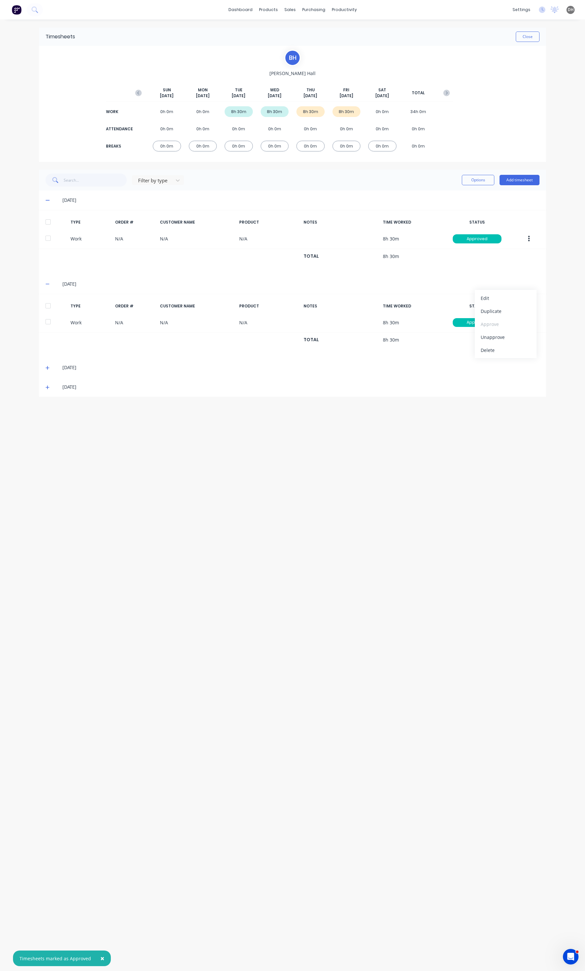
click at [329, 354] on div "TYPE ORDER # CUSTOMER NAME PRODUCT NOTES TIME WORKED STATUS Work N/A N/A N/A 8h…" at bounding box center [292, 326] width 507 height 64
click at [533, 38] on button "Close" at bounding box center [527, 37] width 24 height 10
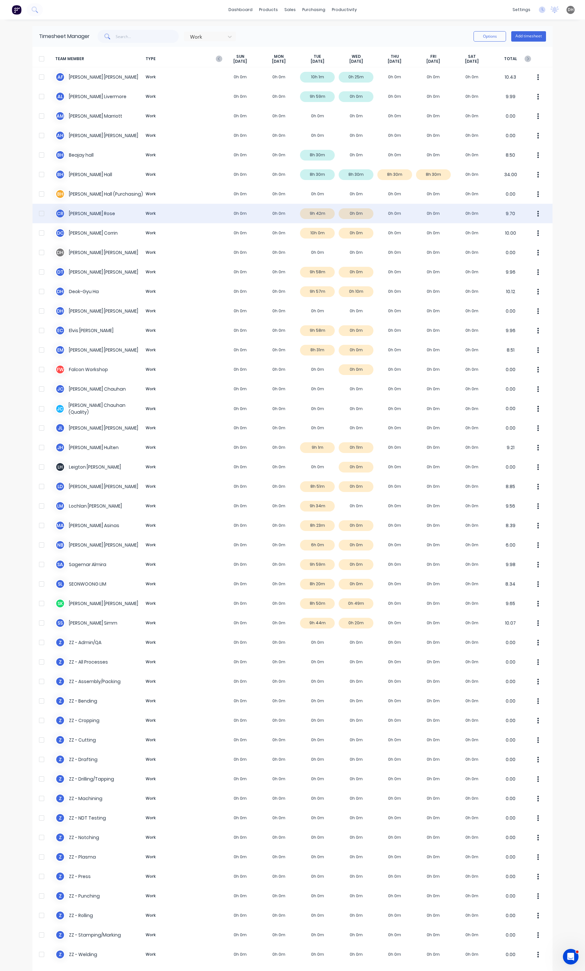
click at [533, 213] on button "button" at bounding box center [538, 213] width 14 height 13
click at [502, 232] on div "Approve" at bounding box center [513, 231] width 50 height 9
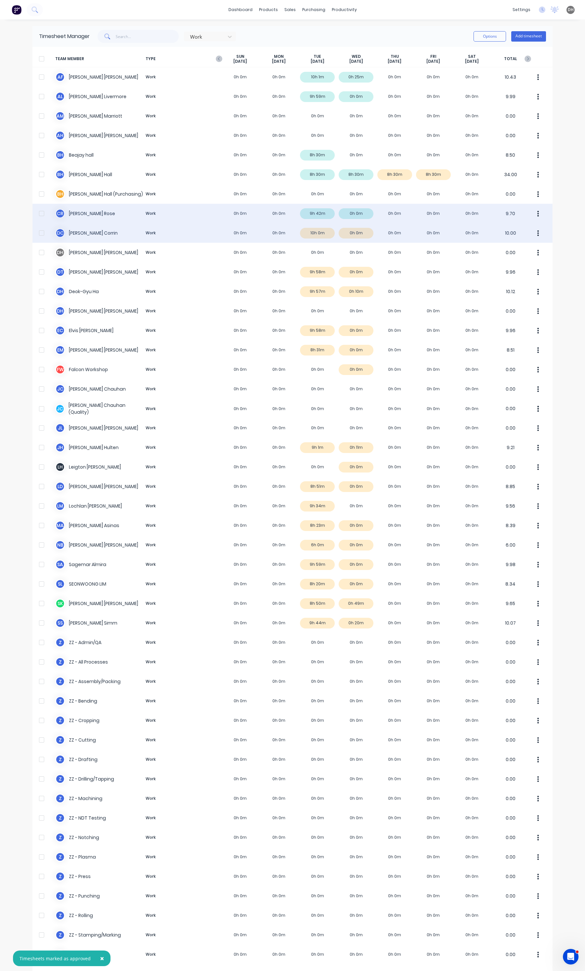
click at [537, 231] on icon "button" at bounding box center [538, 233] width 2 height 6
click at [512, 249] on div "Approve" at bounding box center [513, 250] width 50 height 9
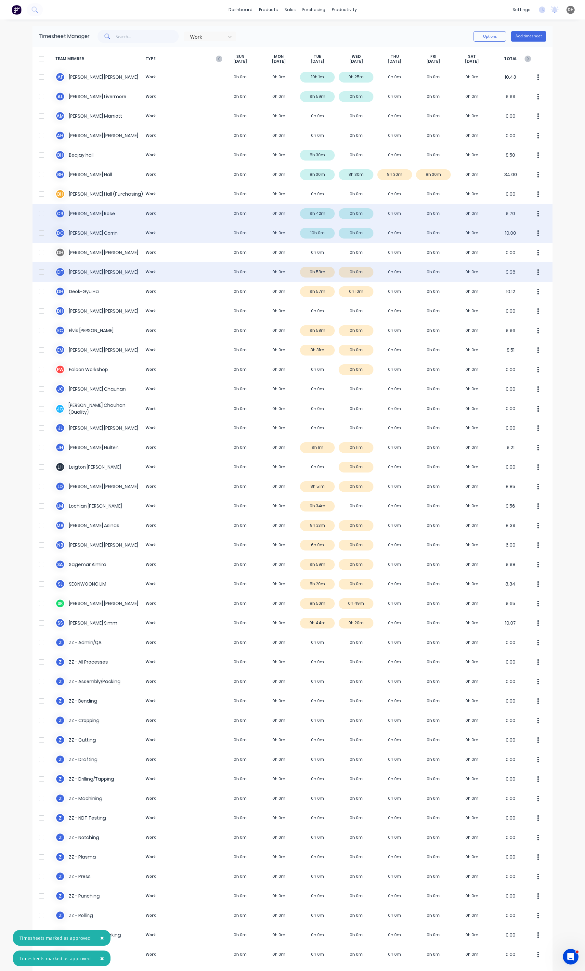
click at [537, 269] on icon "button" at bounding box center [538, 272] width 2 height 7
click at [505, 288] on div "Approve" at bounding box center [513, 289] width 50 height 9
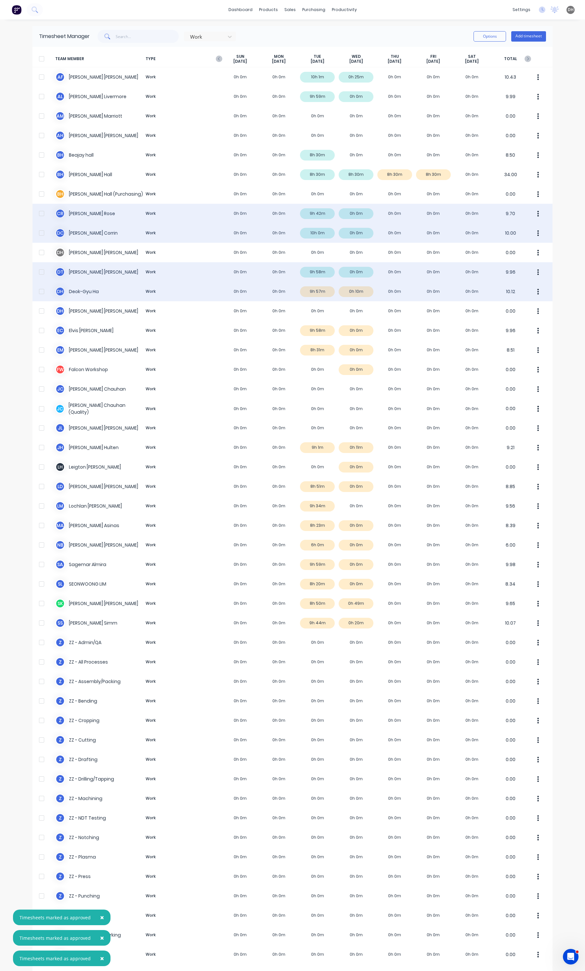
click at [532, 293] on button "button" at bounding box center [538, 291] width 14 height 13
click at [517, 307] on div "Approve" at bounding box center [513, 309] width 50 height 9
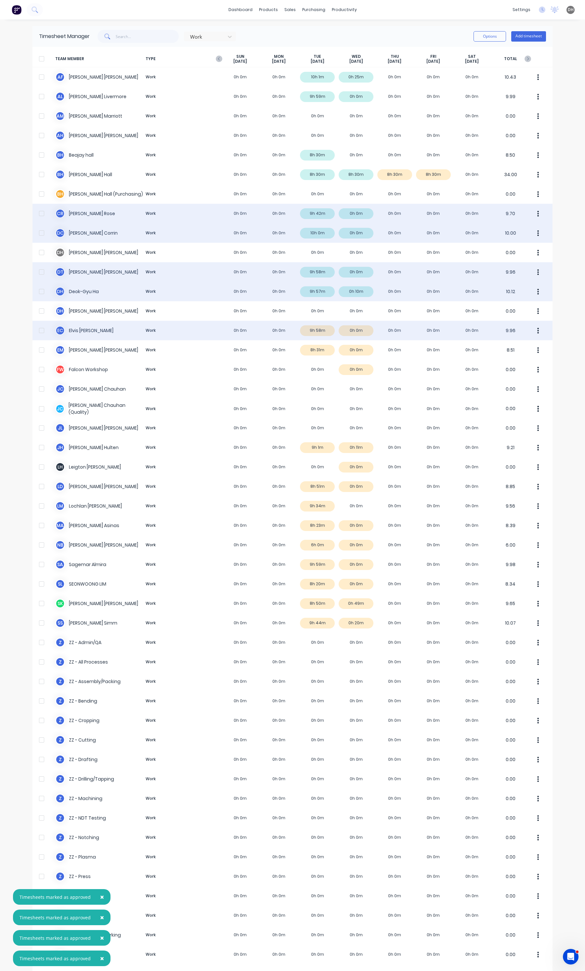
click at [537, 327] on button "button" at bounding box center [538, 330] width 14 height 13
click at [527, 343] on button "Approve" at bounding box center [513, 348] width 62 height 13
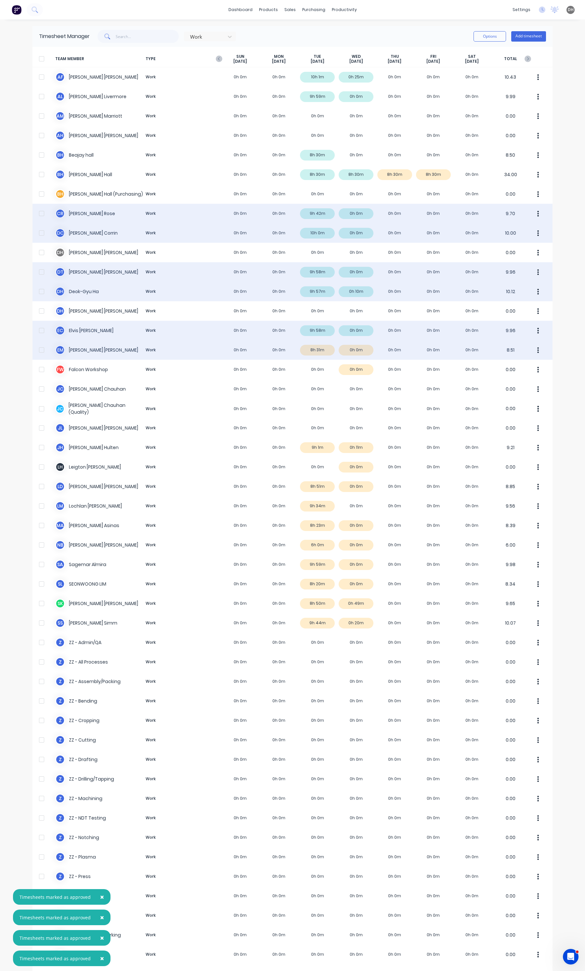
click at [531, 349] on button "button" at bounding box center [538, 349] width 14 height 13
click at [515, 361] on div "Approve Unapprove" at bounding box center [513, 374] width 62 height 29
click at [514, 362] on button "Approve" at bounding box center [513, 367] width 62 height 13
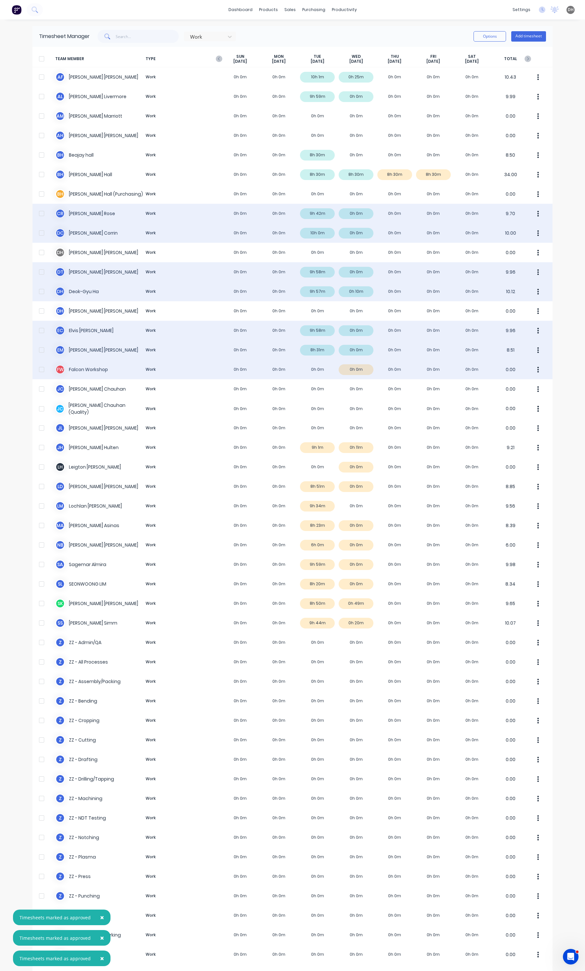
click at [366, 366] on div "[PERSON_NAME] Workshop Work 0h 0m 0h 0m 0h 0m 0h 0m 0h 0m 0h 0m 0h 0m 0.00" at bounding box center [292, 369] width 520 height 19
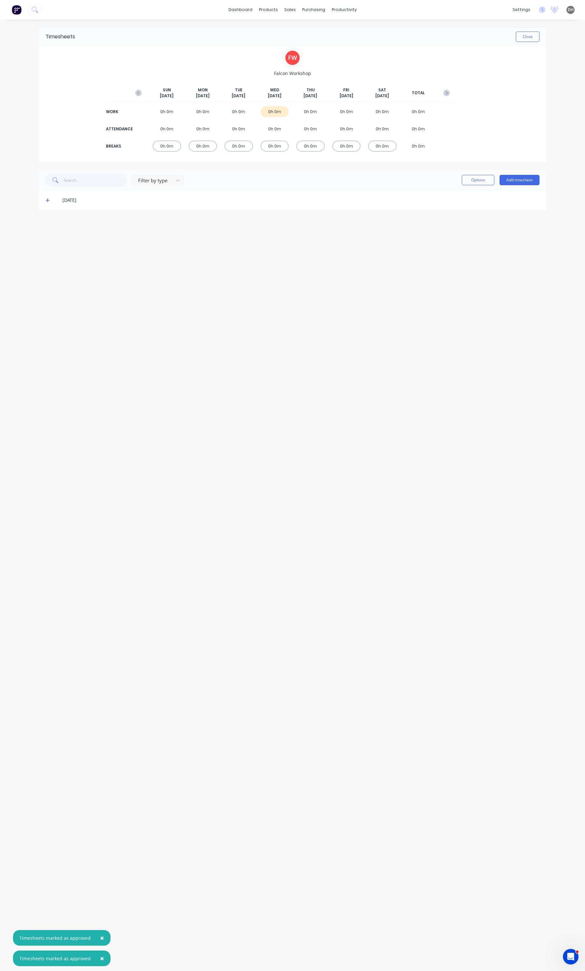
click at [46, 201] on icon at bounding box center [47, 200] width 4 height 5
click at [47, 239] on div at bounding box center [48, 238] width 13 height 13
click at [530, 240] on button "button" at bounding box center [528, 239] width 15 height 12
click at [504, 267] on div "Delete" at bounding box center [505, 265] width 50 height 9
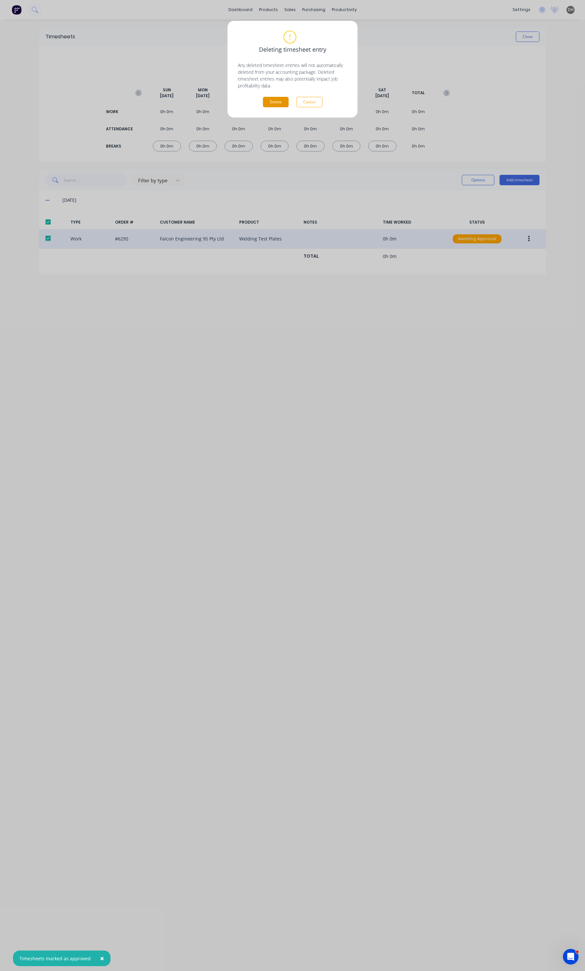
click at [275, 101] on button "Delete" at bounding box center [276, 102] width 26 height 10
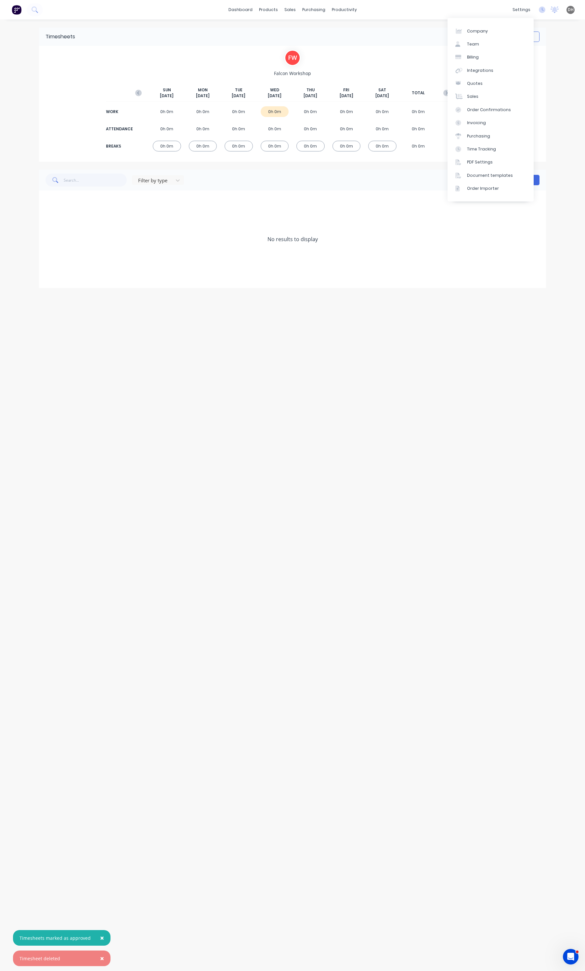
click at [556, 48] on div "× Timesheets marked as approved × Timesheet deleted dashboard products sales pu…" at bounding box center [292, 485] width 585 height 971
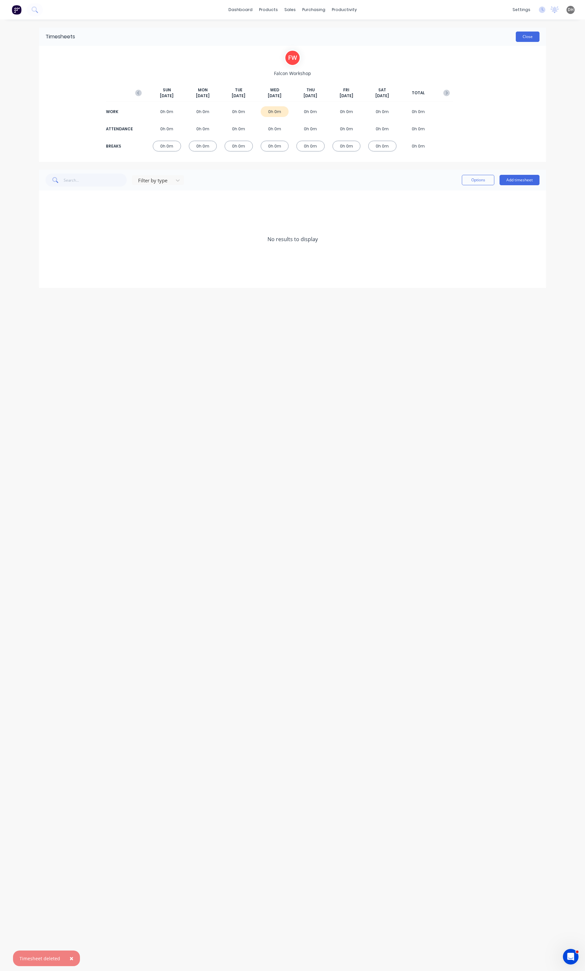
click at [532, 38] on button "Close" at bounding box center [527, 37] width 24 height 10
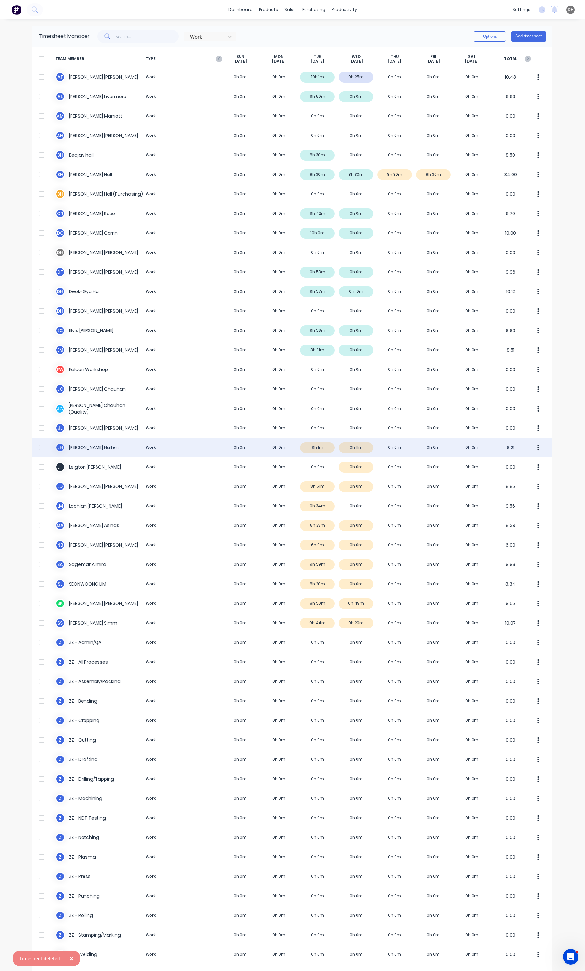
click at [538, 445] on button "button" at bounding box center [538, 447] width 14 height 13
click at [517, 461] on div "Approve" at bounding box center [513, 465] width 50 height 9
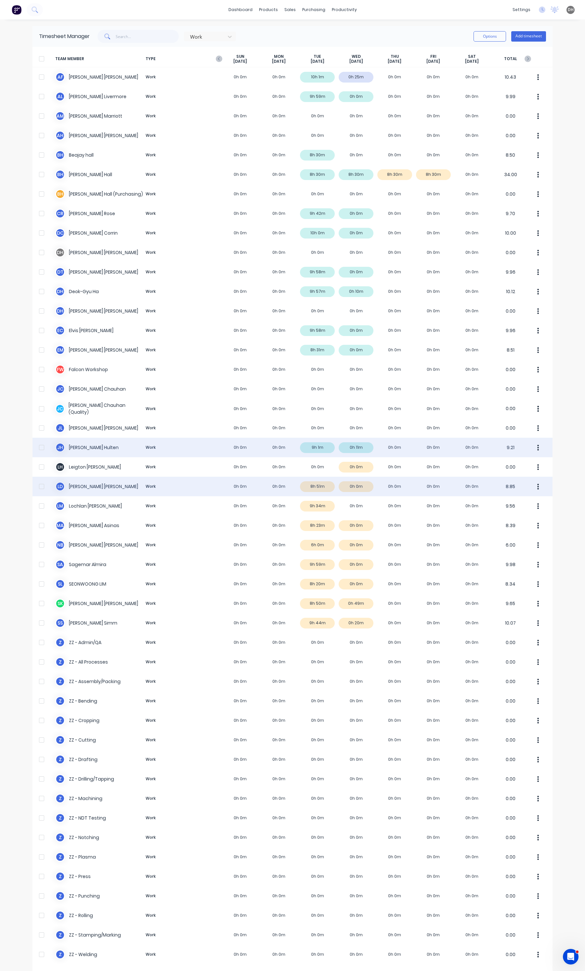
click at [322, 485] on div "[PERSON_NAME] [PERSON_NAME] 0h 0m 0h 0m 8h 51m 0h 0m 0h 0m 0h 0m 0h 0m 8.85" at bounding box center [292, 485] width 520 height 19
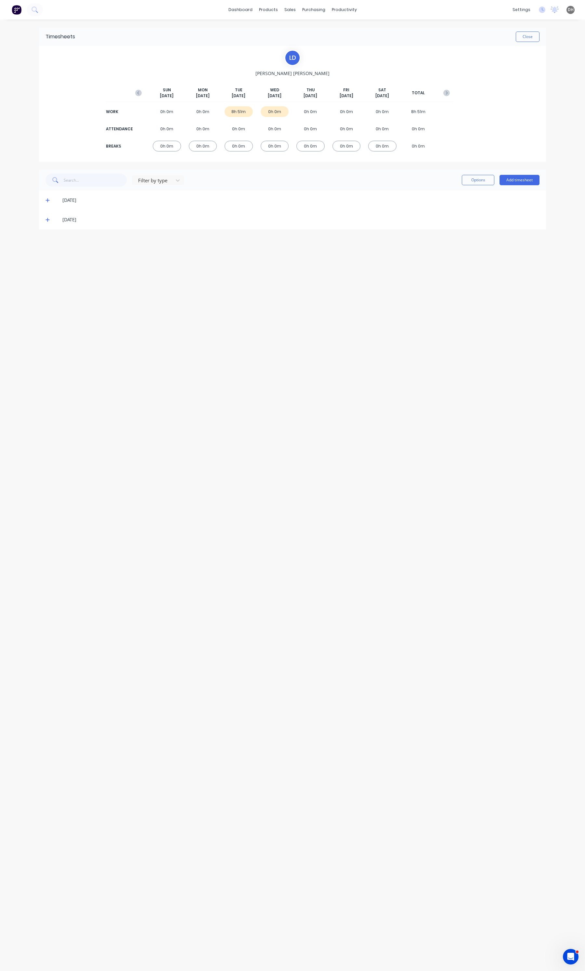
click at [48, 220] on icon at bounding box center [47, 220] width 4 height 4
click at [48, 220] on icon at bounding box center [47, 220] width 4 height 1
click at [51, 199] on span at bounding box center [48, 200] width 6 height 6
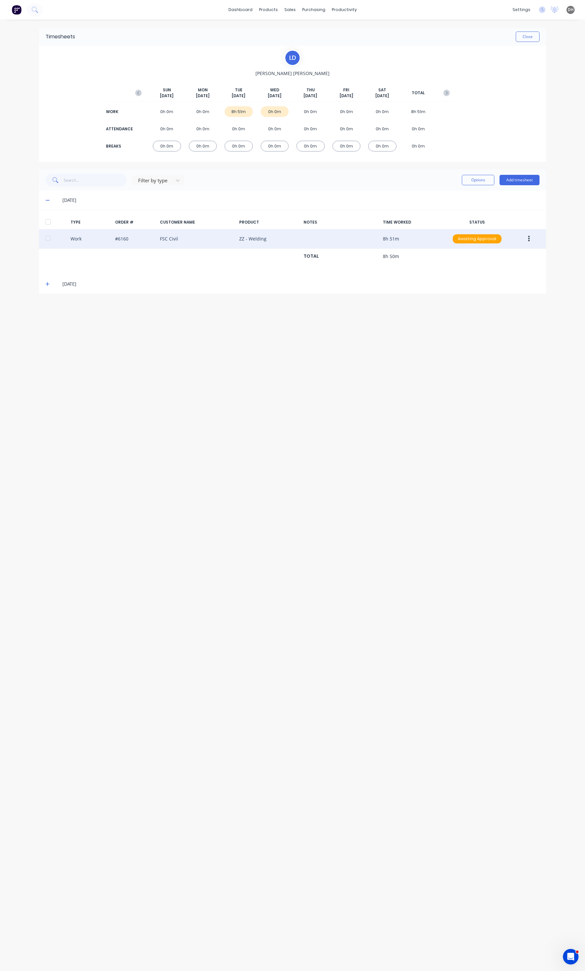
click at [526, 234] on button "button" at bounding box center [528, 239] width 15 height 12
click at [498, 210] on div "Edit" at bounding box center [505, 214] width 50 height 9
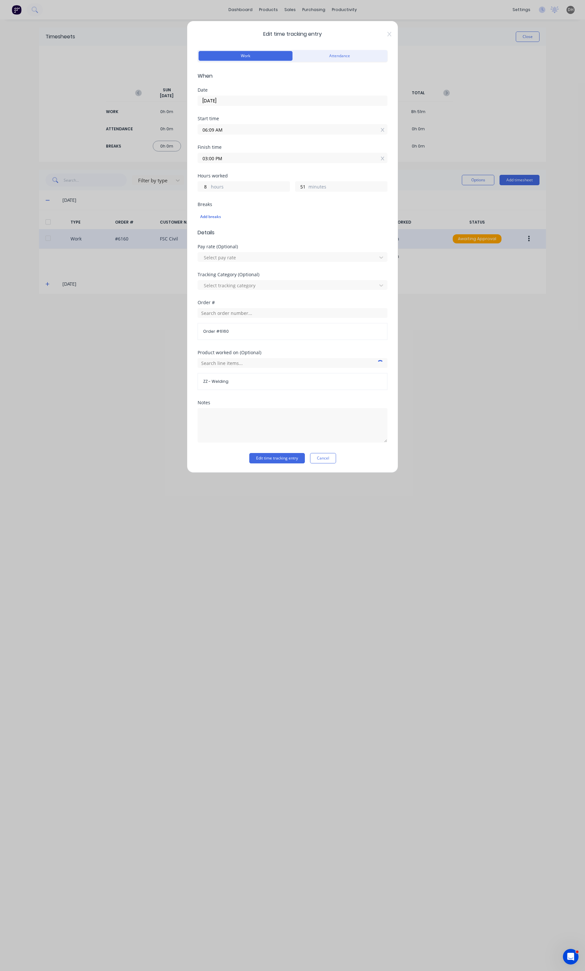
click at [239, 127] on input "06:09 AM" at bounding box center [292, 129] width 189 height 10
type input "06:07 AM"
type input "53"
type input "06:06 AM"
type input "54"
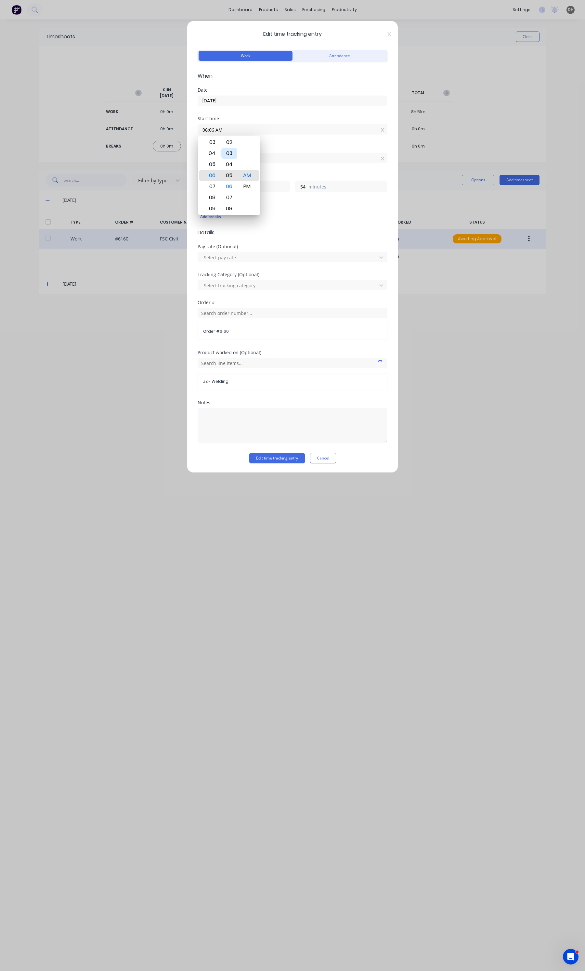
type input "06:05 AM"
type input "55"
type input "06:04 AM"
type input "56"
click at [232, 146] on div "01" at bounding box center [229, 142] width 16 height 11
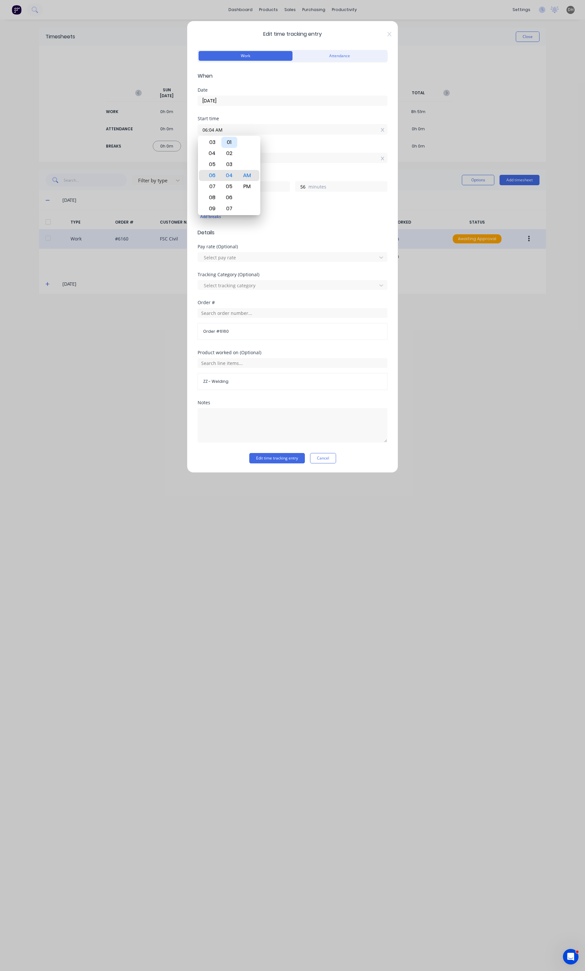
type input "06:01 AM"
type input "59"
click at [280, 448] on div "Notes" at bounding box center [292, 426] width 190 height 53
click at [278, 461] on button "Edit time tracking entry" at bounding box center [277, 458] width 56 height 10
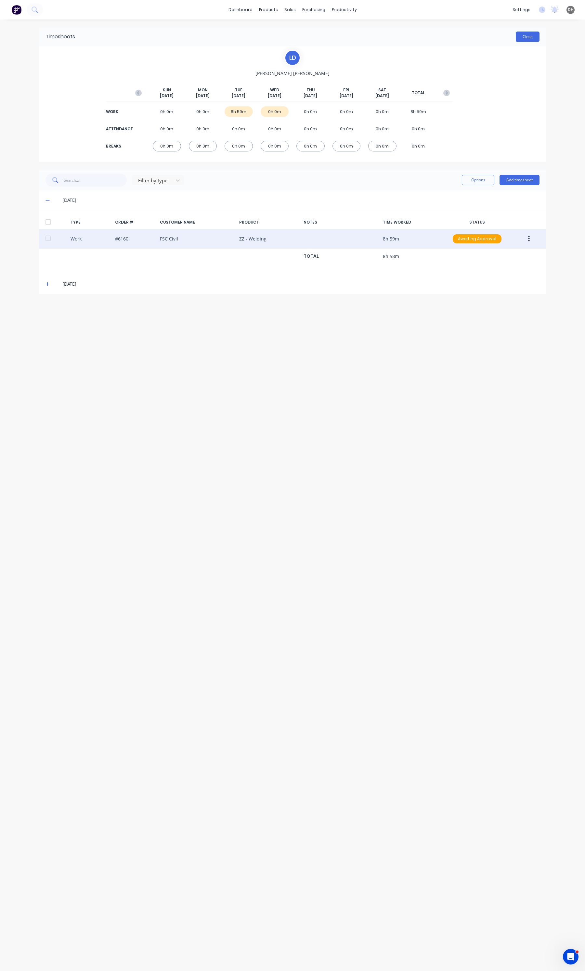
click at [517, 36] on button "Close" at bounding box center [527, 37] width 24 height 10
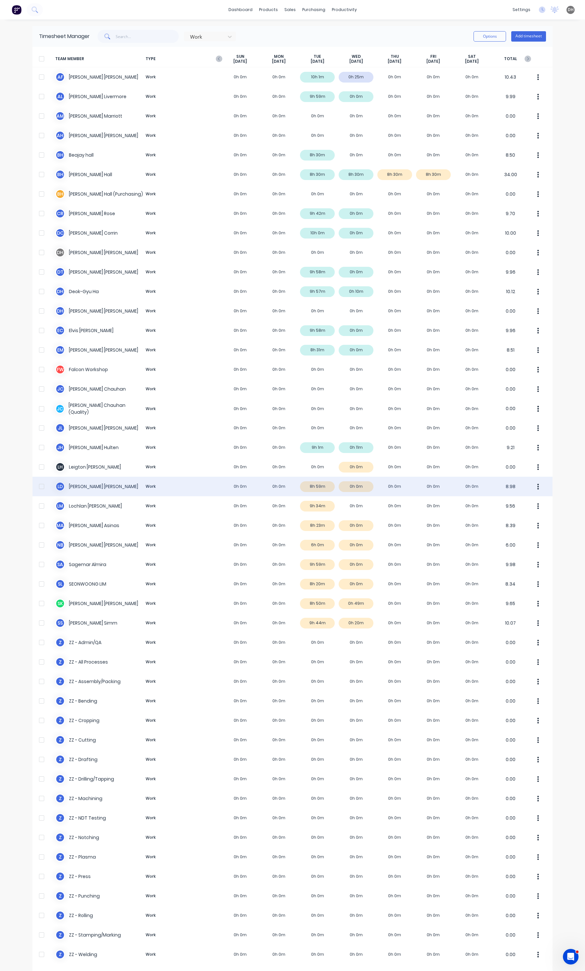
click at [537, 489] on icon "button" at bounding box center [538, 486] width 2 height 7
click at [516, 501] on div "Approve" at bounding box center [513, 504] width 50 height 9
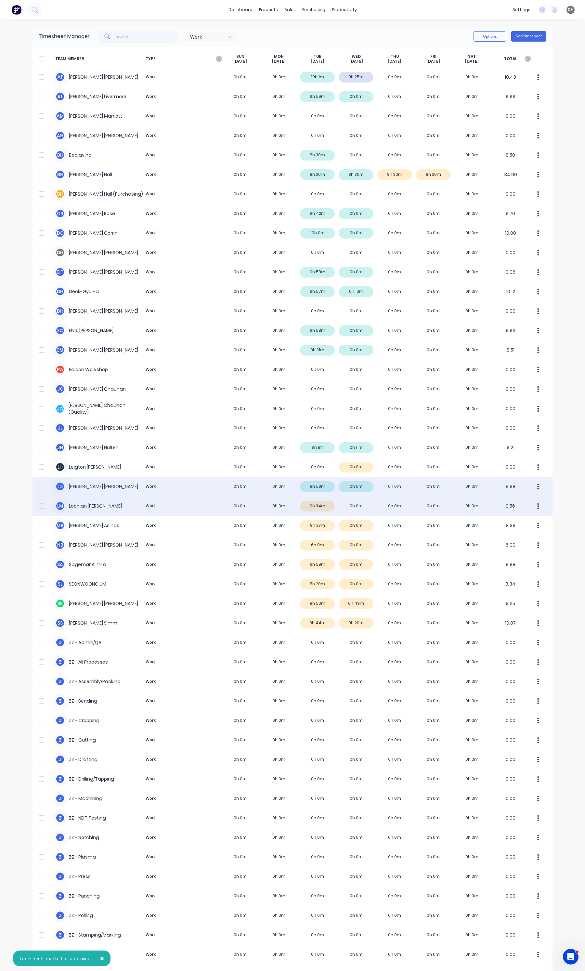
click at [532, 506] on button "button" at bounding box center [538, 505] width 14 height 13
click at [521, 522] on div "Approve" at bounding box center [513, 523] width 50 height 9
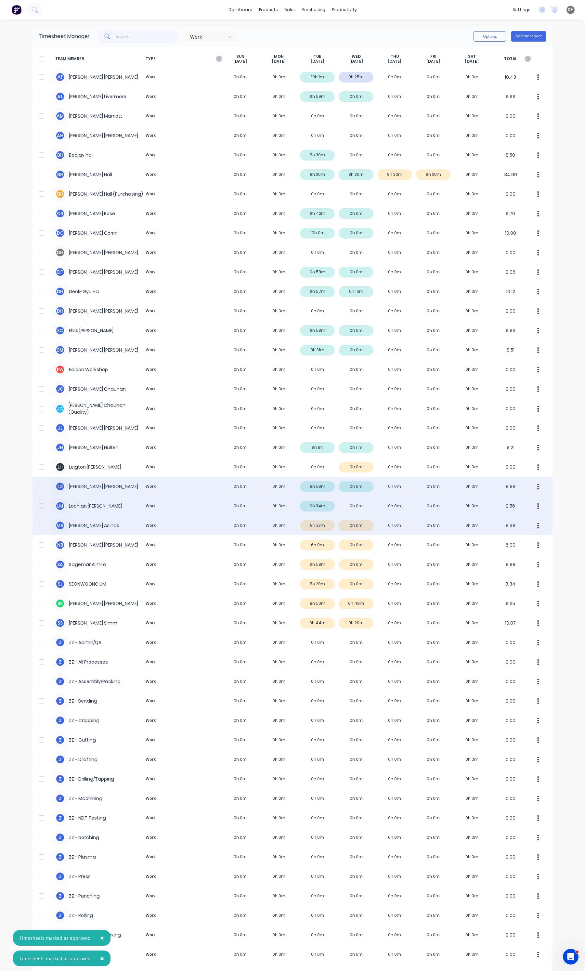
click at [332, 522] on div "M A [PERSON_NAME] Work 0h 0m 0h 0m 8h 23m 0h 0m 0h 0m 0h 0m 0h 0m 8.39" at bounding box center [292, 524] width 520 height 19
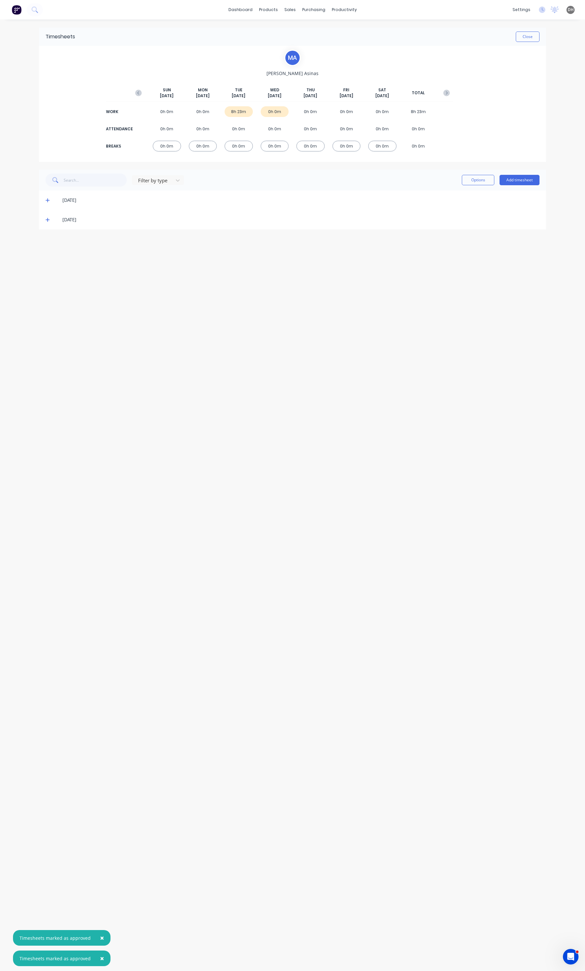
click at [49, 200] on icon at bounding box center [47, 200] width 4 height 4
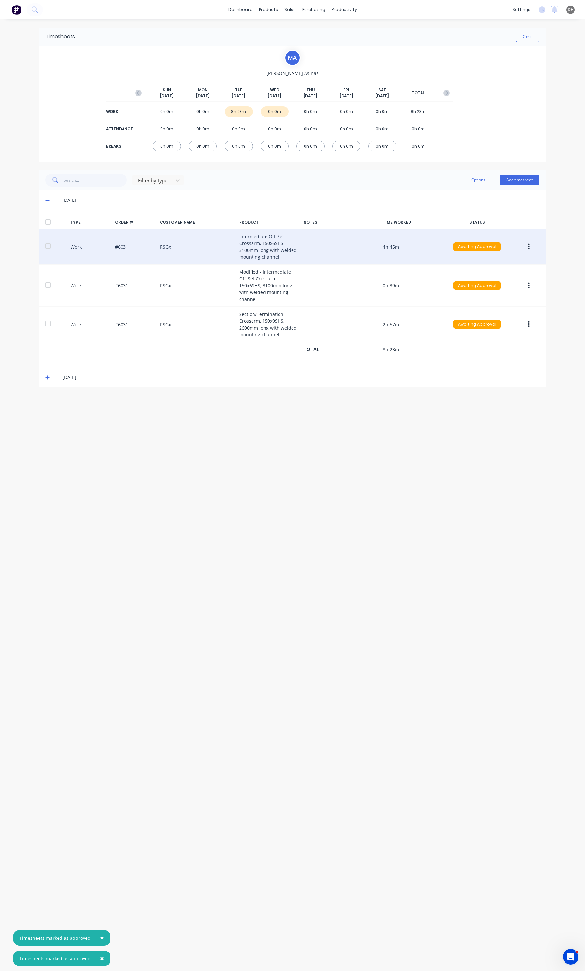
click at [525, 246] on button "button" at bounding box center [528, 247] width 15 height 12
click at [499, 226] on div "Edit" at bounding box center [505, 222] width 50 height 9
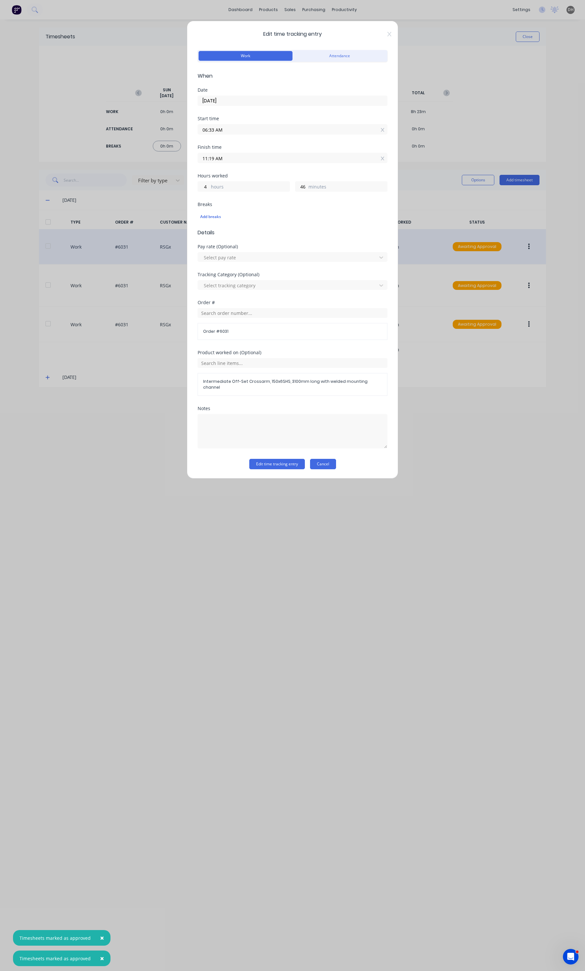
click at [331, 460] on button "Cancel" at bounding box center [323, 464] width 26 height 10
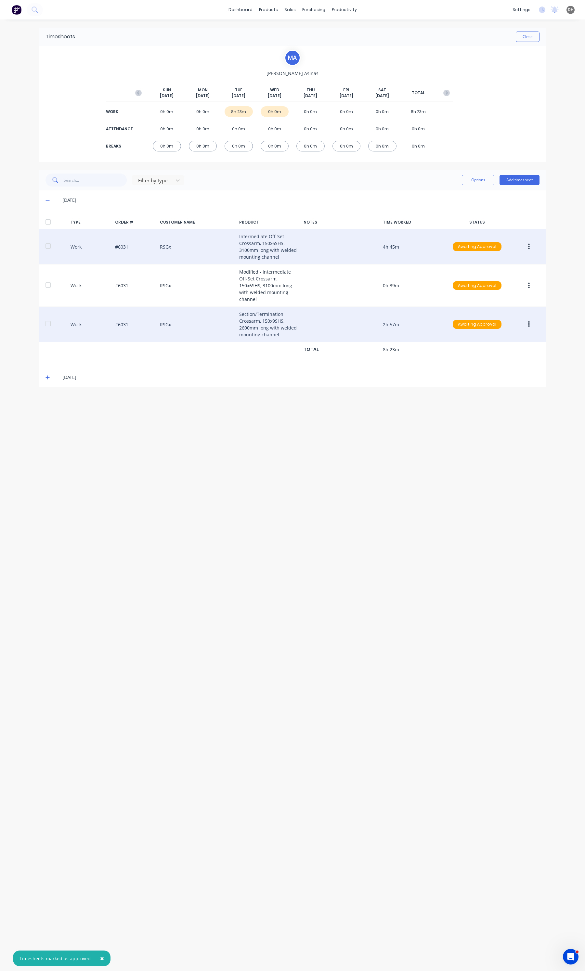
click at [529, 325] on button "button" at bounding box center [528, 324] width 15 height 12
click at [490, 303] on div "Edit" at bounding box center [505, 299] width 50 height 9
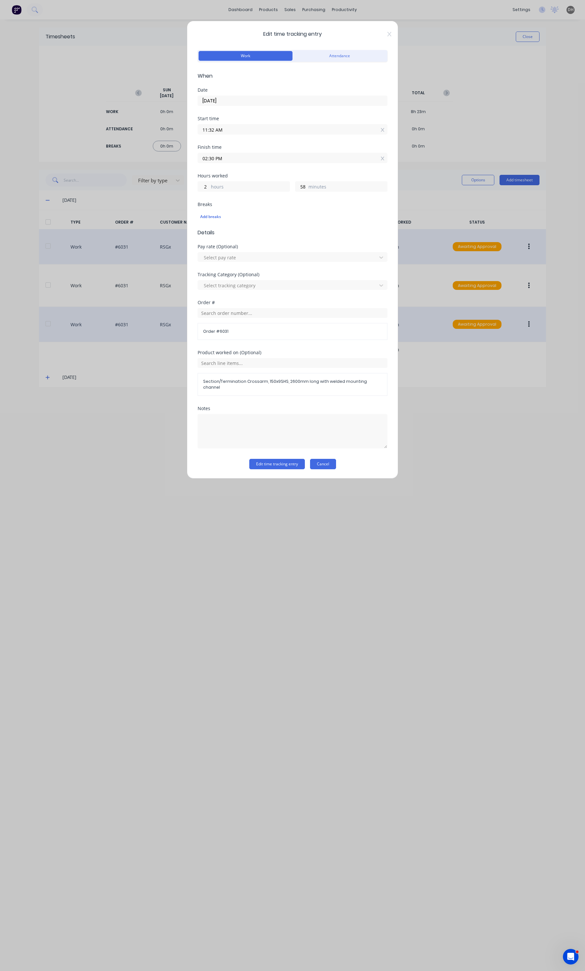
click at [322, 459] on button "Cancel" at bounding box center [323, 464] width 26 height 10
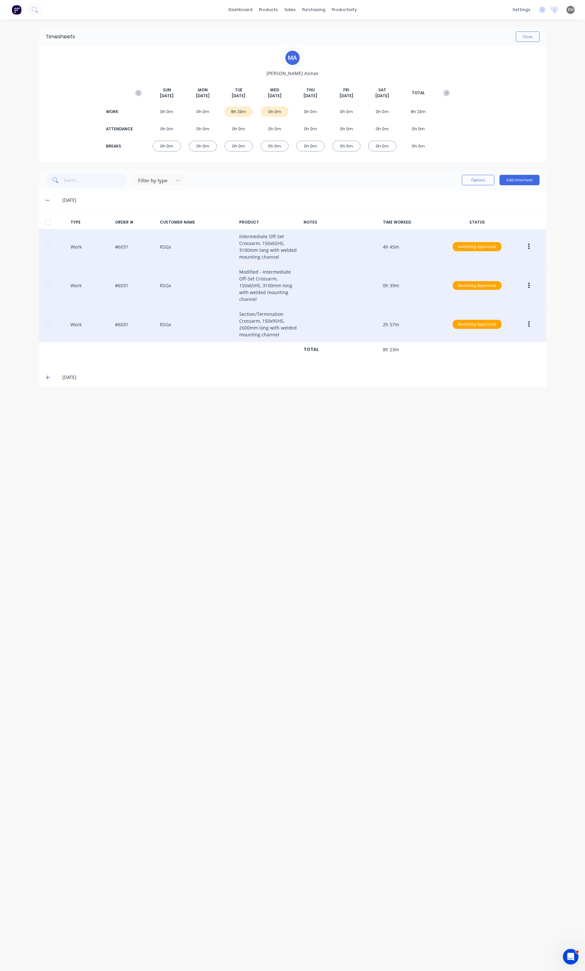
click at [522, 287] on button "button" at bounding box center [528, 286] width 15 height 12
click at [504, 265] on div "Edit" at bounding box center [505, 260] width 50 height 9
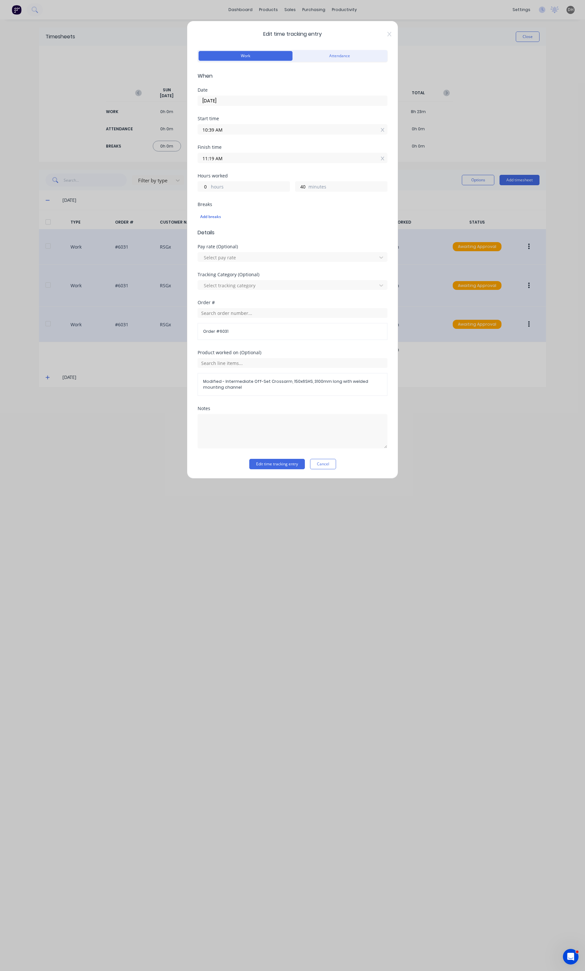
click at [255, 157] on input "11:19 AM" at bounding box center [292, 158] width 189 height 10
type input "11:21 AM"
type input "42"
type input "11:23 AM"
type input "44"
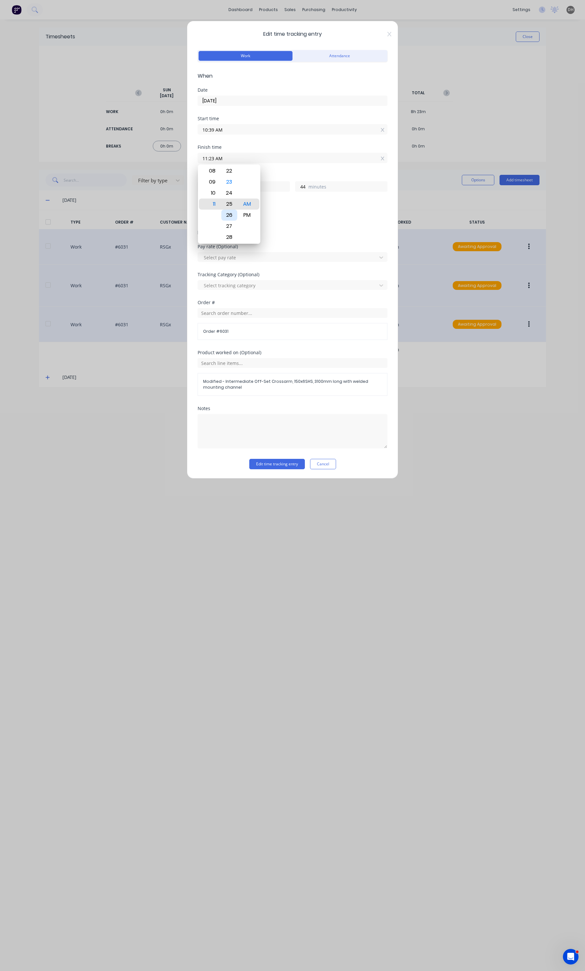
type input "11:26 AM"
type input "47"
type input "11:28 AM"
type input "49"
type input "11:29 AM"
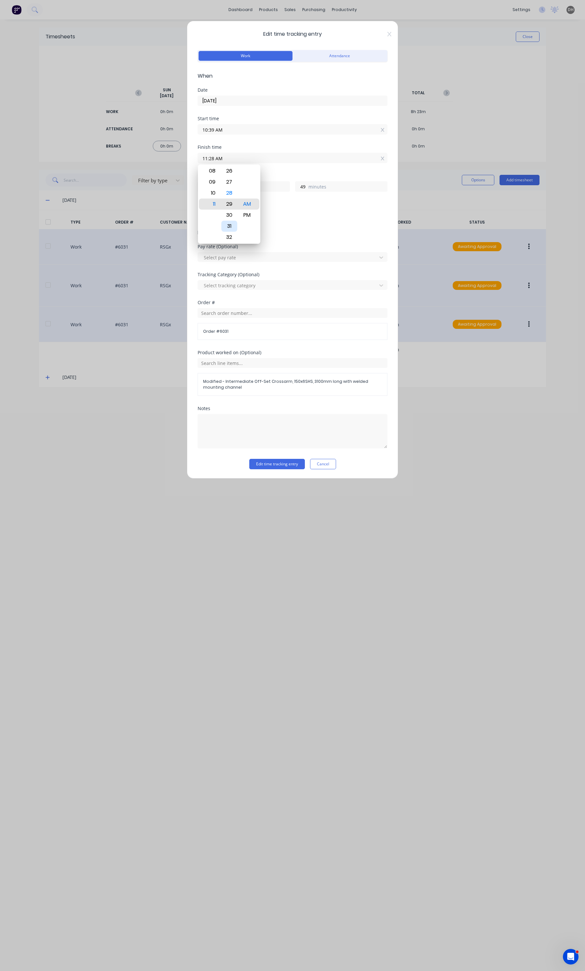
type input "50"
click at [232, 238] on div "32" at bounding box center [229, 237] width 16 height 11
type input "11:32 AM"
type input "53"
click at [265, 462] on button "Edit time tracking entry" at bounding box center [277, 464] width 56 height 10
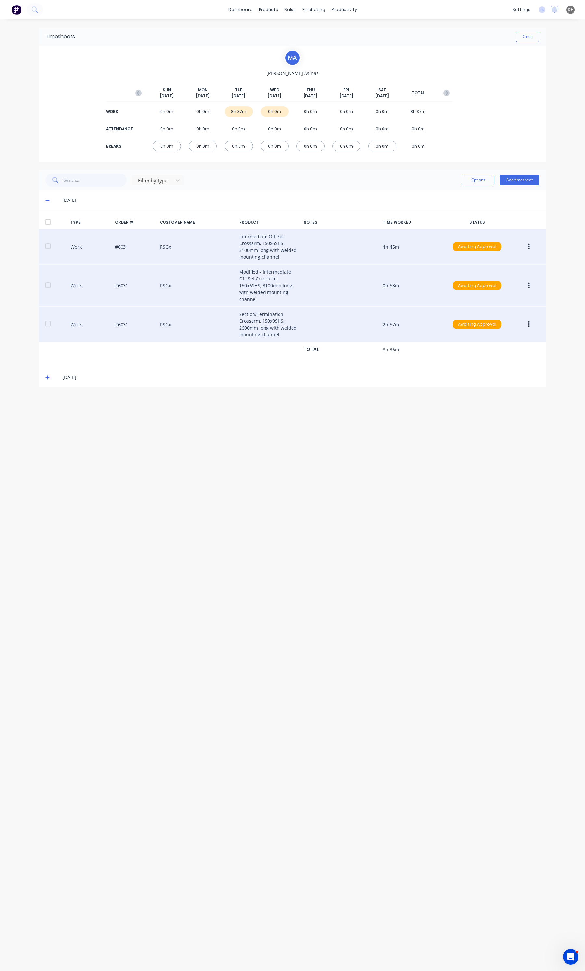
click at [530, 246] on button "button" at bounding box center [528, 247] width 15 height 12
click at [507, 223] on div "Edit" at bounding box center [505, 222] width 50 height 9
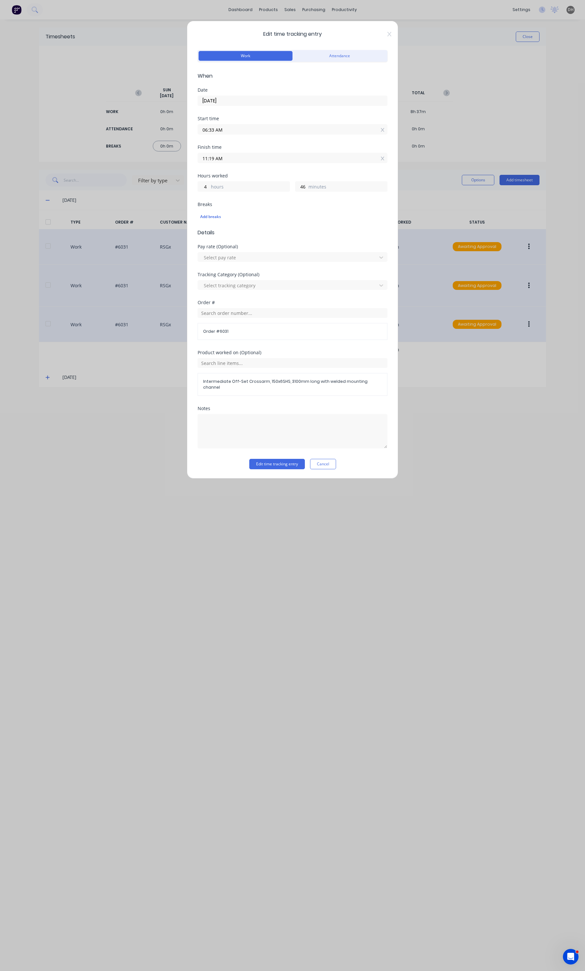
click at [232, 132] on input "06:33 AM" at bounding box center [292, 129] width 189 height 10
type input "06:31 AM"
type input "48"
type input "06:27 AM"
type input "52"
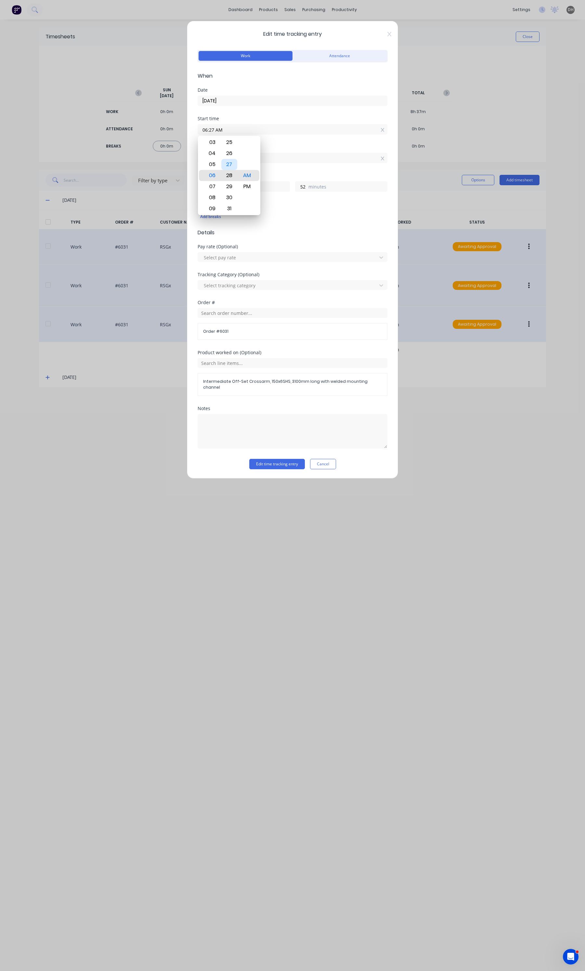
type input "06:26 AM"
type input "53"
type input "06:22 AM"
type input "57"
type input "06:23 AM"
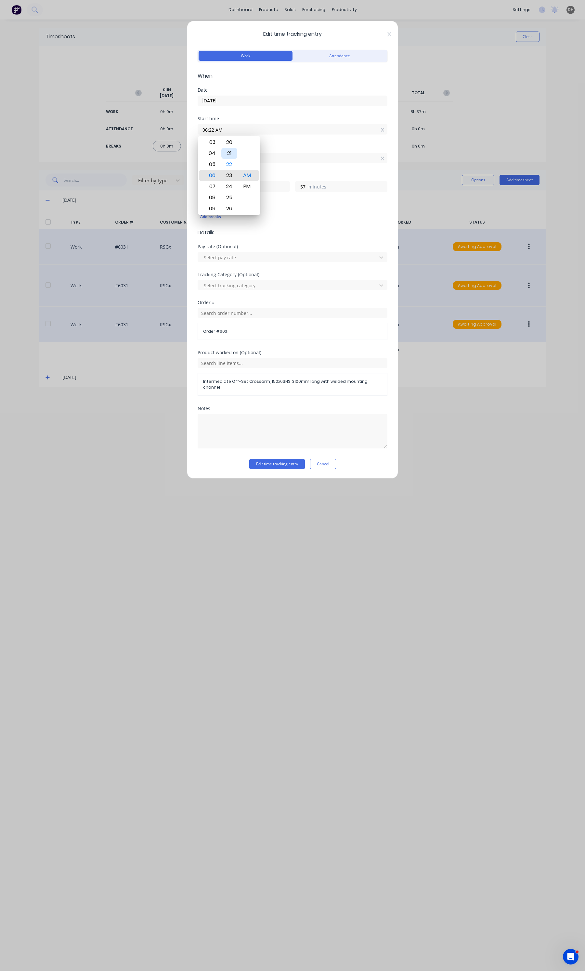
type input "56"
type input "06:20 AM"
type input "59"
type input "06:13 AM"
type input "5"
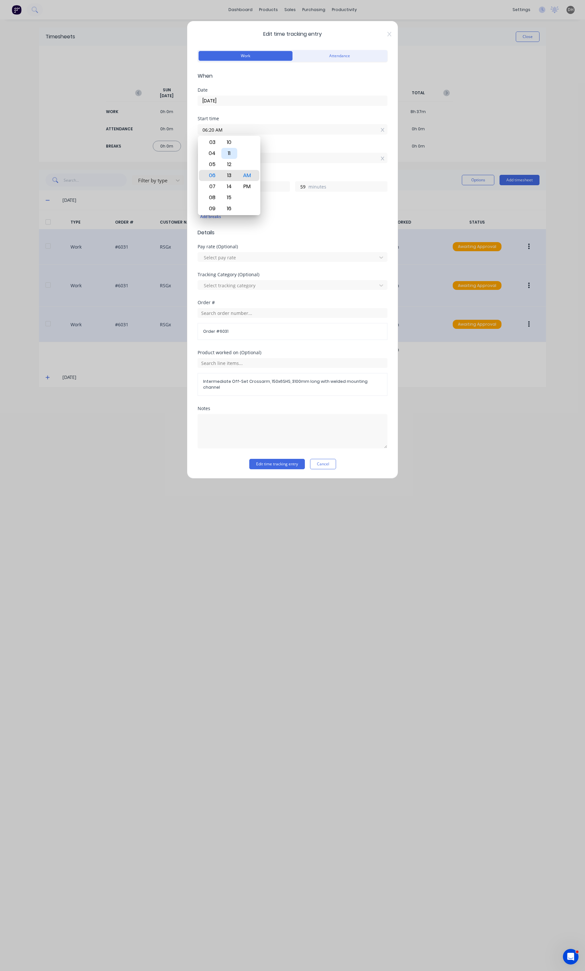
type input "6"
type input "06:07 AM"
type input "12"
type input "06:06 AM"
type input "13"
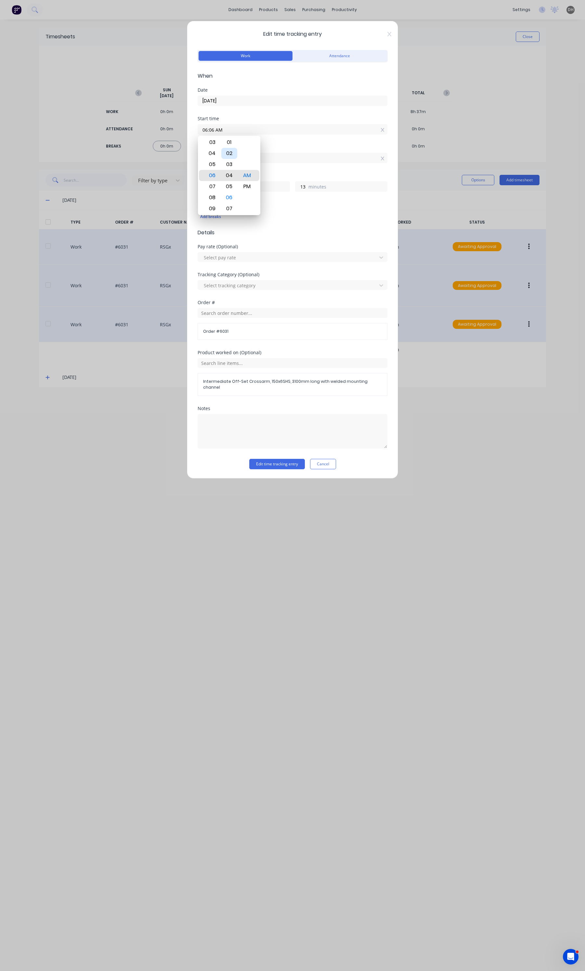
type input "06:04 AM"
type input "15"
type input "06:02 AM"
type input "17"
click at [228, 150] on div "00" at bounding box center [229, 153] width 16 height 11
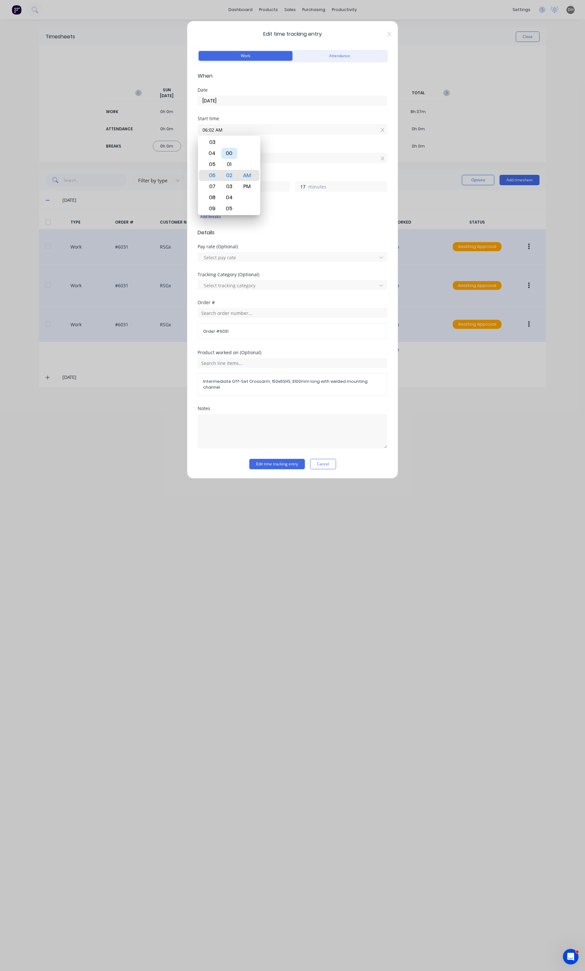
type input "06:00 AM"
type input "19"
click at [303, 144] on div "Start time 06:00 AM" at bounding box center [292, 130] width 190 height 29
click at [273, 459] on button "Edit time tracking entry" at bounding box center [277, 464] width 56 height 10
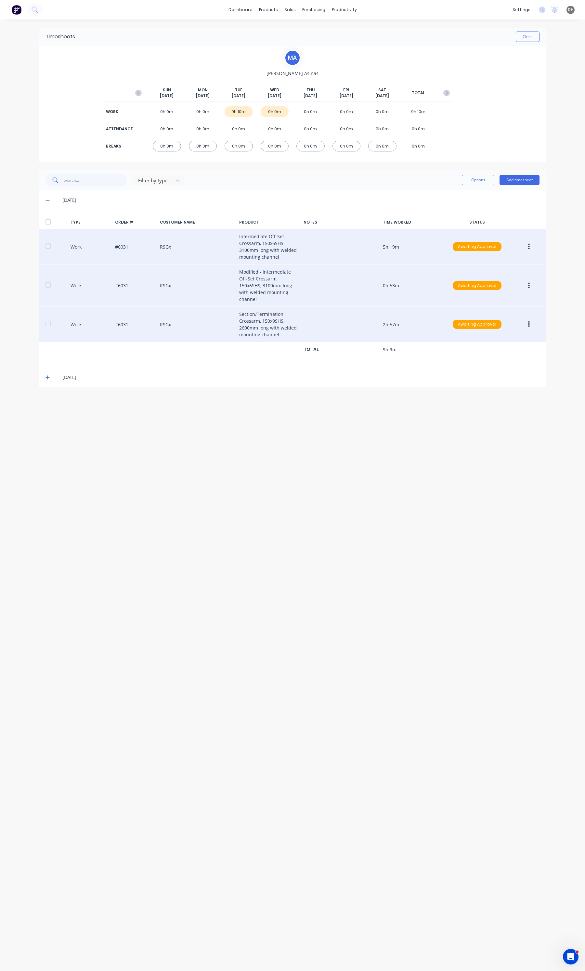
click at [525, 284] on button "button" at bounding box center [528, 286] width 15 height 12
click at [495, 259] on div "Edit" at bounding box center [505, 260] width 50 height 9
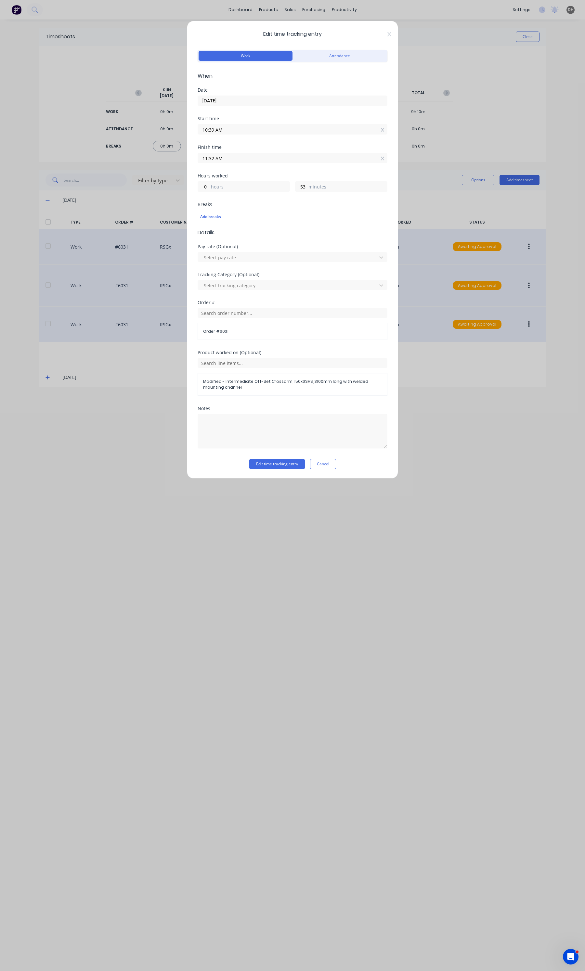
click at [246, 132] on input "10:39 AM" at bounding box center [292, 129] width 189 height 10
click at [214, 183] on div "11" at bounding box center [211, 186] width 16 height 11
type input "11:39 AM"
type input "23"
type input "11:37 AM"
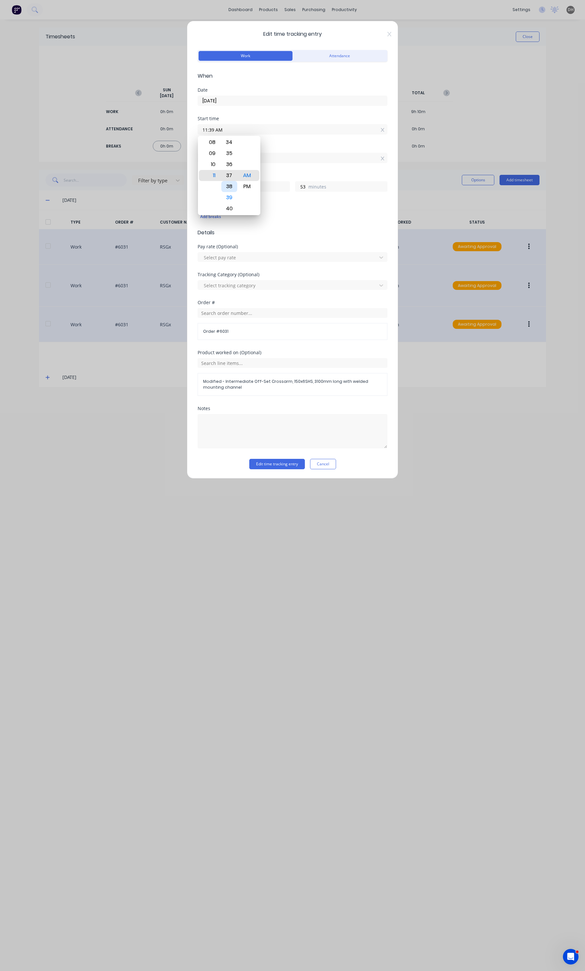
type input "55"
type input "11:31 AM"
type input "0"
type input "1"
type input "11:27 AM"
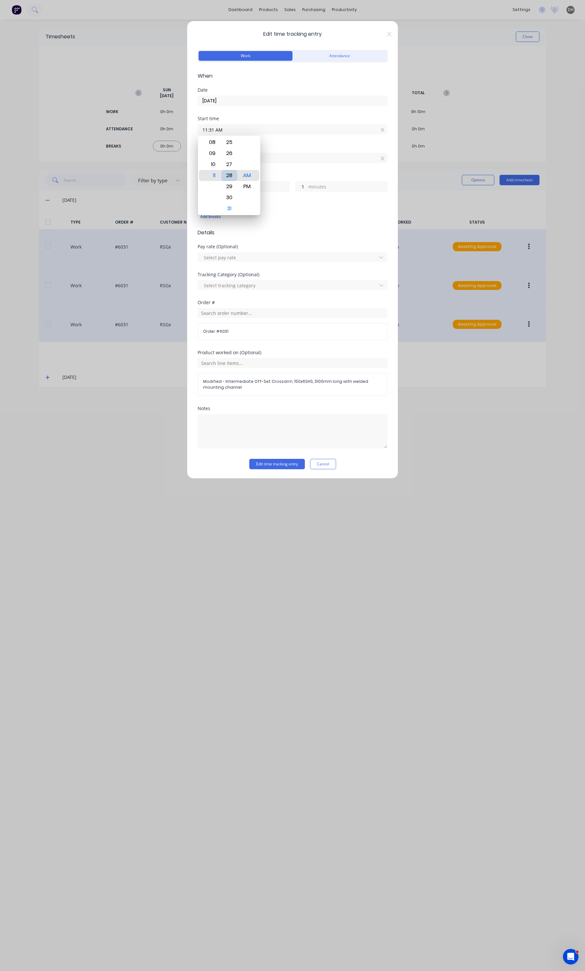
type input "5"
type input "11:23 AM"
type input "9"
type input "11:20 AM"
type input "12"
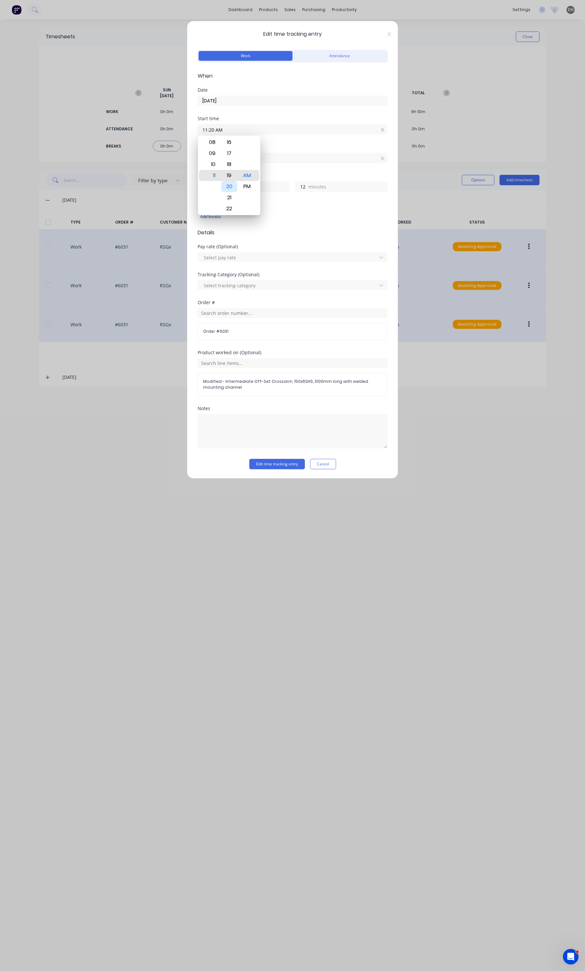
type input "11:19 AM"
type input "13"
type input "11:18 AM"
type input "14"
type input "11:16 AM"
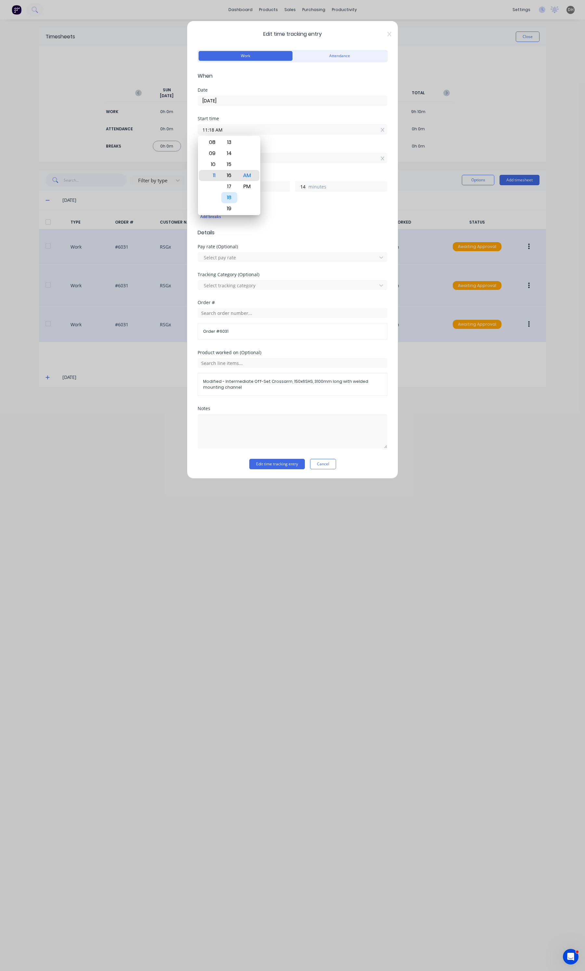
type input "16"
type input "11:17 AM"
type input "15"
click at [228, 197] on div "19" at bounding box center [229, 197] width 16 height 11
type input "11:19 AM"
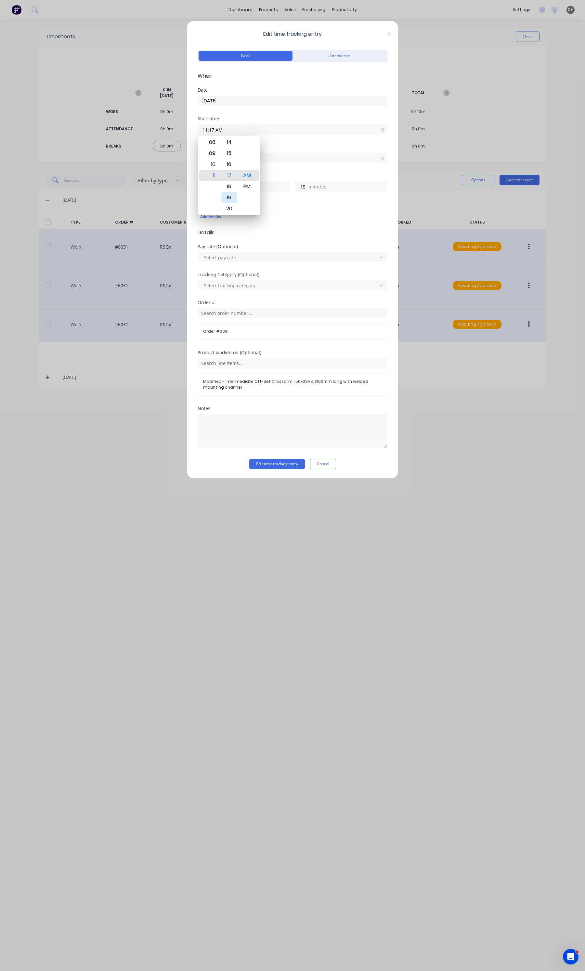
type input "13"
click at [289, 458] on div "Notes" at bounding box center [292, 432] width 190 height 53
click at [287, 465] on button "Edit time tracking entry" at bounding box center [277, 464] width 56 height 10
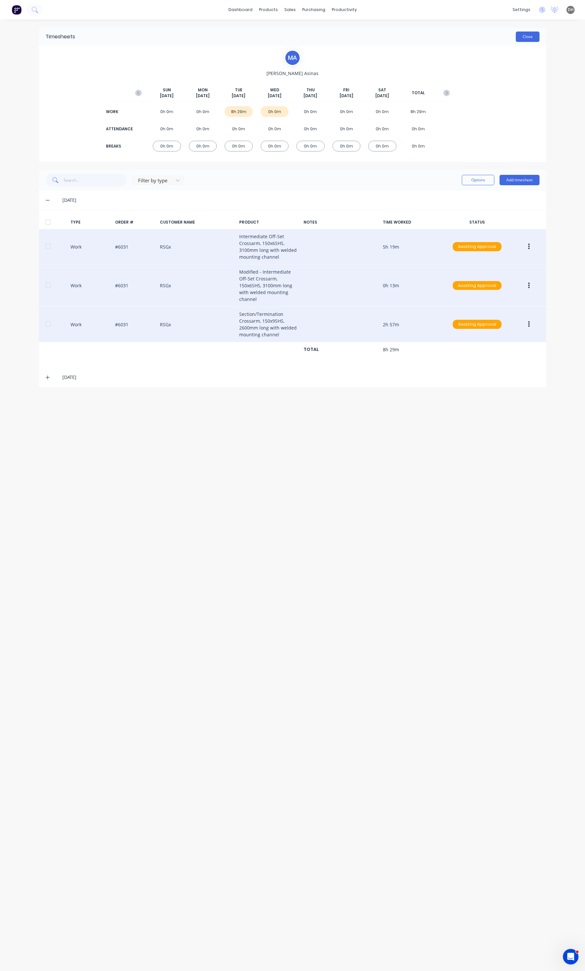
click at [528, 41] on button "Close" at bounding box center [527, 37] width 24 height 10
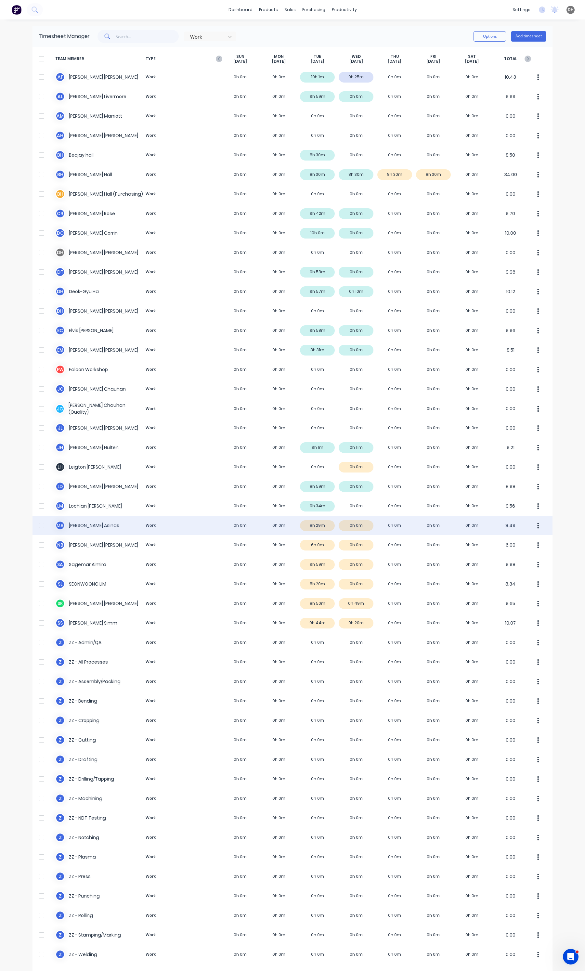
click at [537, 529] on button "button" at bounding box center [538, 525] width 14 height 13
click at [525, 545] on div "Approve" at bounding box center [513, 543] width 50 height 9
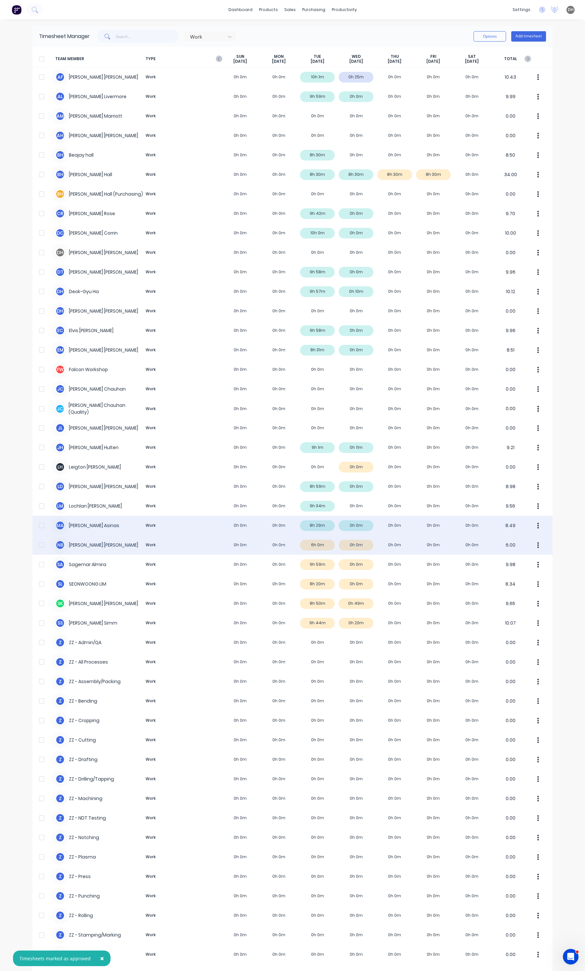
click at [537, 543] on icon "button" at bounding box center [538, 544] width 2 height 7
click at [513, 559] on div "Approve" at bounding box center [513, 562] width 50 height 9
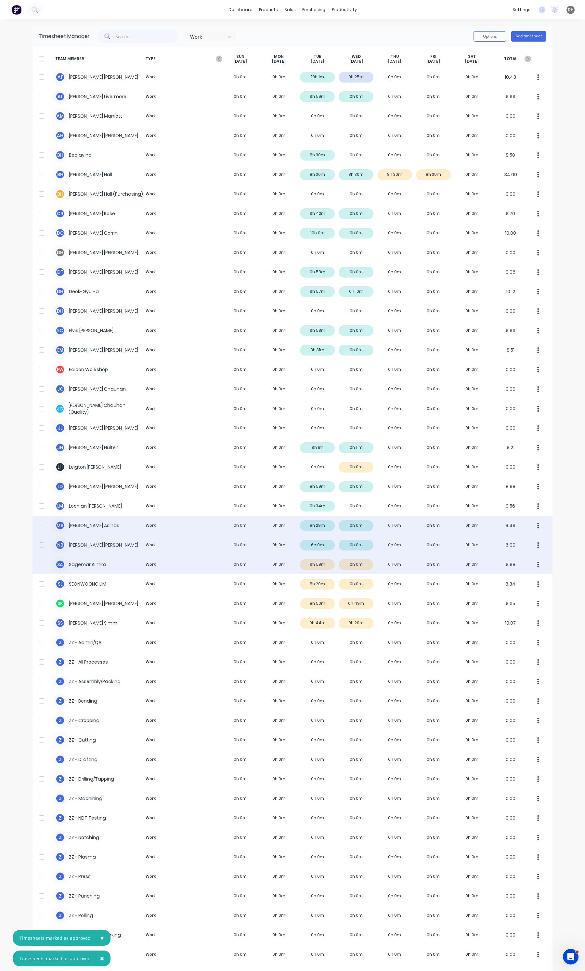
click at [537, 565] on button "button" at bounding box center [538, 564] width 14 height 13
click at [504, 580] on div "Approve" at bounding box center [513, 582] width 50 height 9
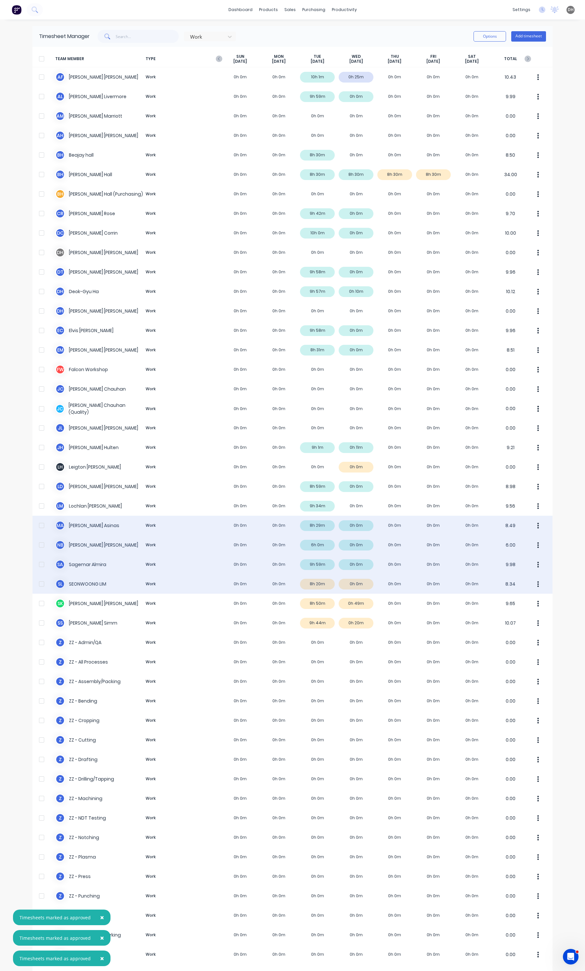
click at [320, 587] on div "[PERSON_NAME] Work 0h 0m 0h 0m 8h 20m 0h 0m 0h 0m 0h 0m 0h 0m 8.34" at bounding box center [292, 583] width 520 height 19
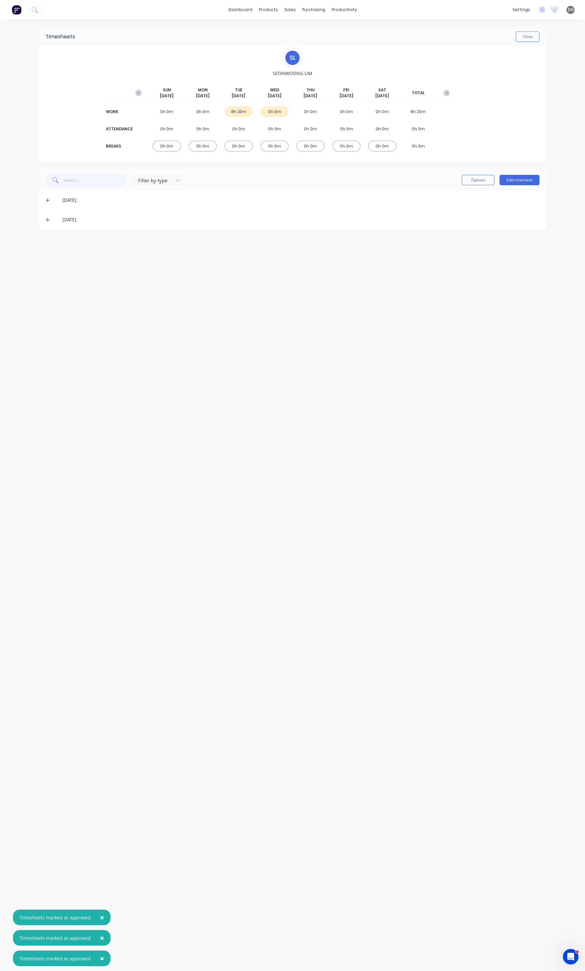
click at [46, 217] on icon at bounding box center [47, 219] width 4 height 5
click at [528, 262] on icon "button" at bounding box center [529, 258] width 2 height 7
click at [501, 241] on button "Duplicate" at bounding box center [506, 246] width 62 height 13
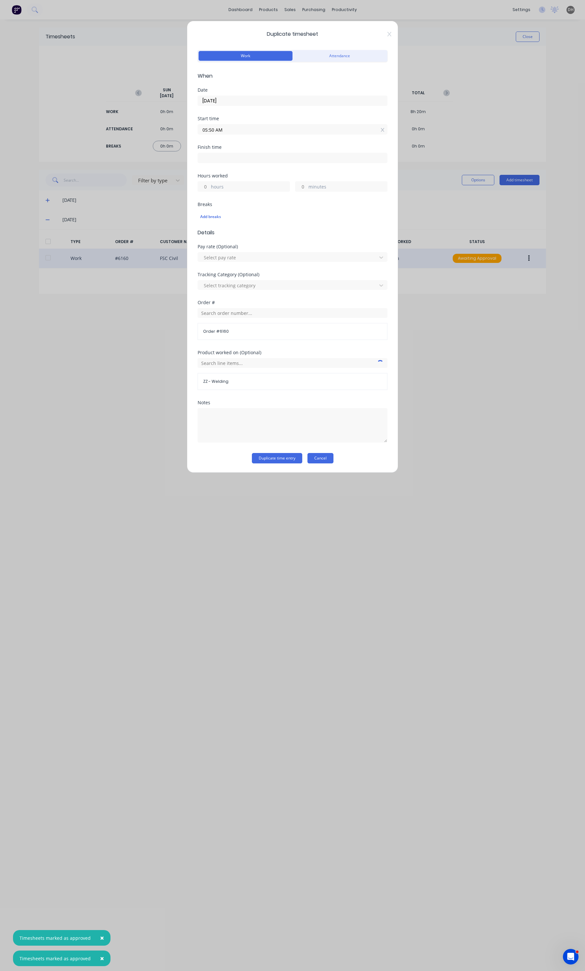
click at [324, 455] on button "Cancel" at bounding box center [320, 458] width 26 height 10
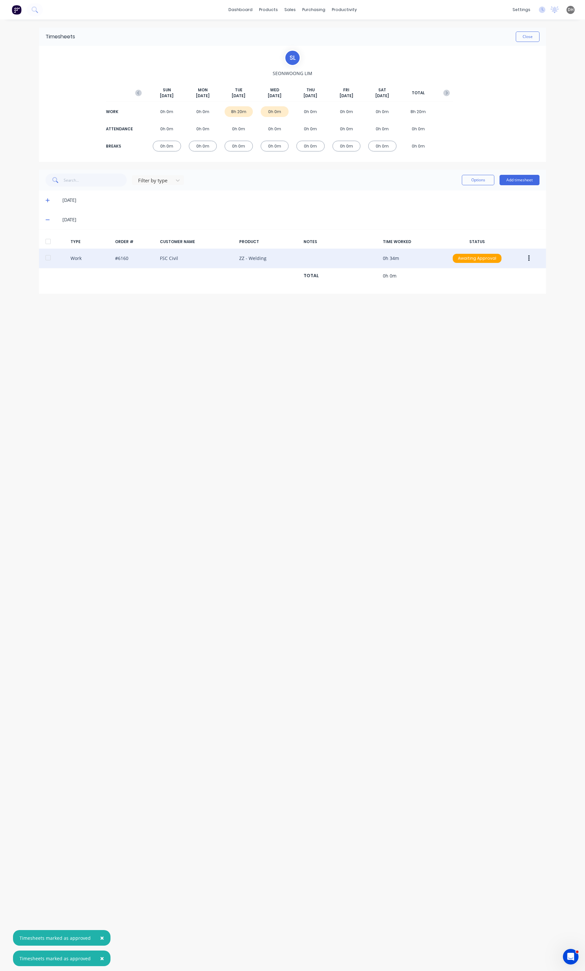
click at [530, 255] on button "button" at bounding box center [528, 258] width 15 height 12
click at [502, 236] on div "Edit" at bounding box center [505, 233] width 50 height 9
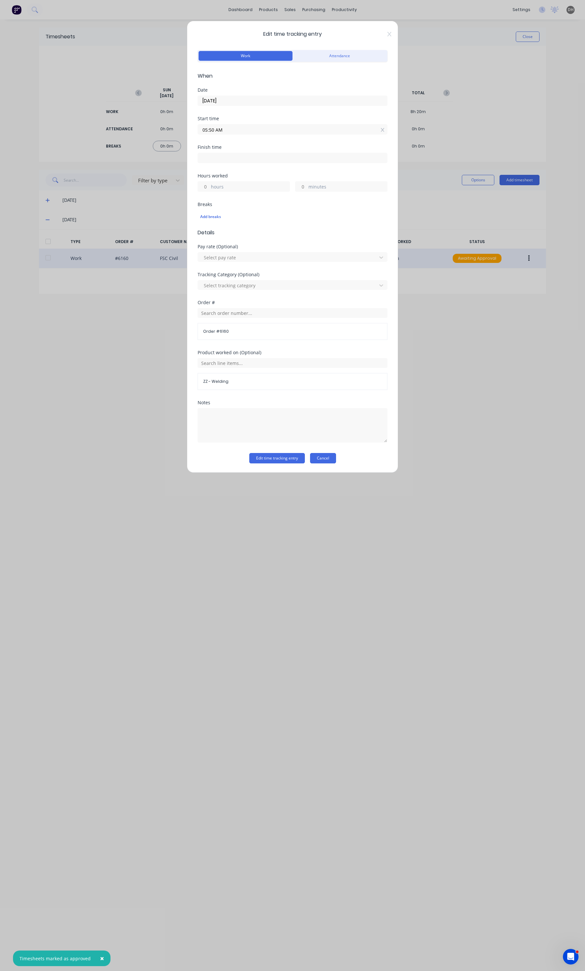
click at [325, 462] on button "Cancel" at bounding box center [323, 458] width 26 height 10
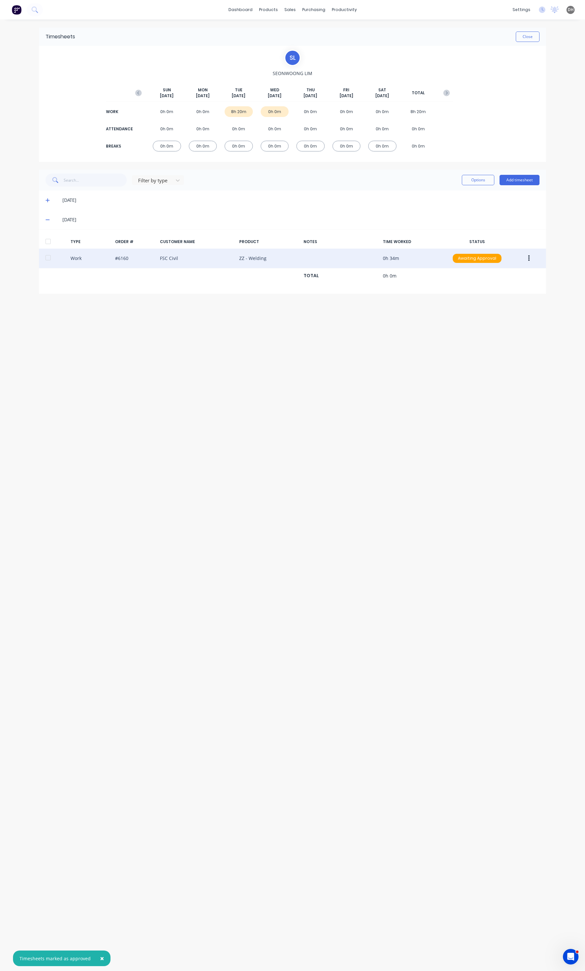
click at [48, 198] on icon at bounding box center [47, 200] width 4 height 5
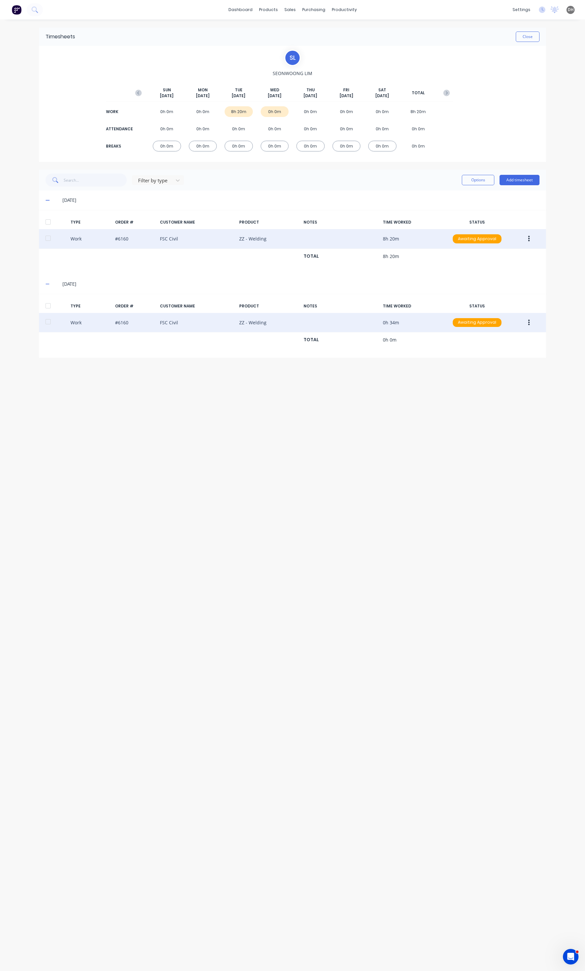
click at [530, 235] on button "button" at bounding box center [528, 239] width 15 height 12
click at [488, 218] on div "Edit" at bounding box center [505, 214] width 50 height 9
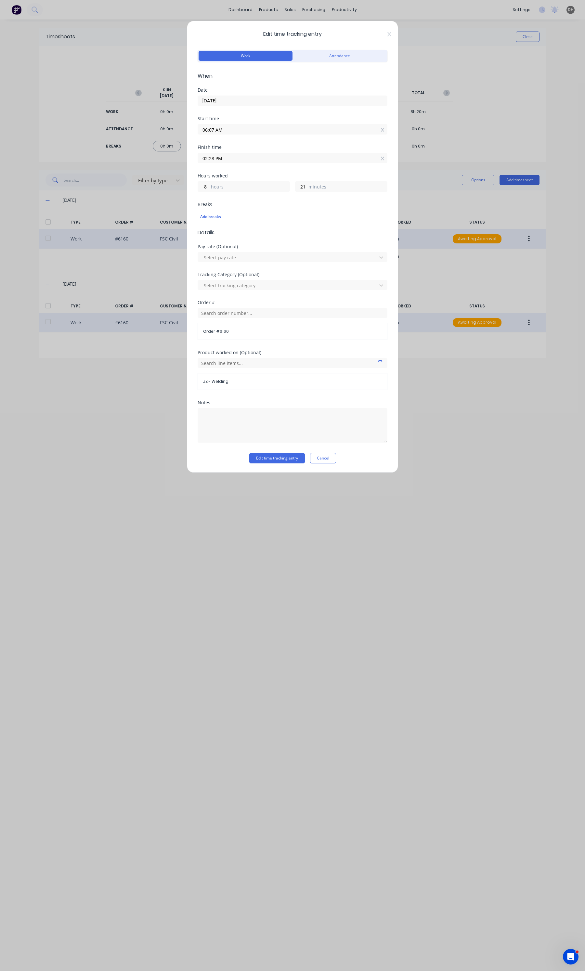
click at [250, 134] on label "06:07 AM" at bounding box center [292, 129] width 190 height 10
click at [250, 134] on input "06:07 AM" at bounding box center [292, 129] width 189 height 10
click at [243, 129] on input "06:07 AM" at bounding box center [292, 129] width 189 height 10
type input "06:04 AM"
type input "24"
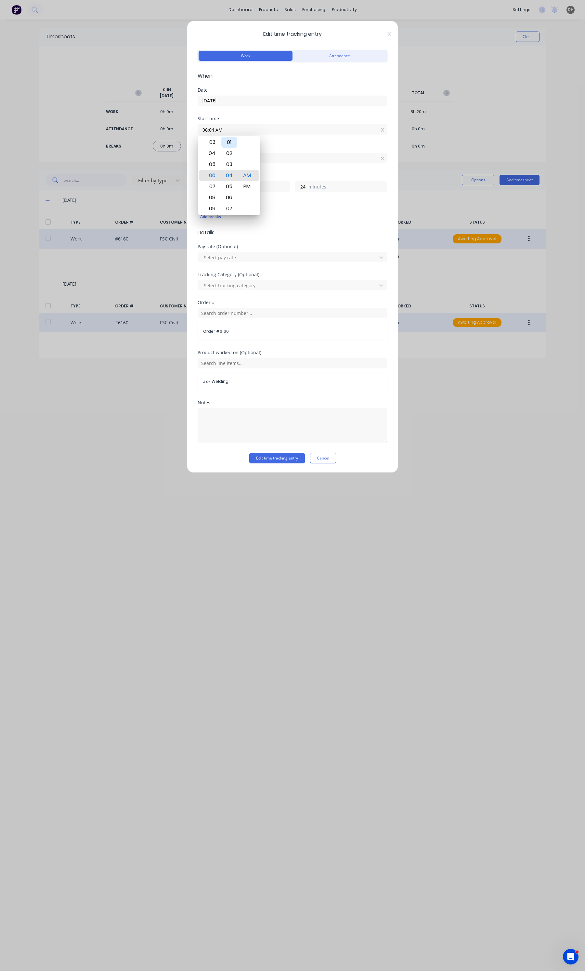
click at [228, 145] on div "01" at bounding box center [229, 142] width 16 height 11
type input "06:01 AM"
type input "27"
click at [273, 462] on button "Edit time tracking entry" at bounding box center [277, 458] width 56 height 10
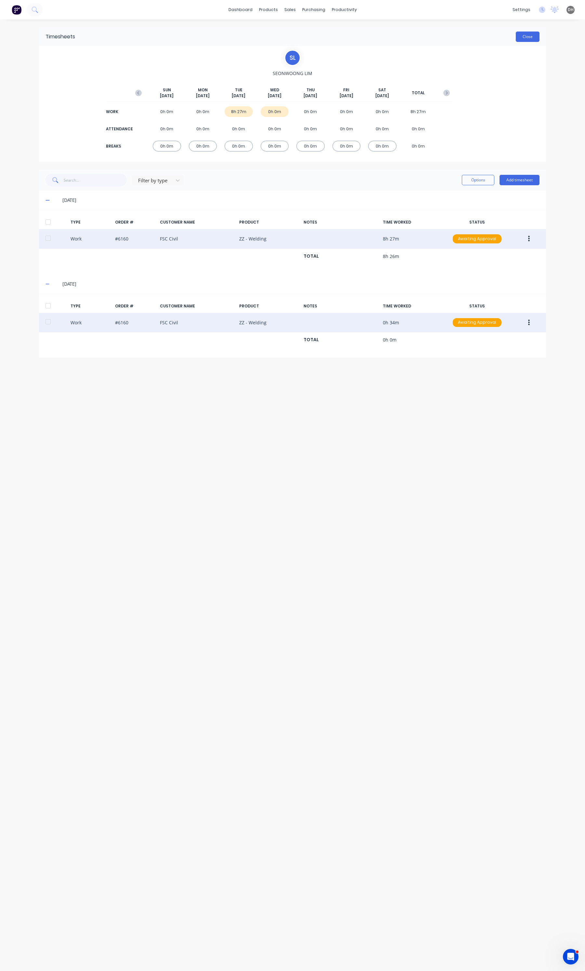
click at [527, 39] on button "Close" at bounding box center [527, 37] width 24 height 10
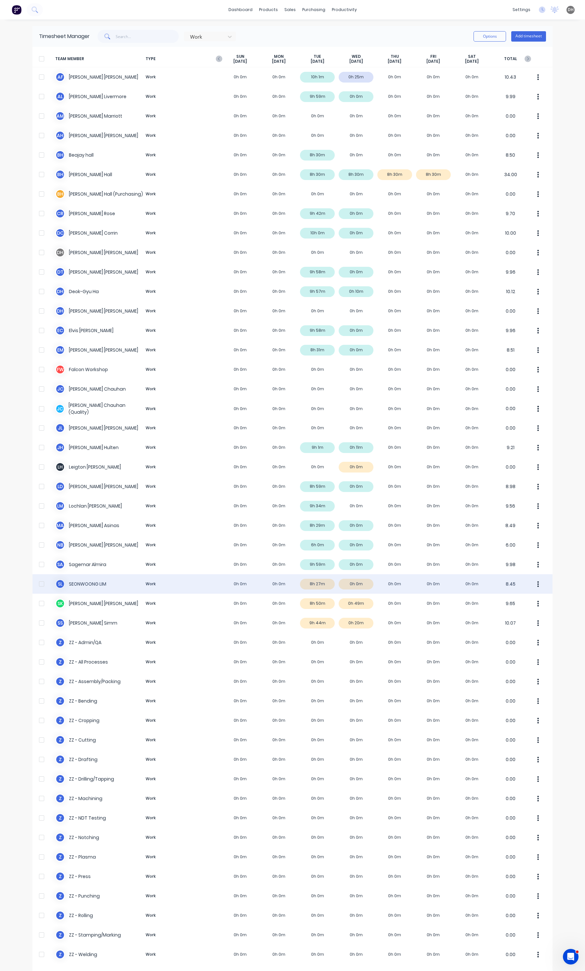
click at [532, 583] on button "button" at bounding box center [538, 583] width 14 height 13
click at [517, 601] on div "Approve" at bounding box center [513, 601] width 50 height 9
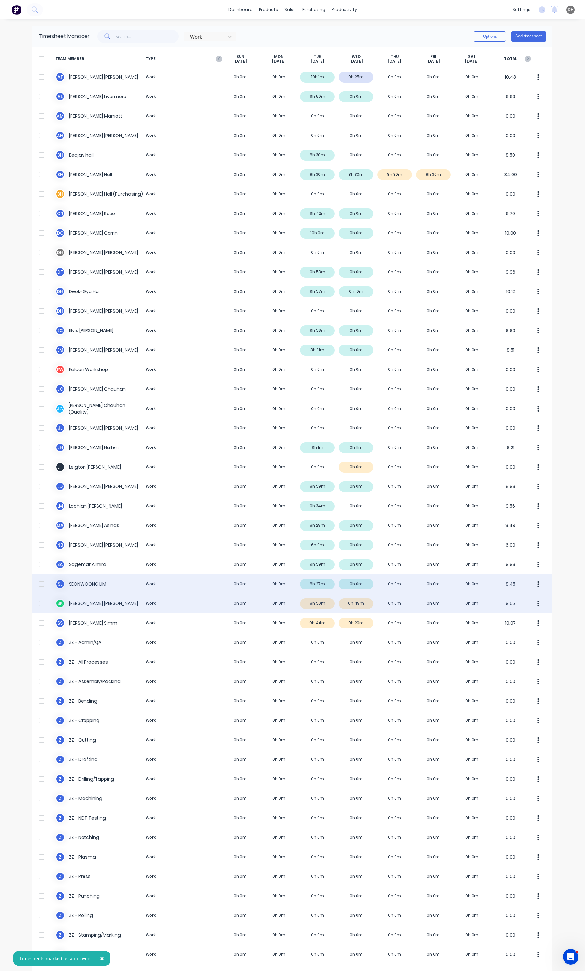
click at [319, 604] on div "S K [PERSON_NAME] Work 0h 0m 0h 0m 8h 50m 0h 49m 0h 0m 0h 0m 0h 0m 9.65" at bounding box center [292, 602] width 520 height 19
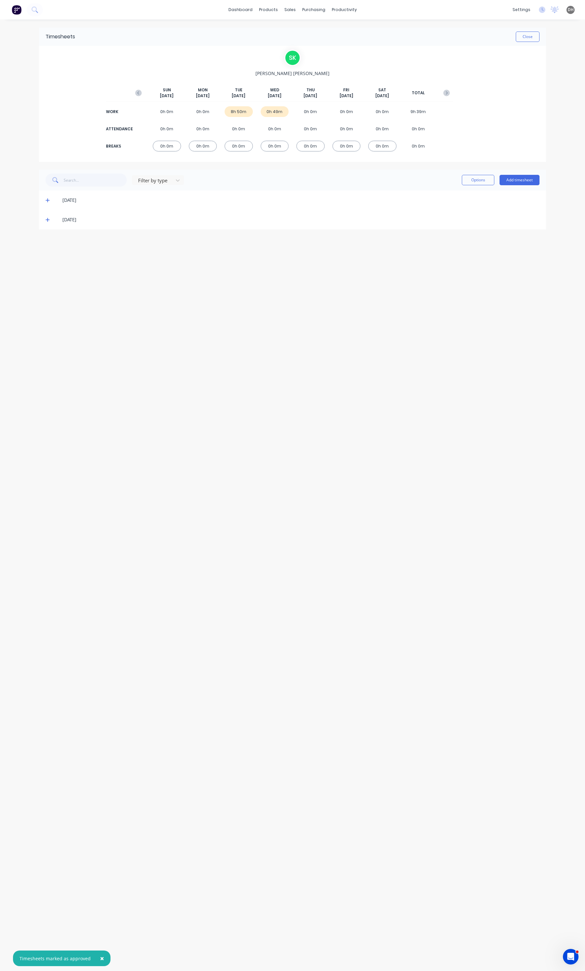
click at [44, 202] on div "[DATE]" at bounding box center [292, 199] width 507 height 19
click at [47, 201] on icon at bounding box center [47, 200] width 4 height 5
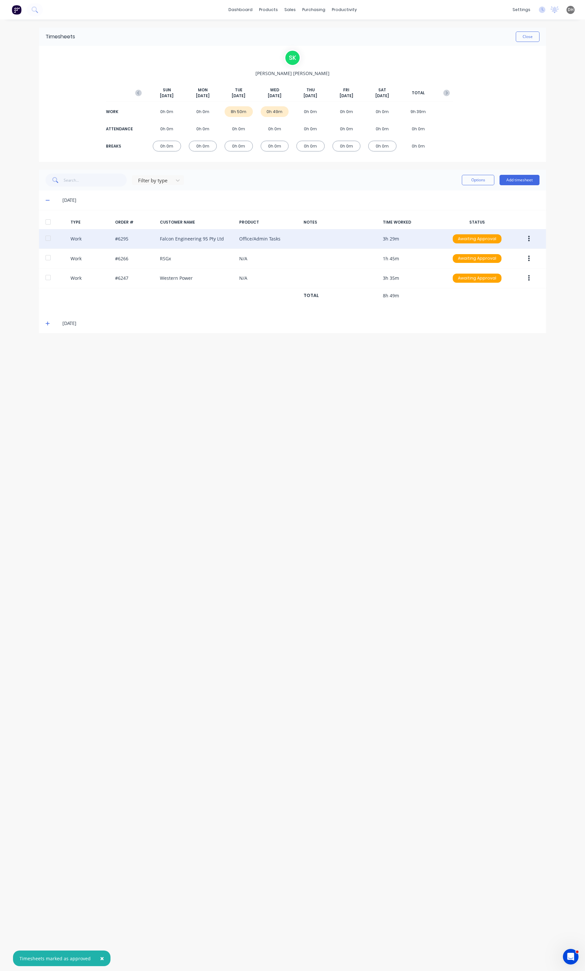
click at [534, 235] on button "button" at bounding box center [528, 239] width 15 height 12
click at [503, 220] on button "Edit" at bounding box center [506, 214] width 62 height 13
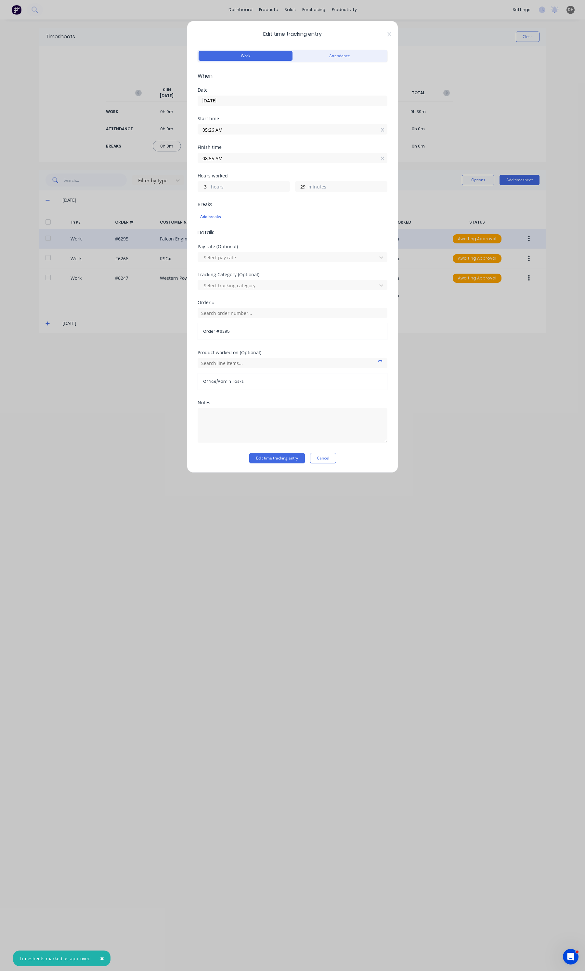
click at [232, 134] on label "05:26 AM" at bounding box center [292, 129] width 190 height 10
click at [232, 134] on input "05:26 AM" at bounding box center [292, 129] width 189 height 10
click at [232, 131] on input "05:26 AM" at bounding box center [292, 129] width 189 height 10
click at [230, 205] on div "29" at bounding box center [229, 208] width 16 height 11
type input "05:29 AM"
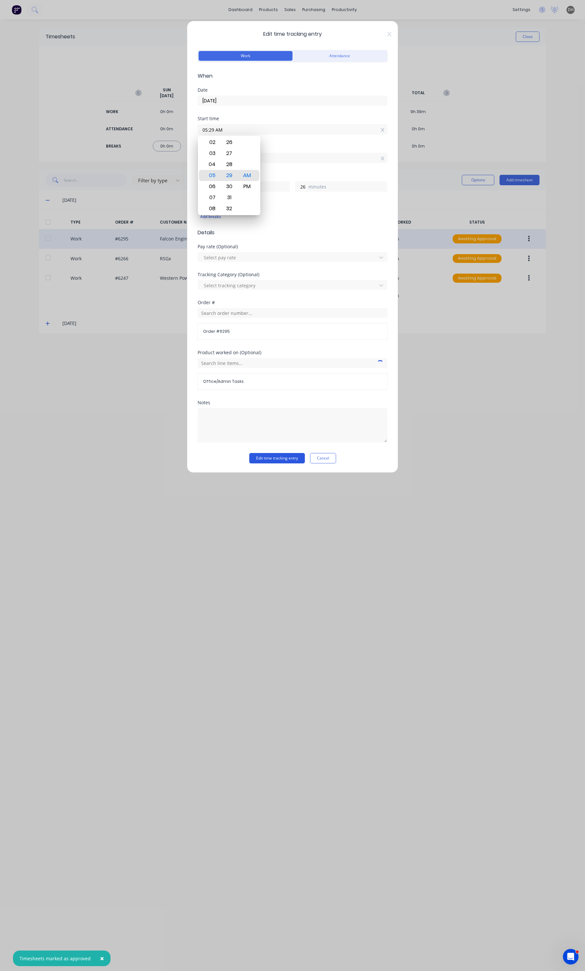
click at [290, 460] on button "Edit time tracking entry" at bounding box center [277, 458] width 56 height 10
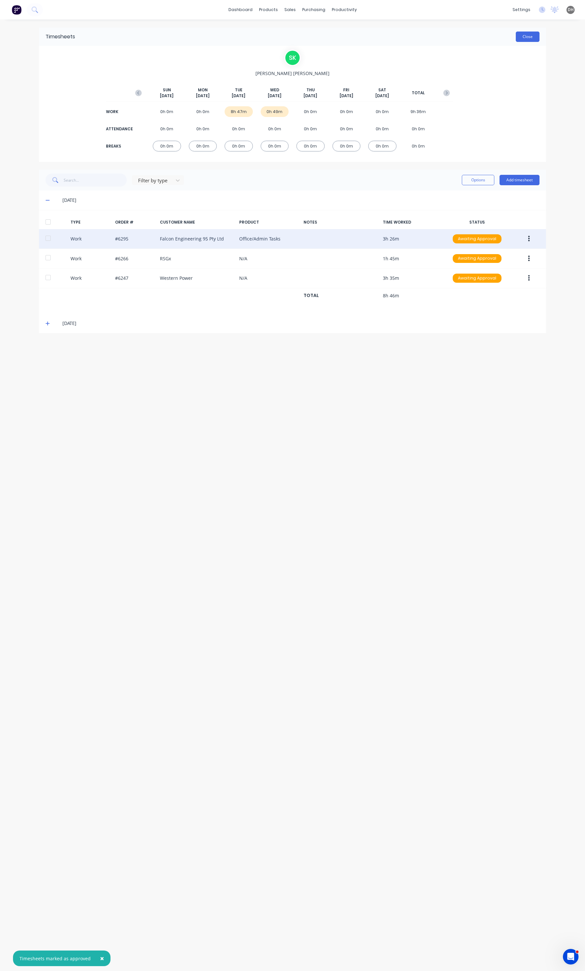
click at [519, 39] on button "Close" at bounding box center [527, 37] width 24 height 10
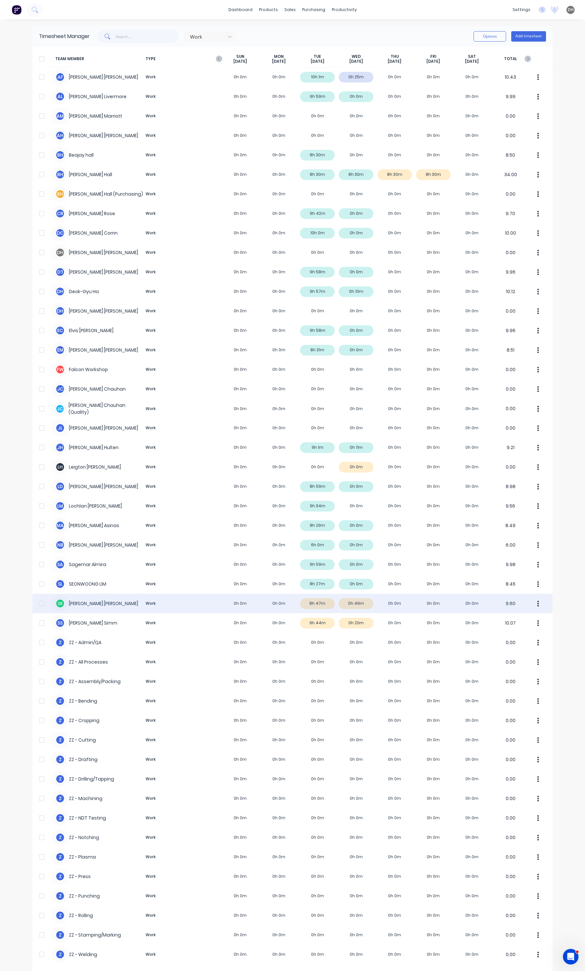
click at [537, 603] on icon "button" at bounding box center [538, 603] width 2 height 7
click at [520, 616] on div "Approve" at bounding box center [513, 620] width 50 height 9
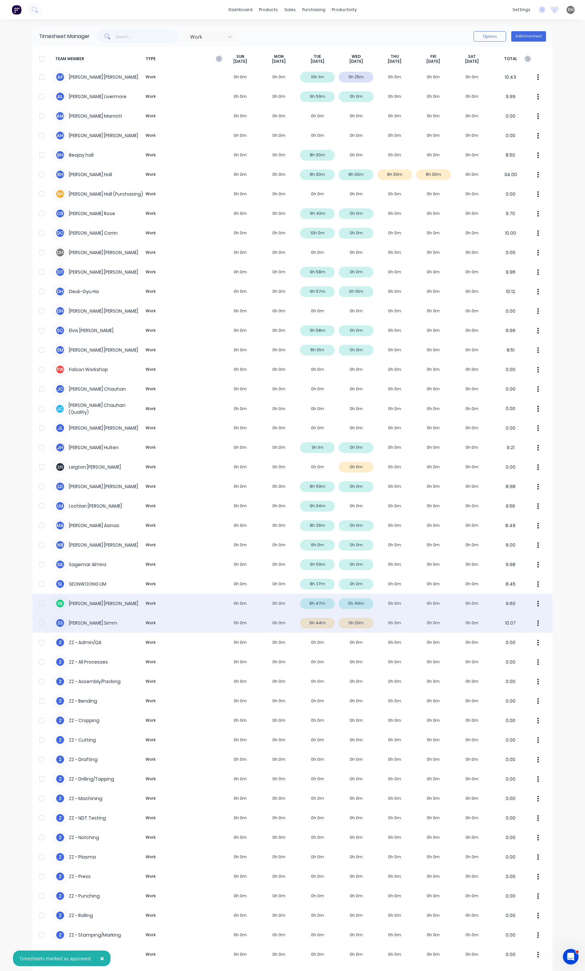
click at [314, 627] on div "S S [PERSON_NAME] Work 0h 0m 0h 0m 9h 44m 0h 20m 0h 0m 0h 0m 0h 0m 10.07" at bounding box center [292, 622] width 520 height 19
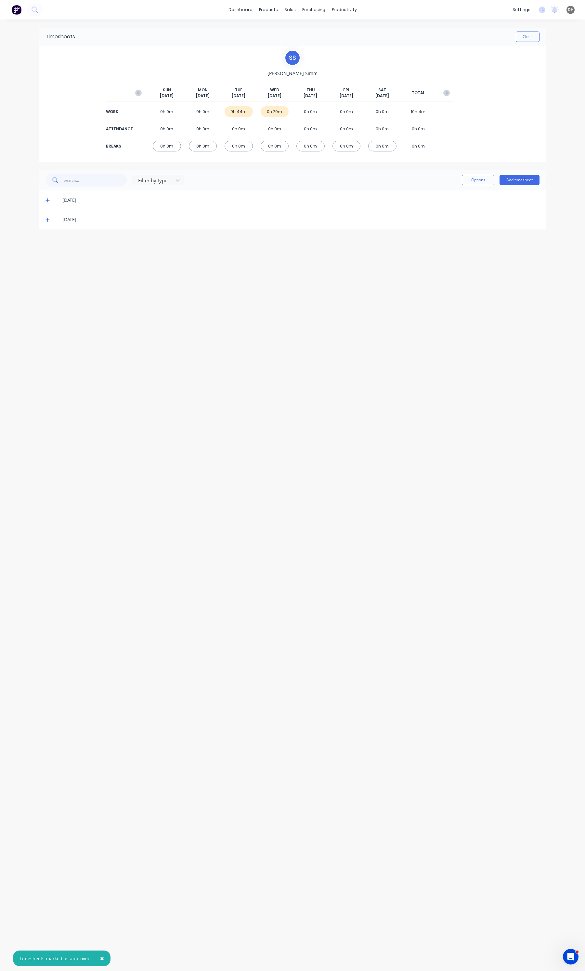
click at [47, 200] on icon at bounding box center [47, 200] width 4 height 4
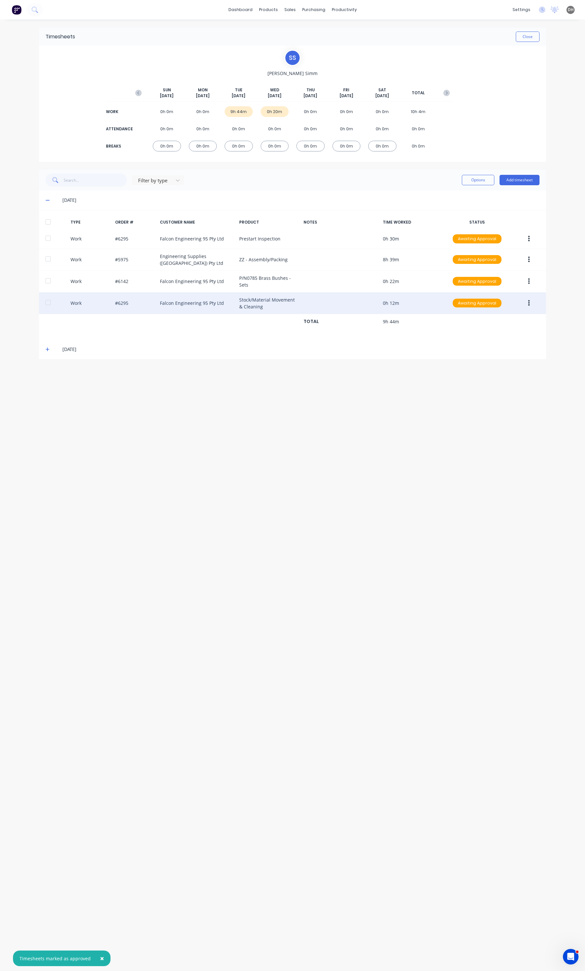
click at [533, 301] on button "button" at bounding box center [528, 303] width 15 height 12
click at [508, 276] on div "Edit" at bounding box center [505, 278] width 50 height 9
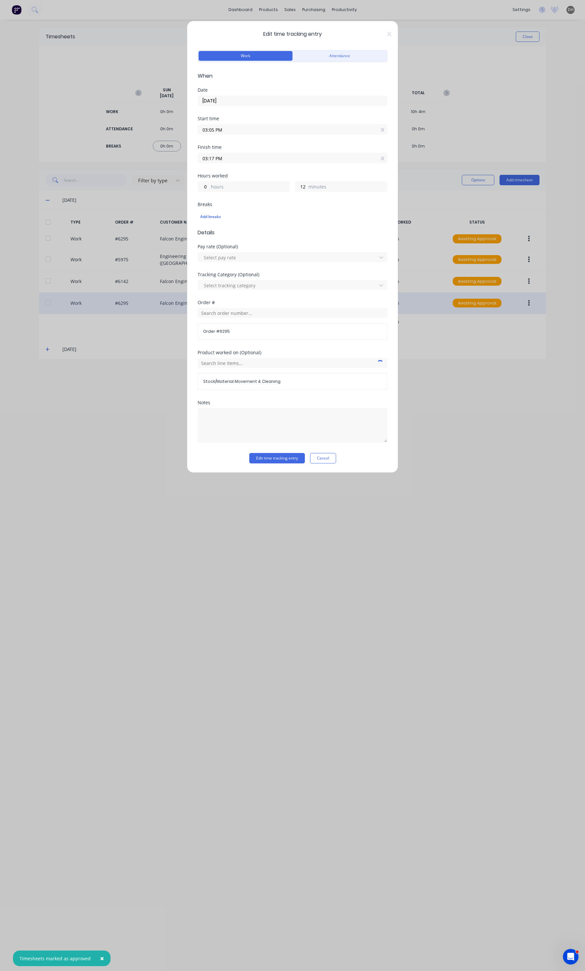
click at [249, 159] on input "03:17 PM" at bounding box center [292, 158] width 189 height 10
click at [228, 184] on div "15" at bounding box center [229, 181] width 16 height 11
click at [257, 455] on button "Edit time tracking entry" at bounding box center [277, 458] width 56 height 10
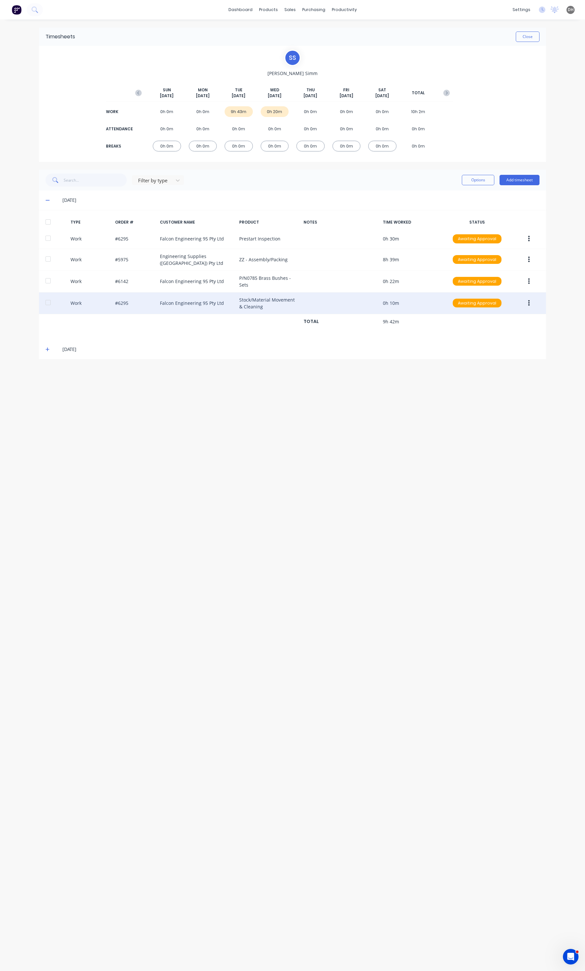
click at [530, 301] on button "button" at bounding box center [528, 303] width 15 height 12
click at [503, 281] on div "Edit" at bounding box center [505, 278] width 50 height 9
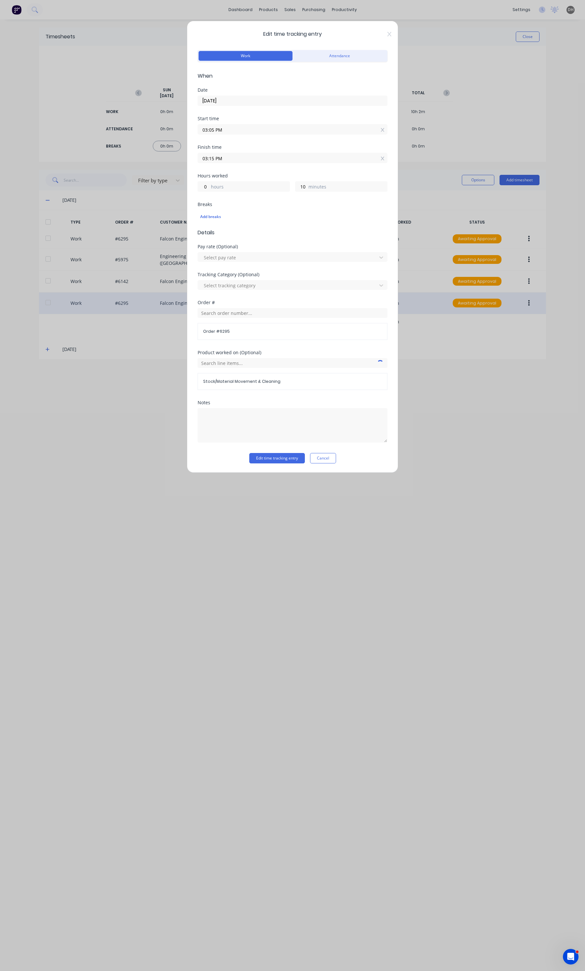
click at [219, 161] on input "03:15 PM" at bounding box center [292, 158] width 189 height 10
click at [230, 222] on div "17" at bounding box center [229, 226] width 16 height 11
click at [298, 463] on button "Edit time tracking entry" at bounding box center [277, 458] width 56 height 10
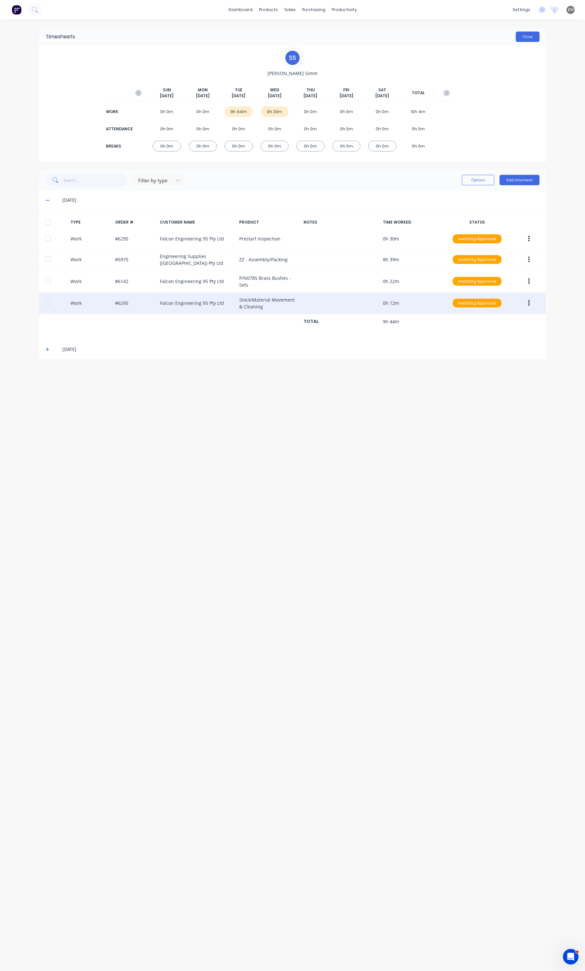
click at [521, 41] on button "Close" at bounding box center [527, 37] width 24 height 10
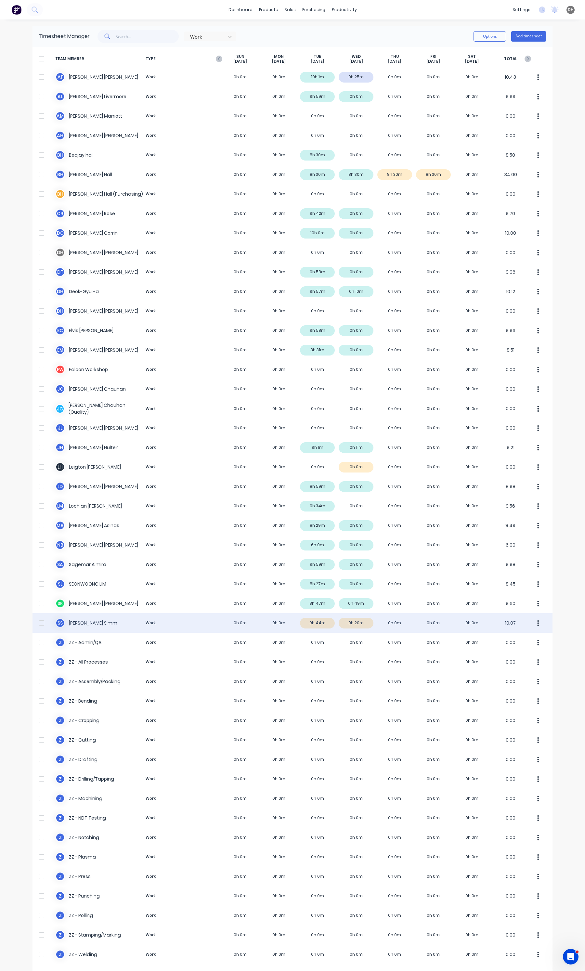
click at [533, 621] on button "button" at bounding box center [538, 622] width 14 height 13
click at [531, 637] on div "Approve" at bounding box center [513, 640] width 50 height 9
click at [216, 61] on icon "button" at bounding box center [219, 59] width 6 height 6
